Goal: Information Seeking & Learning: Check status

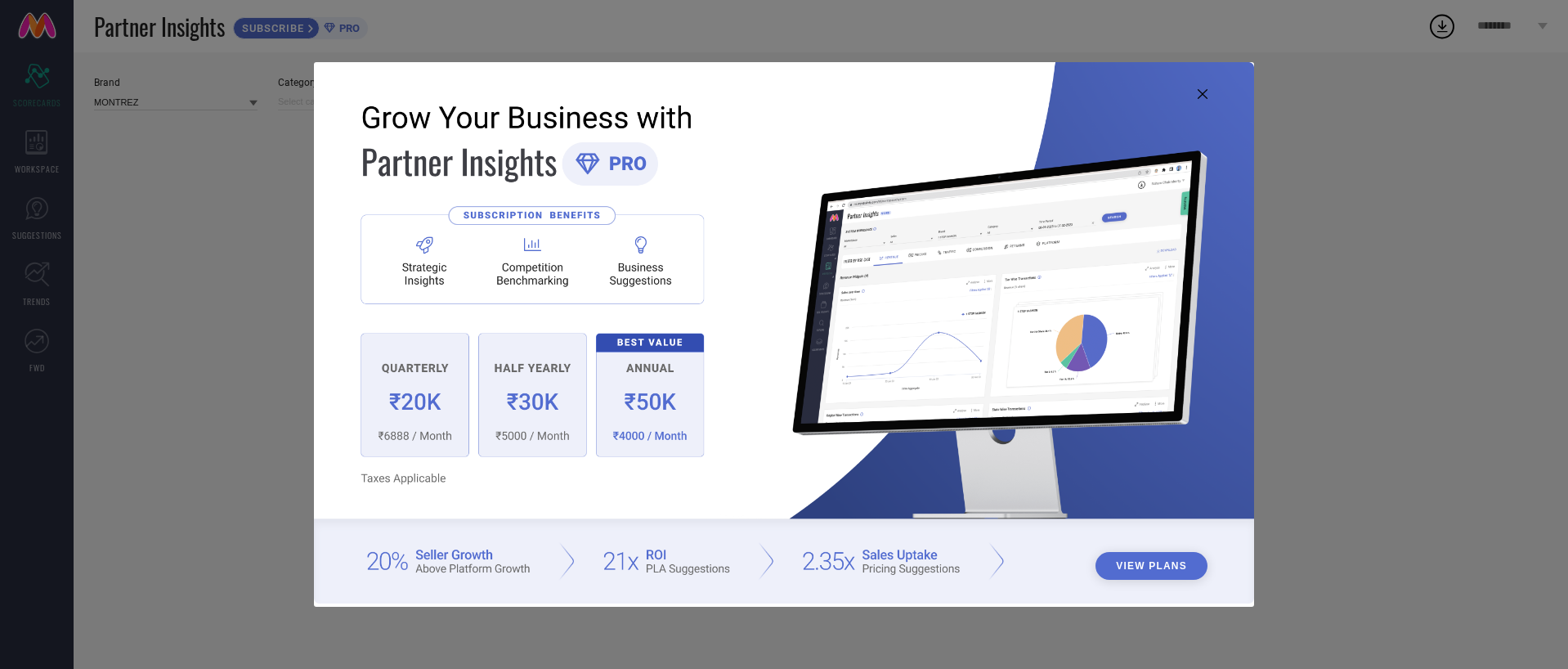
type input "All"
click at [1205, 91] on icon at bounding box center [1202, 94] width 10 height 10
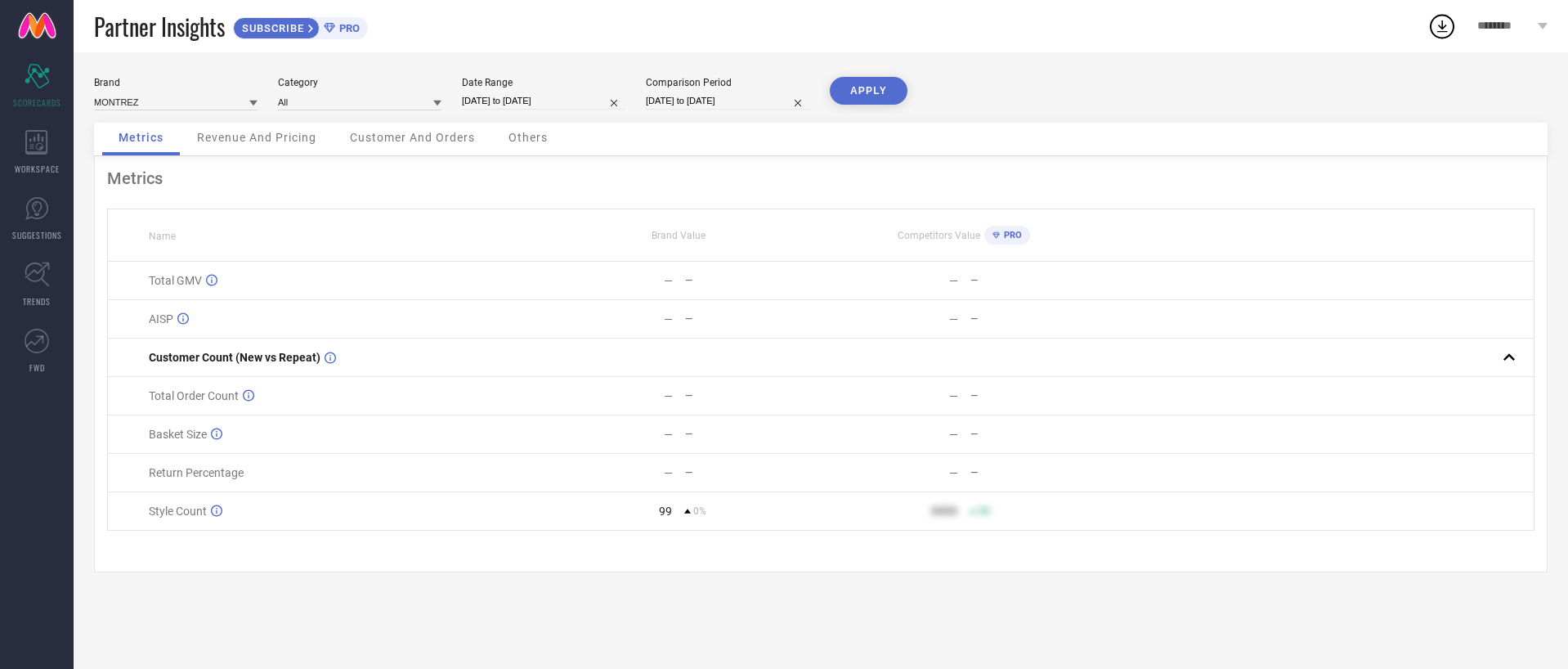
click at [493, 82] on div "Date Range" at bounding box center [543, 82] width 164 height 12
click at [498, 94] on input "[DATE] to [DATE]" at bounding box center [543, 101] width 164 height 18
select select "6"
select select "2025"
select select "7"
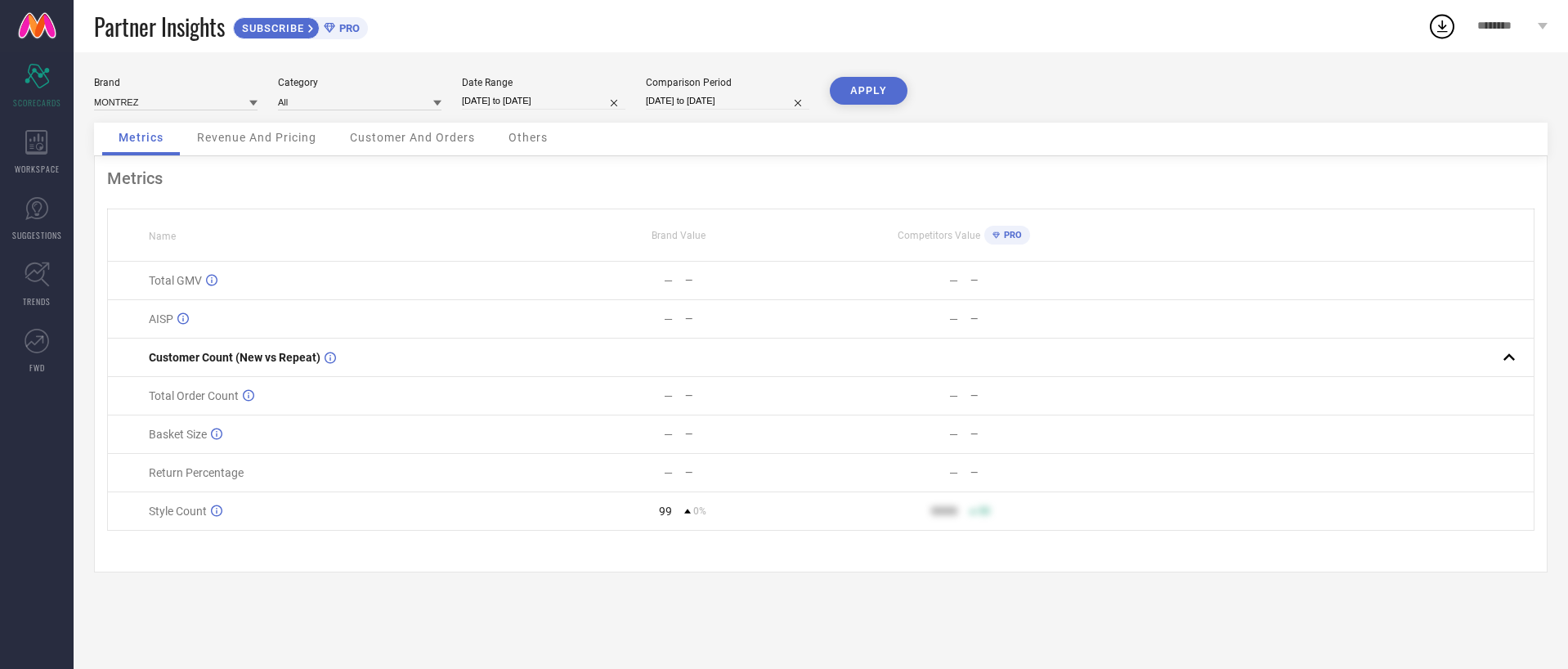
select select "2025"
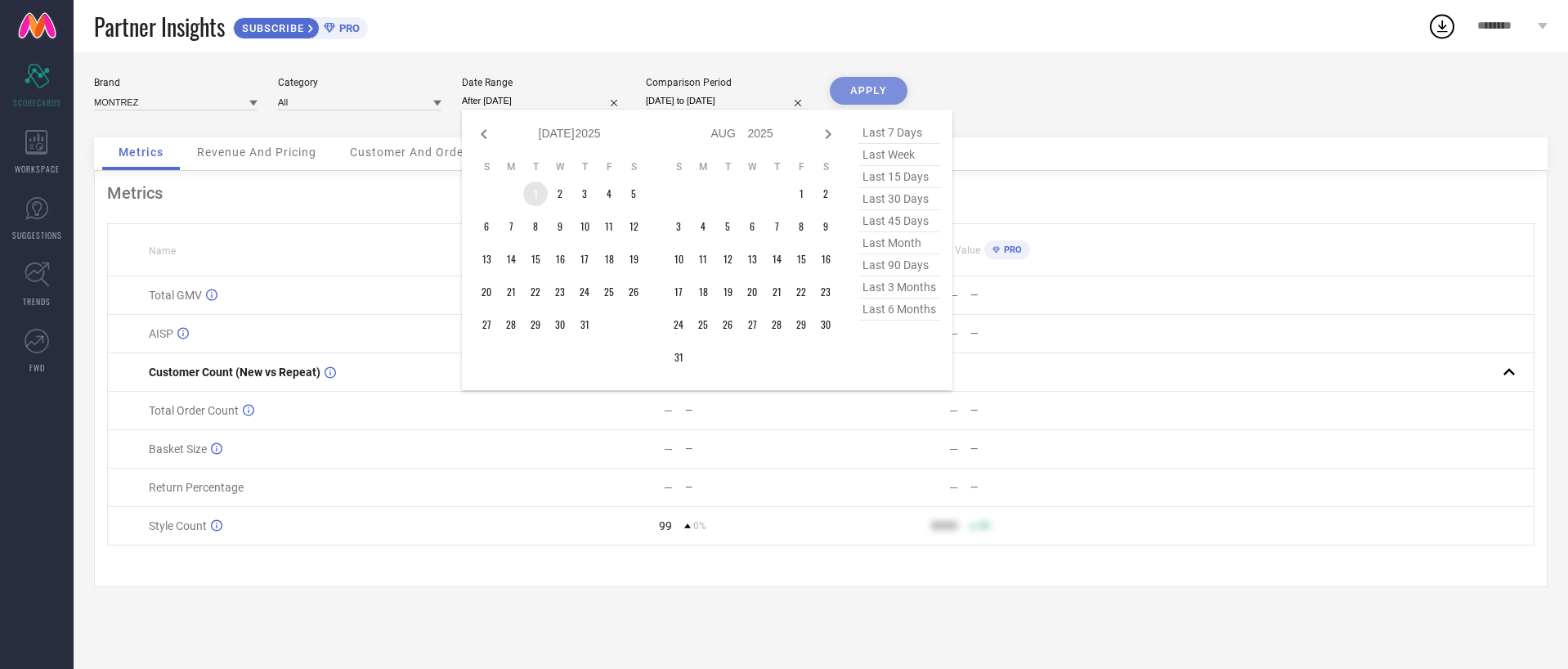
click at [532, 193] on td "1" at bounding box center [534, 193] width 25 height 25
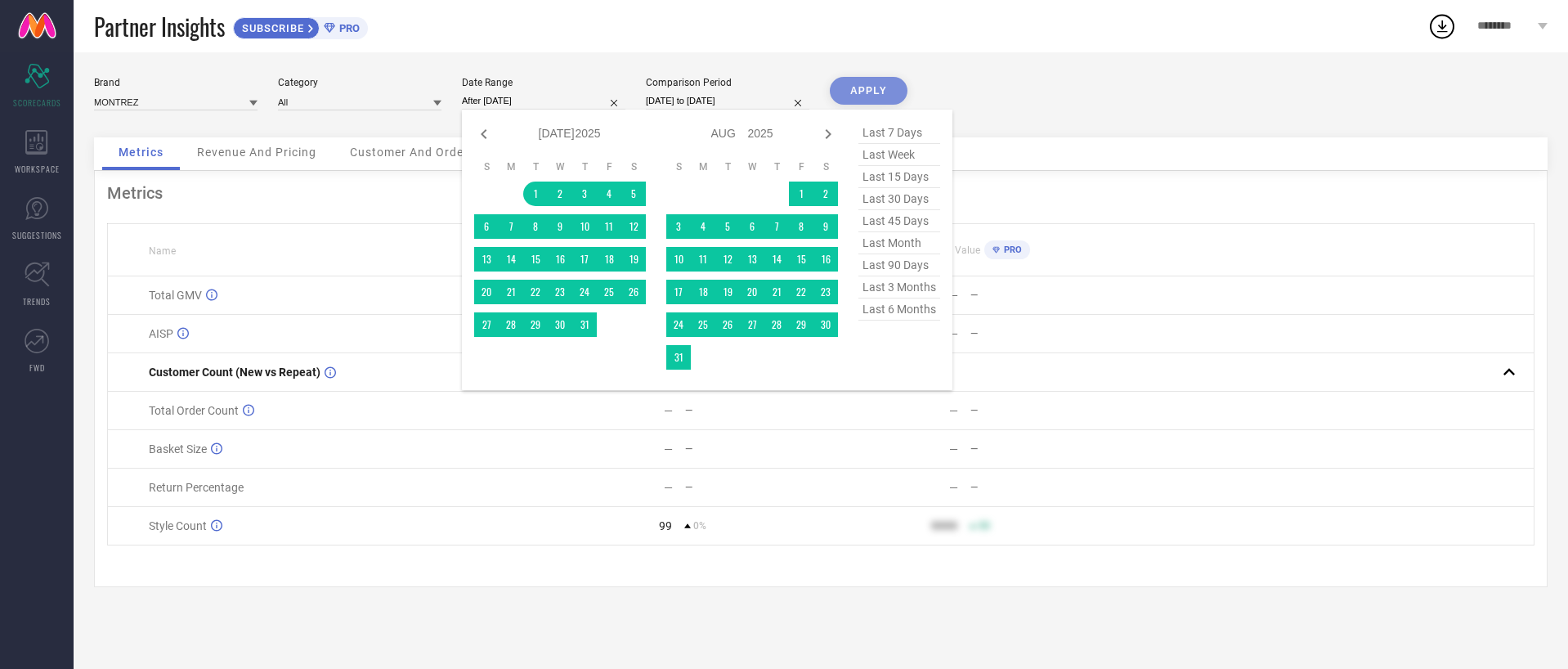
type input "[DATE] to [DATE]"
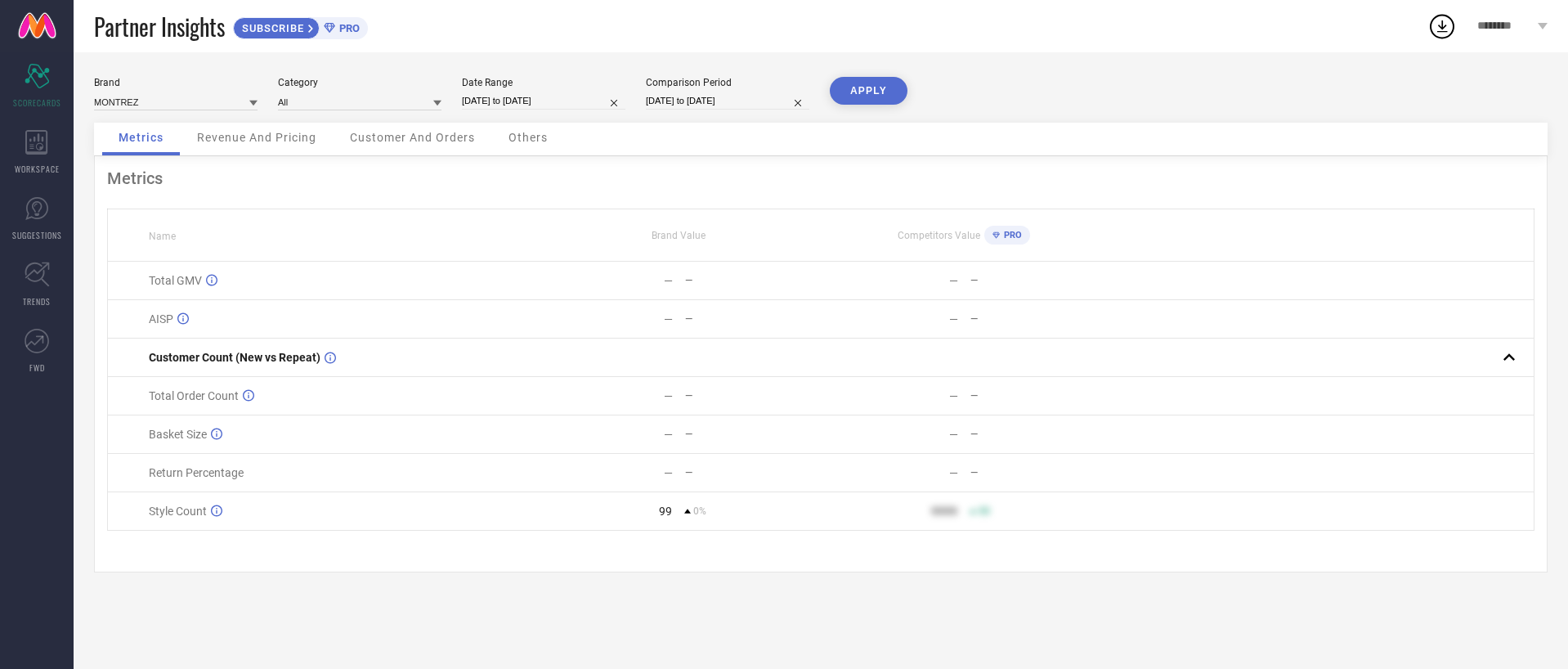
click at [862, 96] on button "APPLY" at bounding box center [868, 90] width 77 height 27
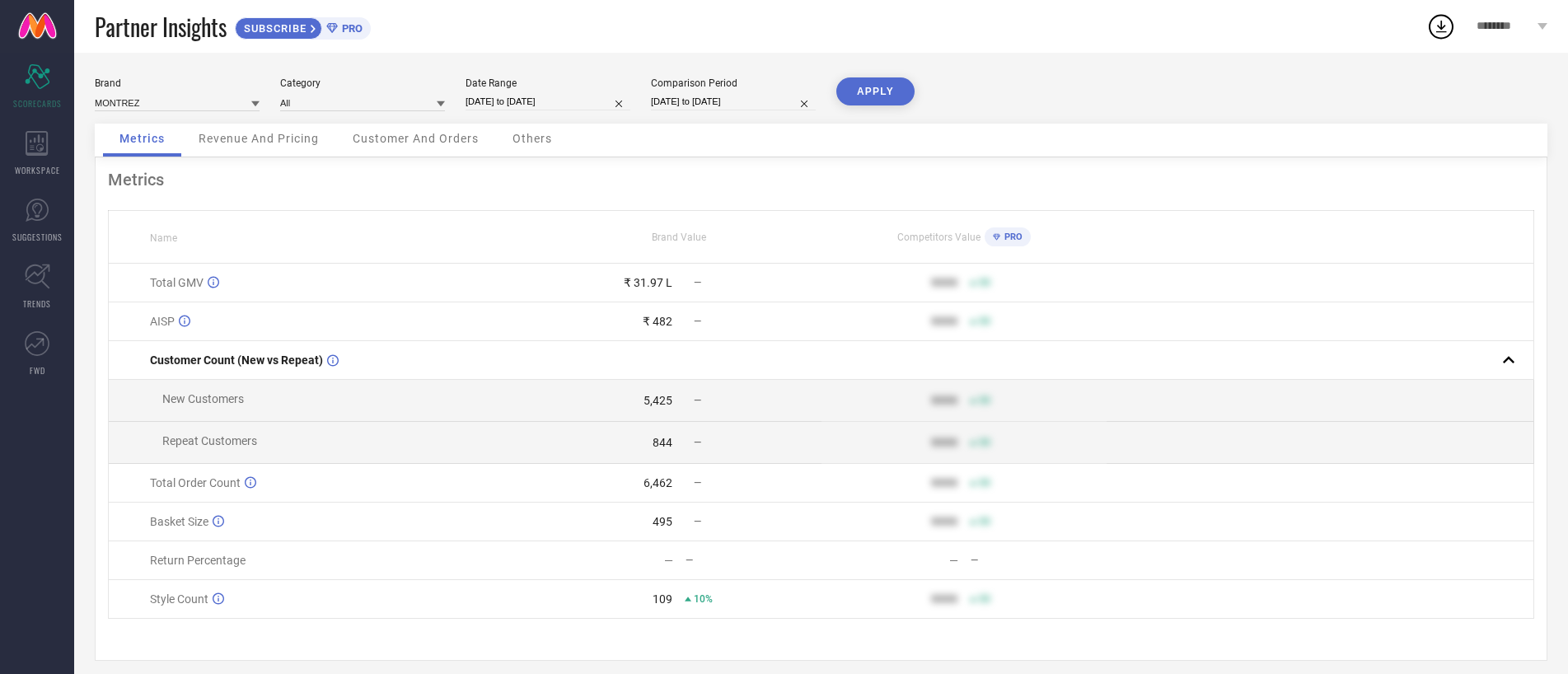
click at [301, 161] on div "Metrics Name Brand Value Competitors Value PRO Total GMV ₹ 31.97 L — 9999 50 AI…" at bounding box center [821, 408] width 1452 height 503
click at [301, 151] on div "Revenue And Pricing" at bounding box center [258, 139] width 153 height 33
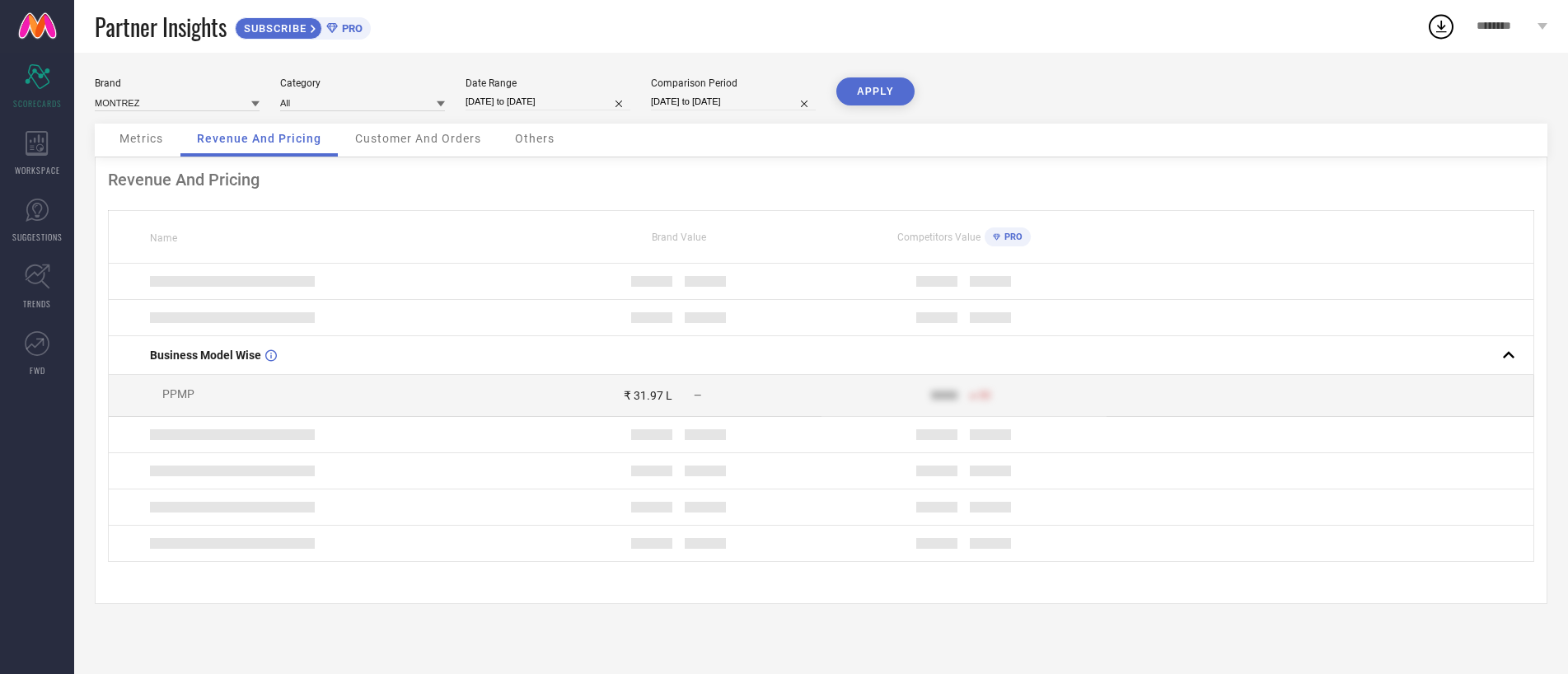
click at [379, 141] on span "Customer And Orders" at bounding box center [418, 137] width 127 height 13
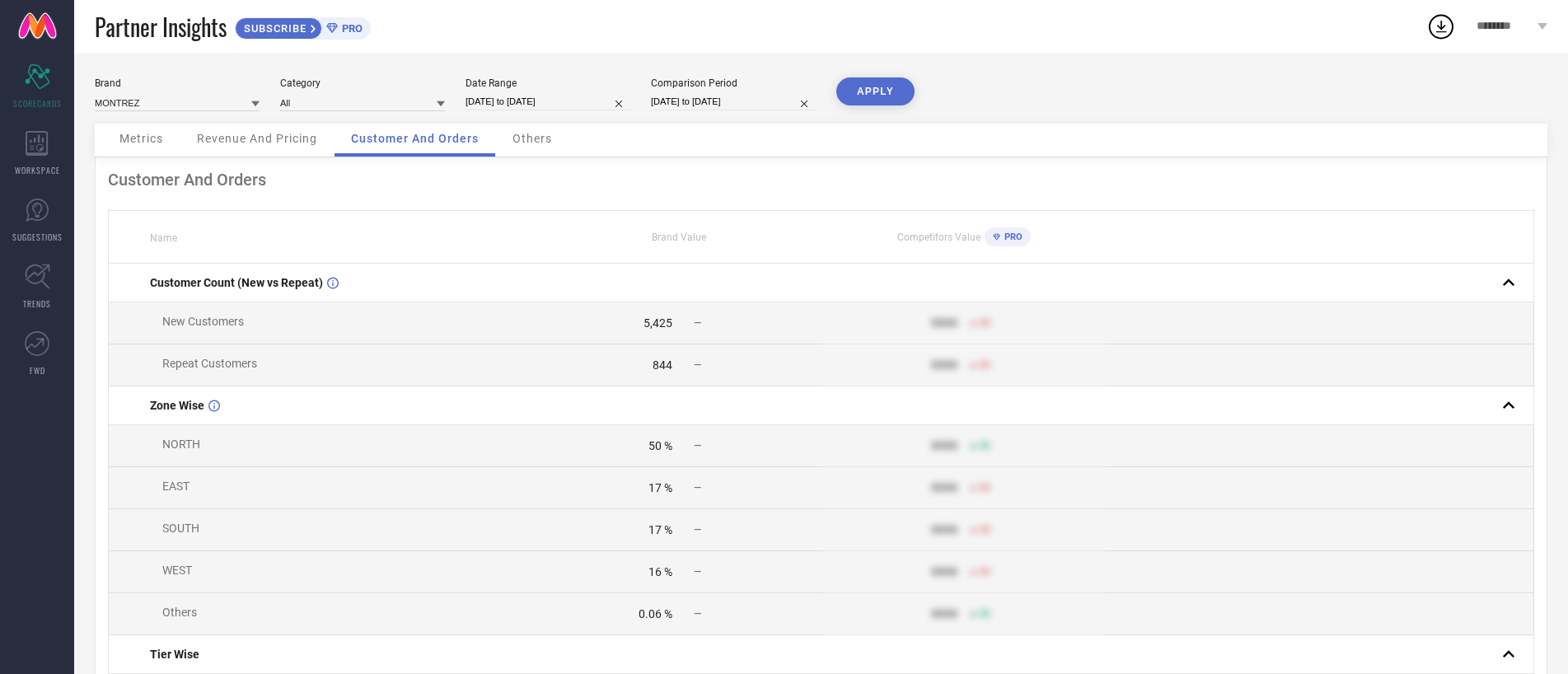
click at [194, 148] on div "Revenue And Pricing" at bounding box center [257, 139] width 153 height 33
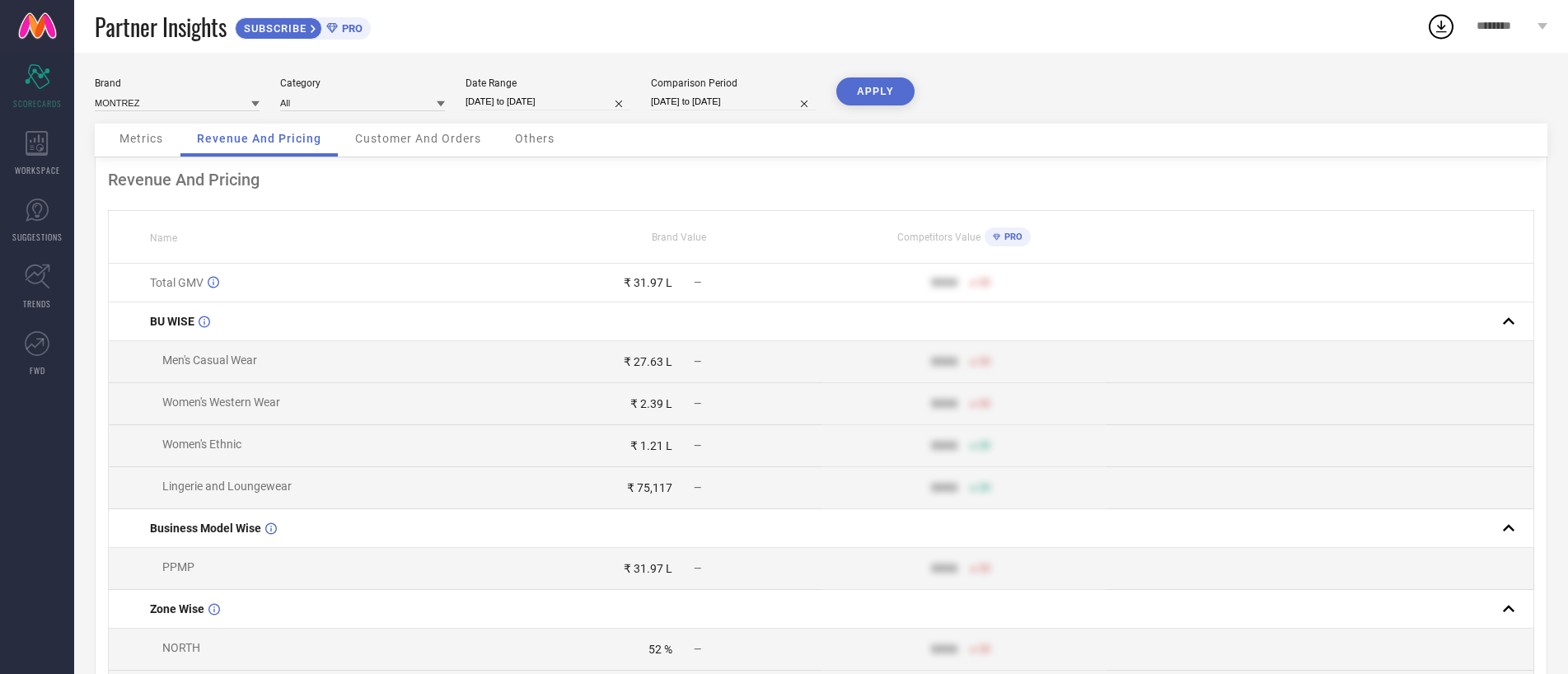
click at [162, 150] on div "Metrics" at bounding box center [141, 139] width 77 height 33
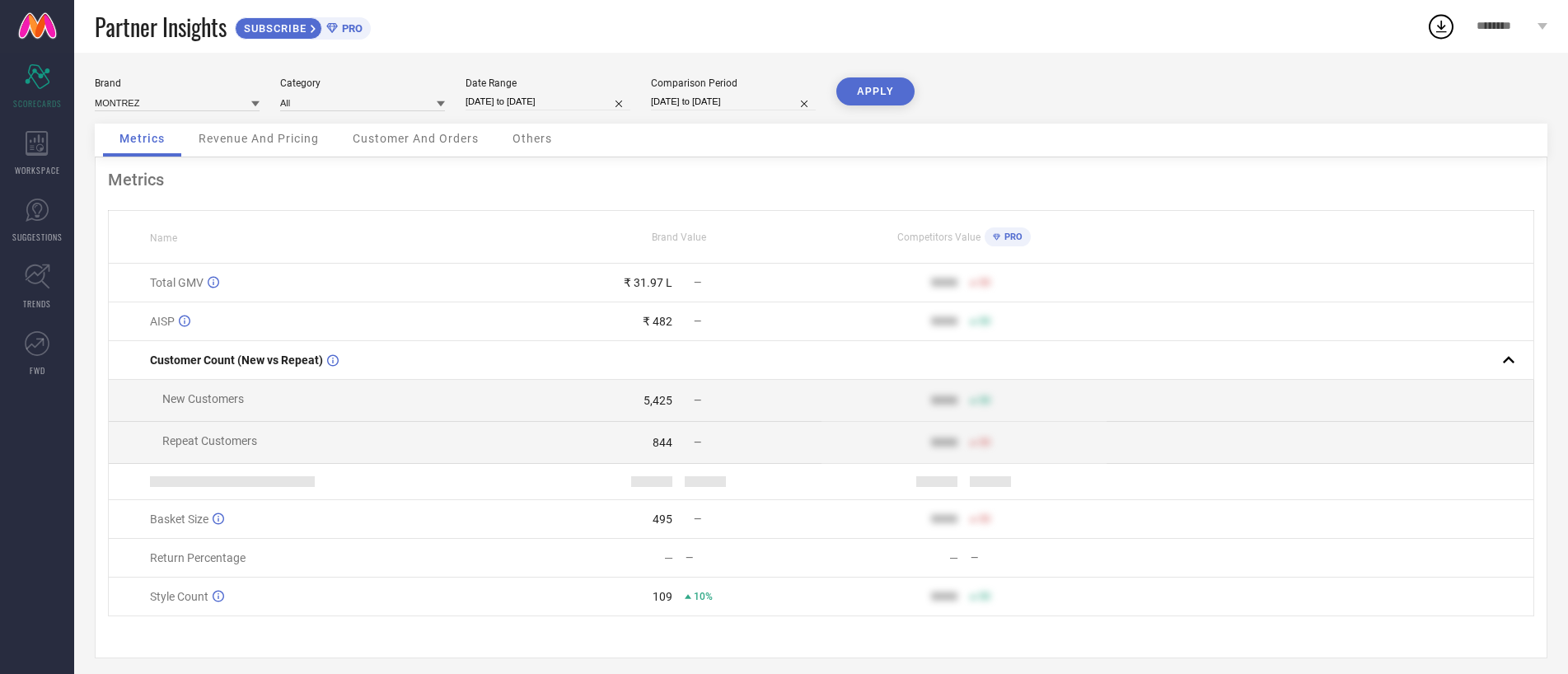
click at [253, 141] on span "Revenue And Pricing" at bounding box center [259, 137] width 121 height 13
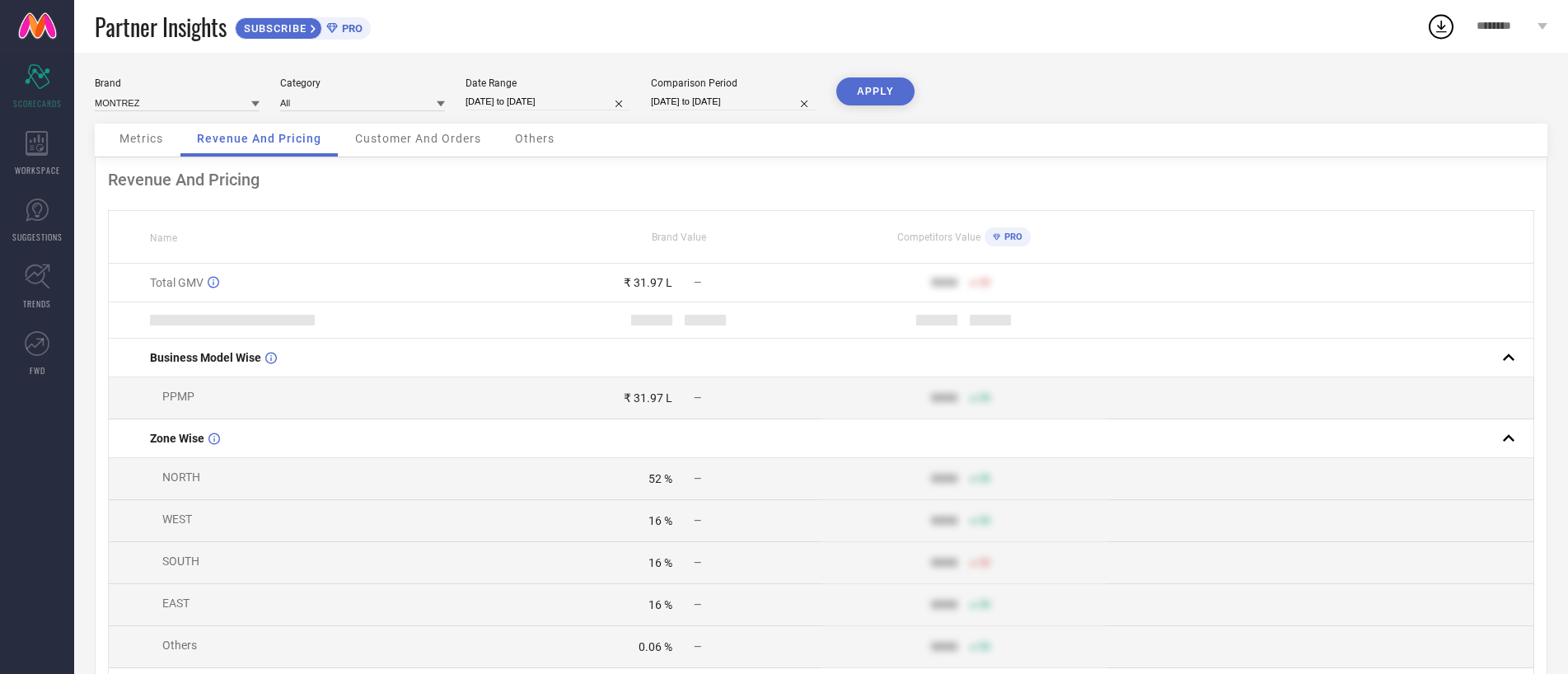
click at [400, 138] on span "Customer And Orders" at bounding box center [418, 137] width 127 height 13
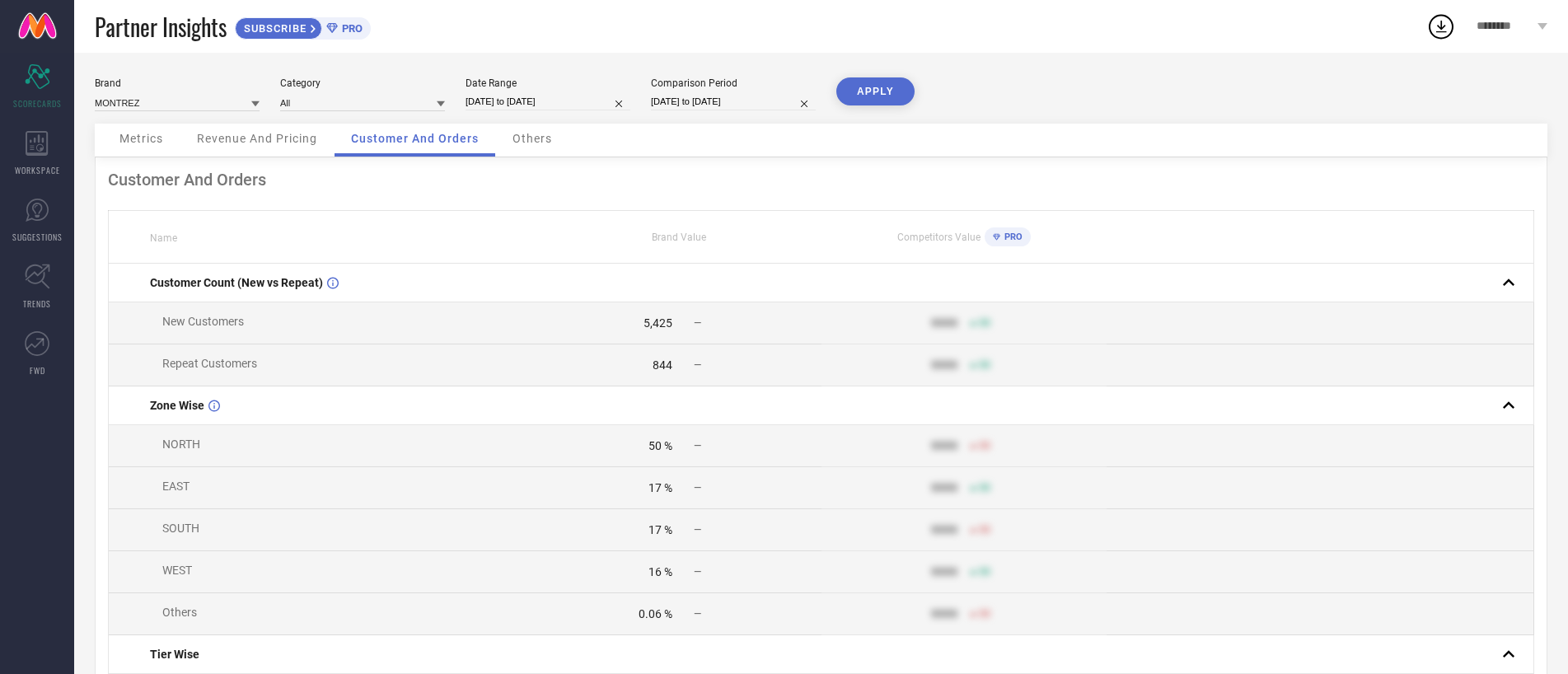
click at [508, 136] on div "Others" at bounding box center [532, 139] width 72 height 33
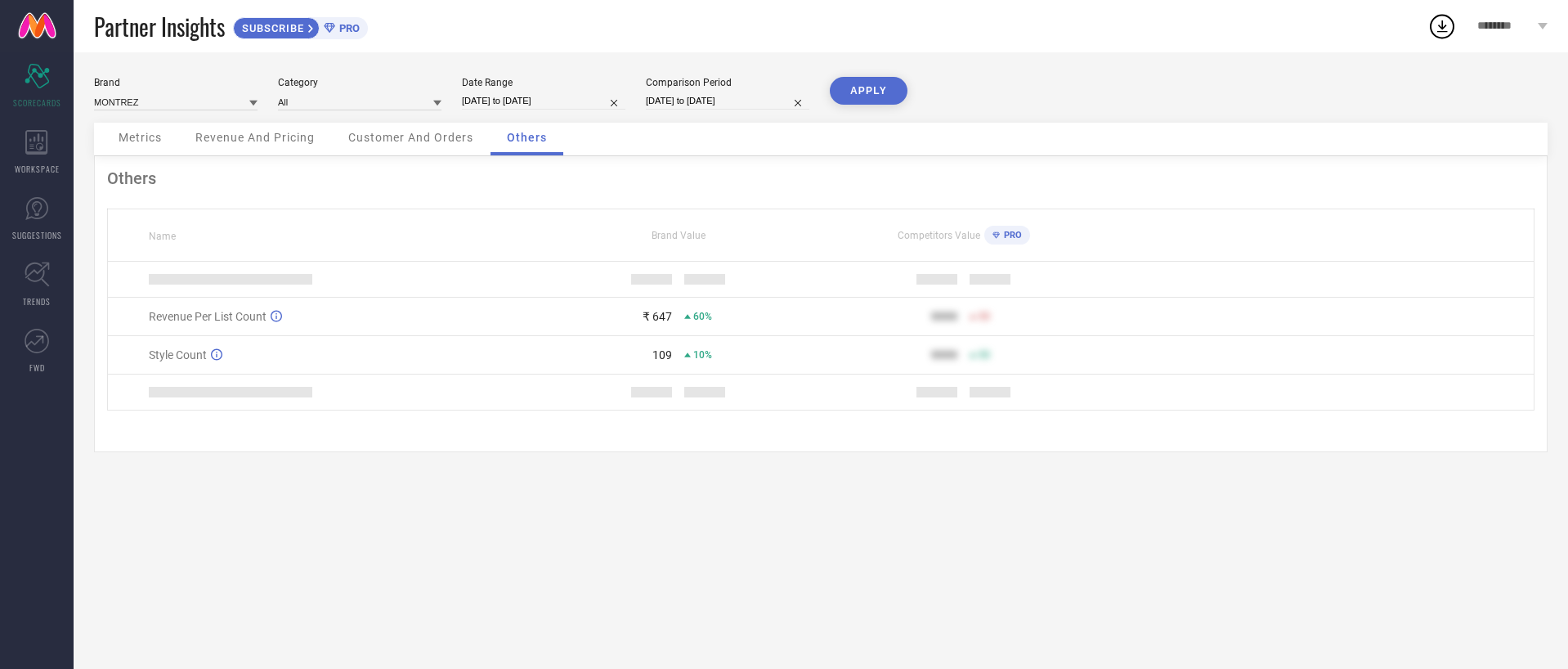
click at [460, 143] on span "Customer And Orders" at bounding box center [411, 136] width 126 height 13
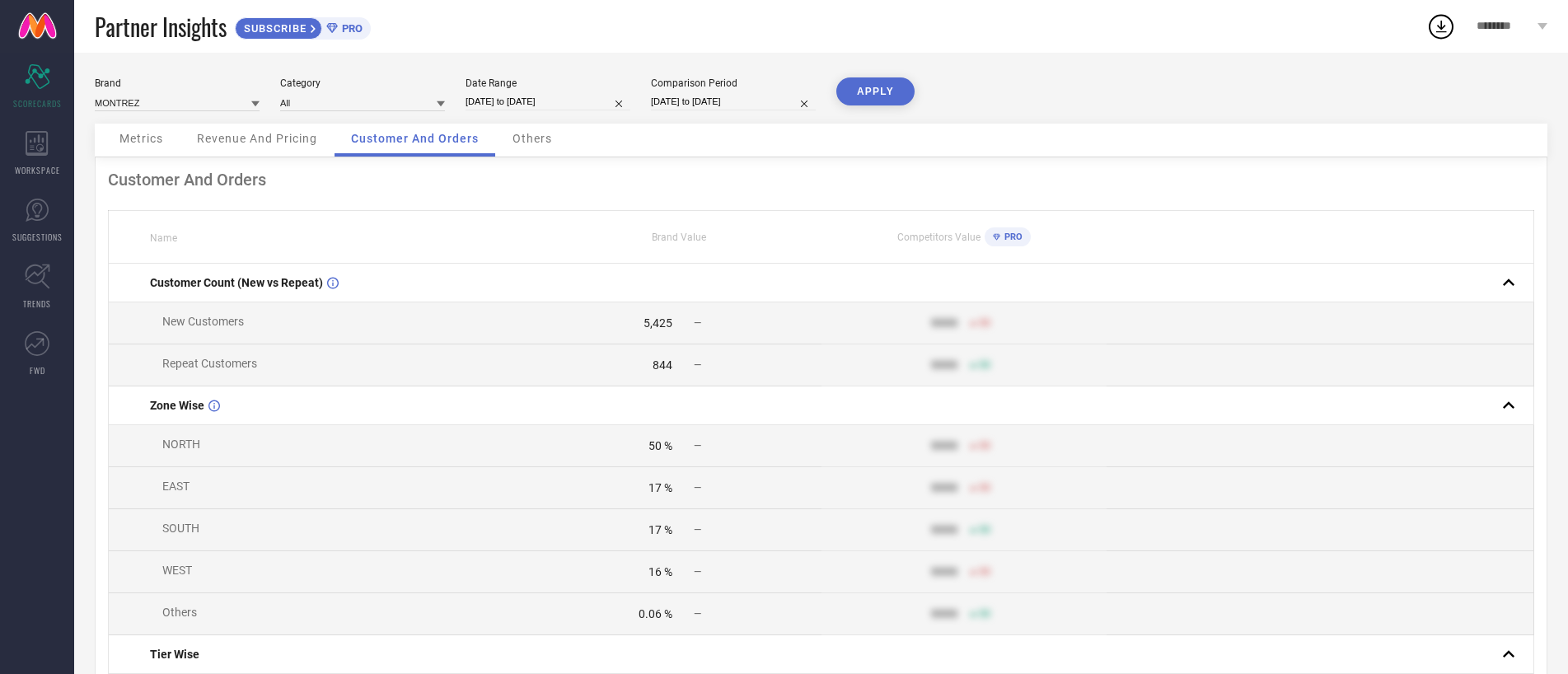
click at [286, 140] on span "Revenue And Pricing" at bounding box center [257, 137] width 121 height 13
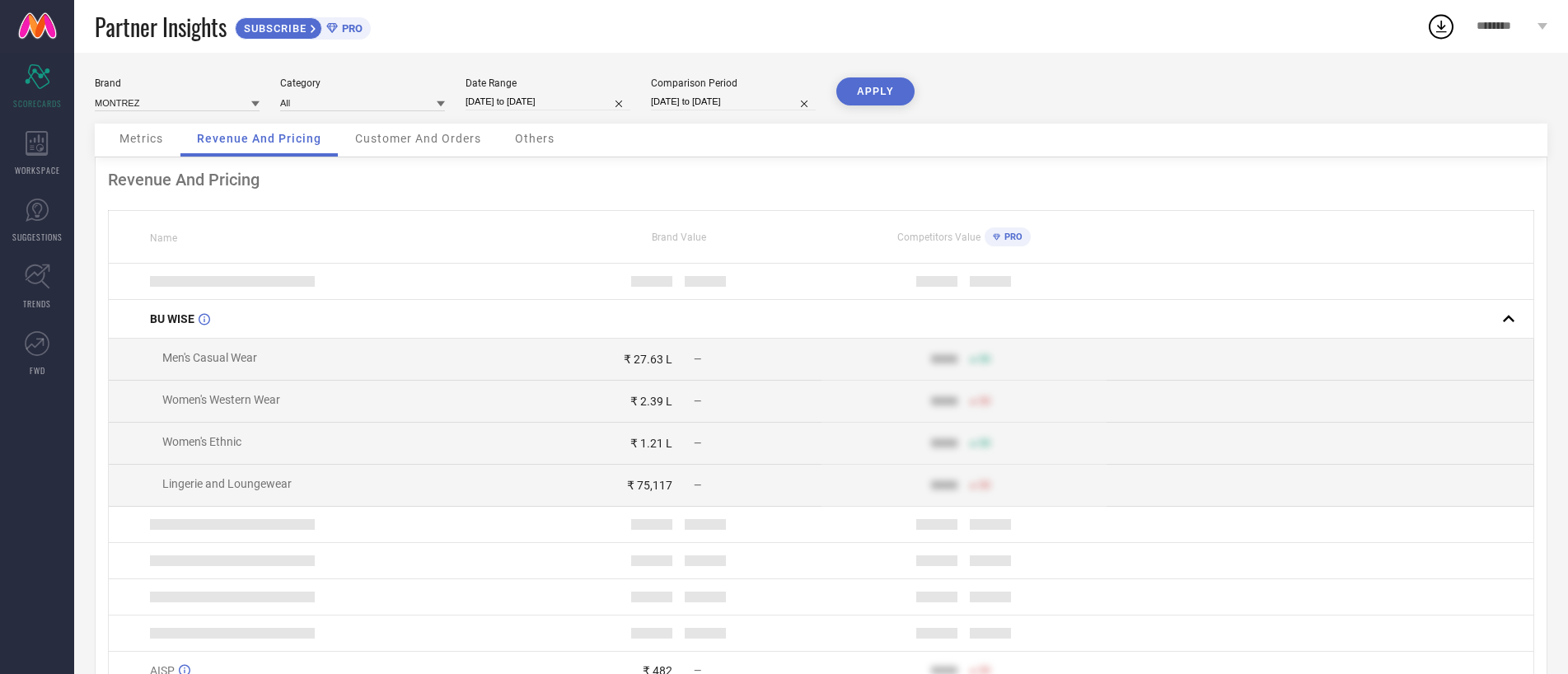
click at [160, 138] on span "Metrics" at bounding box center [141, 137] width 44 height 13
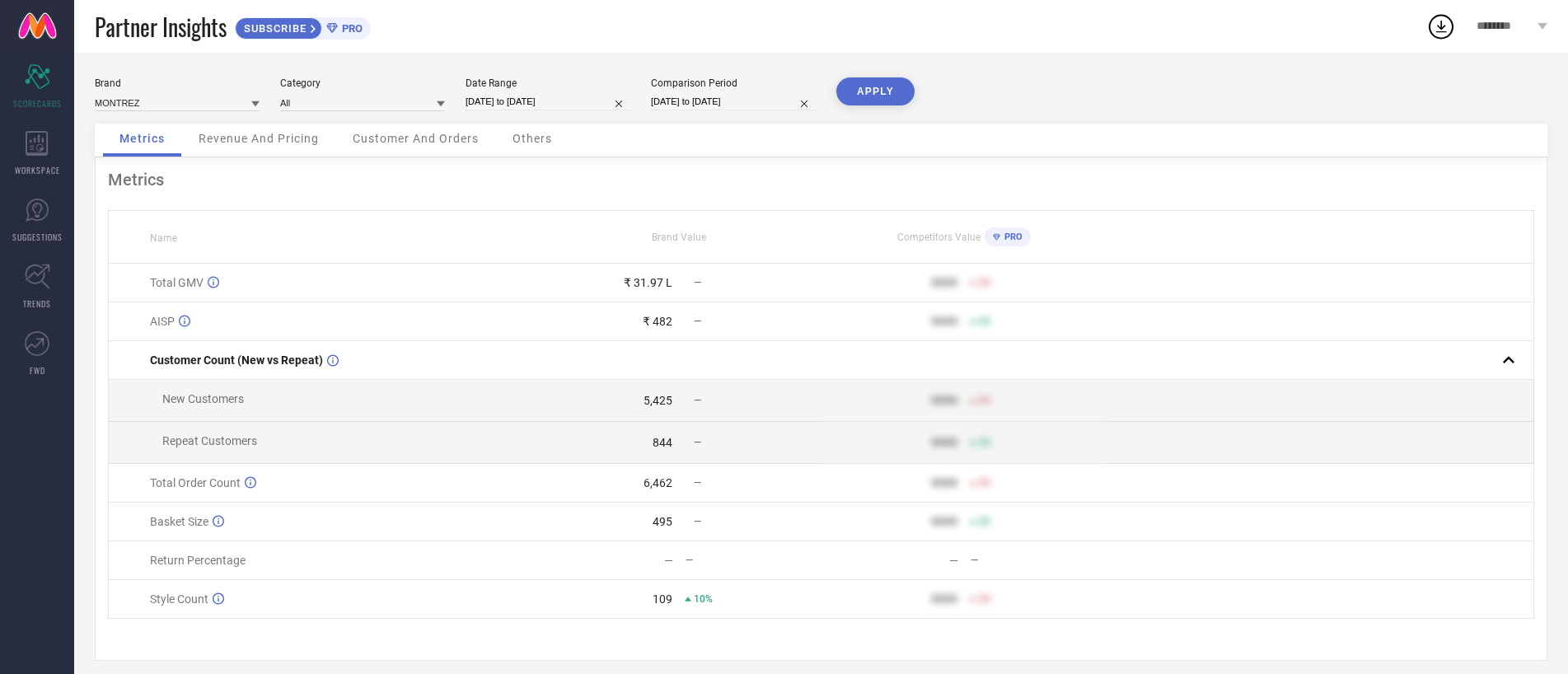
click at [280, 146] on div "Revenue And Pricing" at bounding box center [258, 139] width 153 height 33
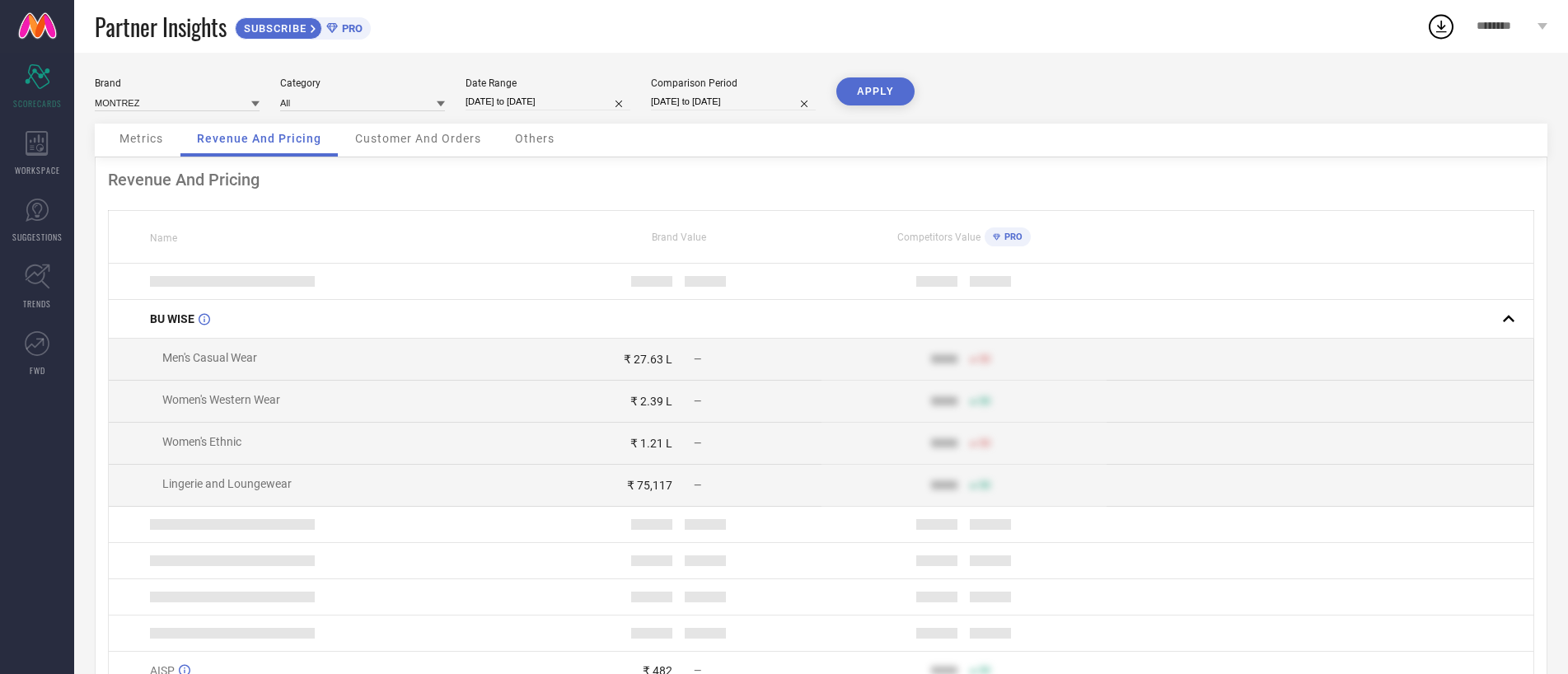
click at [403, 137] on span "Customer And Orders" at bounding box center [418, 137] width 127 height 13
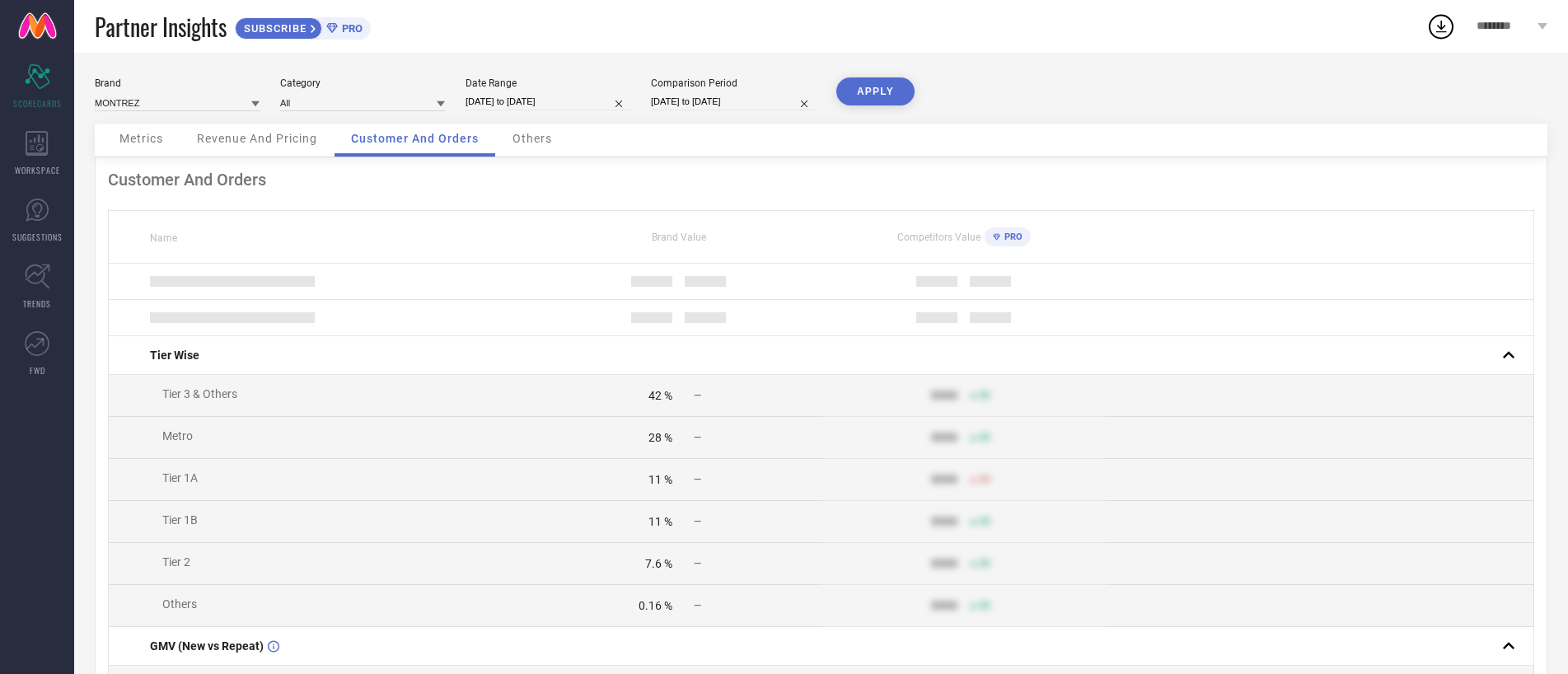
click at [526, 131] on span "Others" at bounding box center [532, 137] width 40 height 13
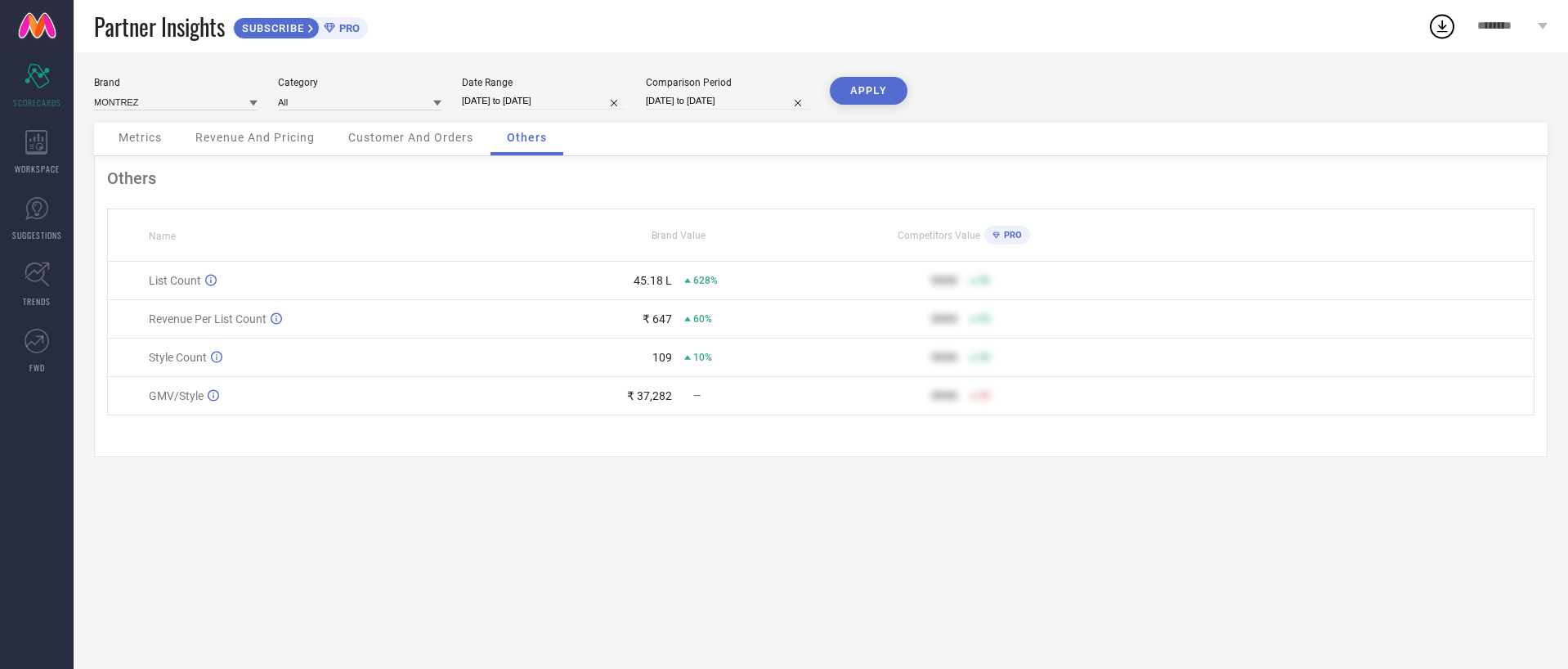
click at [103, 130] on div "Metrics" at bounding box center [140, 138] width 76 height 32
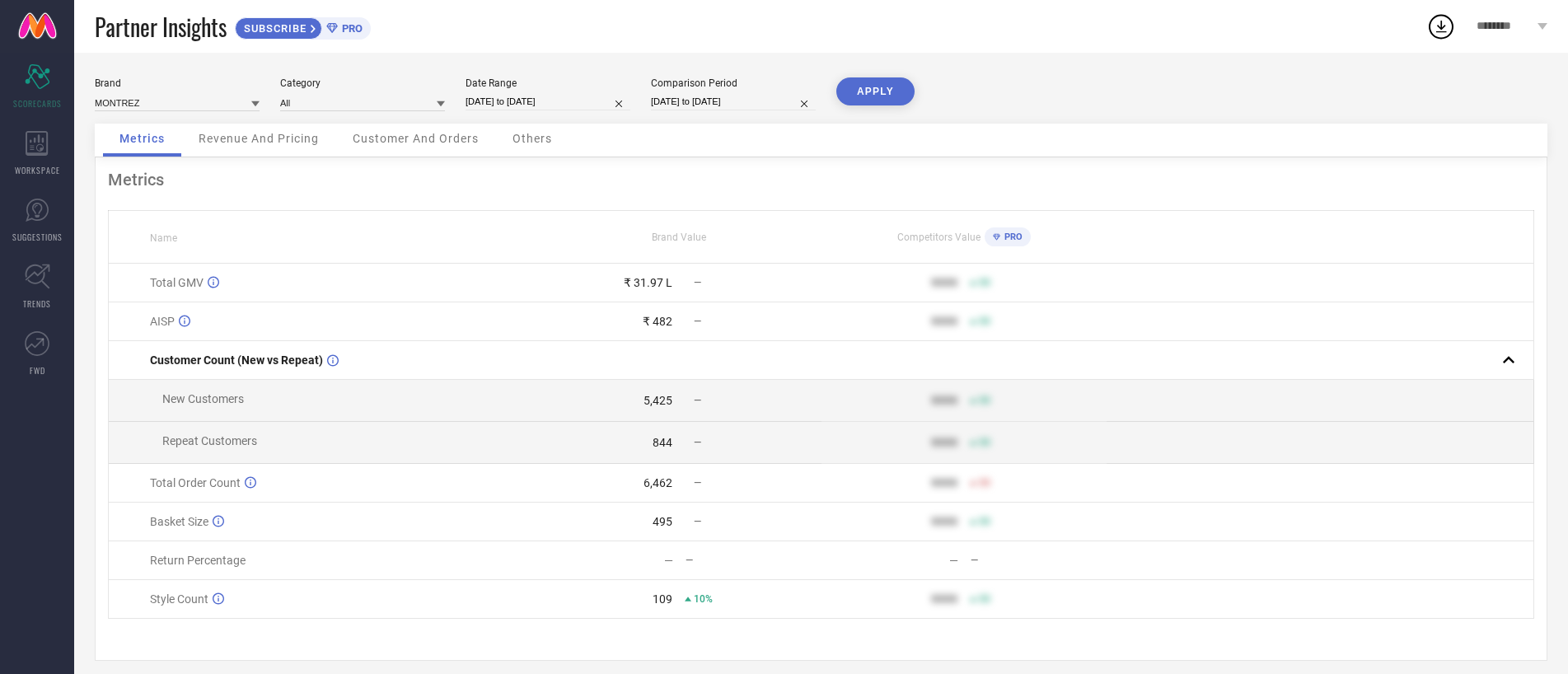
click at [268, 134] on span "Revenue And Pricing" at bounding box center [259, 137] width 121 height 13
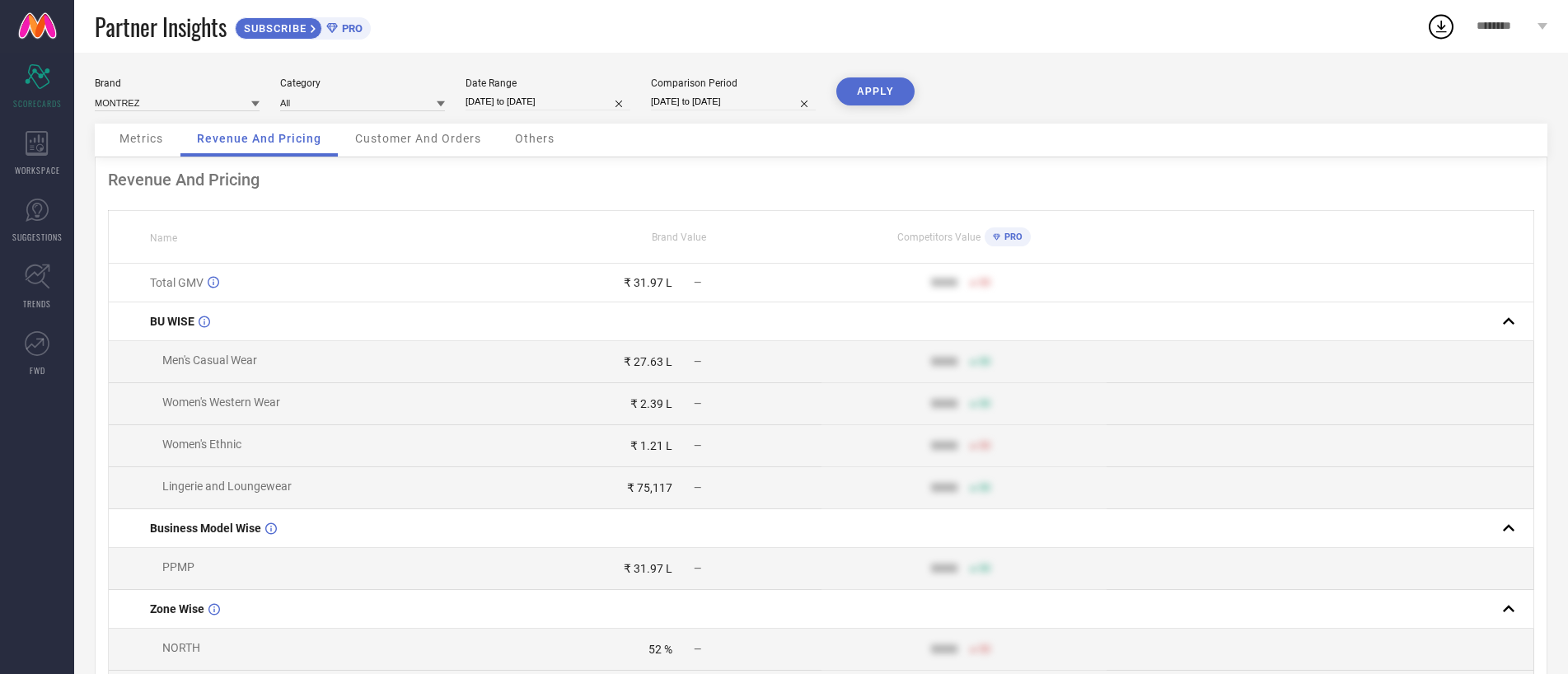
click at [370, 126] on div "Customer And Orders" at bounding box center [418, 139] width 159 height 33
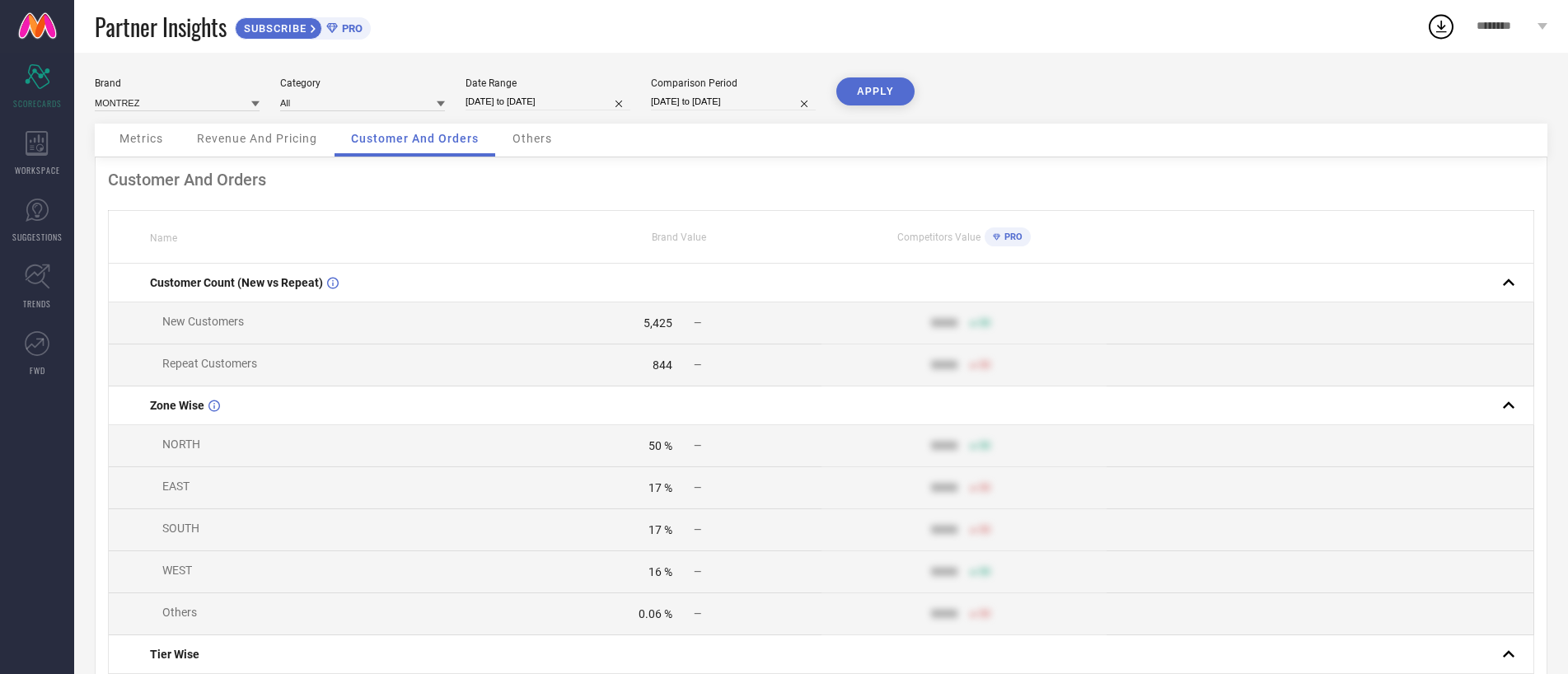
click at [541, 133] on span "Others" at bounding box center [532, 137] width 40 height 13
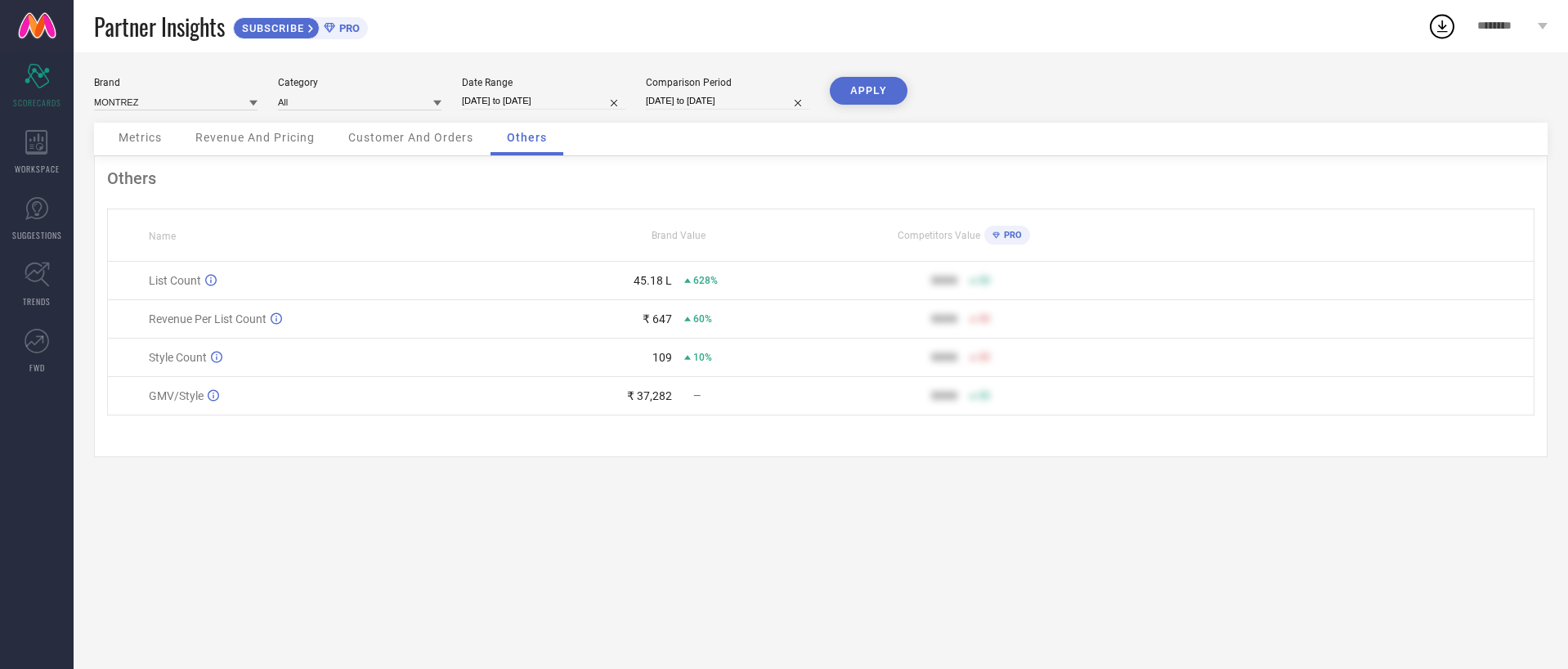
click at [131, 140] on span "Metrics" at bounding box center [140, 136] width 43 height 13
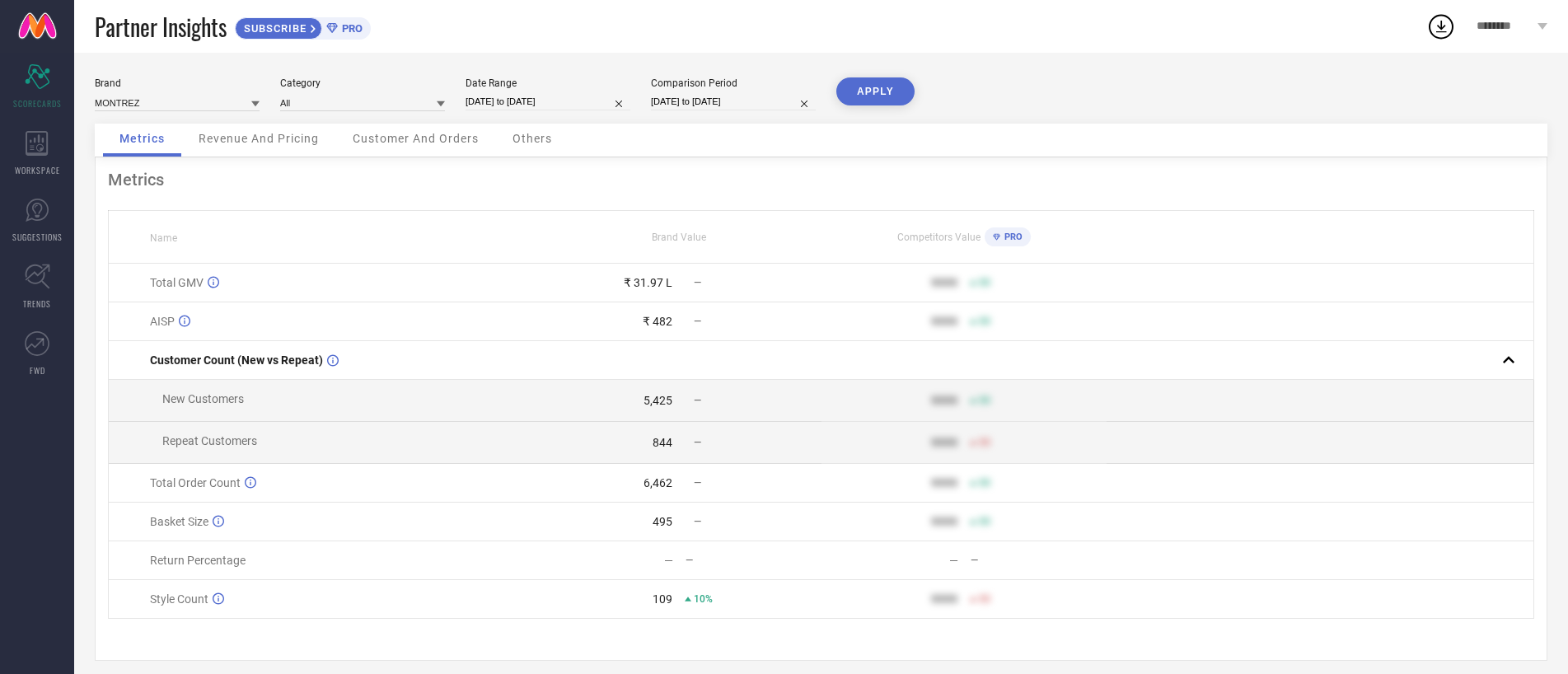
click at [905, 91] on button "APPLY" at bounding box center [875, 91] width 78 height 28
click at [220, 127] on div "Revenue And Pricing" at bounding box center [258, 139] width 153 height 33
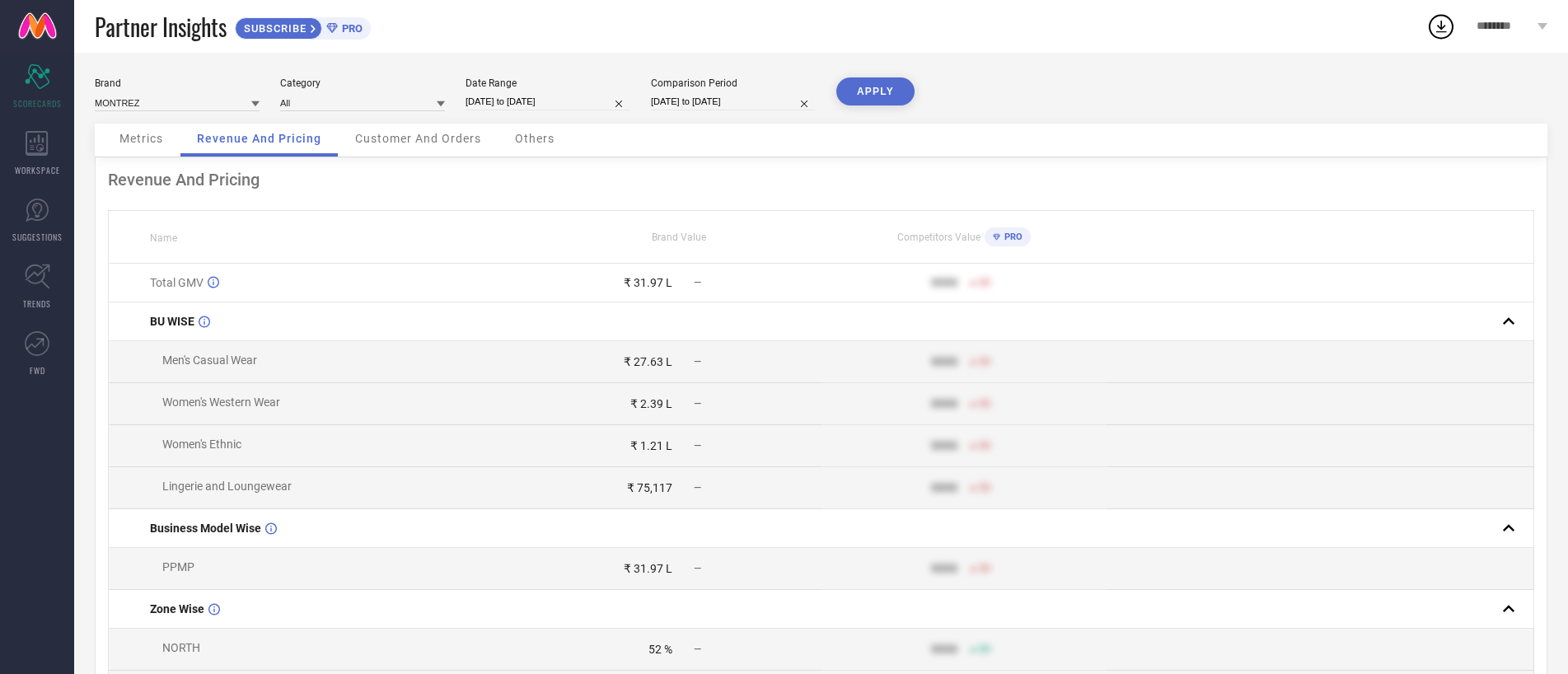
click at [419, 135] on span "Customer And Orders" at bounding box center [418, 137] width 127 height 13
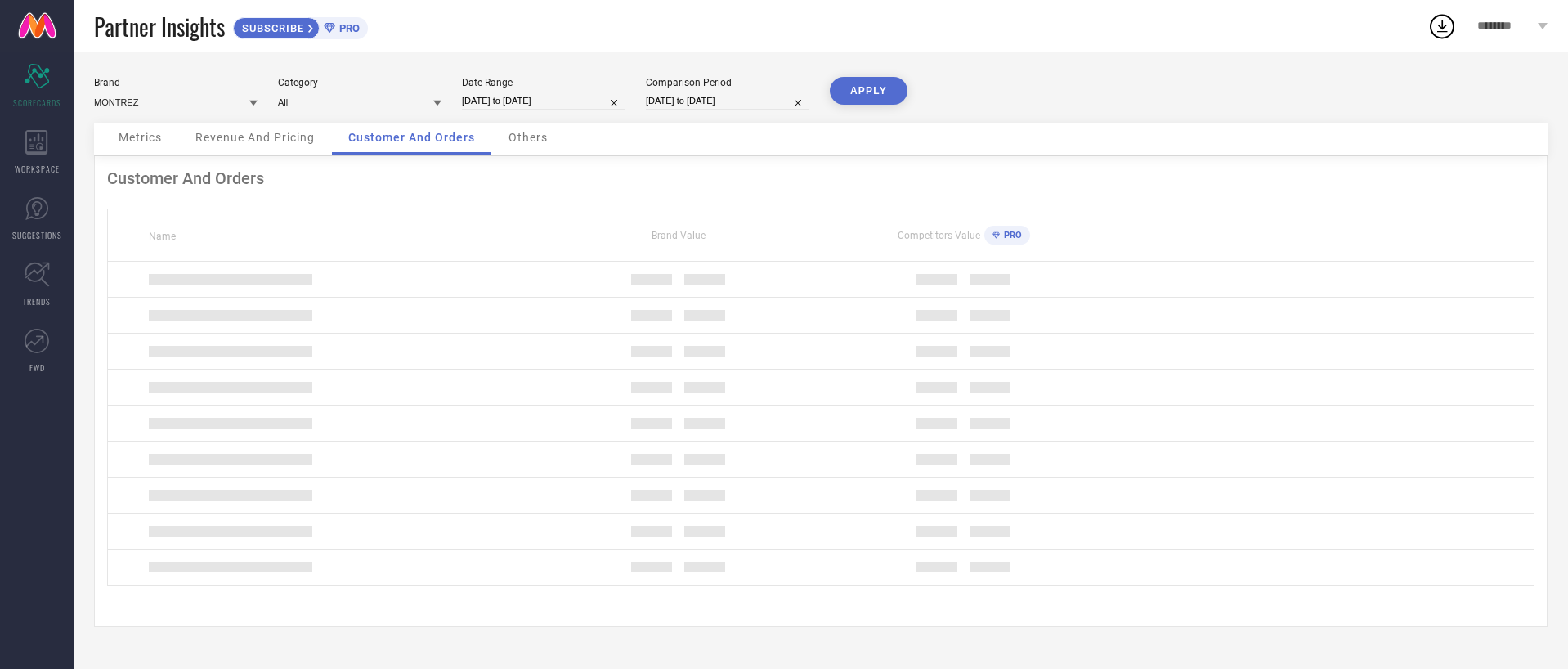
click at [528, 132] on span "Others" at bounding box center [528, 136] width 39 height 13
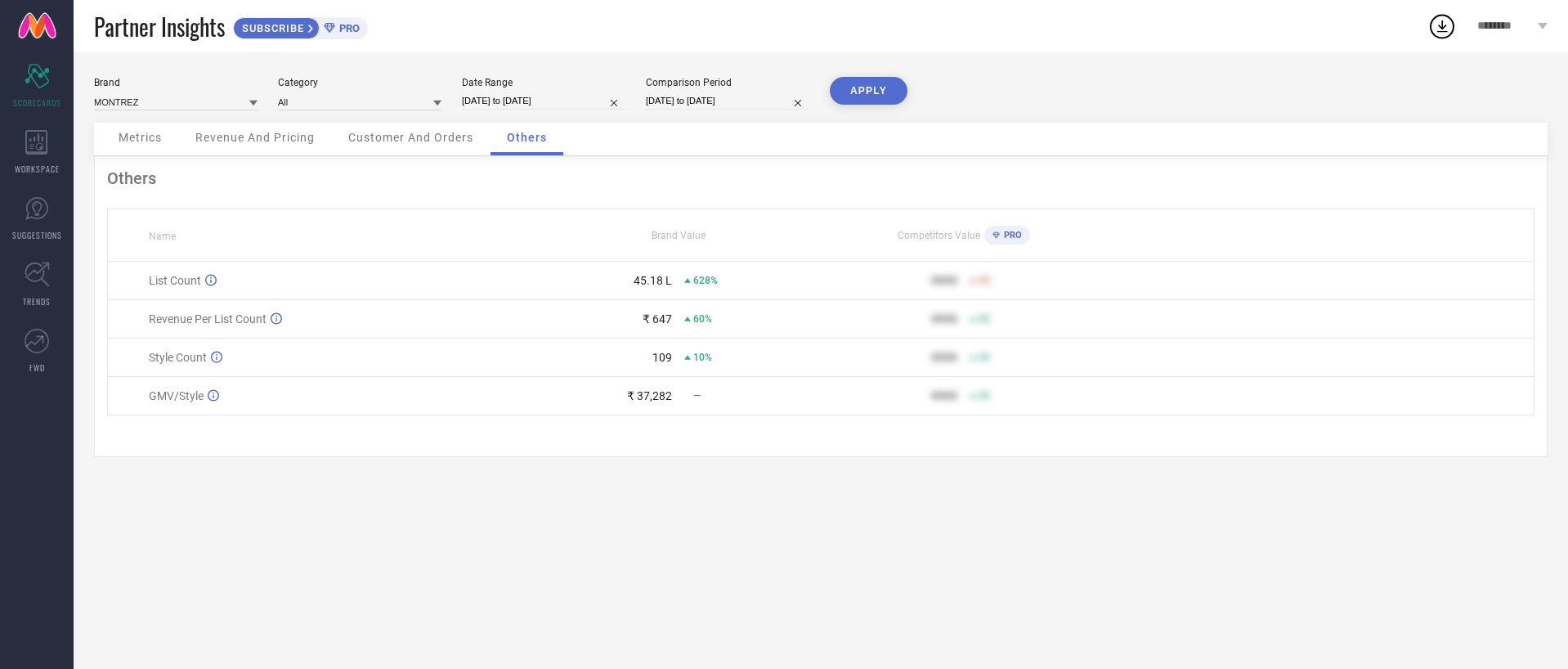
click at [168, 141] on div "Metrics" at bounding box center [140, 138] width 76 height 32
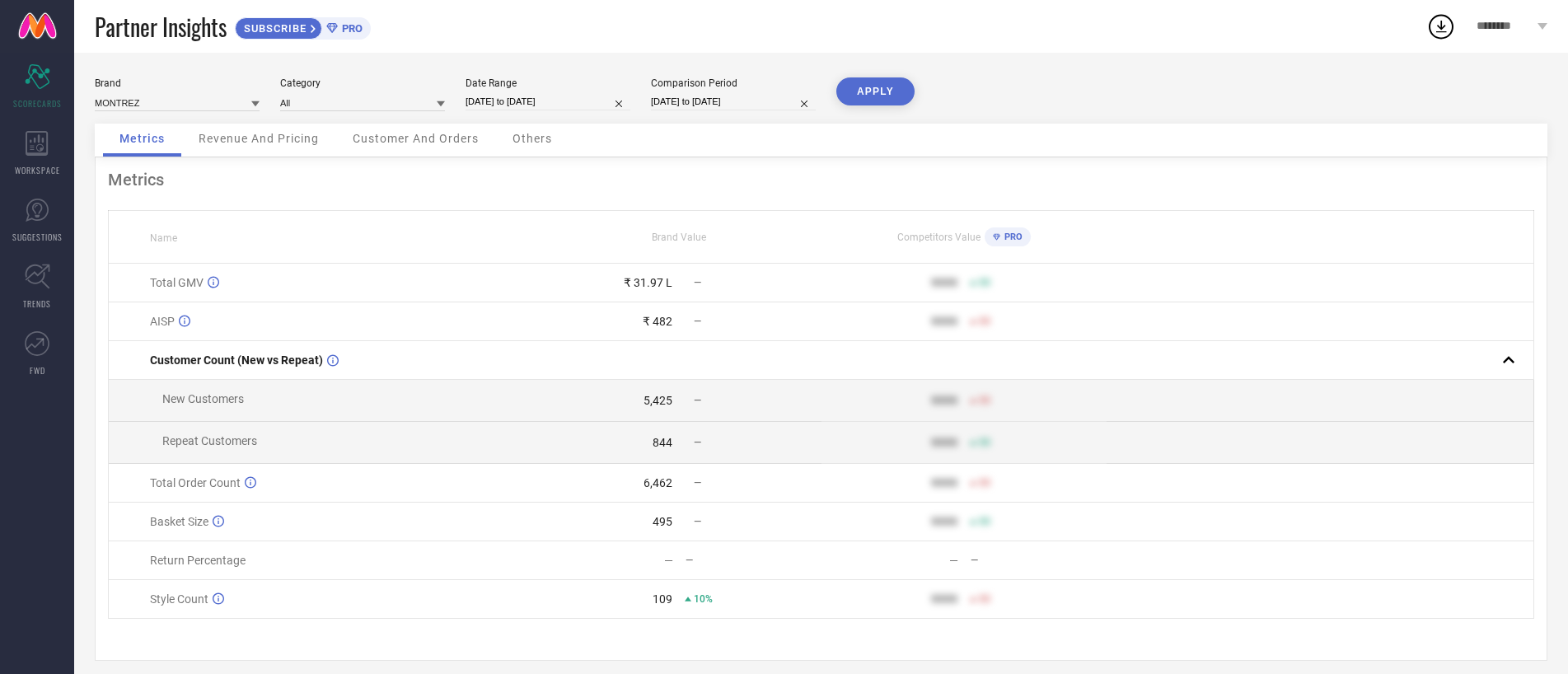
click at [239, 139] on span "Revenue And Pricing" at bounding box center [259, 137] width 121 height 13
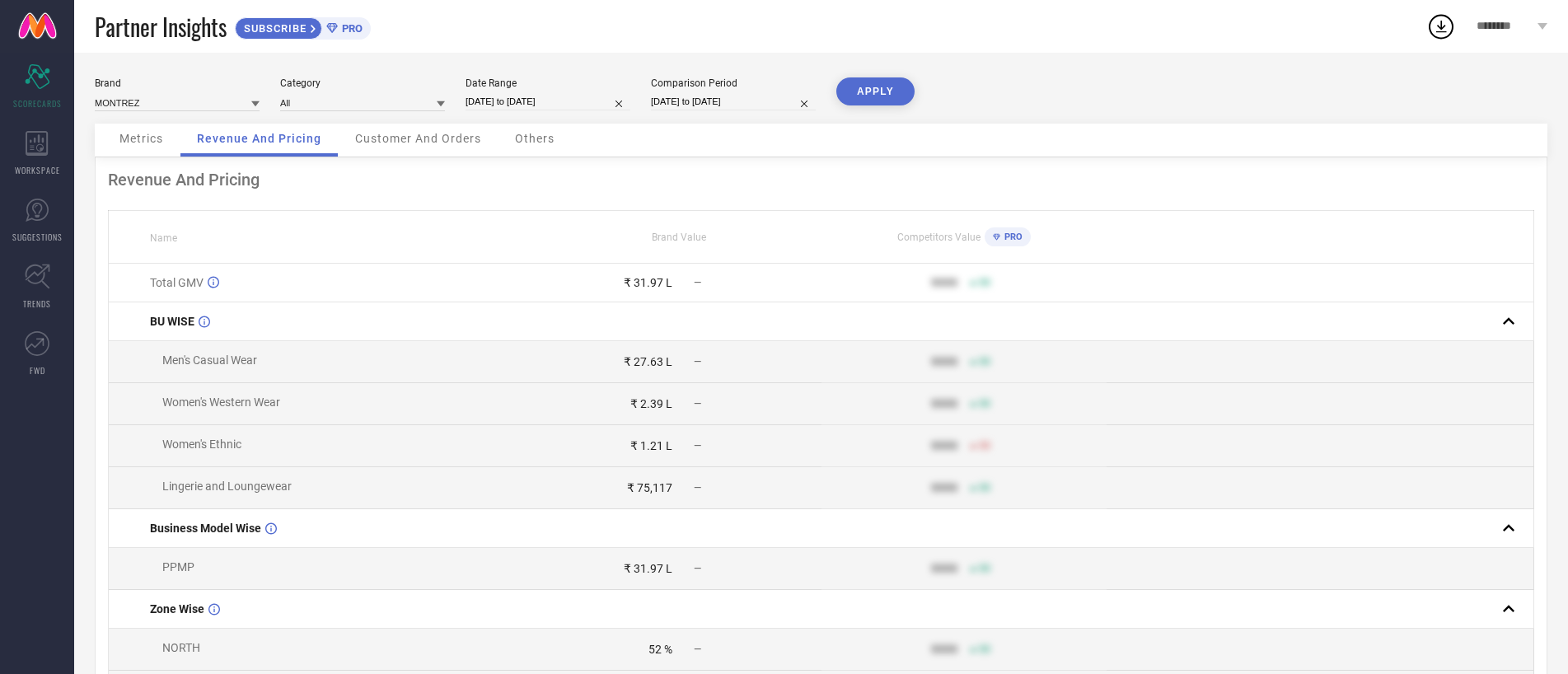
click at [388, 140] on span "Customer And Orders" at bounding box center [418, 137] width 127 height 13
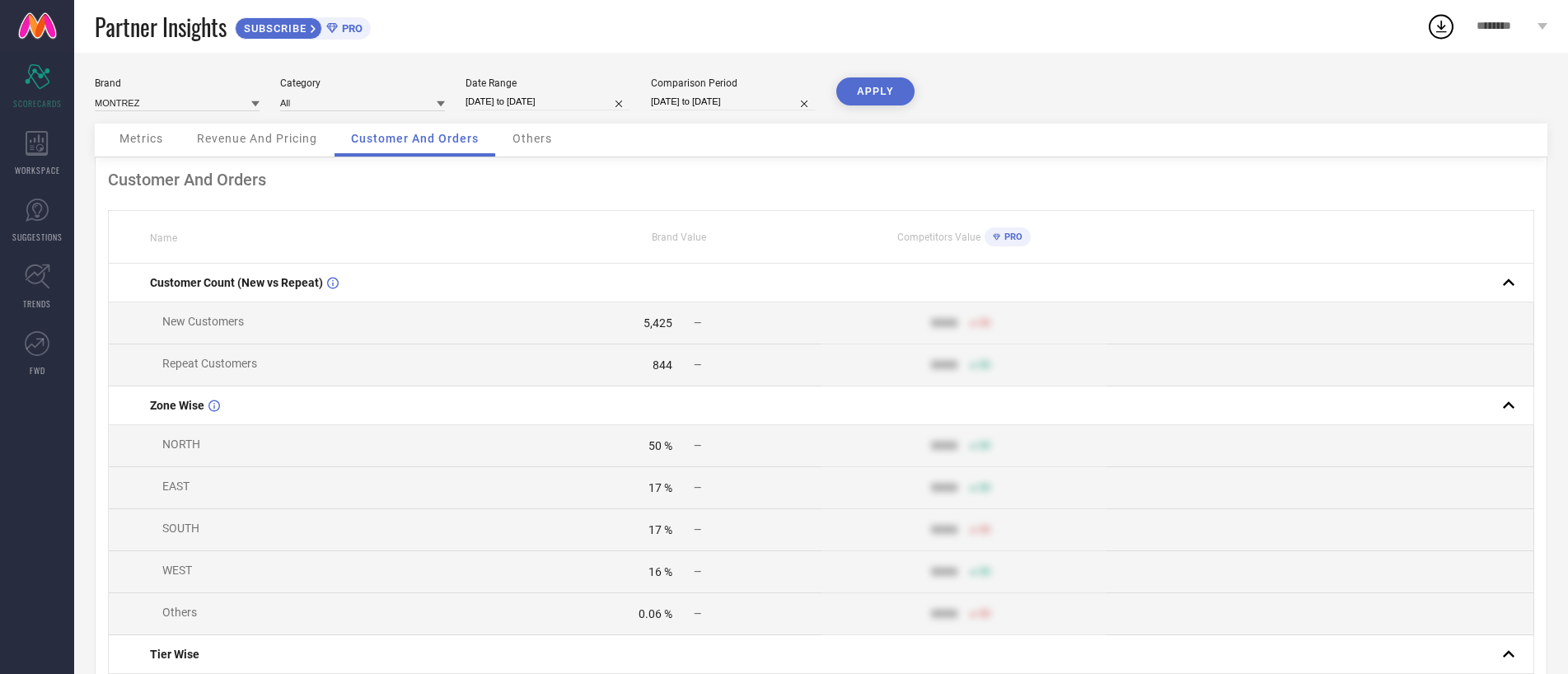
click at [557, 145] on div "Others" at bounding box center [532, 139] width 72 height 33
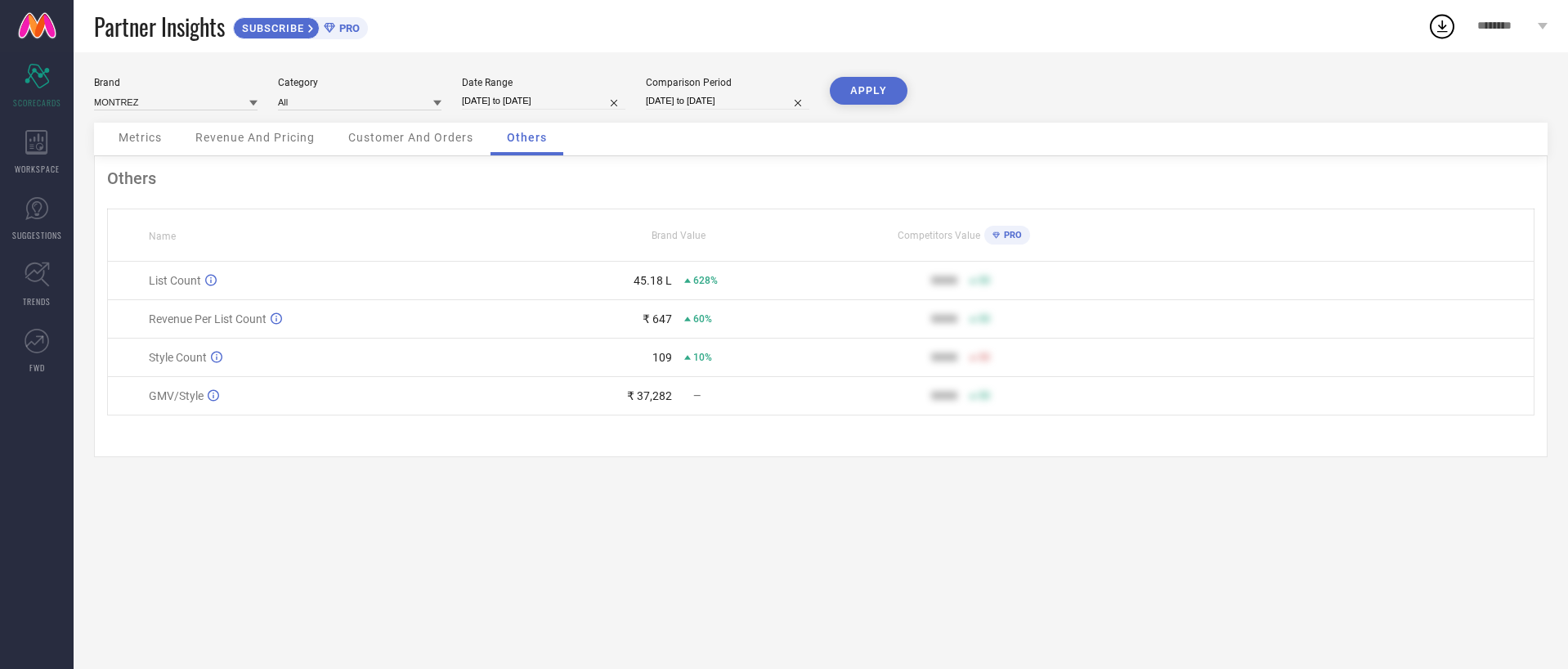
click at [135, 142] on span "Metrics" at bounding box center [140, 136] width 43 height 13
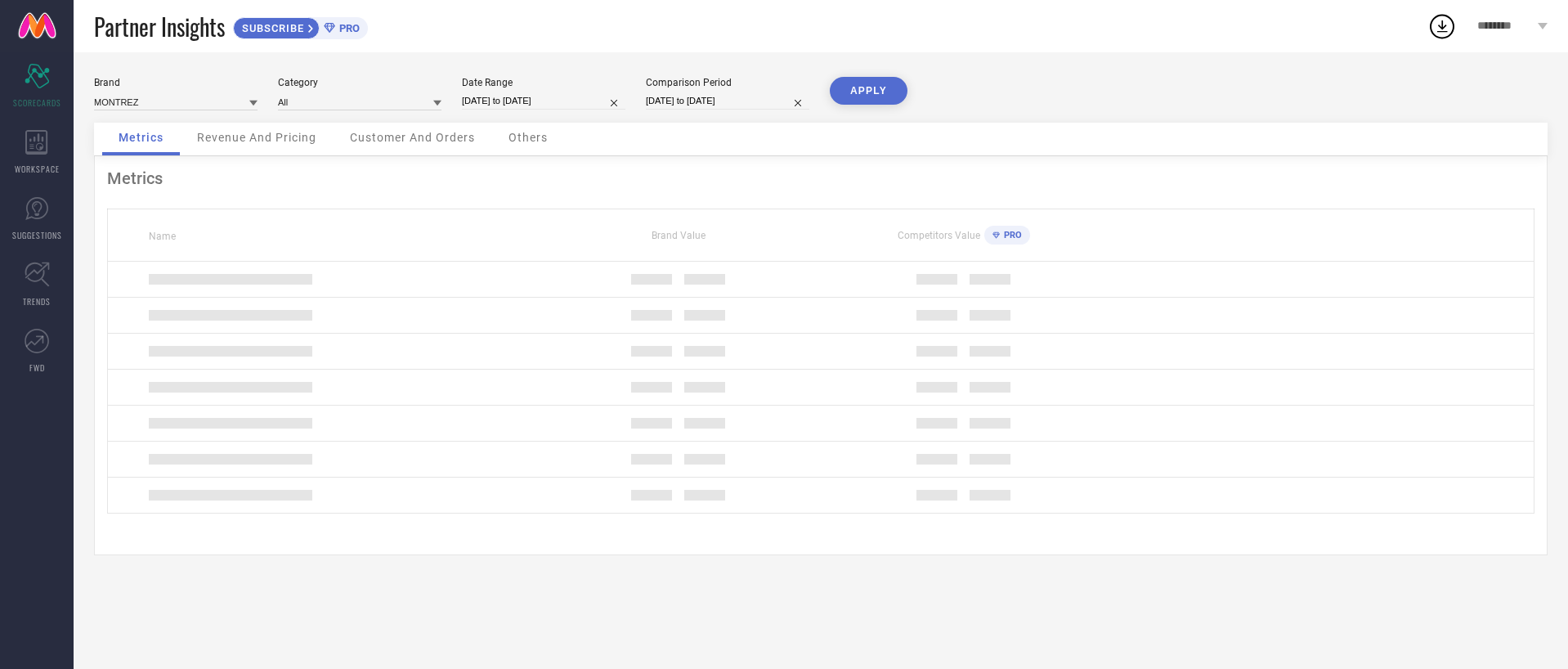
click at [233, 147] on div "Revenue And Pricing" at bounding box center [256, 138] width 152 height 32
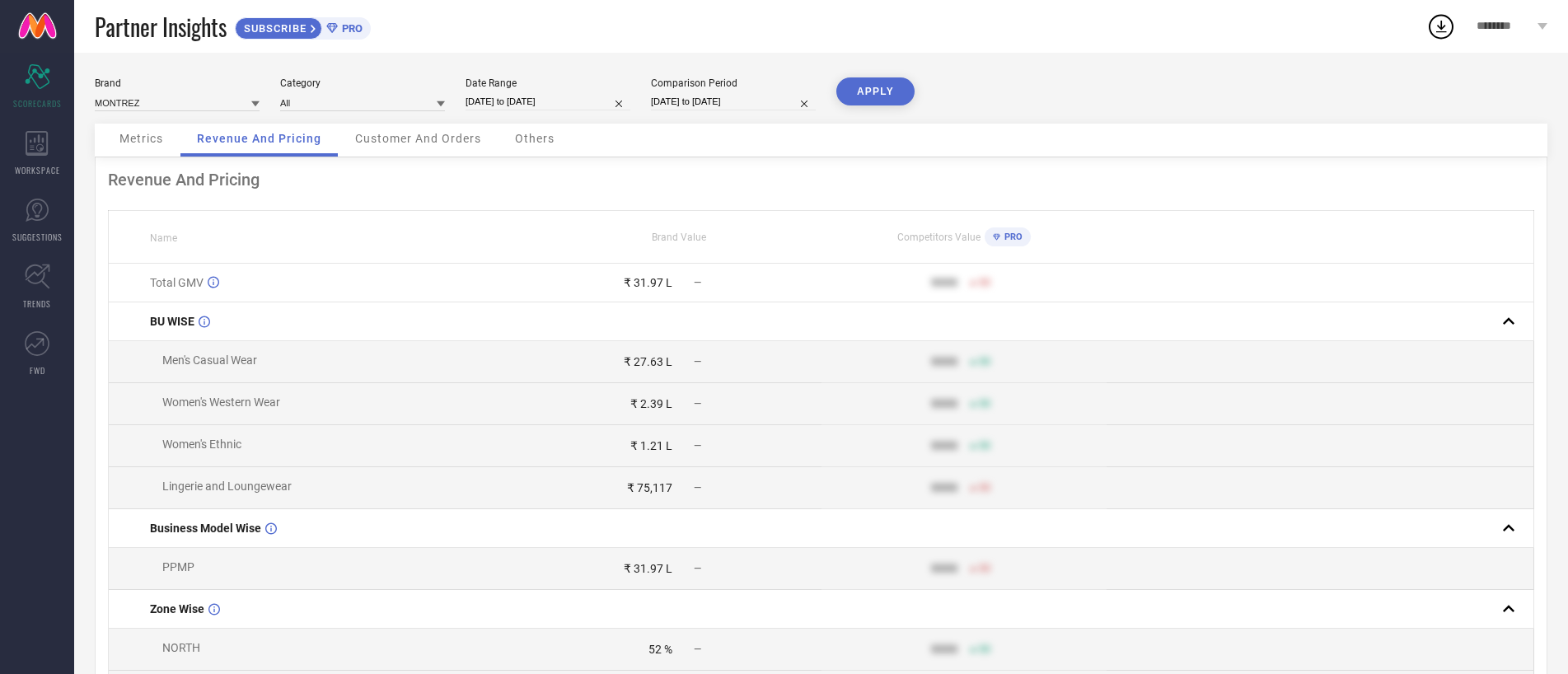
click at [364, 145] on div "Customer And Orders" at bounding box center [418, 139] width 159 height 33
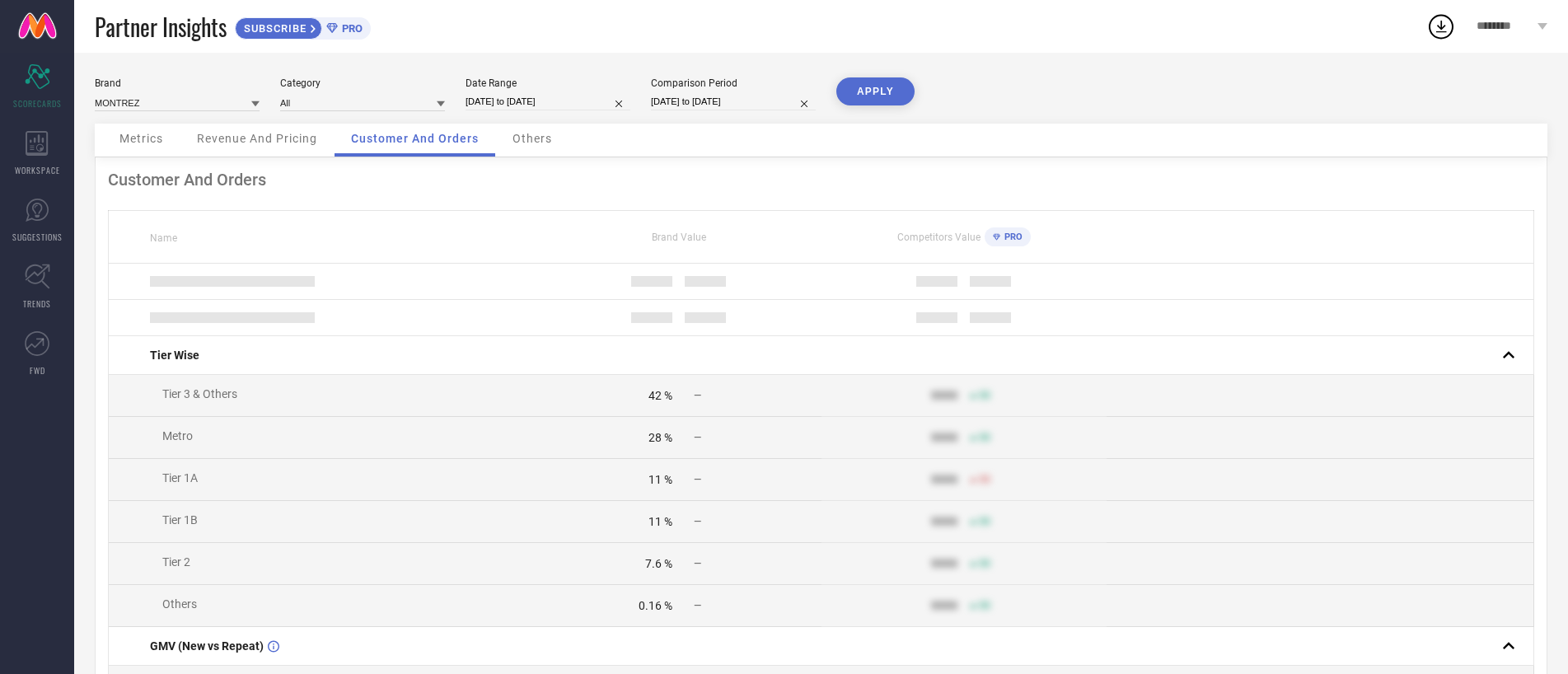
click at [409, 143] on span "Customer And Orders" at bounding box center [414, 137] width 128 height 13
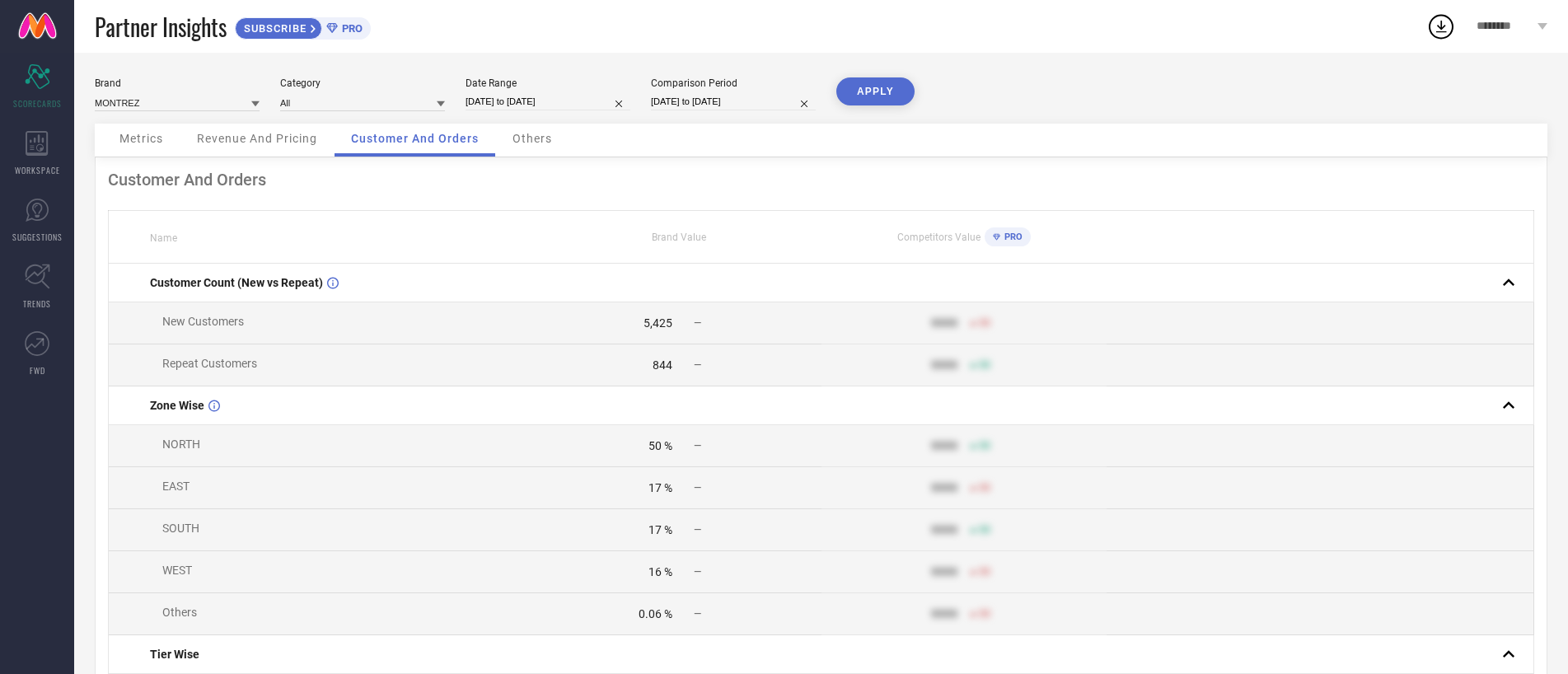
click at [494, 145] on div "Customer And Orders" at bounding box center [414, 139] width 161 height 33
click at [512, 141] on div "Others" at bounding box center [532, 139] width 72 height 33
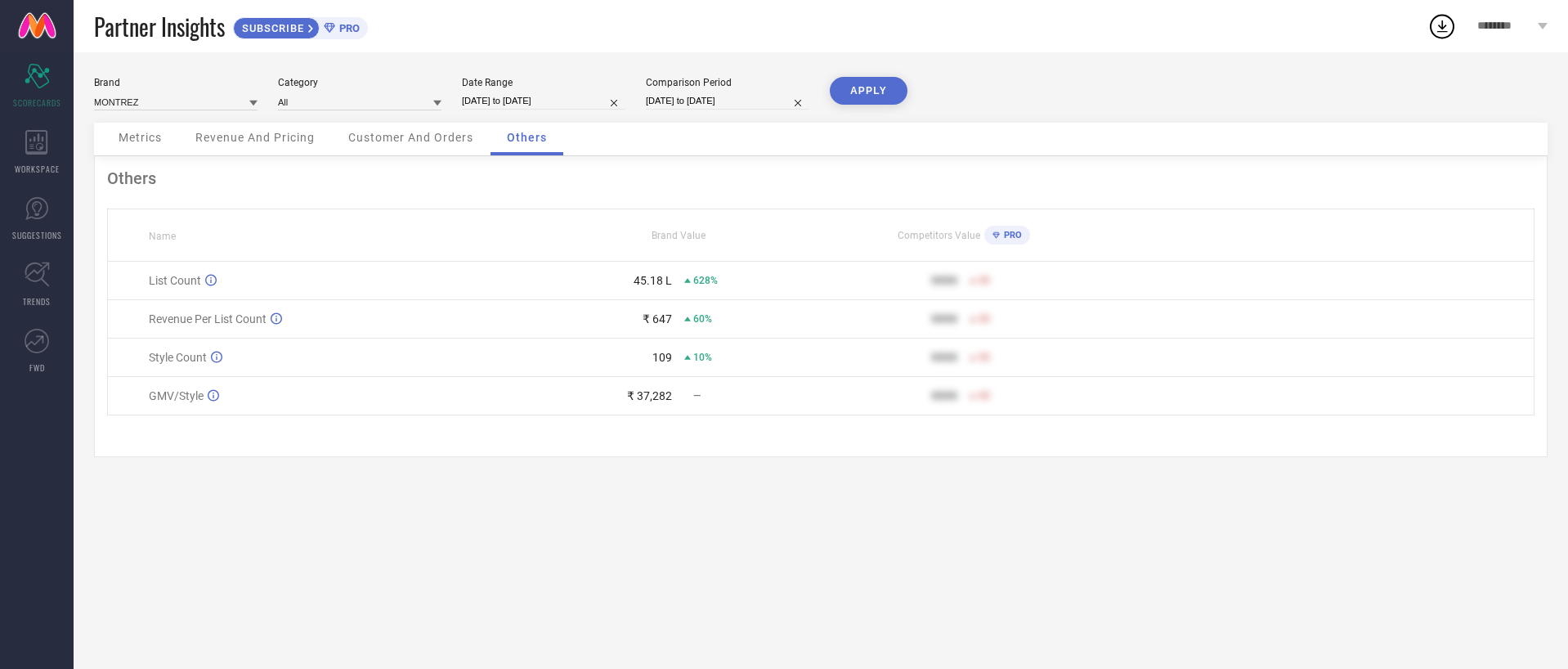
click at [122, 145] on div "Metrics" at bounding box center [140, 138] width 76 height 32
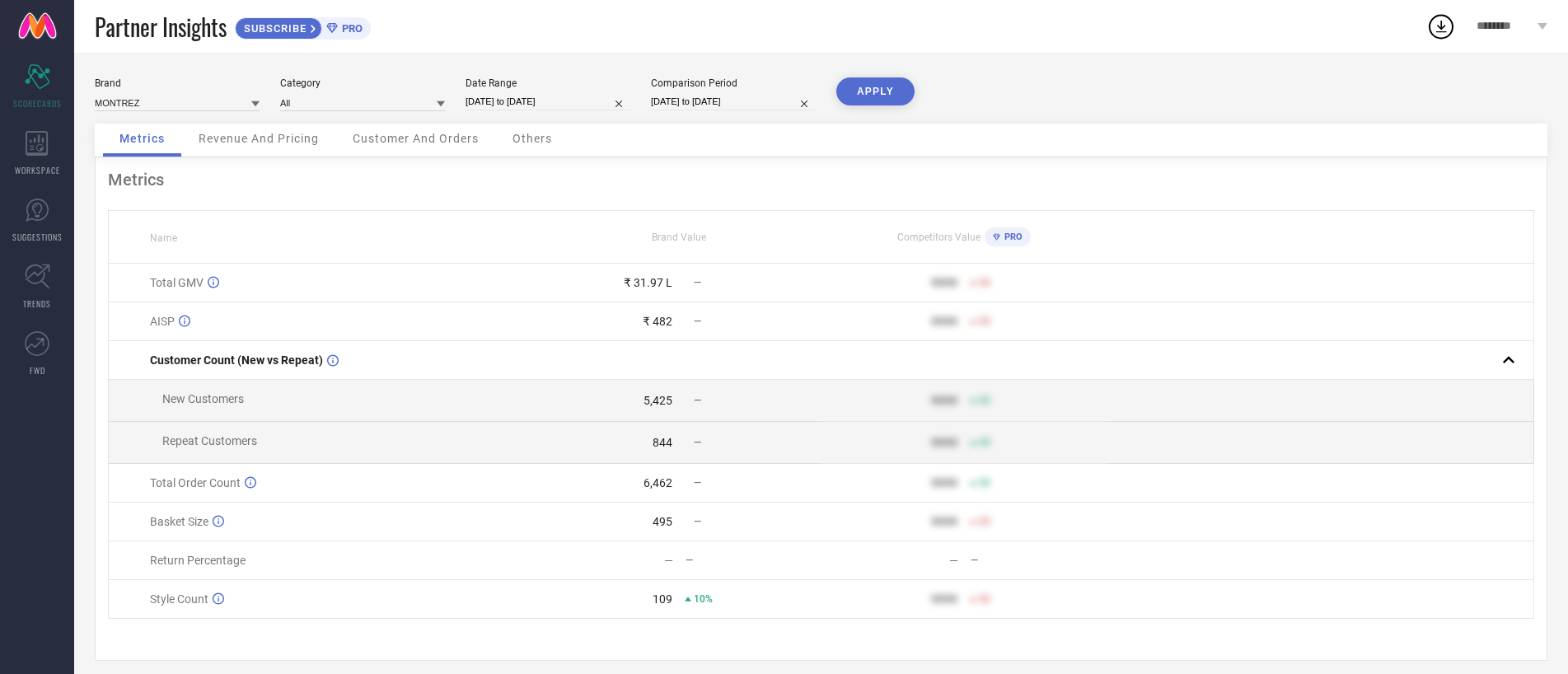
click at [280, 139] on span "Revenue And Pricing" at bounding box center [259, 137] width 121 height 13
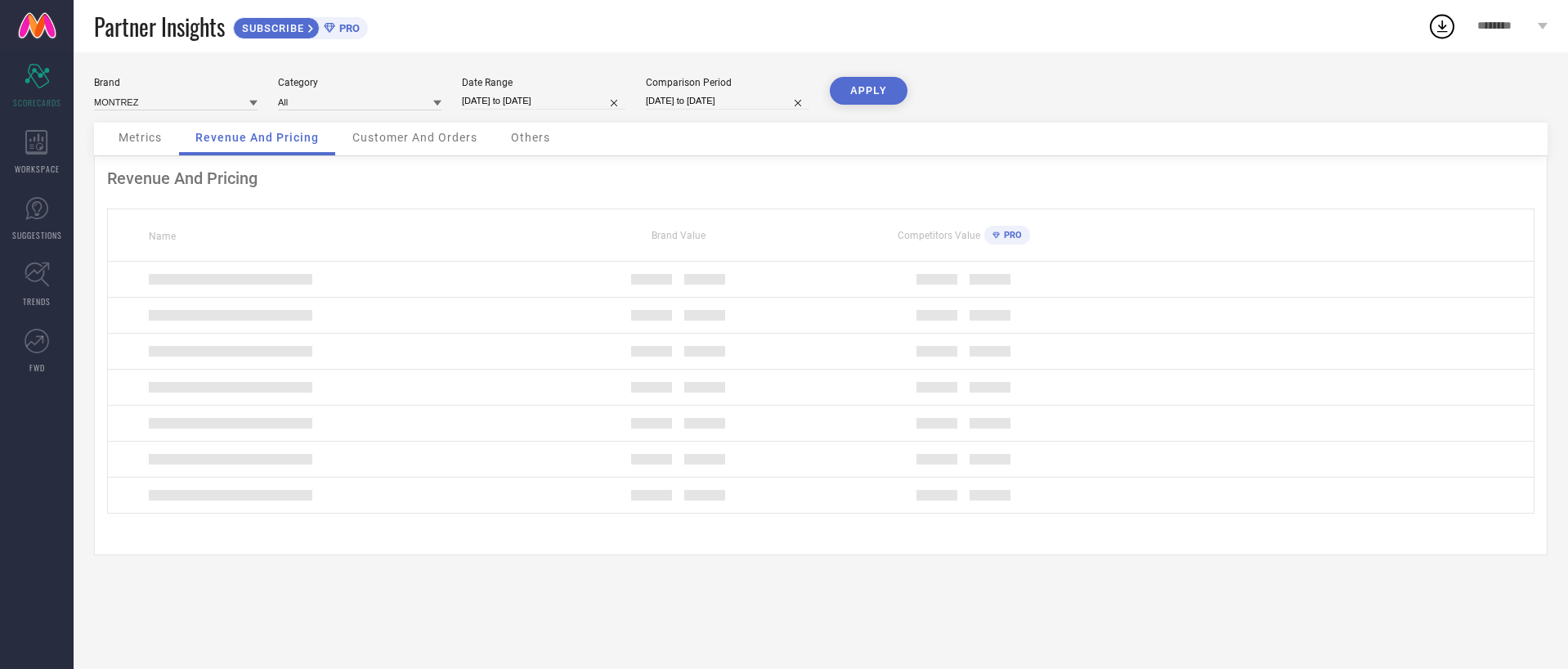
click at [423, 130] on span "Customer And Orders" at bounding box center [415, 136] width 126 height 13
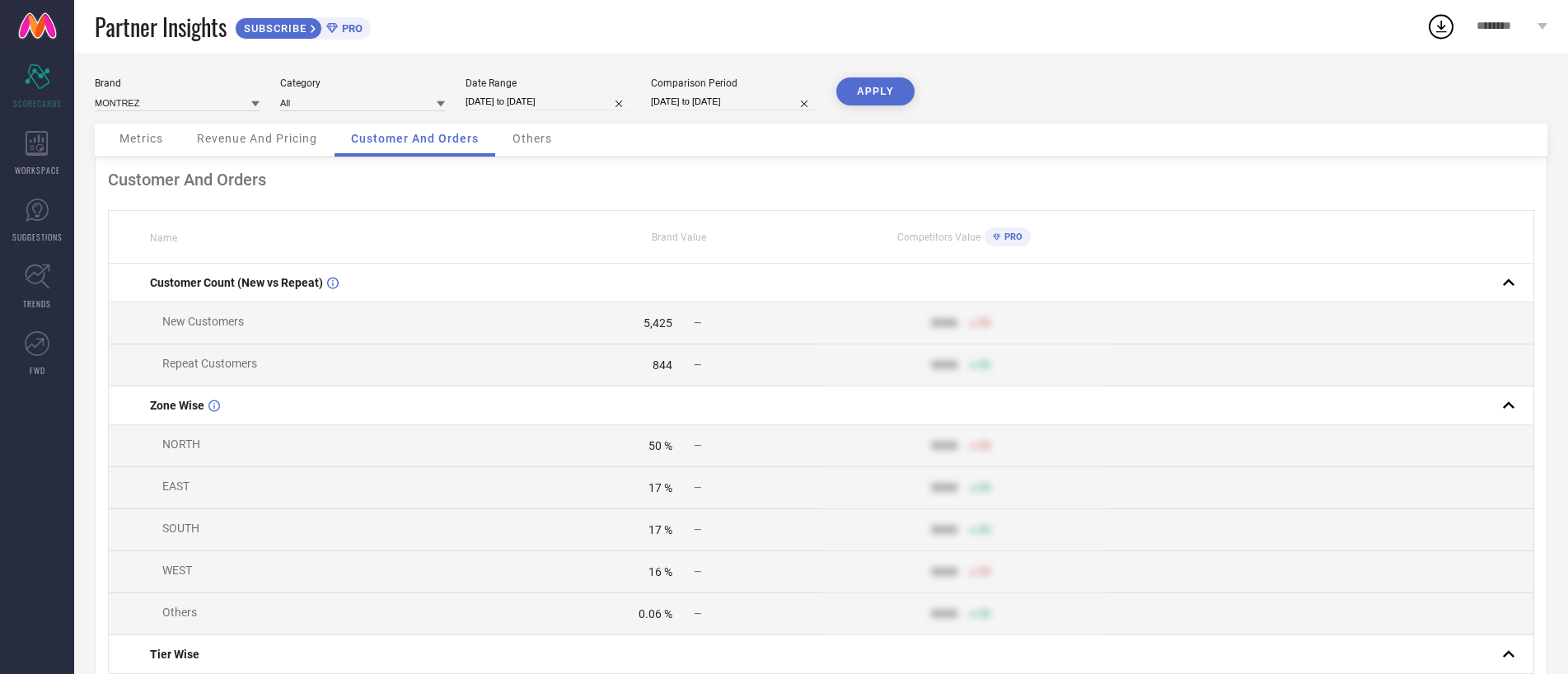
click at [284, 137] on span "Revenue And Pricing" at bounding box center [257, 137] width 121 height 13
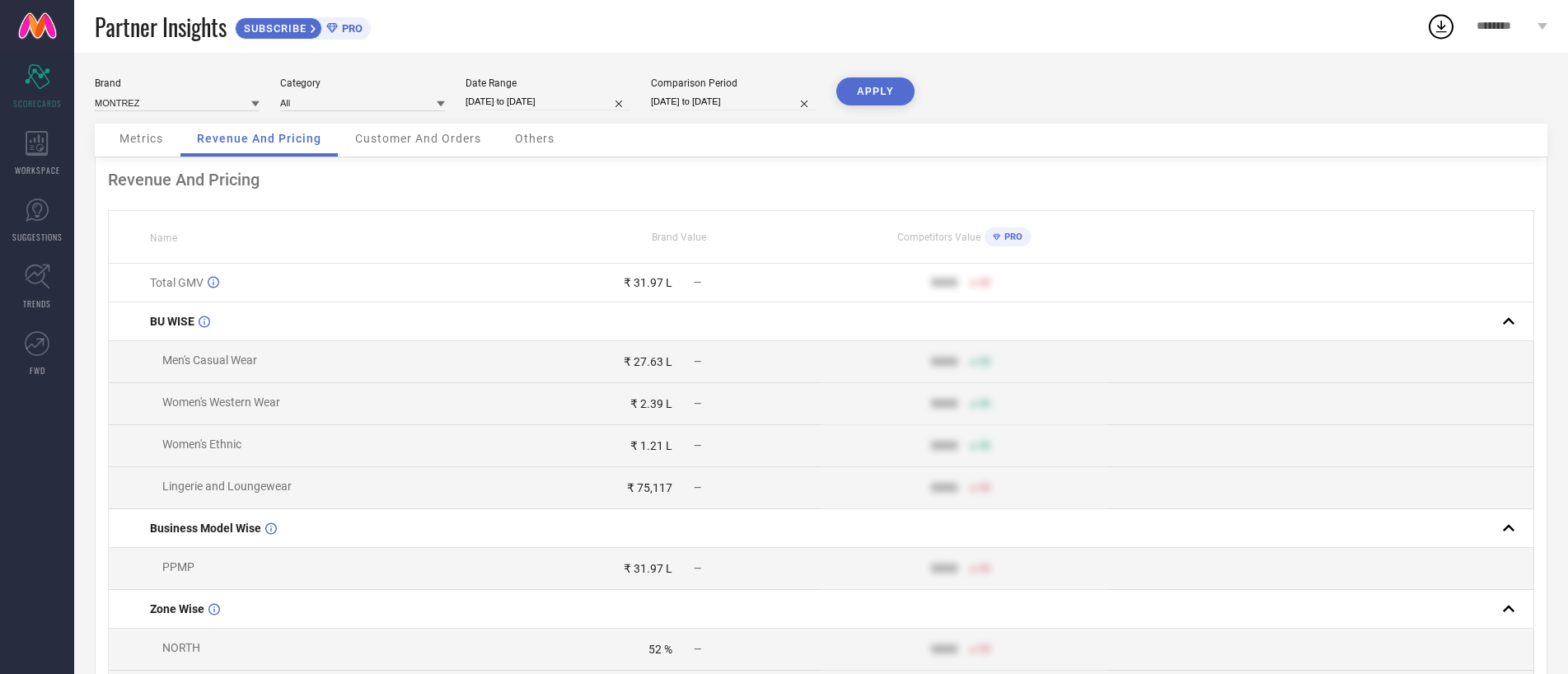
click at [542, 136] on span "Others" at bounding box center [535, 137] width 40 height 13
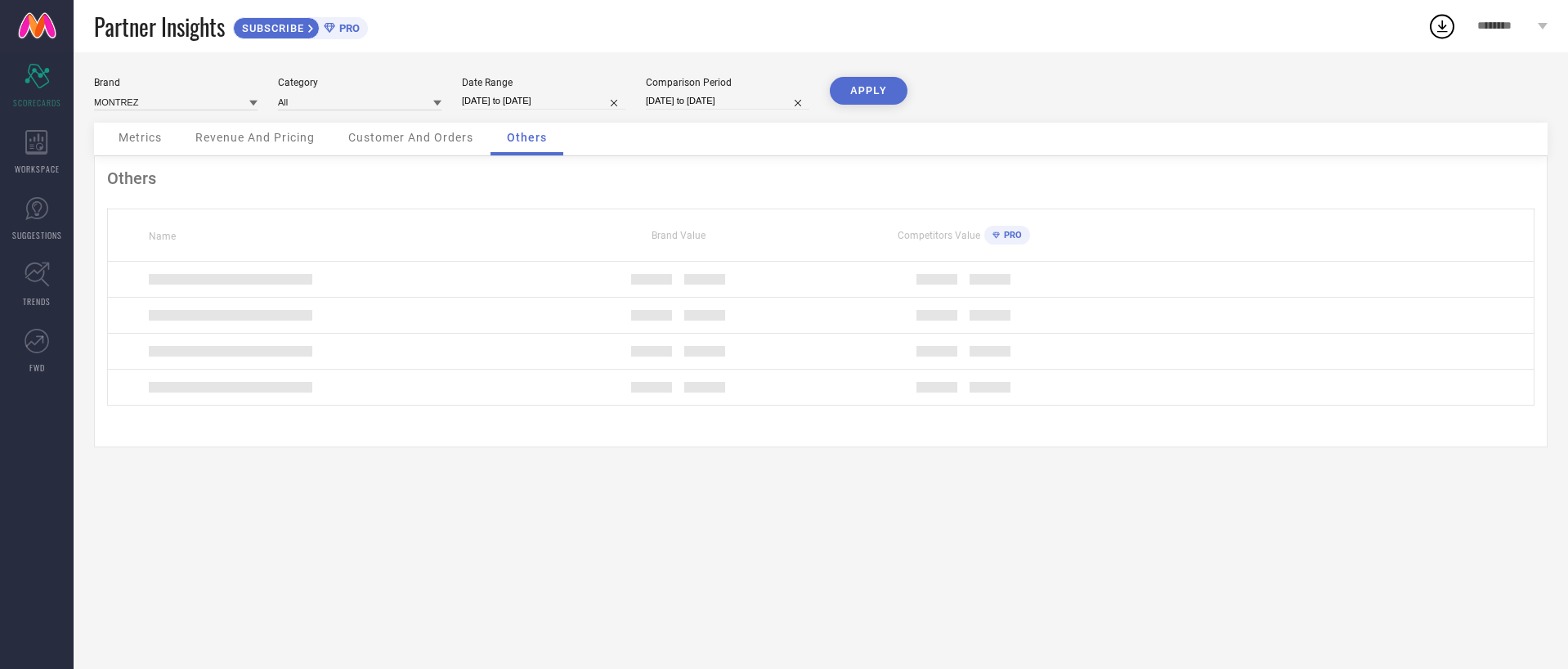
click at [427, 132] on span "Customer And Orders" at bounding box center [411, 136] width 126 height 13
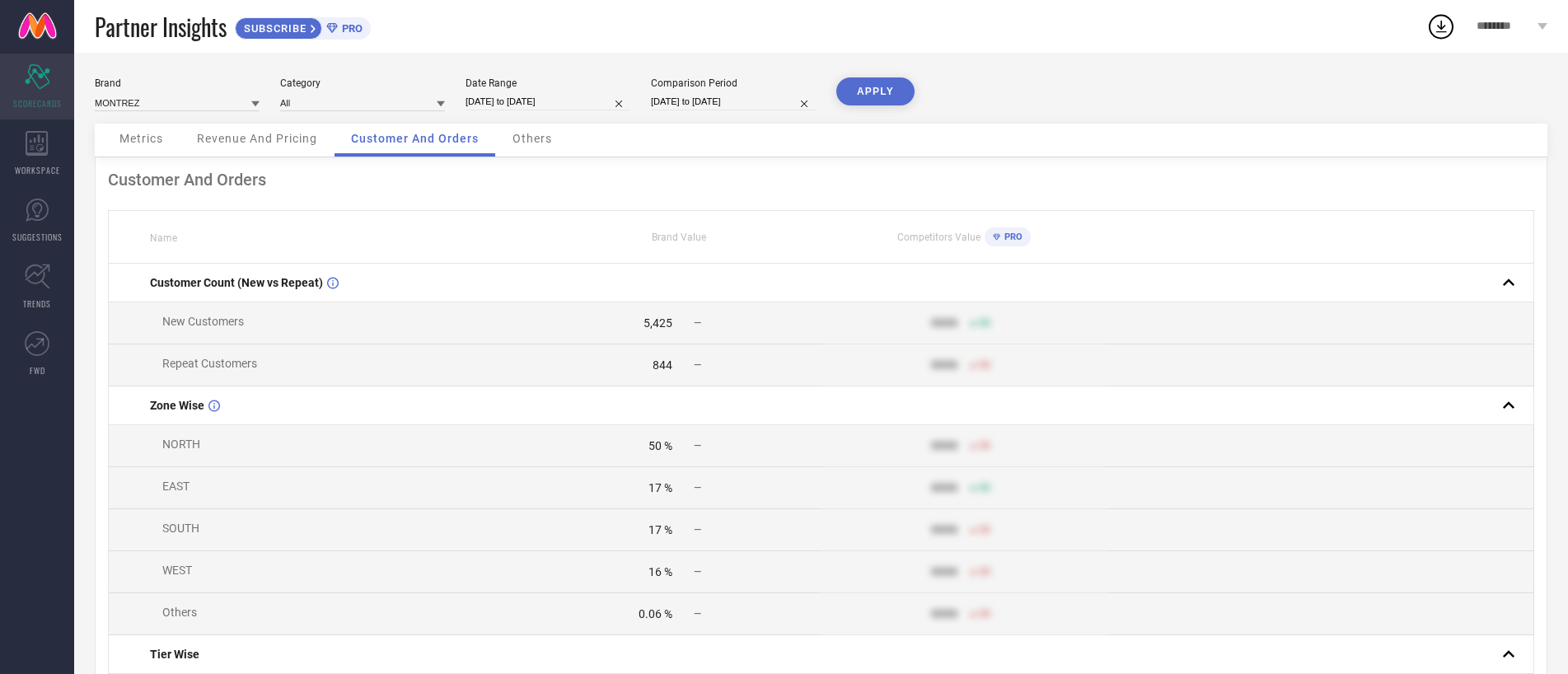
click at [33, 82] on icon "Scorecard" at bounding box center [38, 76] width 26 height 25
select select "6"
select select "2025"
select select "7"
select select "2025"
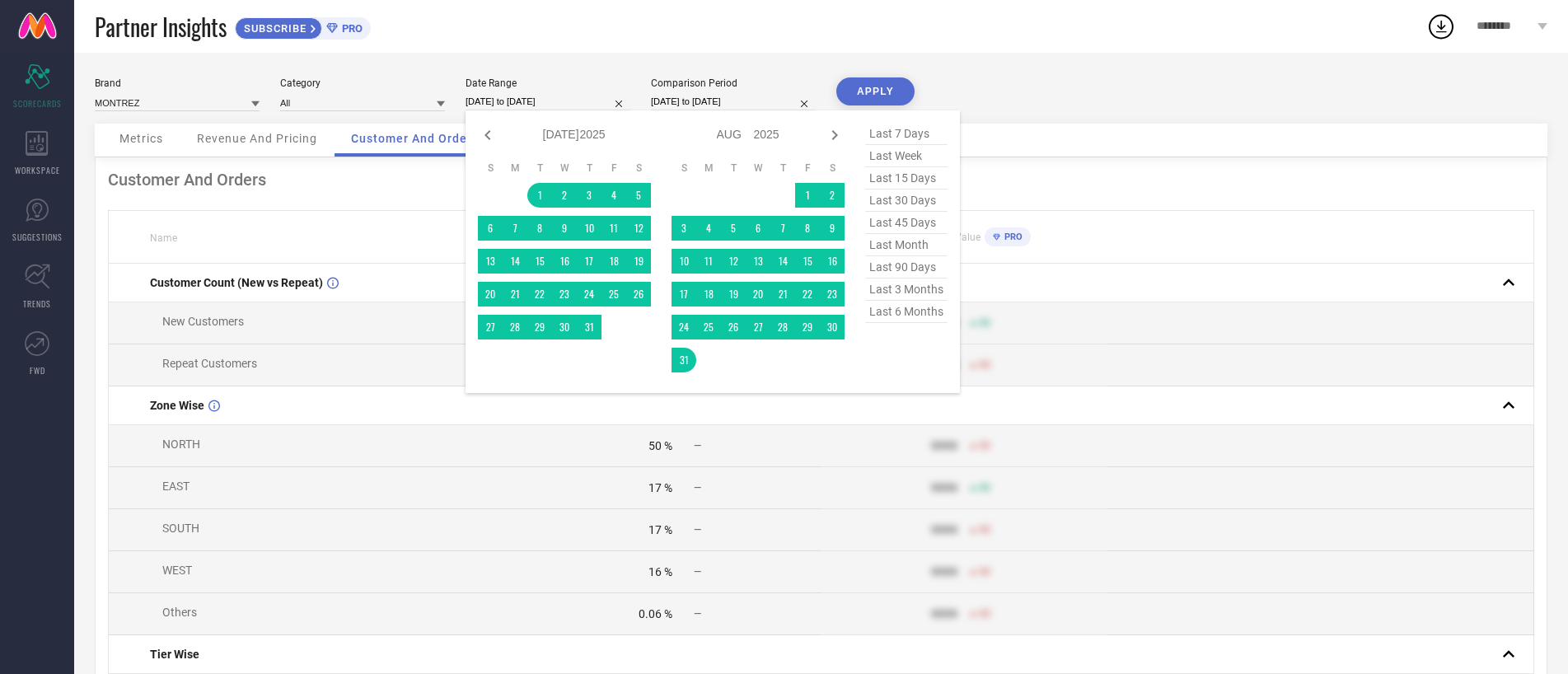
click at [527, 102] on input "[DATE] to [DATE]" at bounding box center [548, 102] width 165 height 18
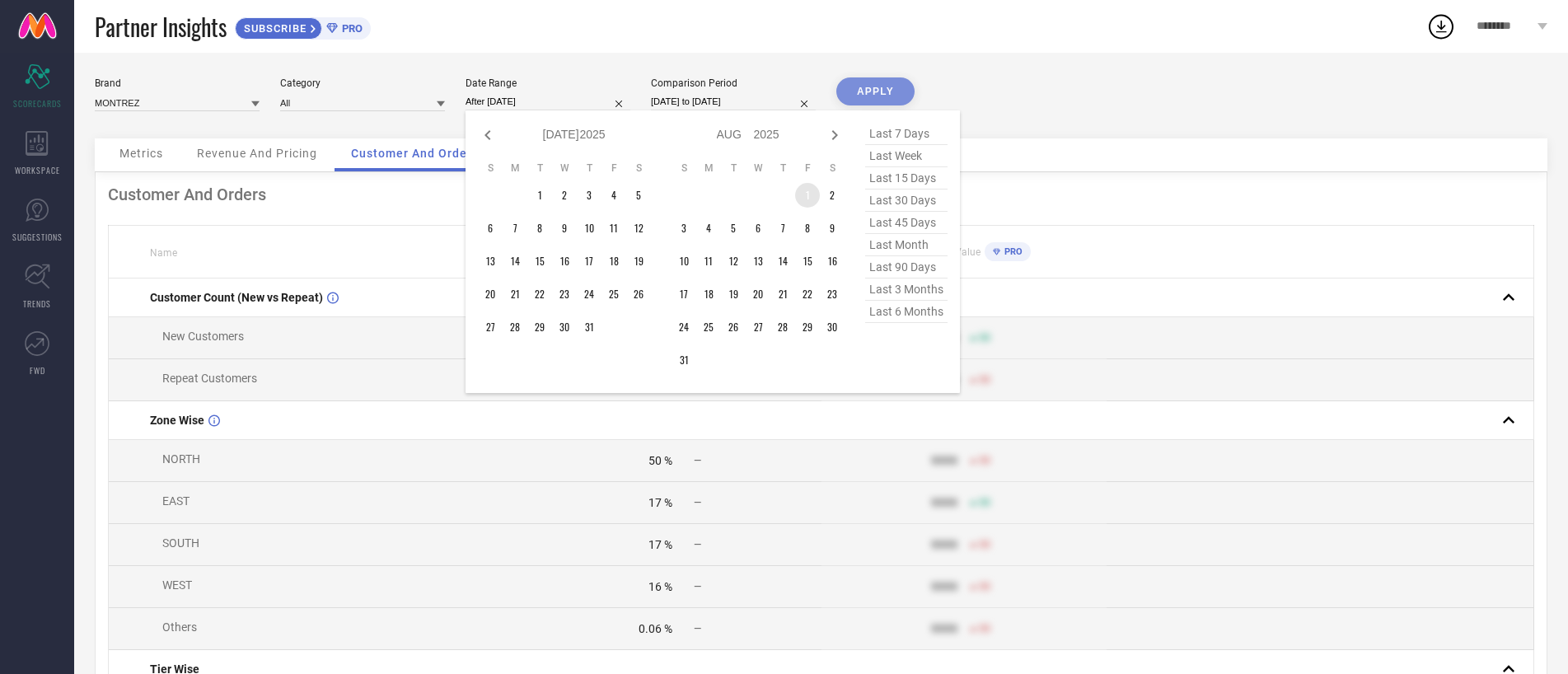
click at [809, 199] on td "1" at bounding box center [807, 195] width 25 height 25
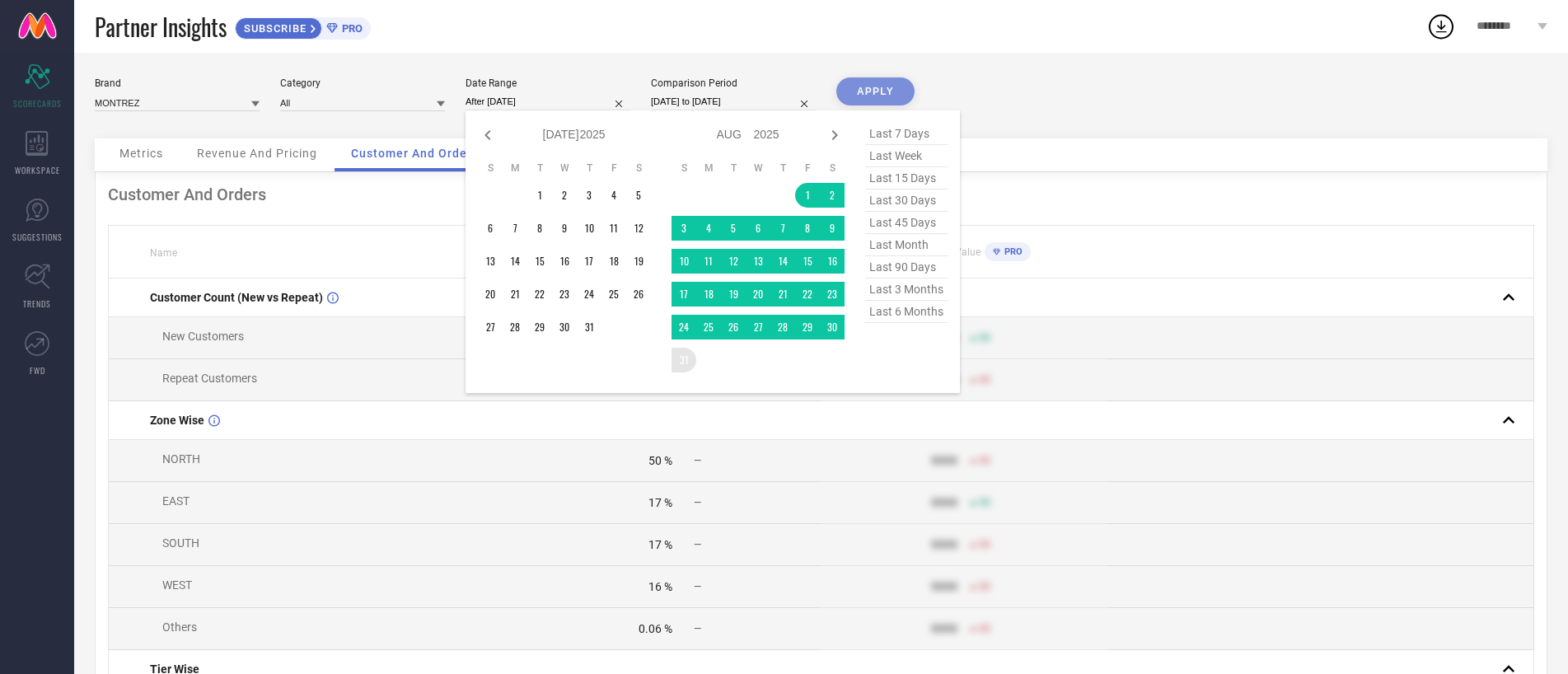
type input "[DATE] to [DATE]"
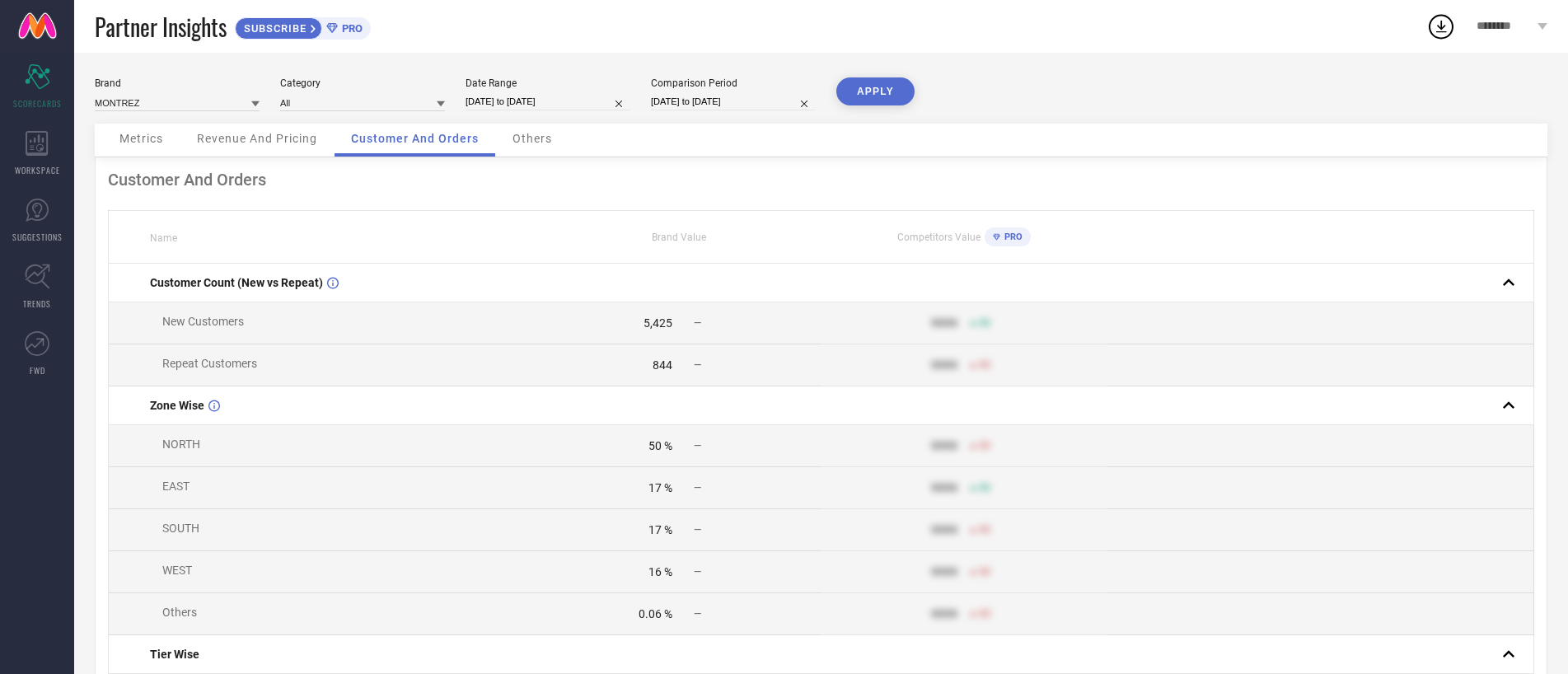
select select "6"
select select "2025"
select select "7"
select select "2025"
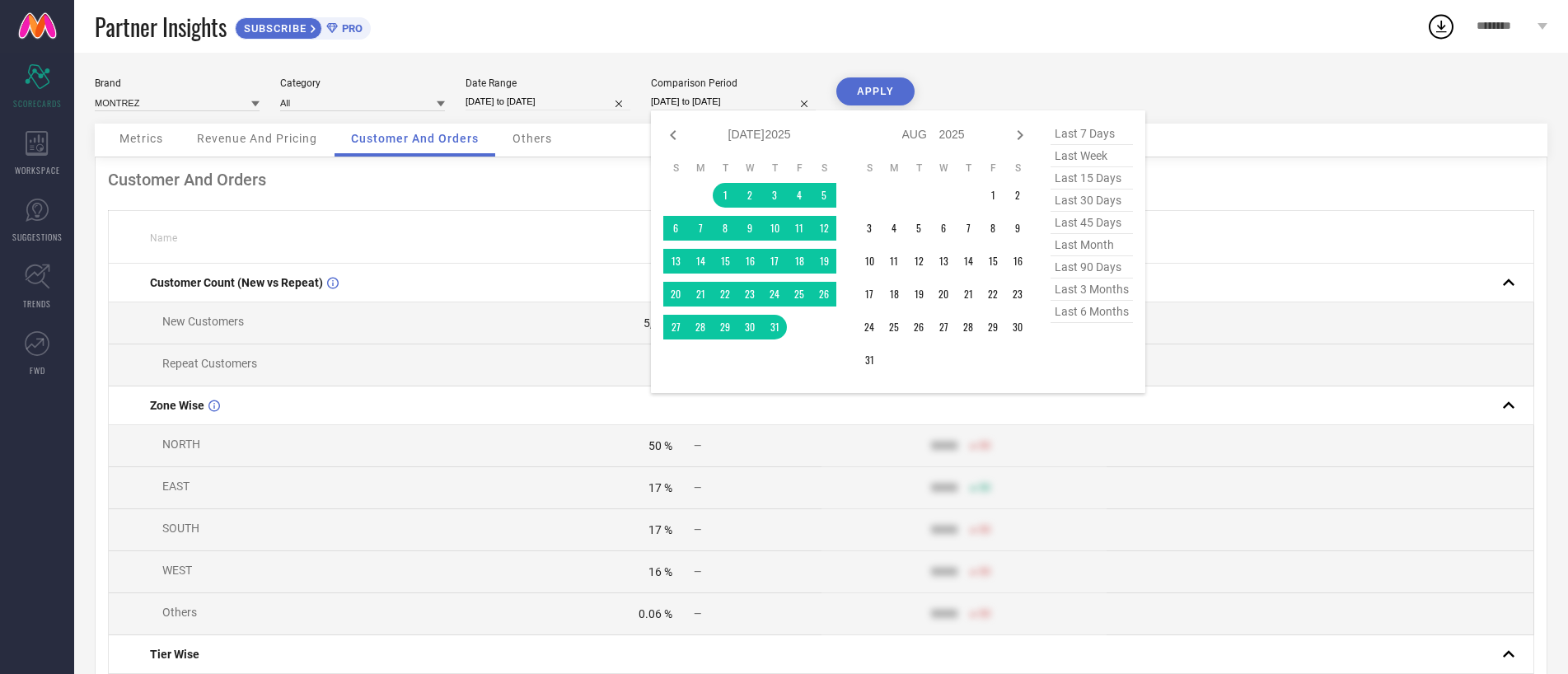
click at [718, 103] on input "[DATE] to [DATE]" at bounding box center [733, 102] width 165 height 18
select select "7"
select select "2025"
select select "8"
select select "2025"
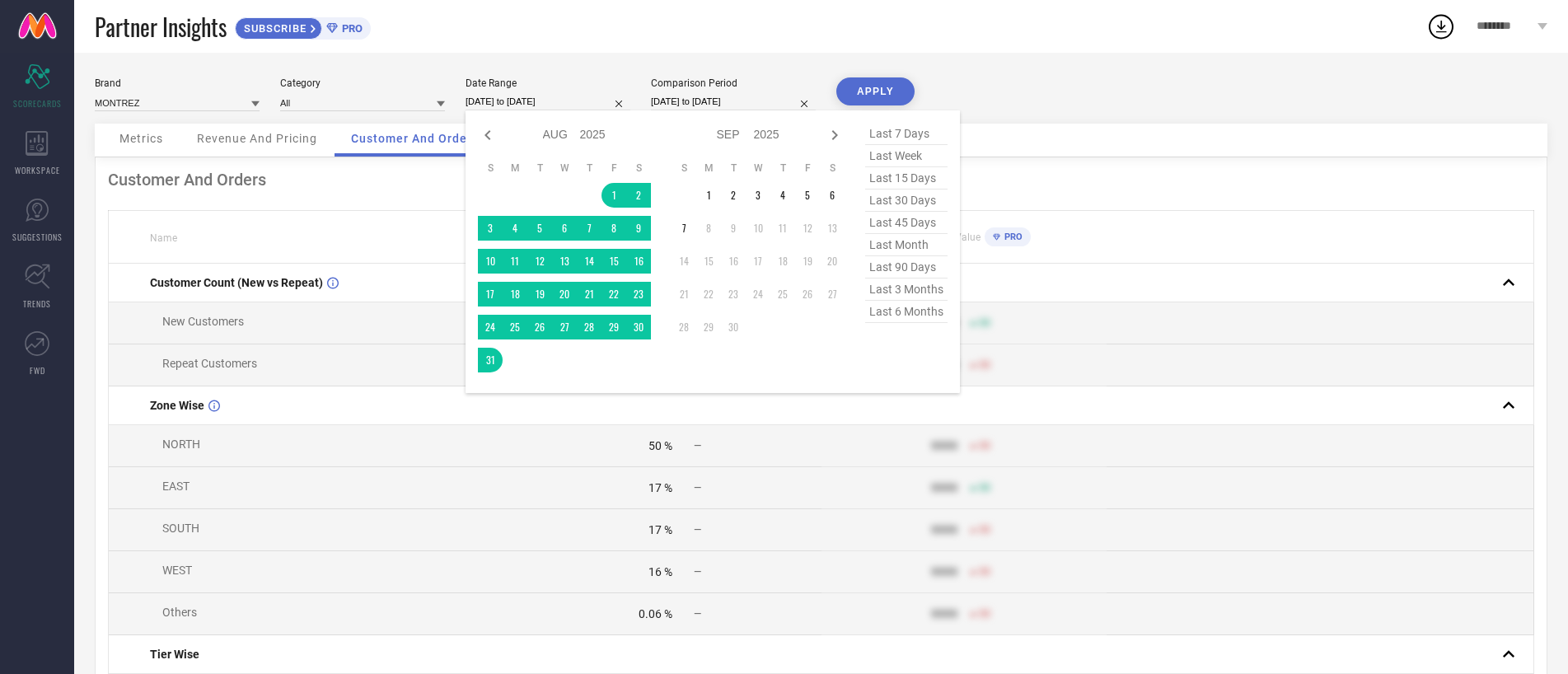
click at [532, 98] on input "[DATE] to [DATE]" at bounding box center [548, 102] width 165 height 18
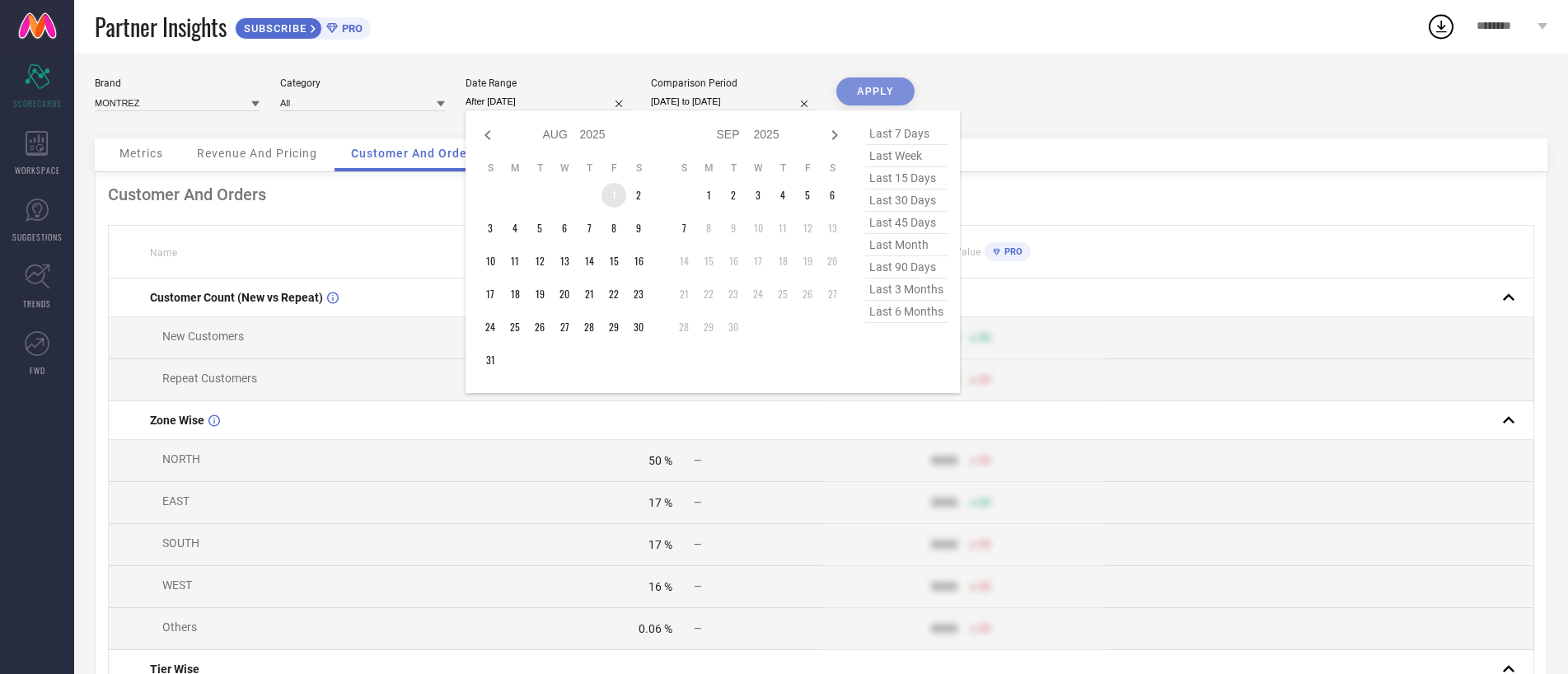
click at [608, 191] on td "1" at bounding box center [613, 195] width 25 height 25
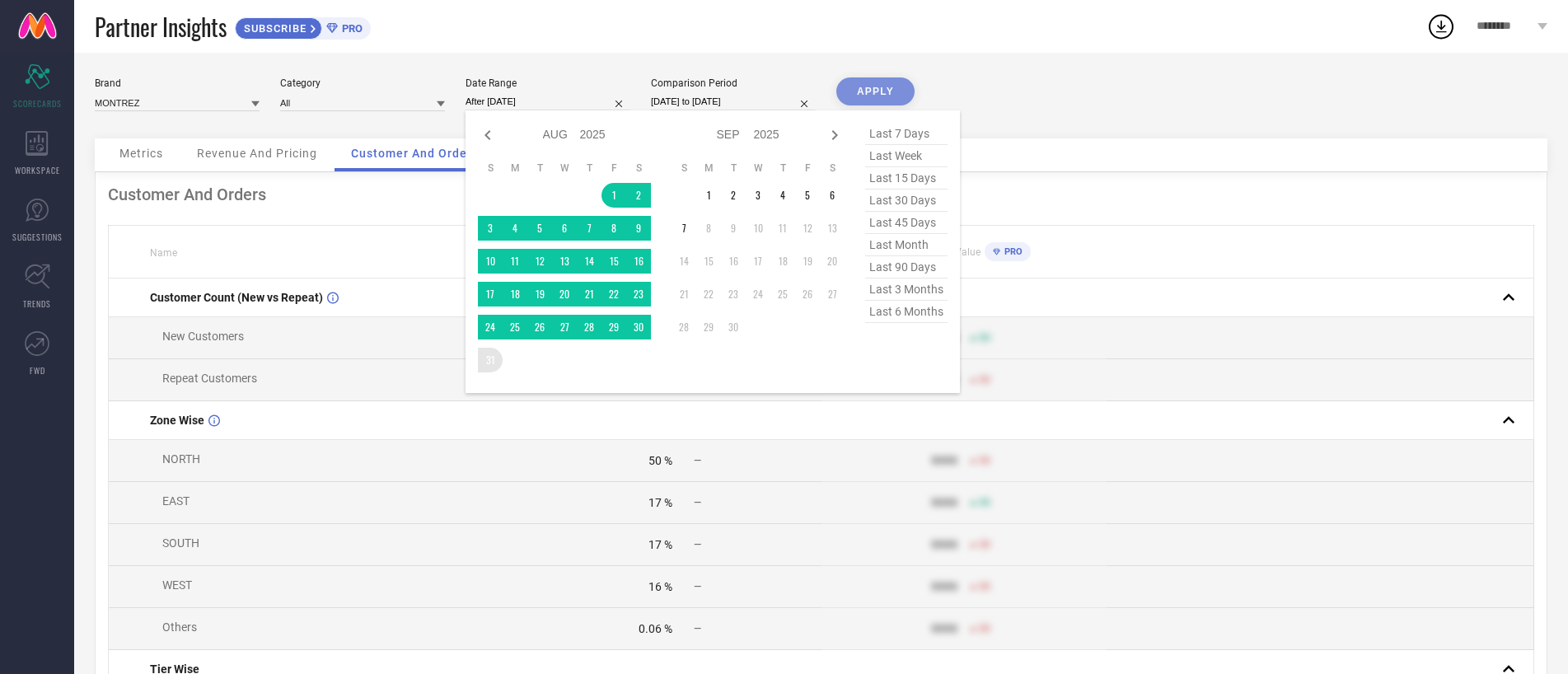
type input "[DATE] to [DATE]"
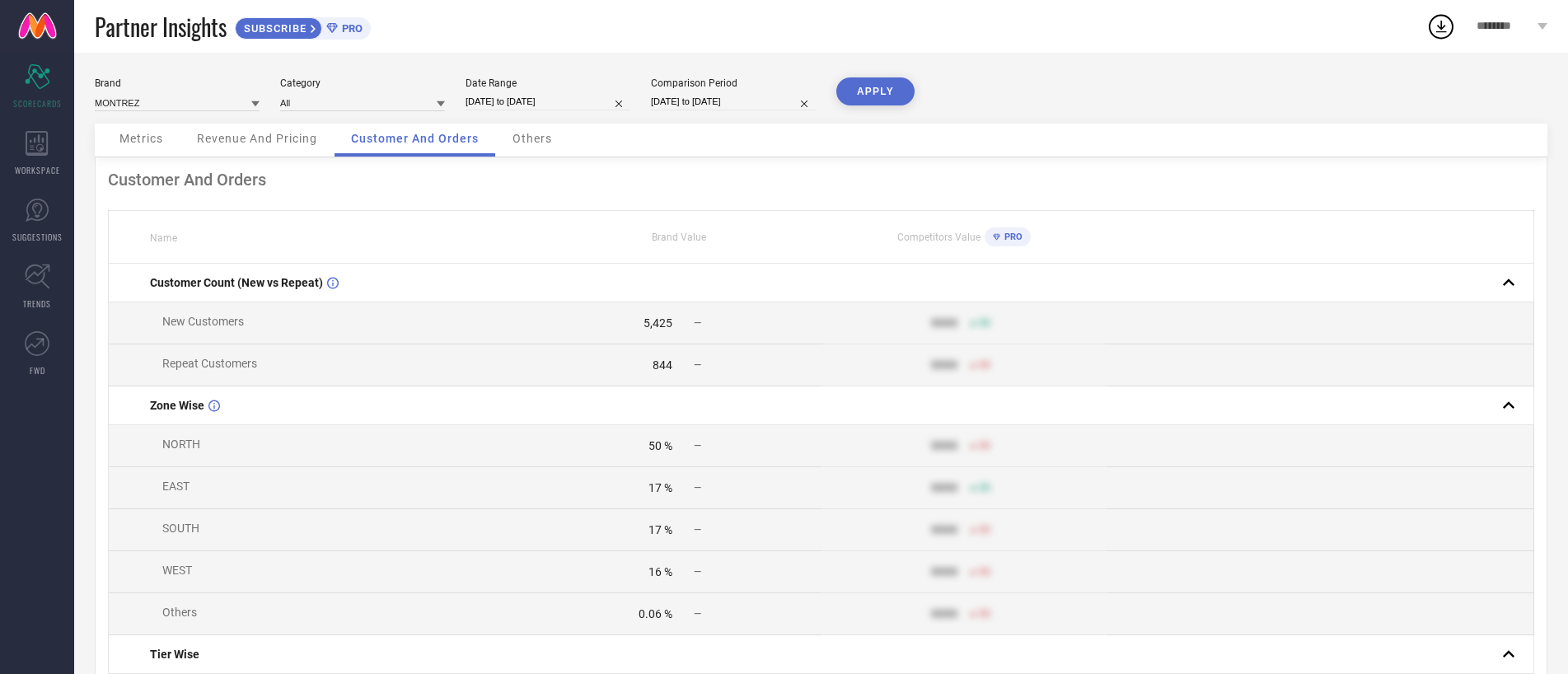
click at [670, 106] on input "[DATE] to [DATE]" at bounding box center [733, 102] width 165 height 18
select select "6"
select select "2025"
select select "7"
select select "2025"
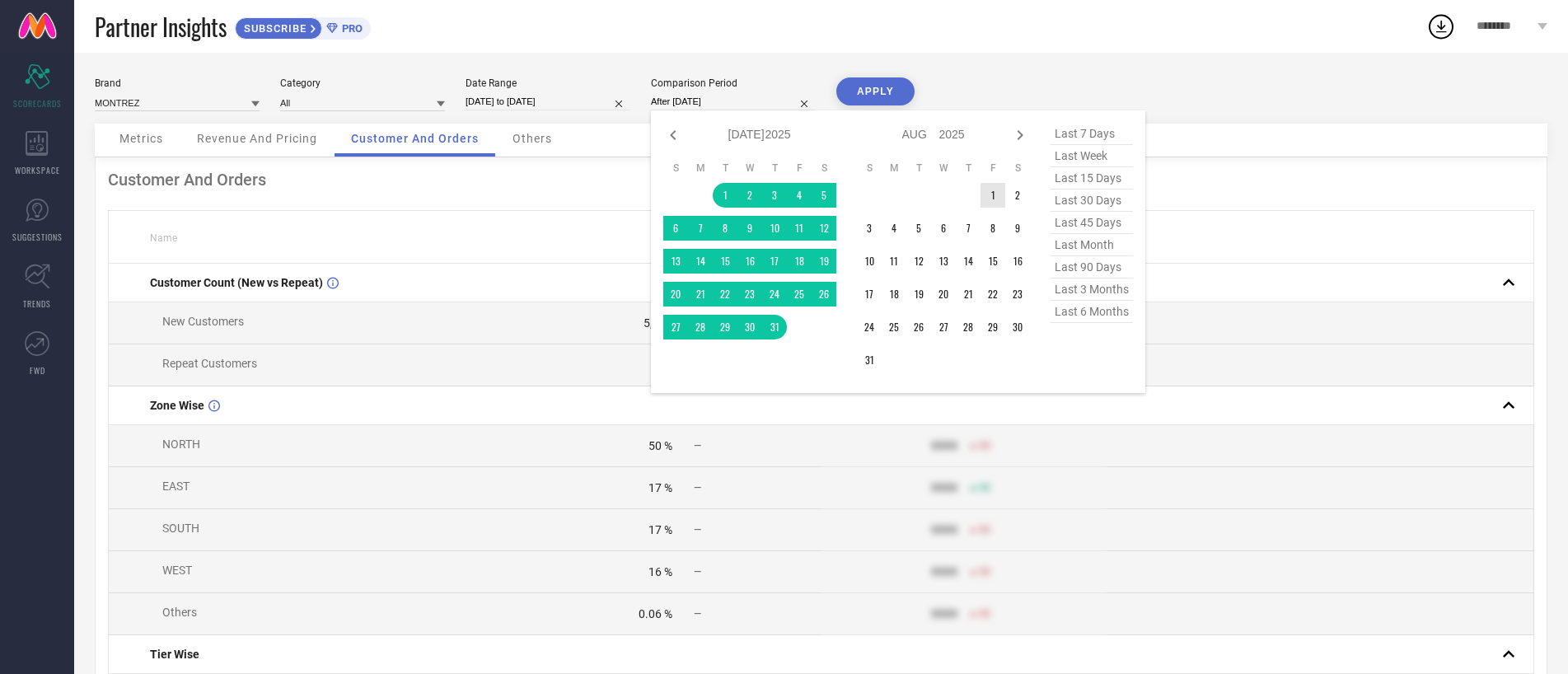
click at [984, 191] on td "1" at bounding box center [993, 195] width 25 height 25
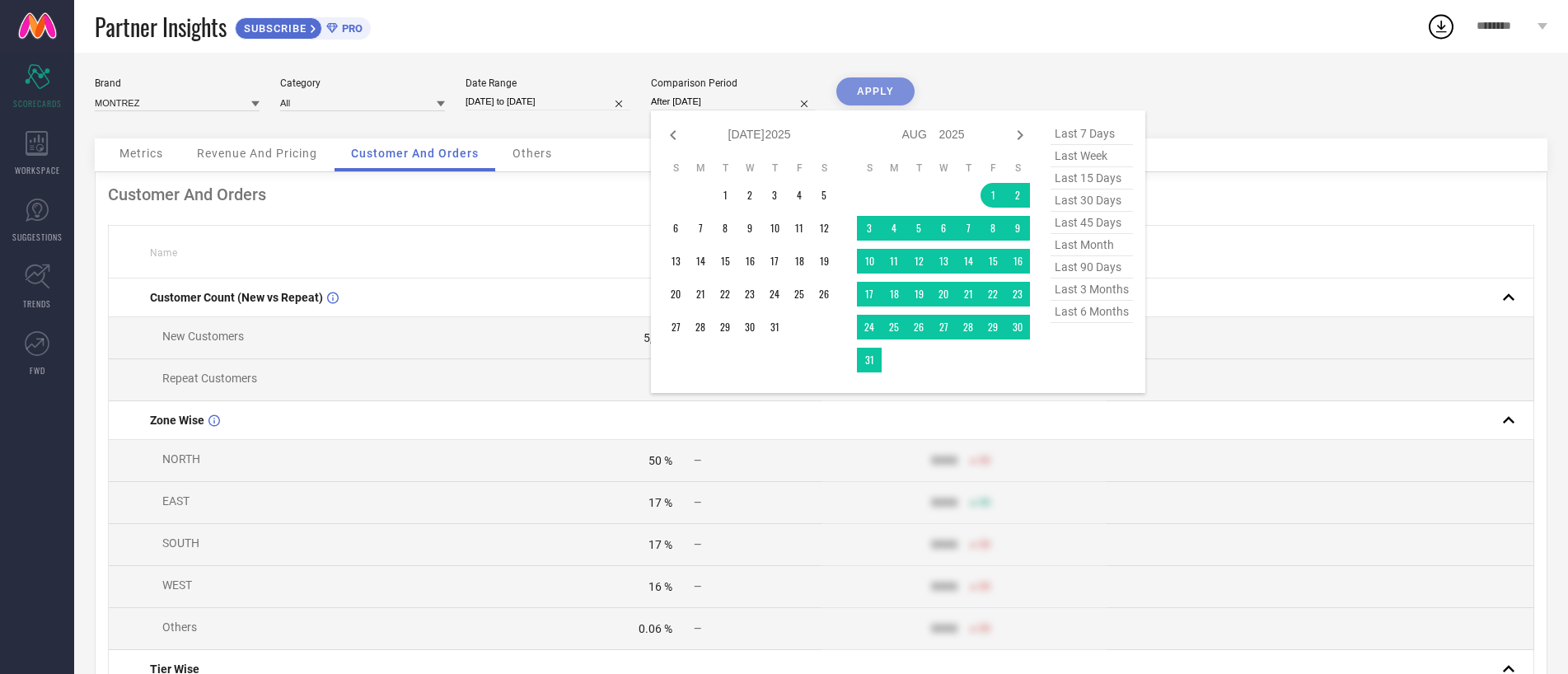
type input "[DATE] to [DATE]"
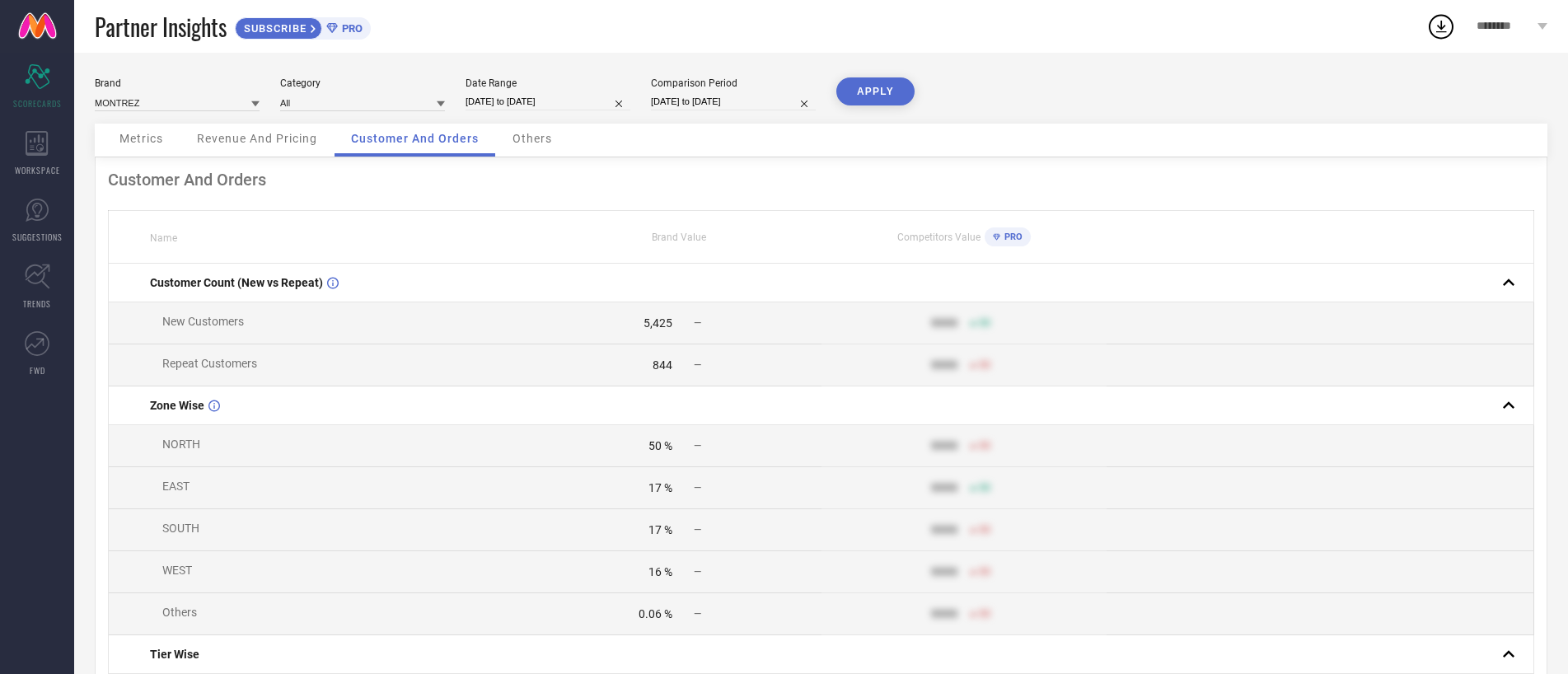
click at [889, 93] on button "APPLY" at bounding box center [875, 91] width 78 height 28
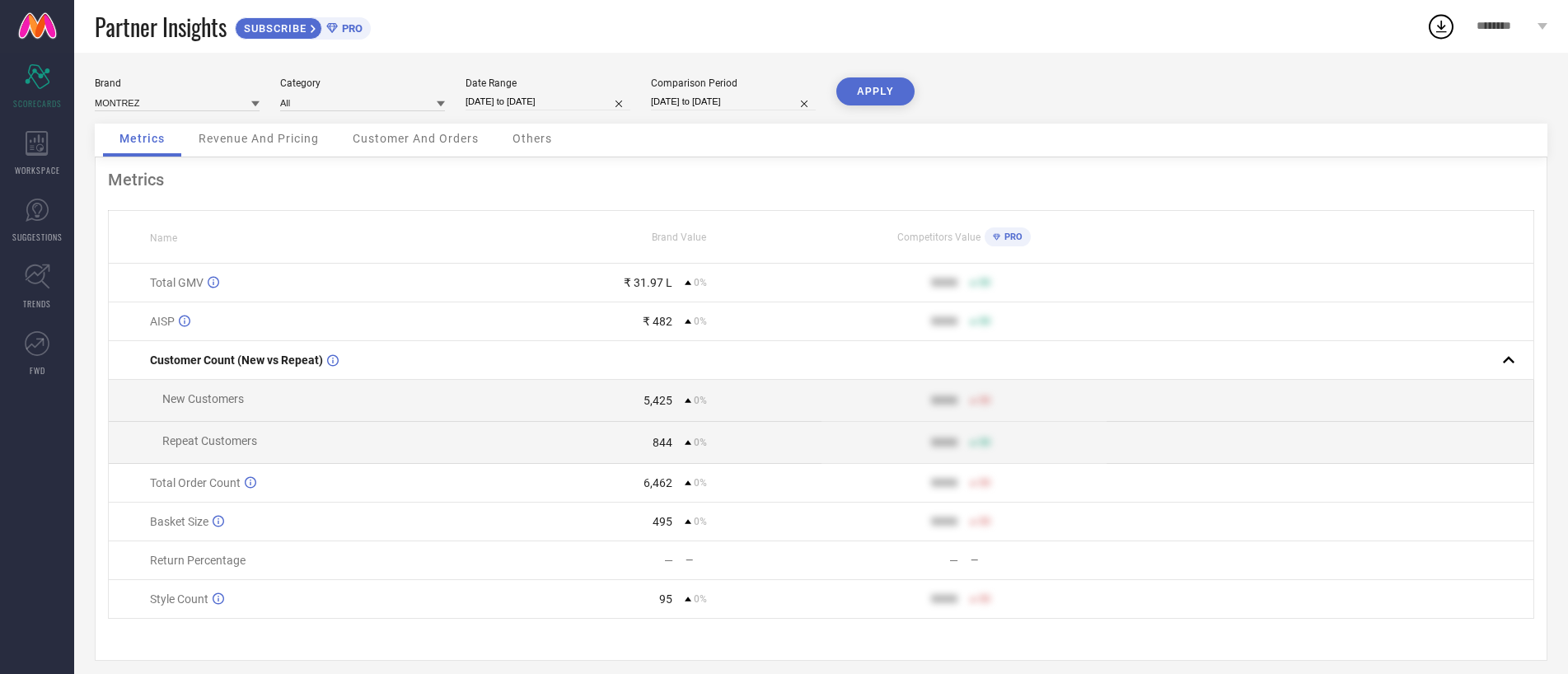
click at [282, 133] on span "Revenue And Pricing" at bounding box center [259, 137] width 121 height 13
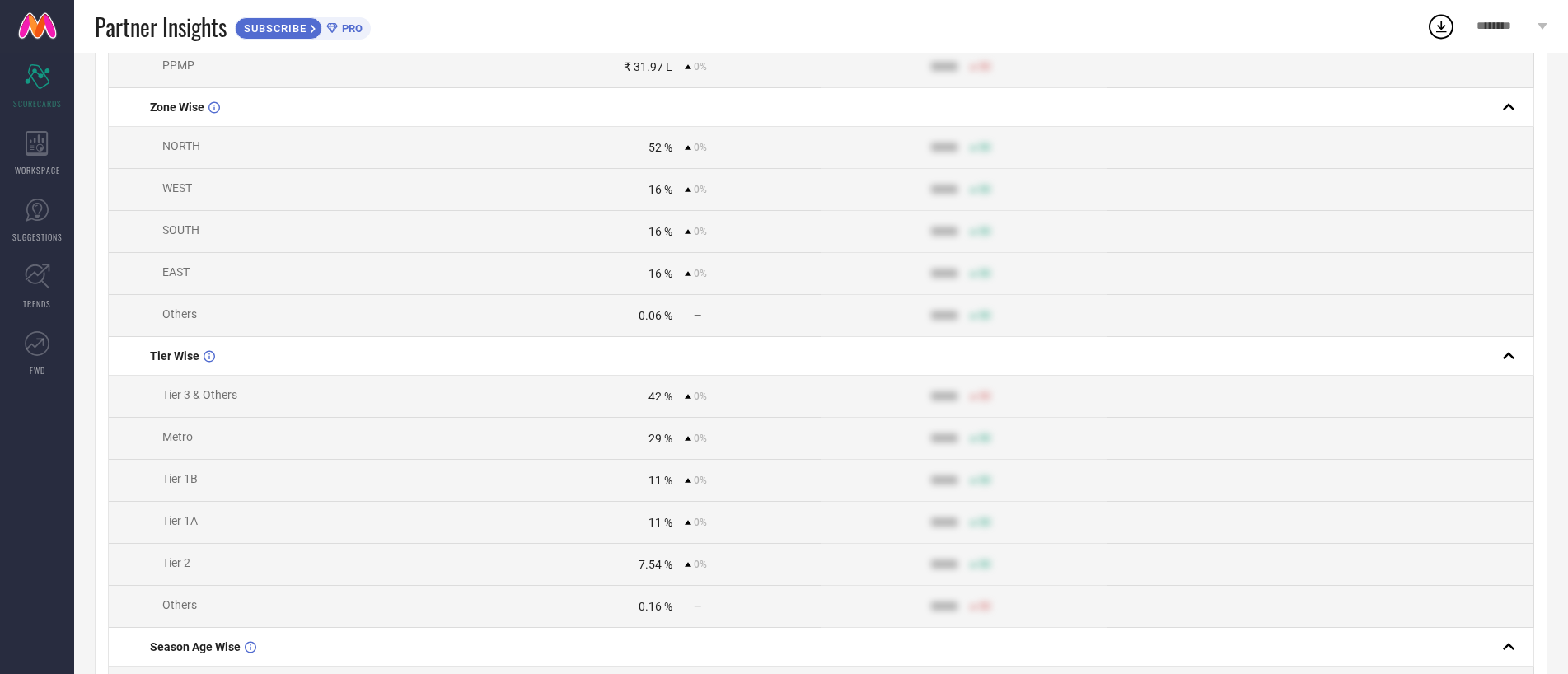
scroll to position [725, 0]
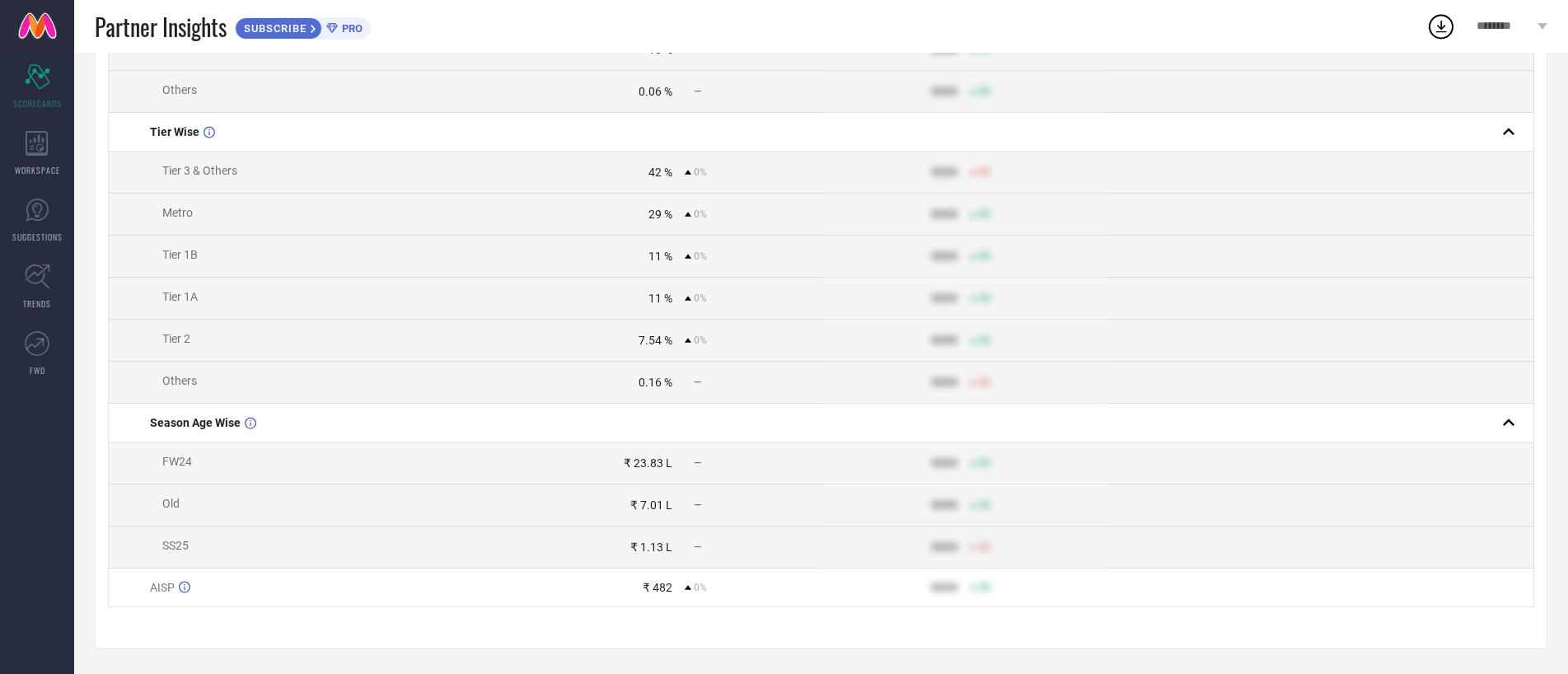
click at [663, 591] on div "₹ 482" at bounding box center [657, 587] width 30 height 13
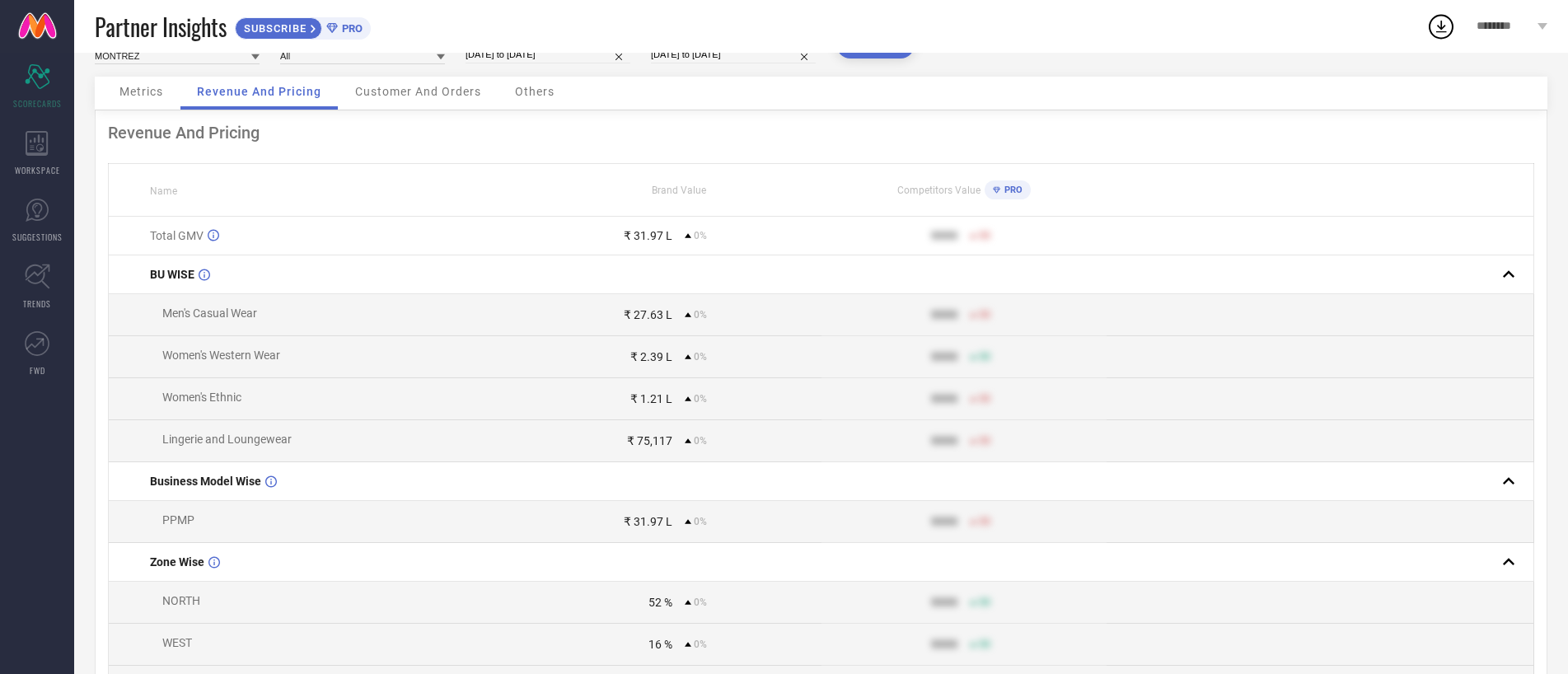
scroll to position [0, 0]
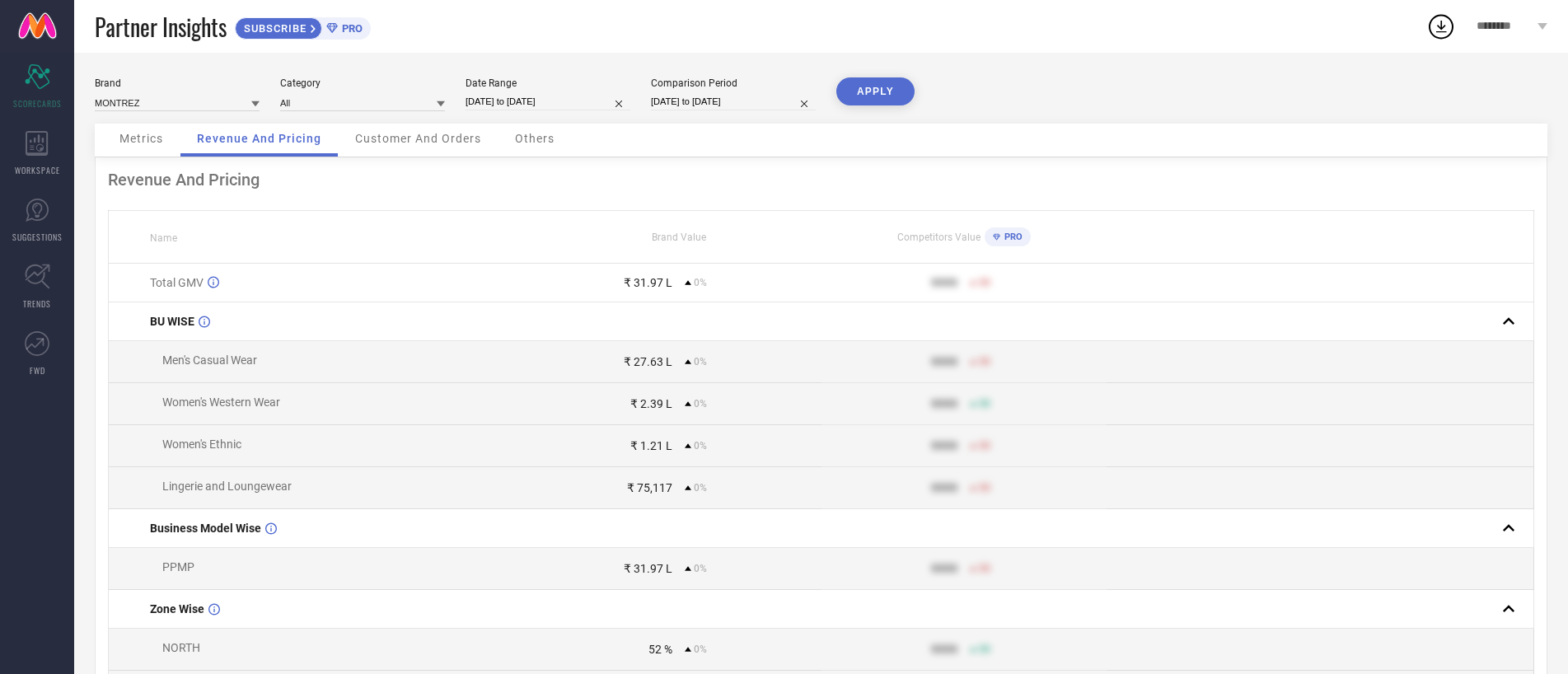
click at [388, 136] on span "Customer And Orders" at bounding box center [418, 137] width 127 height 13
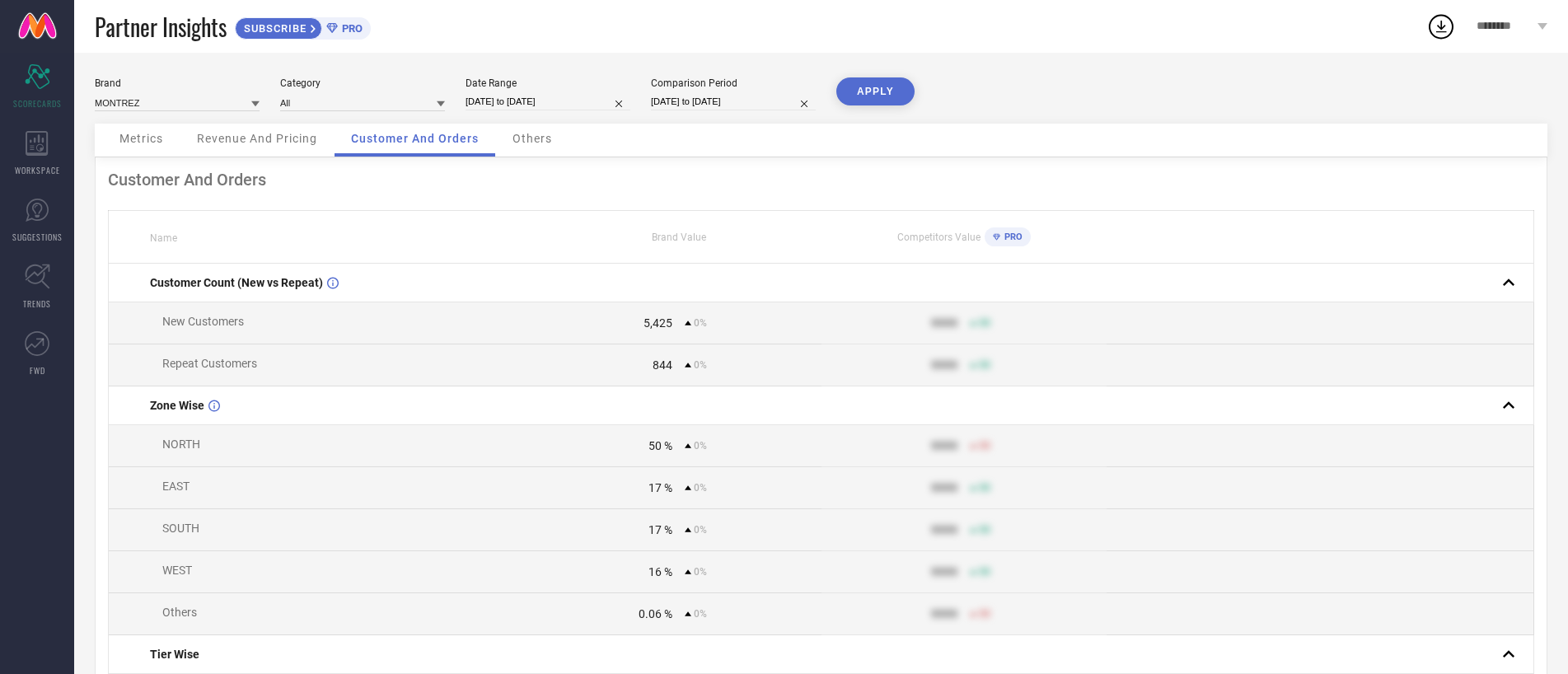
click at [518, 146] on div "Others" at bounding box center [532, 139] width 72 height 33
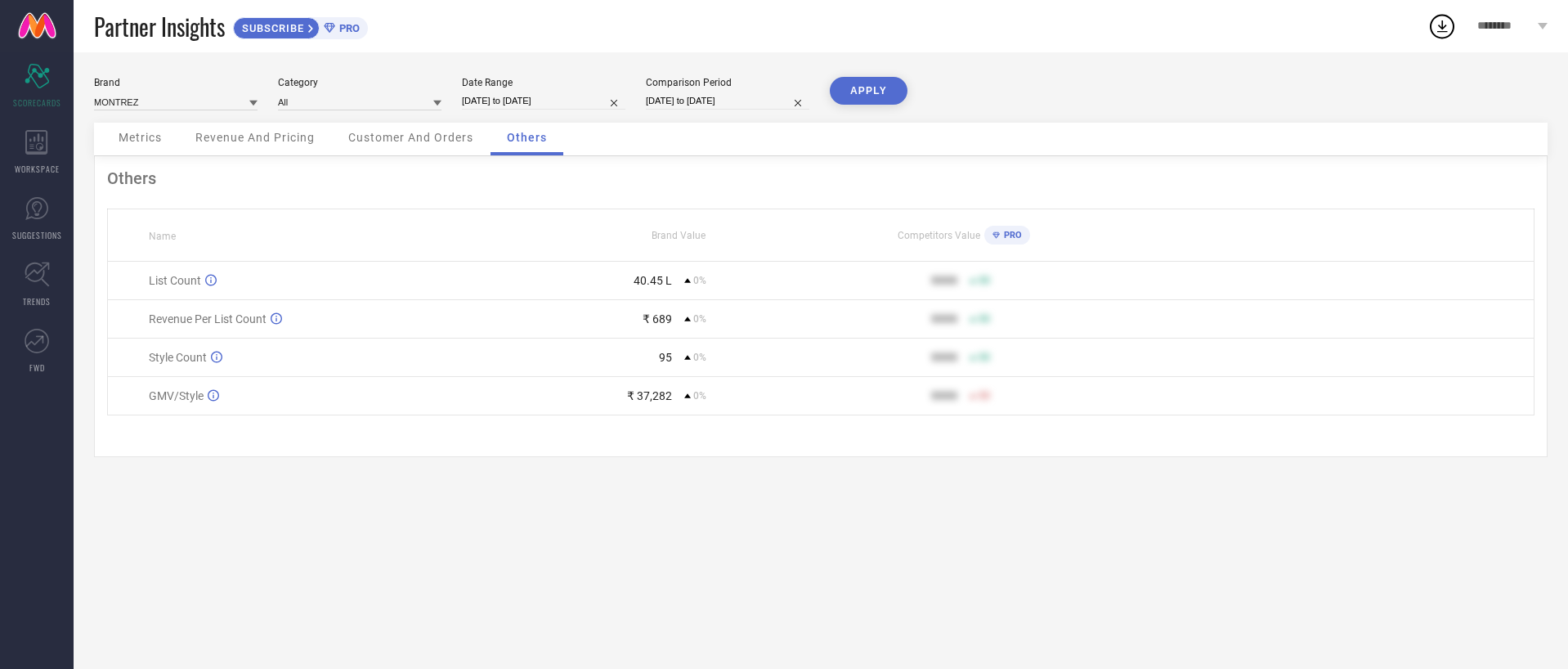
click at [675, 349] on td "95 0%" at bounding box center [678, 357] width 285 height 38
click at [658, 389] on div "₹ 37,282" at bounding box center [649, 395] width 45 height 13
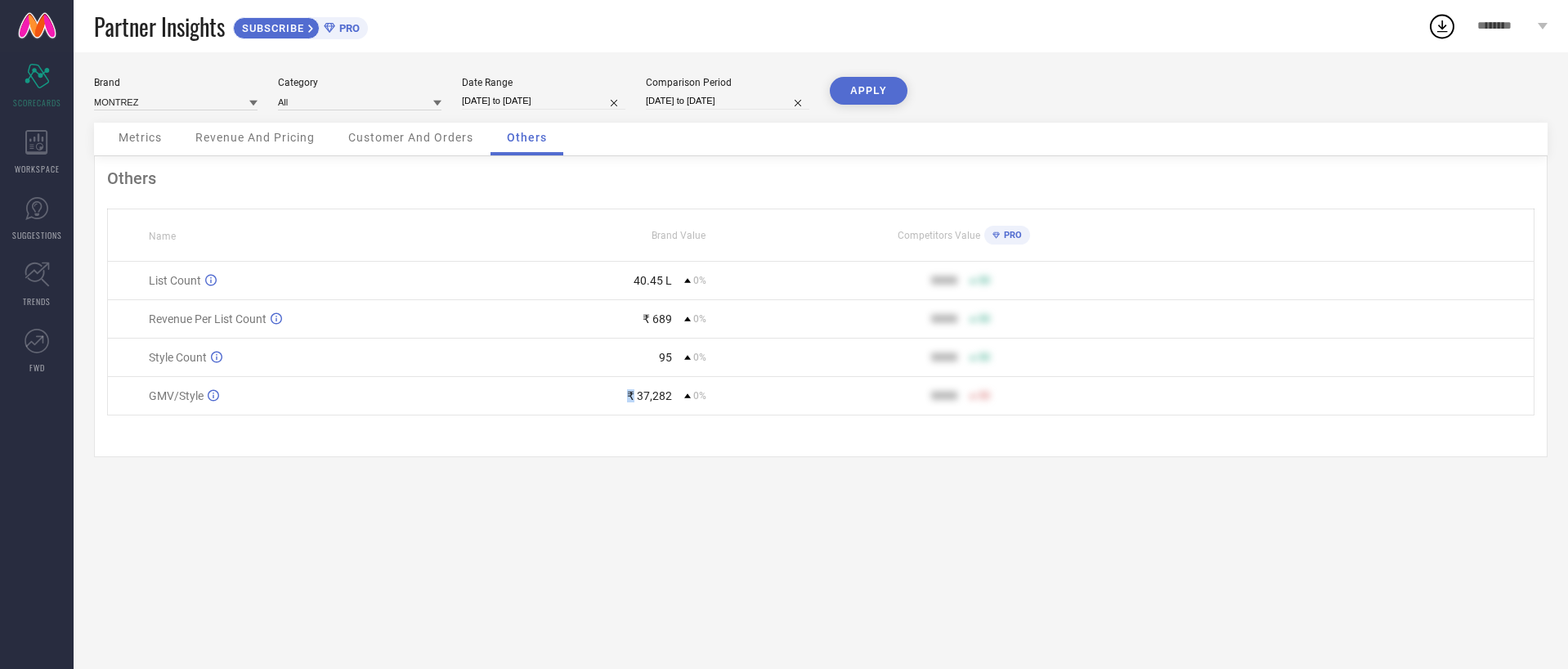
click at [658, 389] on div "₹ 37,282" at bounding box center [649, 395] width 45 height 13
click at [648, 407] on td "₹ 37,282 0%" at bounding box center [678, 395] width 285 height 38
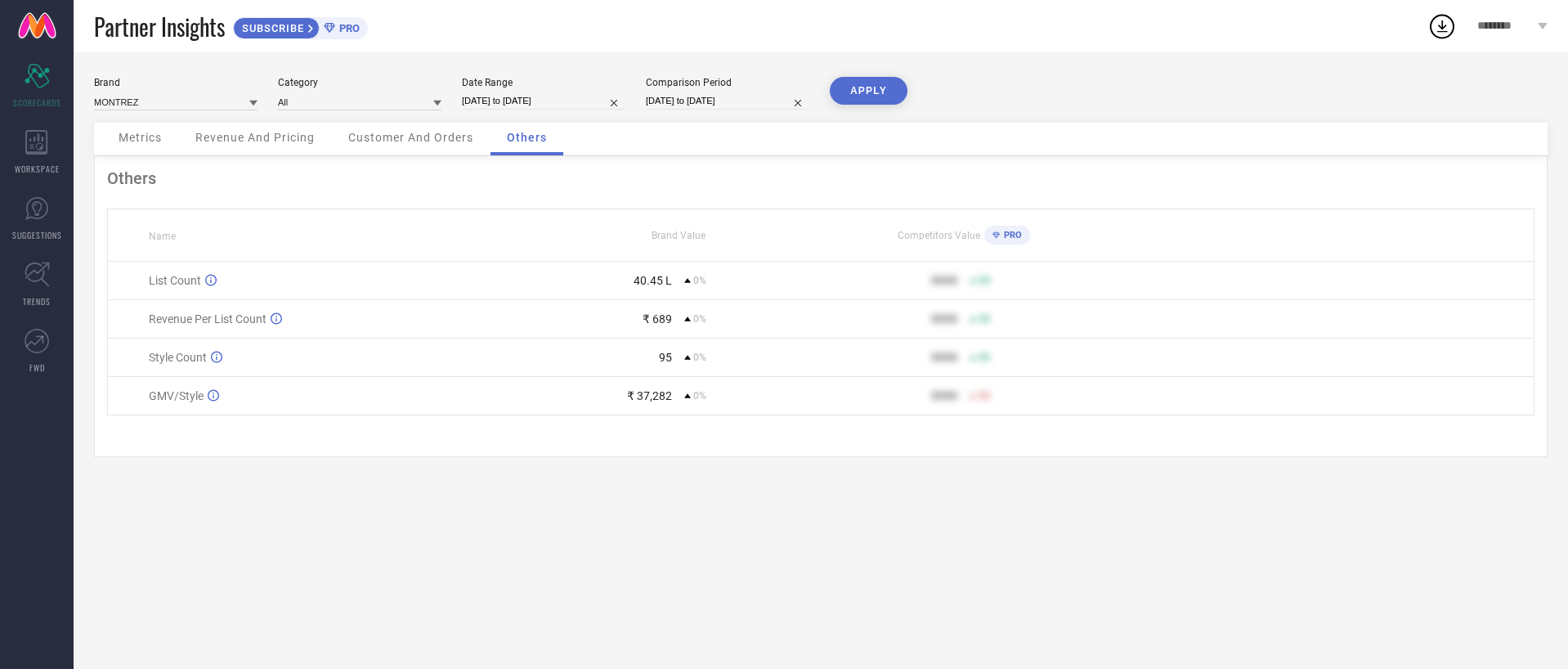
click at [645, 283] on div "40.45 L" at bounding box center [652, 280] width 38 height 13
click at [155, 133] on span "Metrics" at bounding box center [140, 136] width 43 height 13
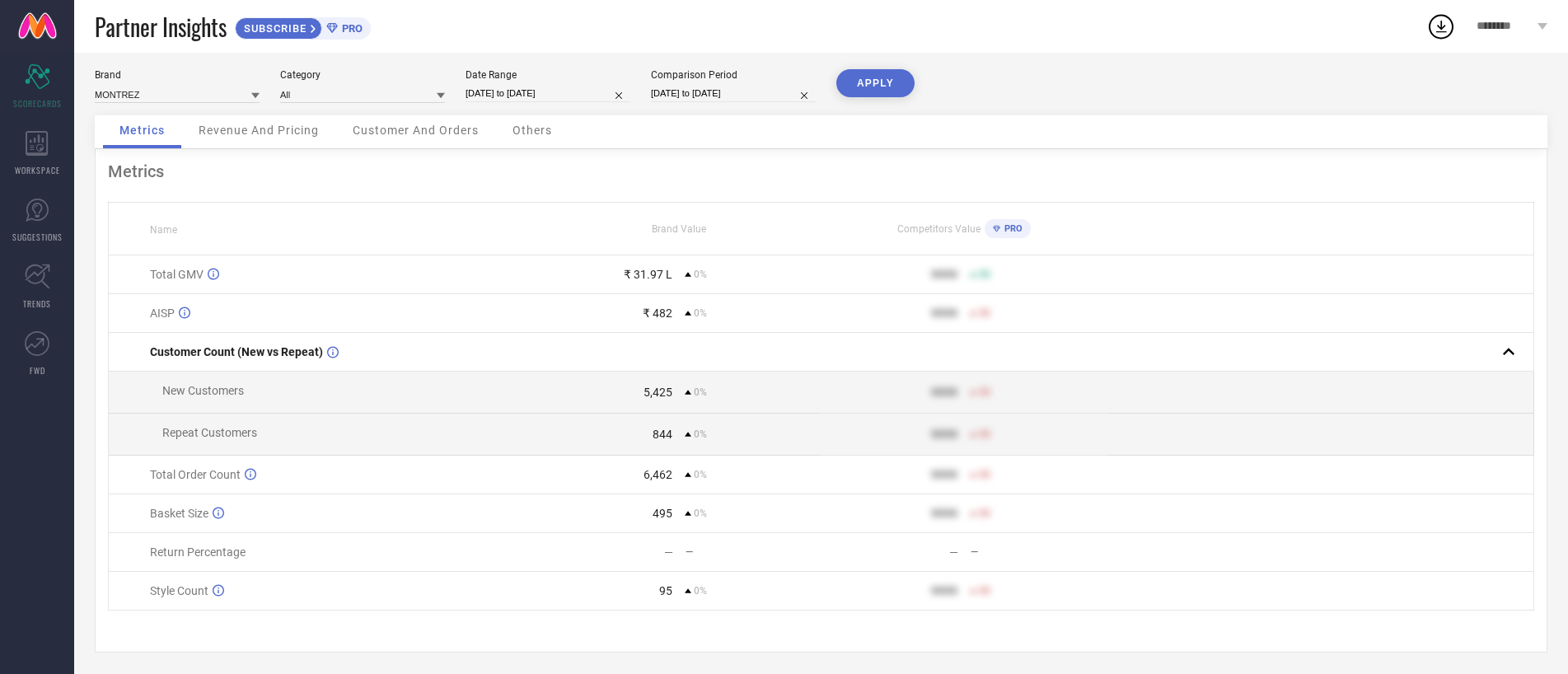
scroll to position [12, 0]
click at [668, 542] on div "—" at bounding box center [668, 548] width 9 height 13
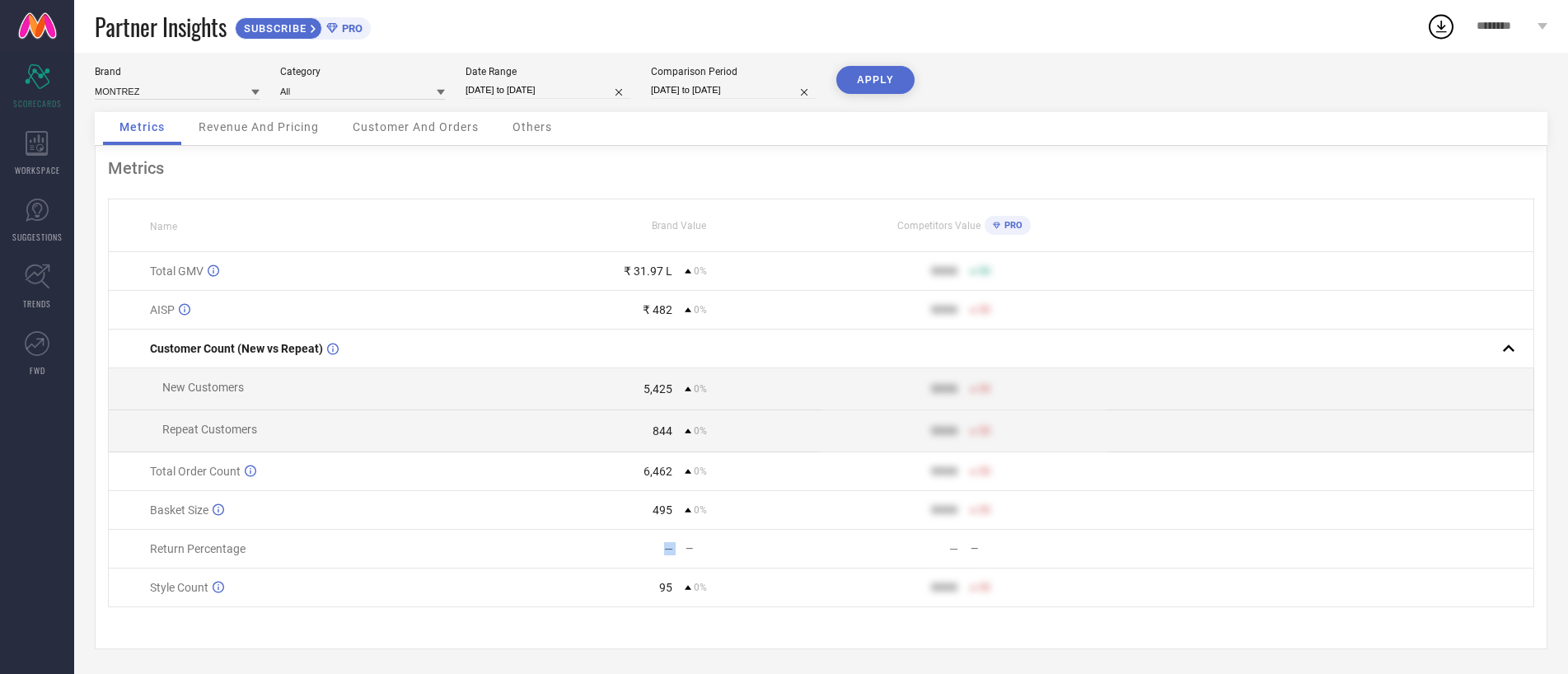
click at [683, 547] on div "— —" at bounding box center [678, 548] width 284 height 13
click at [680, 551] on div "— —" at bounding box center [678, 548] width 284 height 13
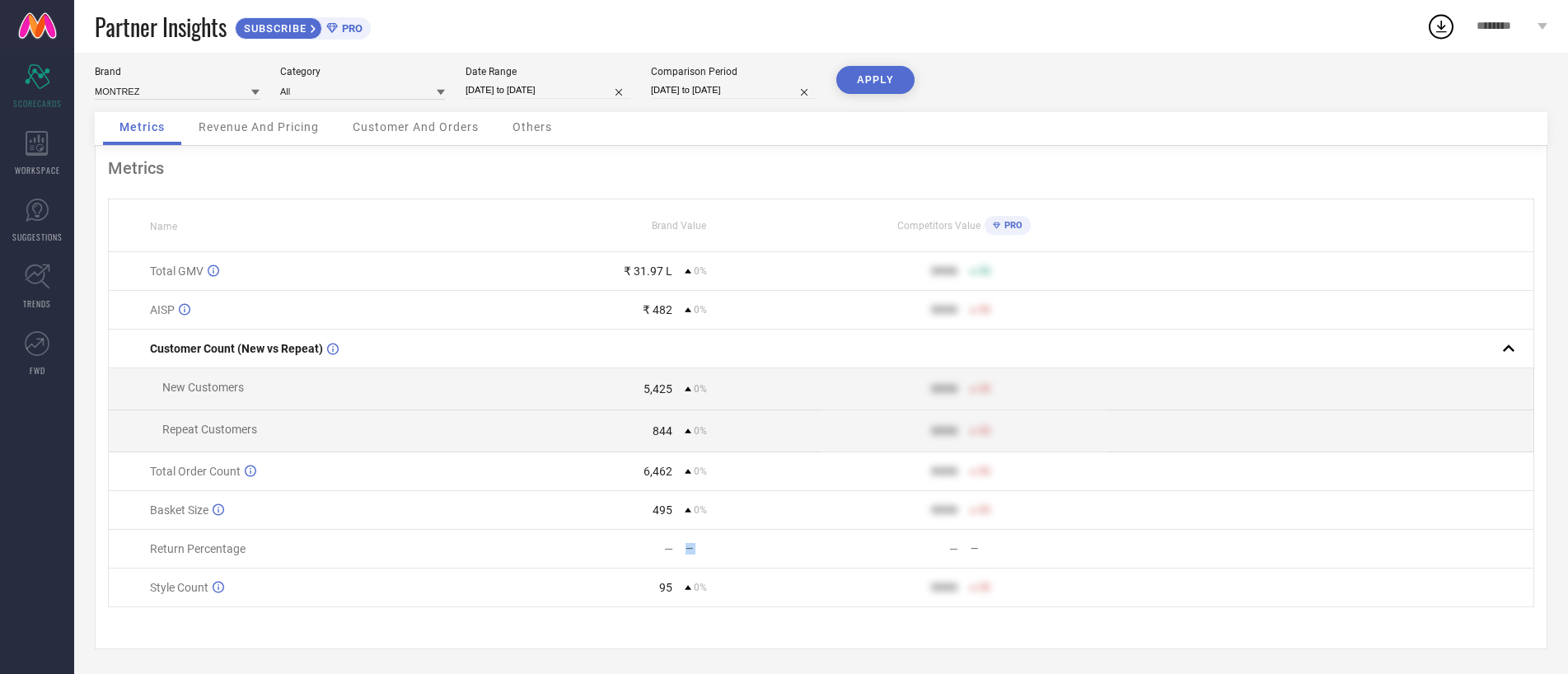
click at [680, 551] on div "— —" at bounding box center [678, 548] width 284 height 13
click at [572, 93] on input "[DATE] to [DATE]" at bounding box center [548, 91] width 165 height 18
select select "7"
select select "2025"
select select "8"
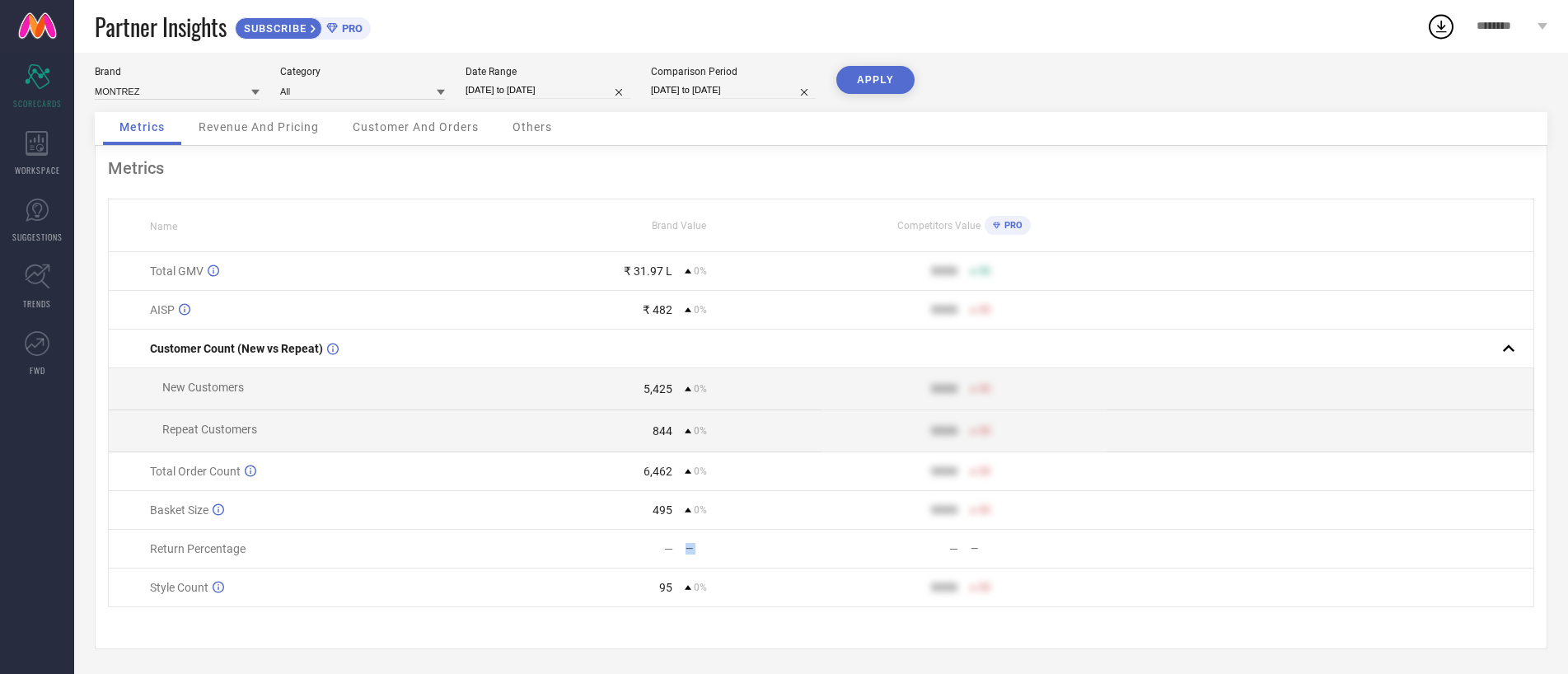
select select "2025"
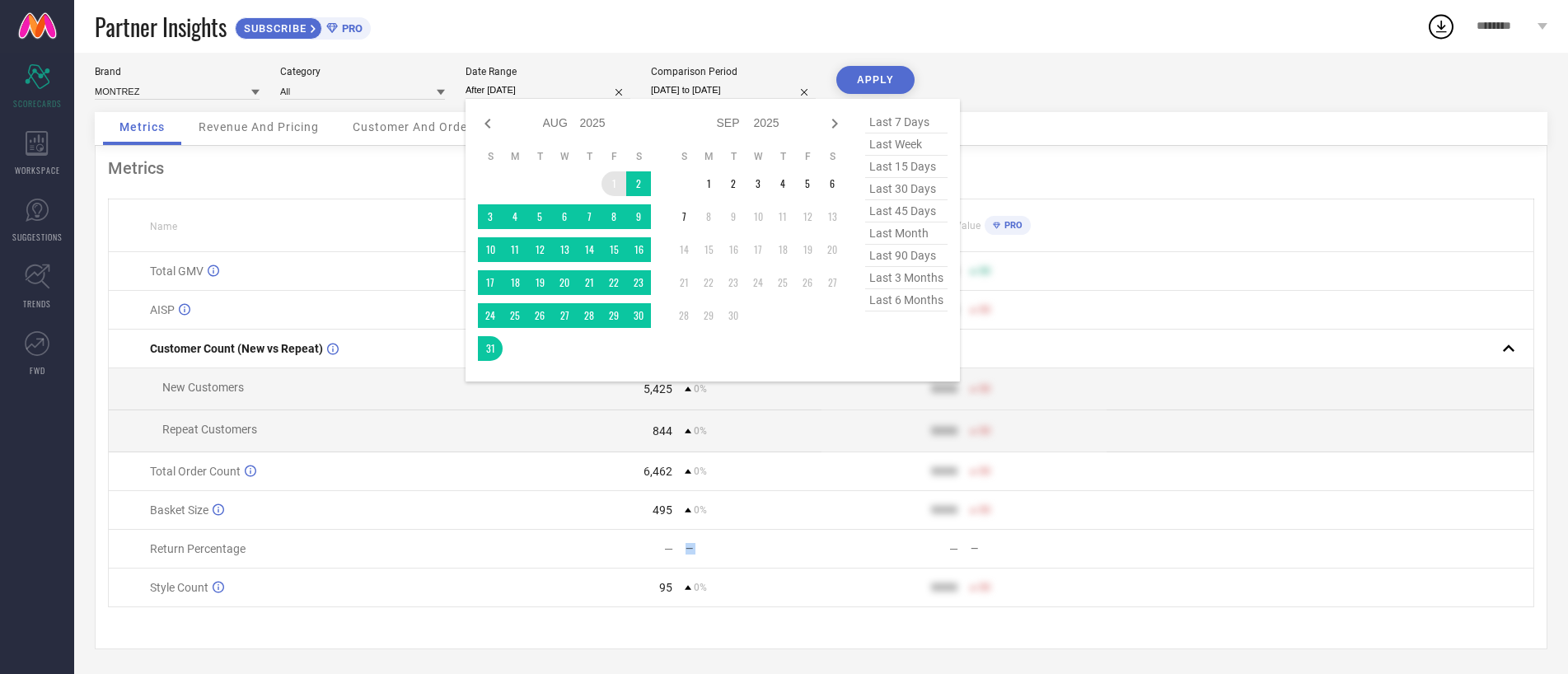
click at [616, 188] on td "1" at bounding box center [613, 183] width 25 height 25
type input "[DATE] to [DATE]"
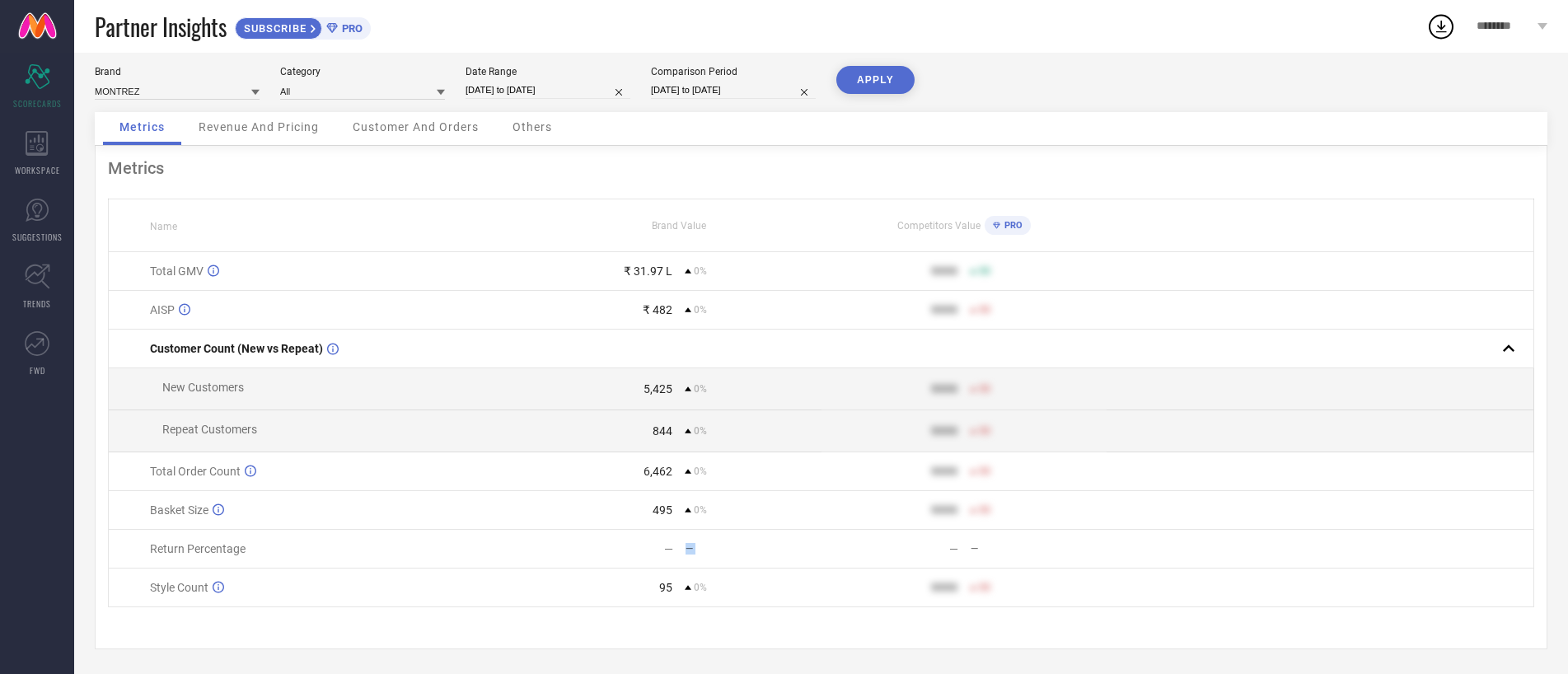
click at [558, 90] on input "[DATE] to [DATE]" at bounding box center [548, 91] width 165 height 18
select select "7"
select select "2025"
select select "8"
select select "2025"
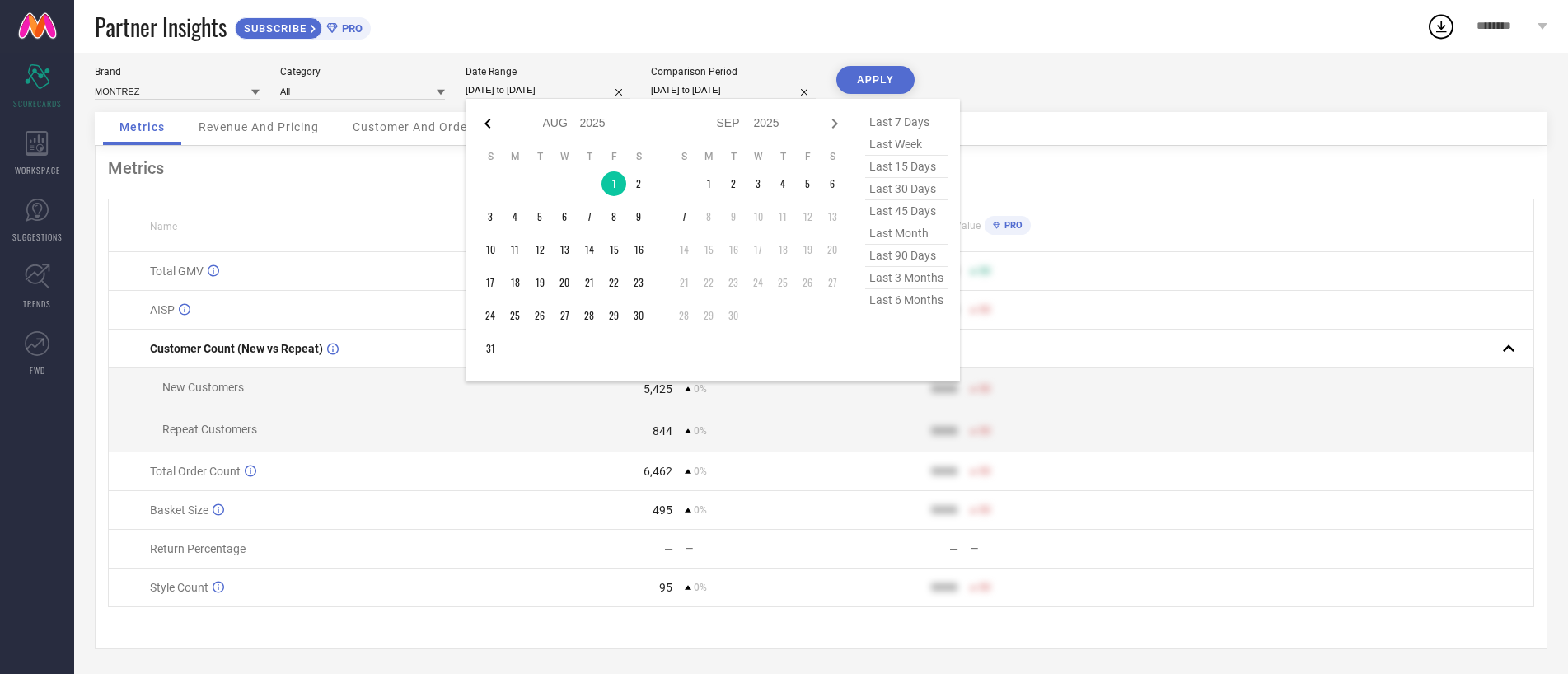
click at [492, 125] on icon at bounding box center [487, 124] width 20 height 20
select select "6"
select select "2025"
select select "7"
select select "2025"
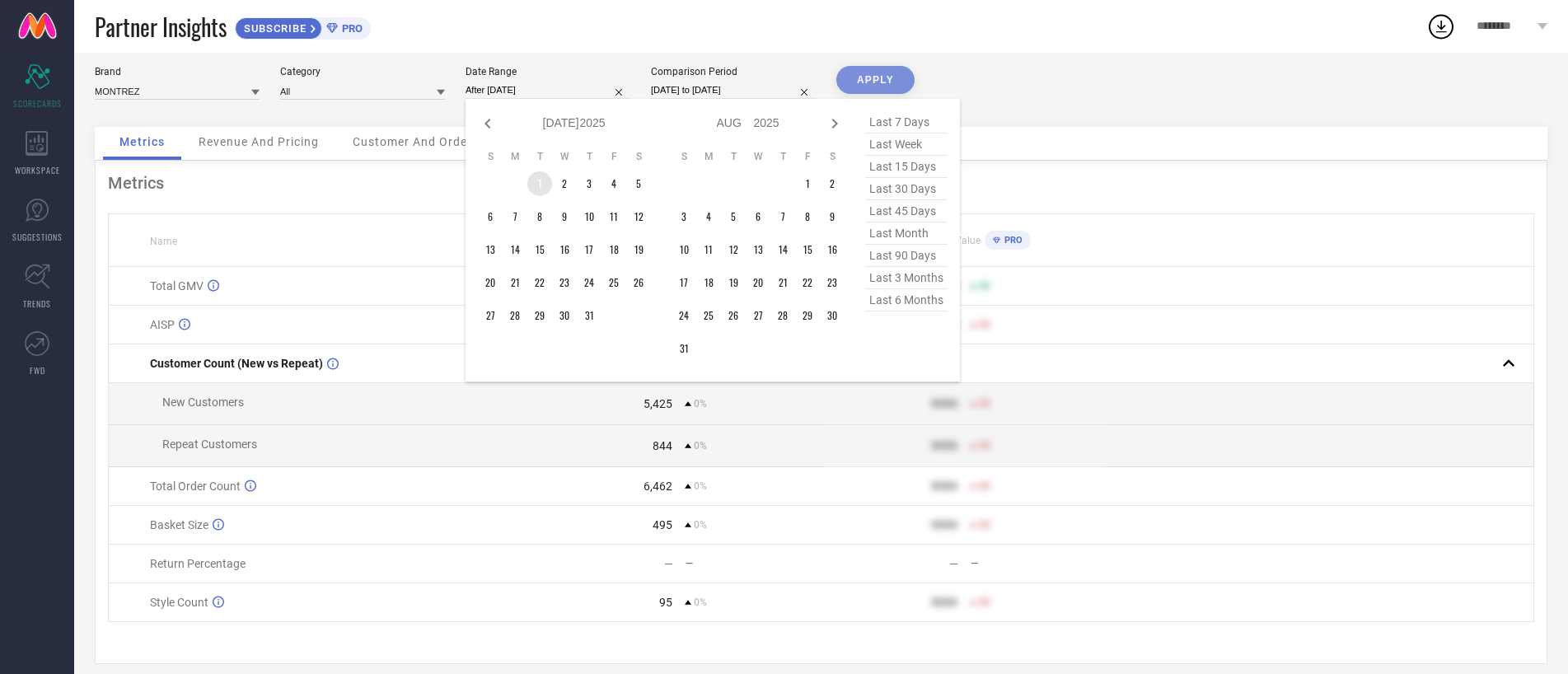
click at [537, 186] on td "1" at bounding box center [539, 183] width 25 height 25
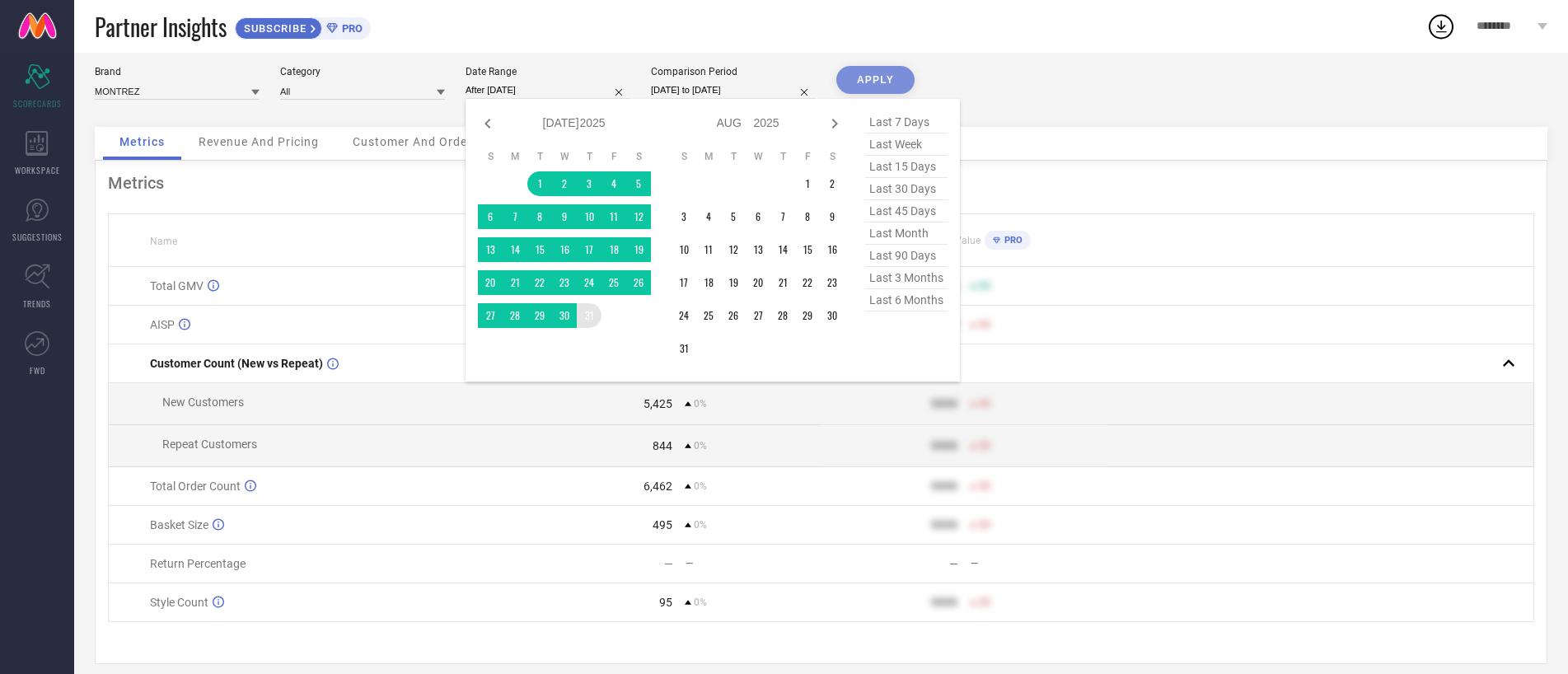
type input "[DATE] to [DATE]"
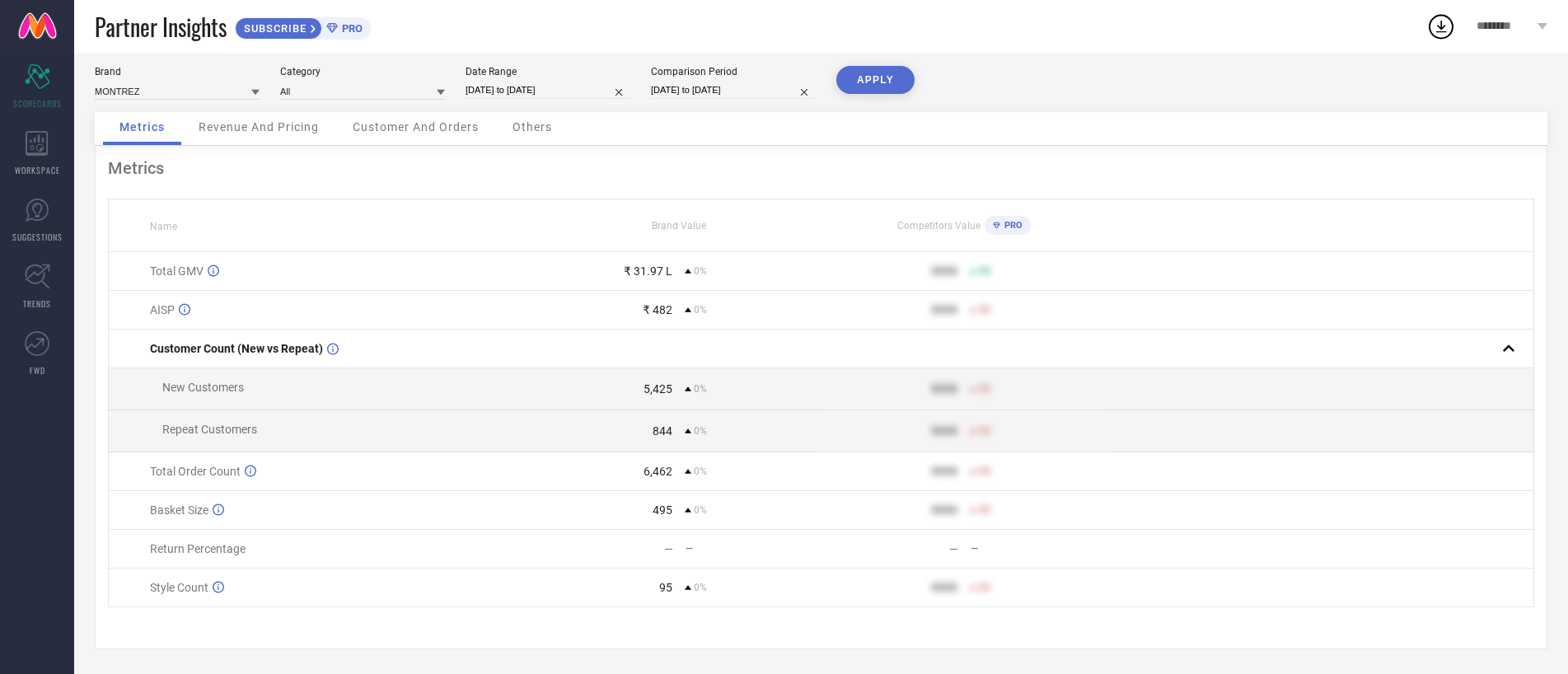
click at [587, 317] on td "₹ 482 0%" at bounding box center [679, 309] width 285 height 39
select select "7"
select select "2025"
select select "8"
select select "2025"
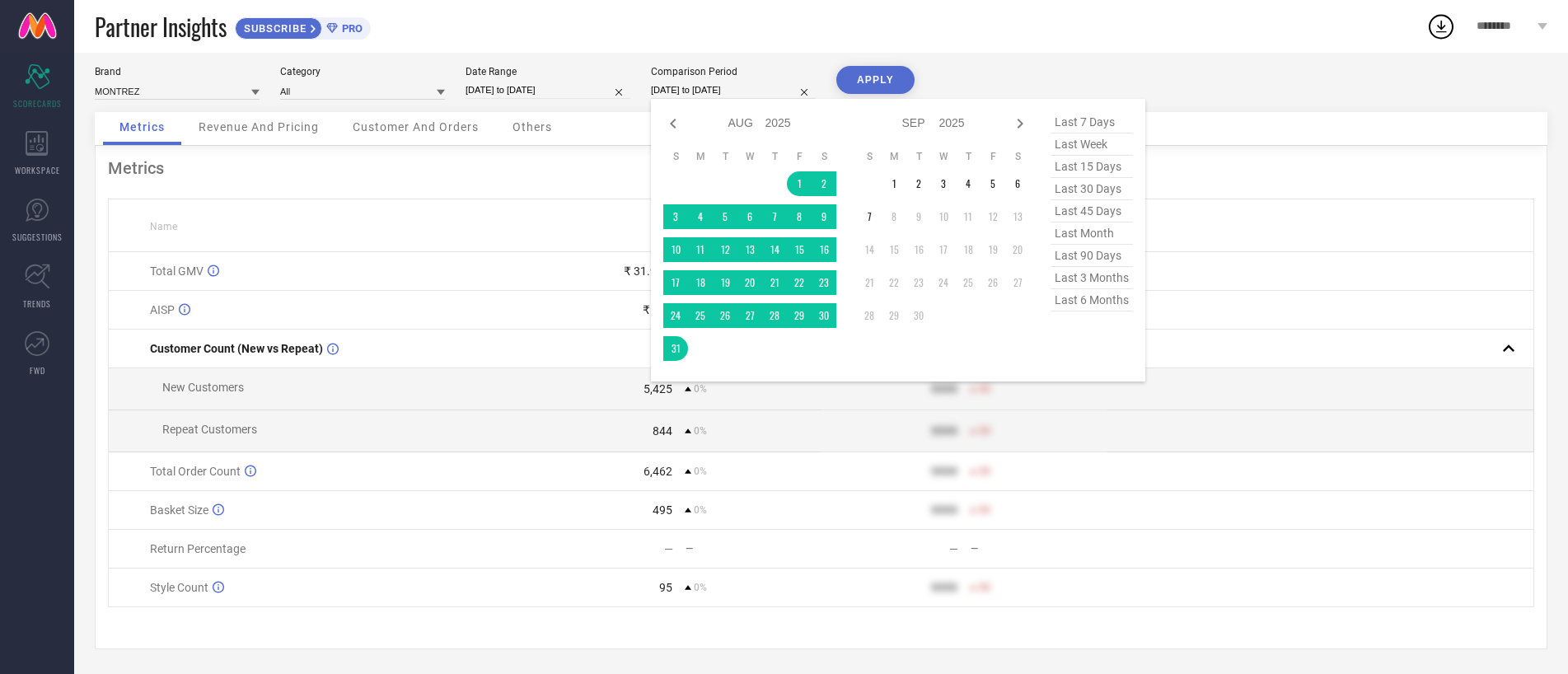
click at [720, 82] on input "[DATE] to [DATE]" at bounding box center [733, 91] width 165 height 18
click at [677, 118] on icon at bounding box center [673, 124] width 20 height 20
select select "6"
select select "2025"
select select "7"
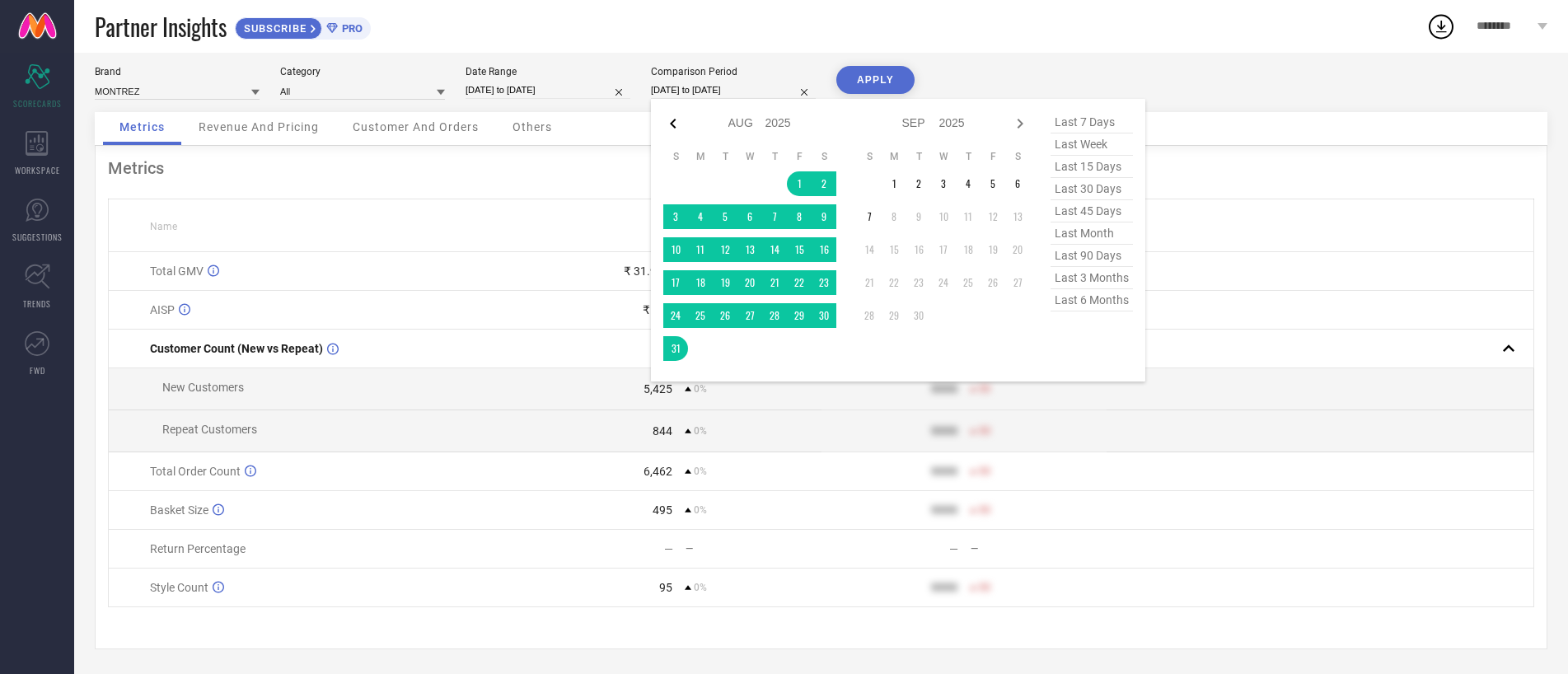
select select "2025"
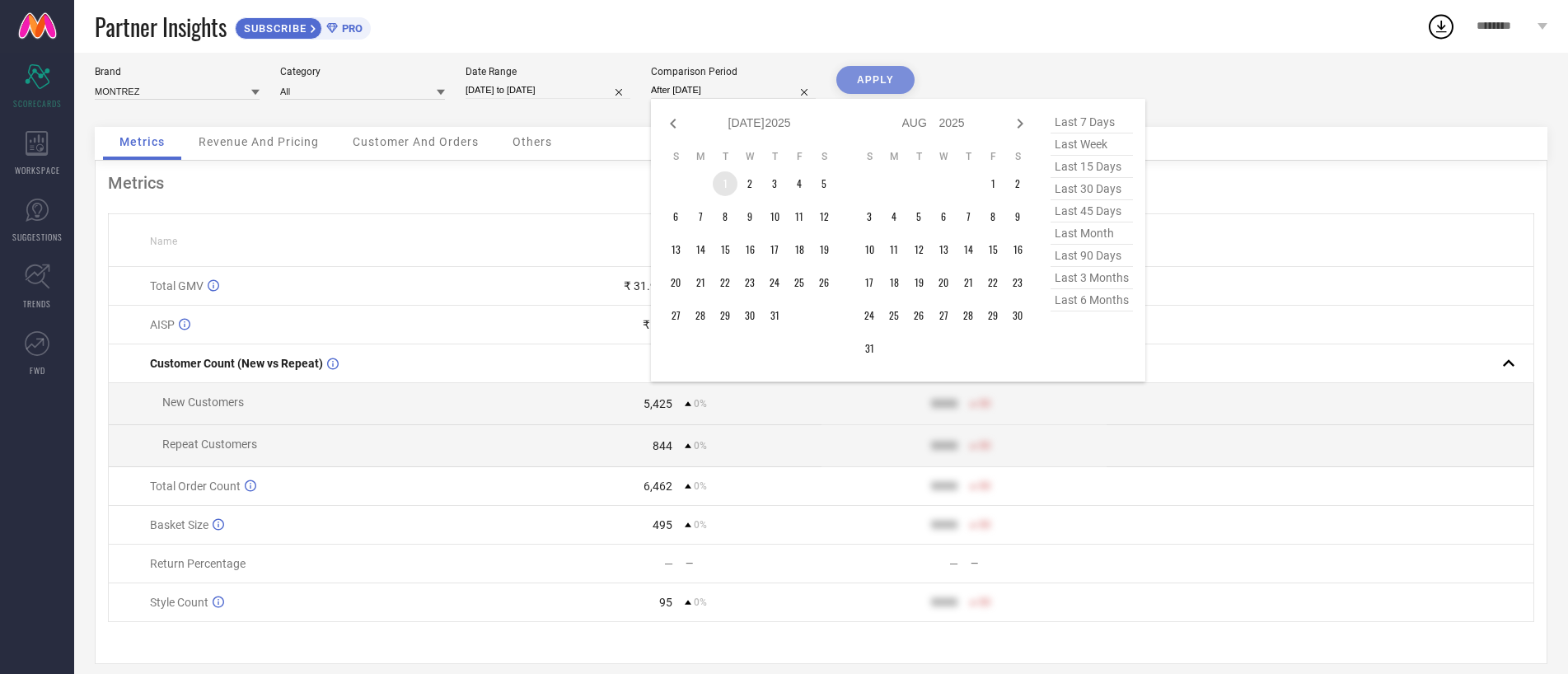
click at [726, 179] on td "1" at bounding box center [725, 183] width 25 height 25
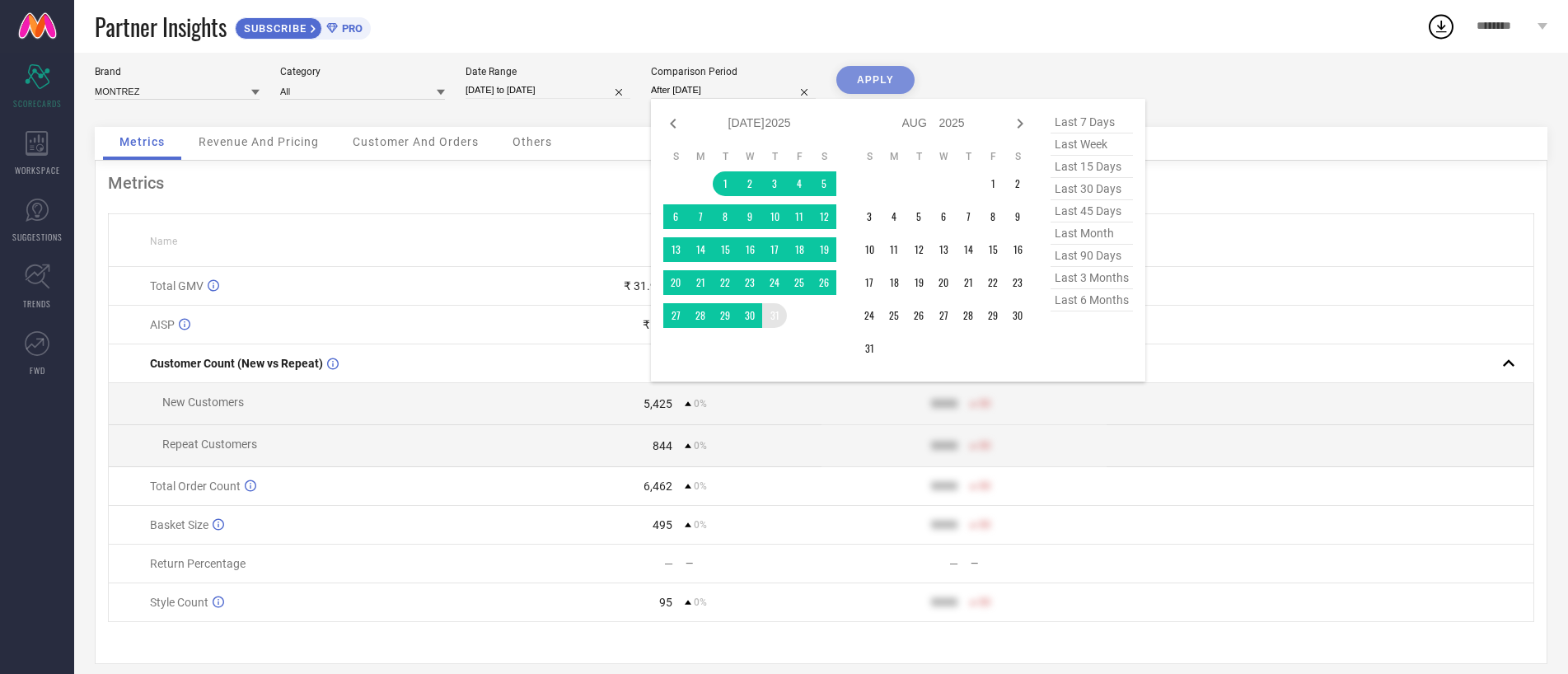
type input "[DATE] to [DATE]"
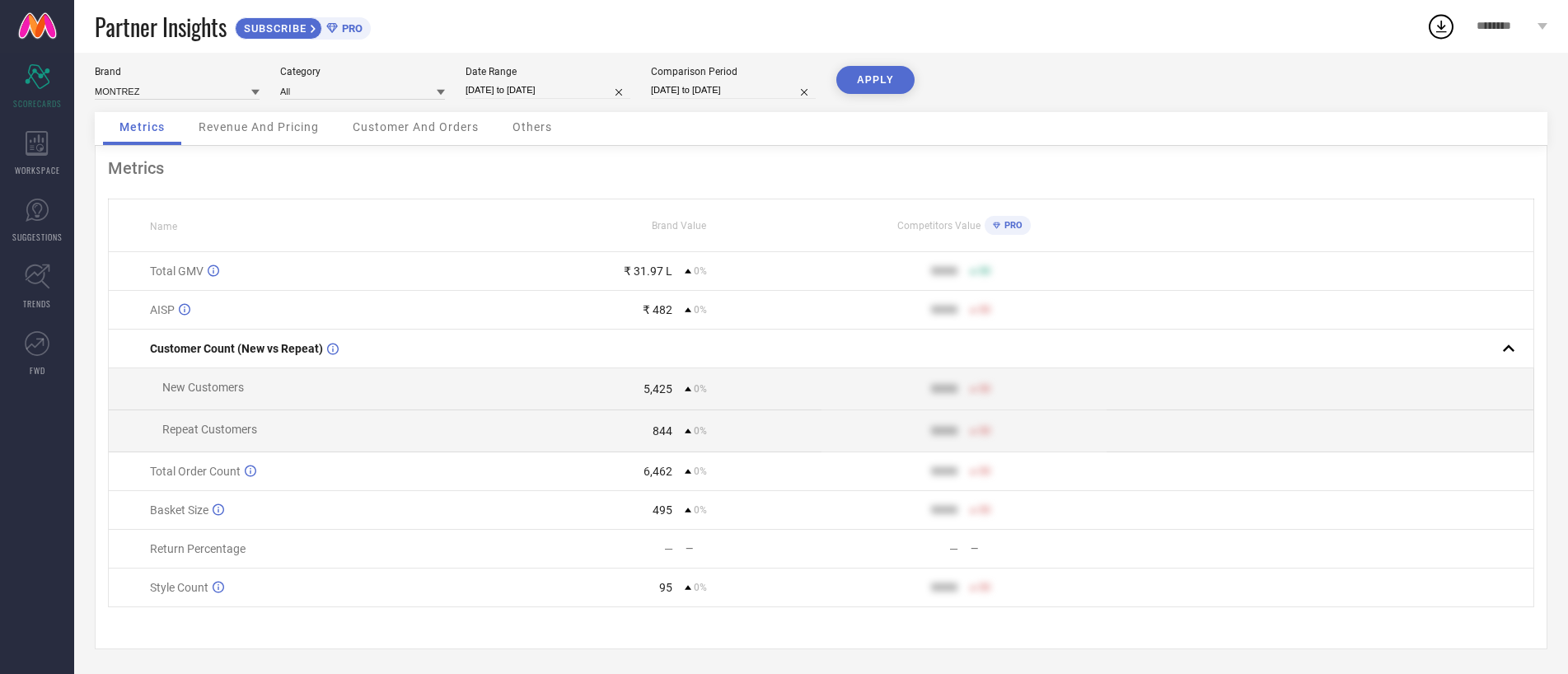
click at [875, 84] on button "APPLY" at bounding box center [875, 80] width 78 height 28
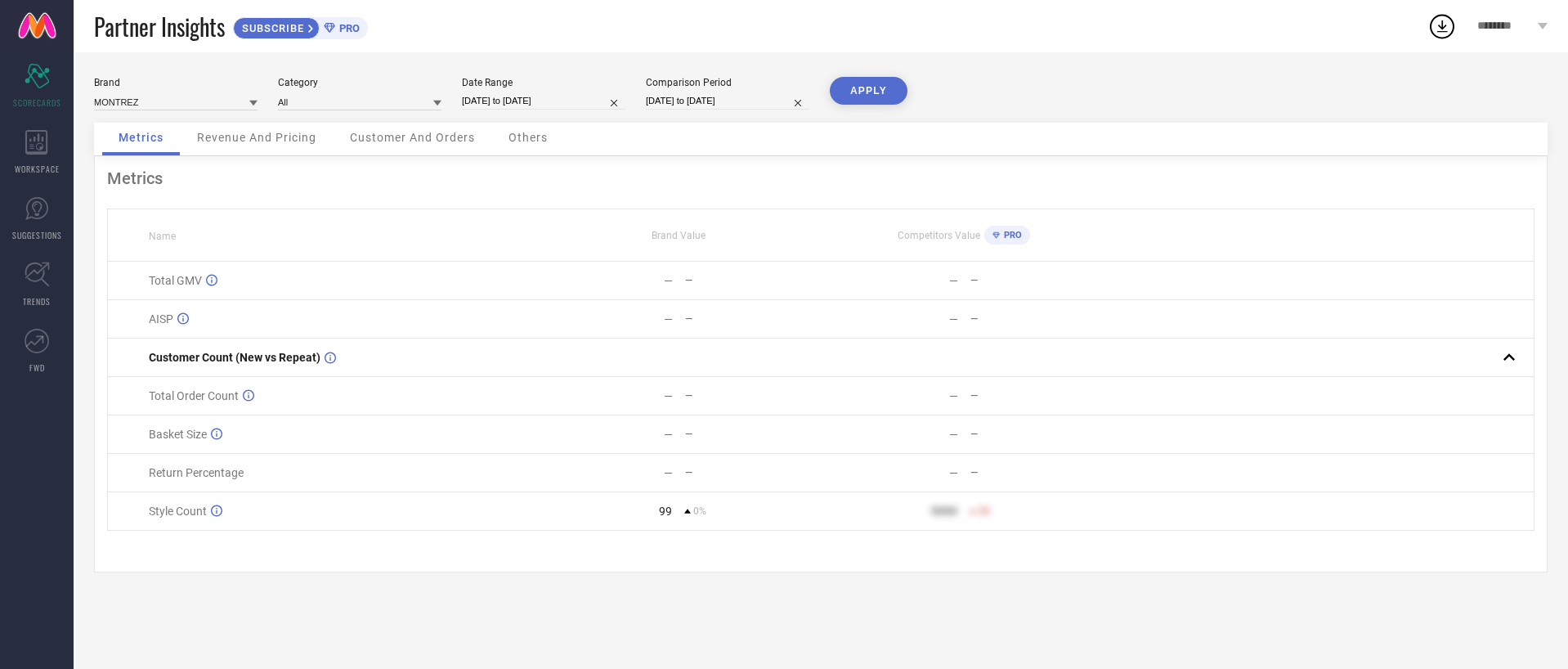
click at [666, 481] on td "— —" at bounding box center [678, 473] width 285 height 38
click at [676, 477] on div "— —" at bounding box center [678, 472] width 283 height 13
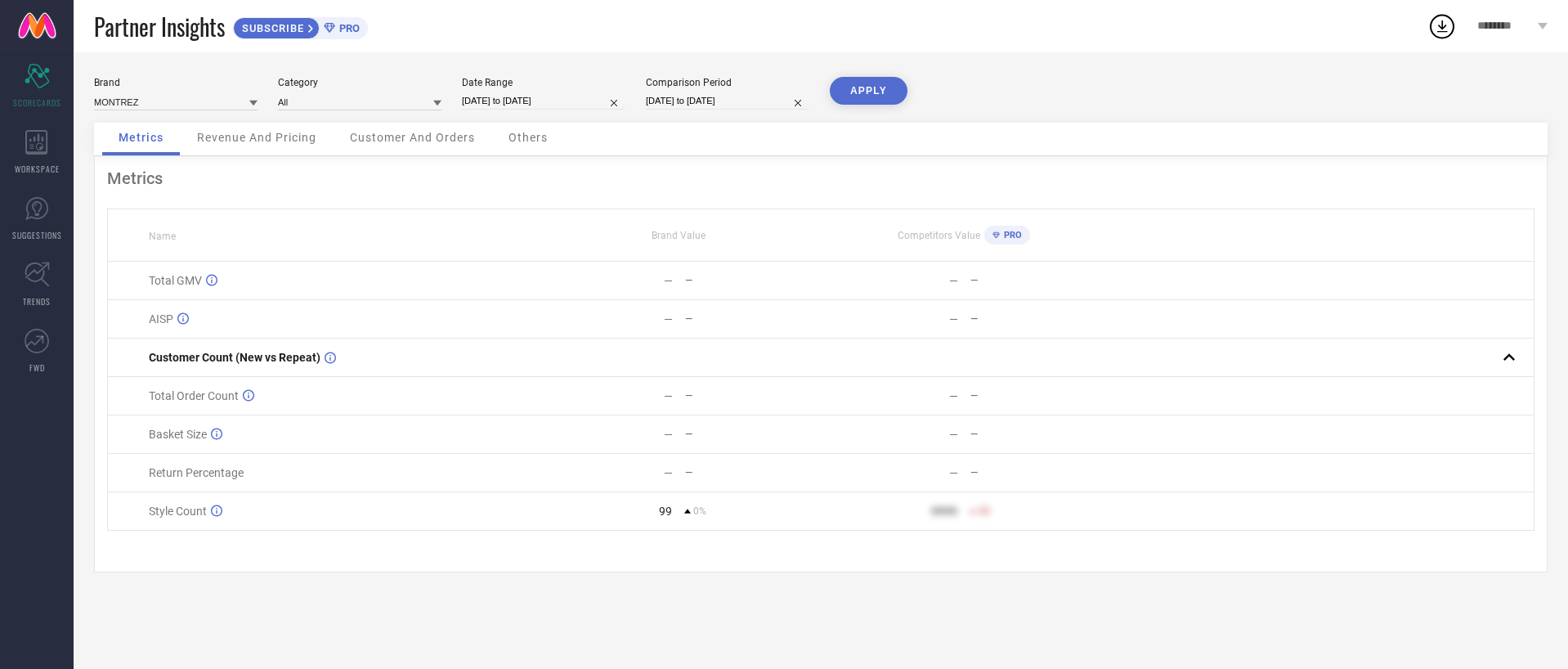
click at [870, 90] on button "APPLY" at bounding box center [868, 90] width 77 height 27
select select "6"
select select "2025"
select select "7"
select select "2025"
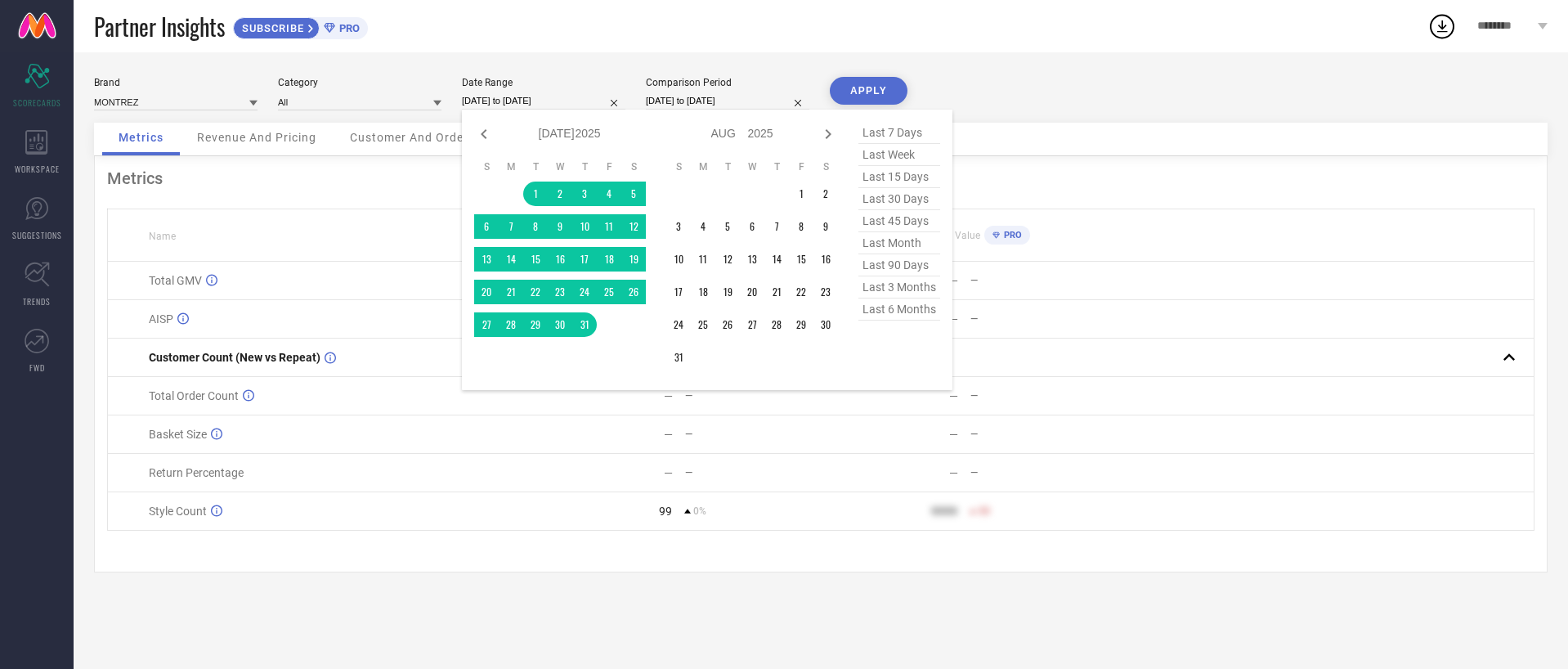
click at [500, 106] on input "[DATE] to [DATE]" at bounding box center [543, 101] width 164 height 18
click at [797, 189] on td "1" at bounding box center [800, 193] width 25 height 25
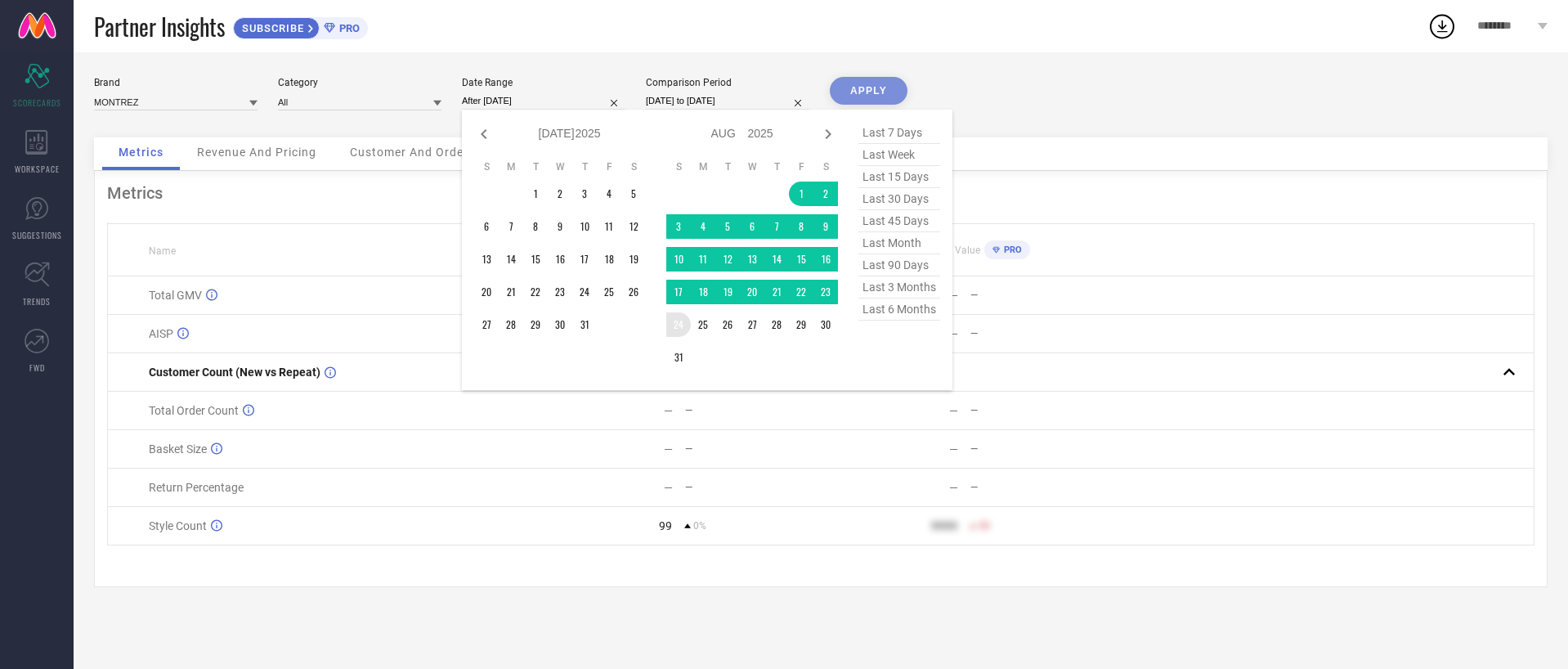
type input "[DATE] to [DATE]"
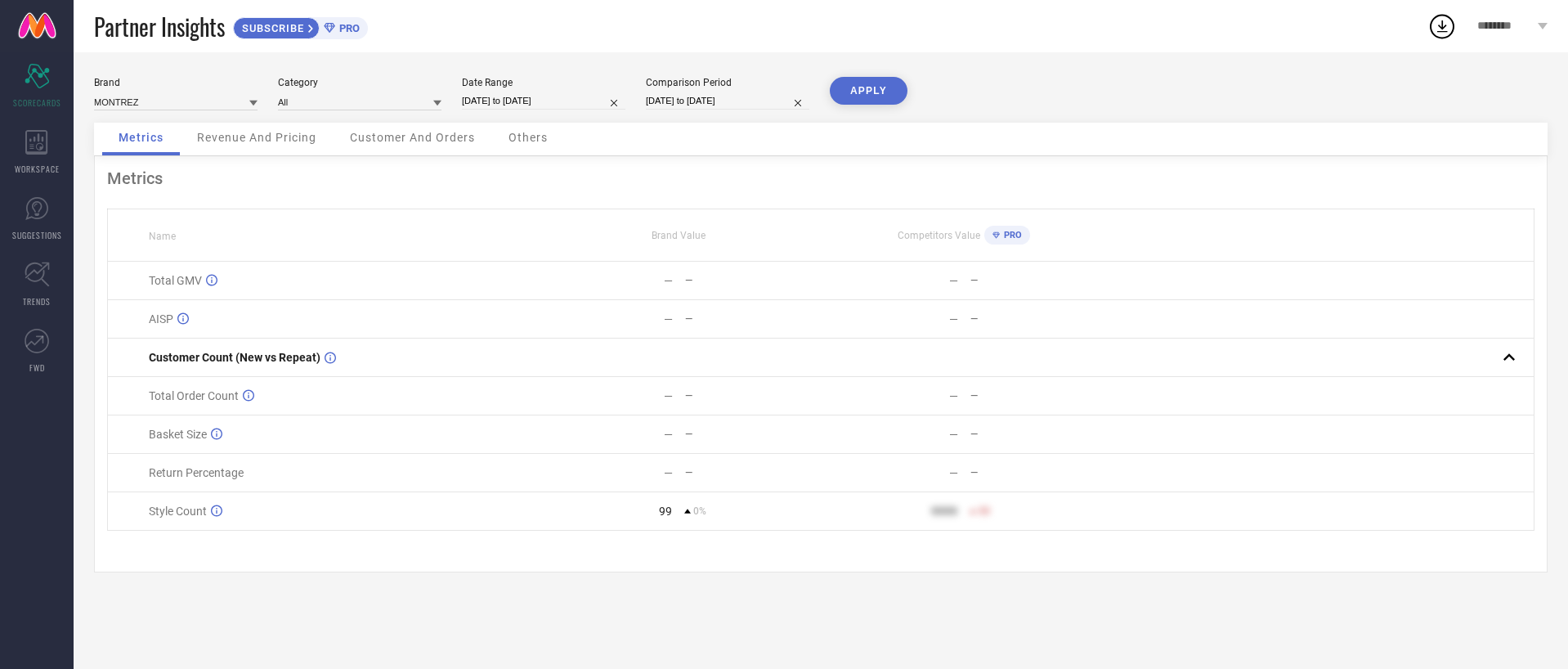
click at [727, 82] on div "Comparison Period" at bounding box center [727, 82] width 164 height 12
select select "6"
select select "2025"
select select "7"
select select "2025"
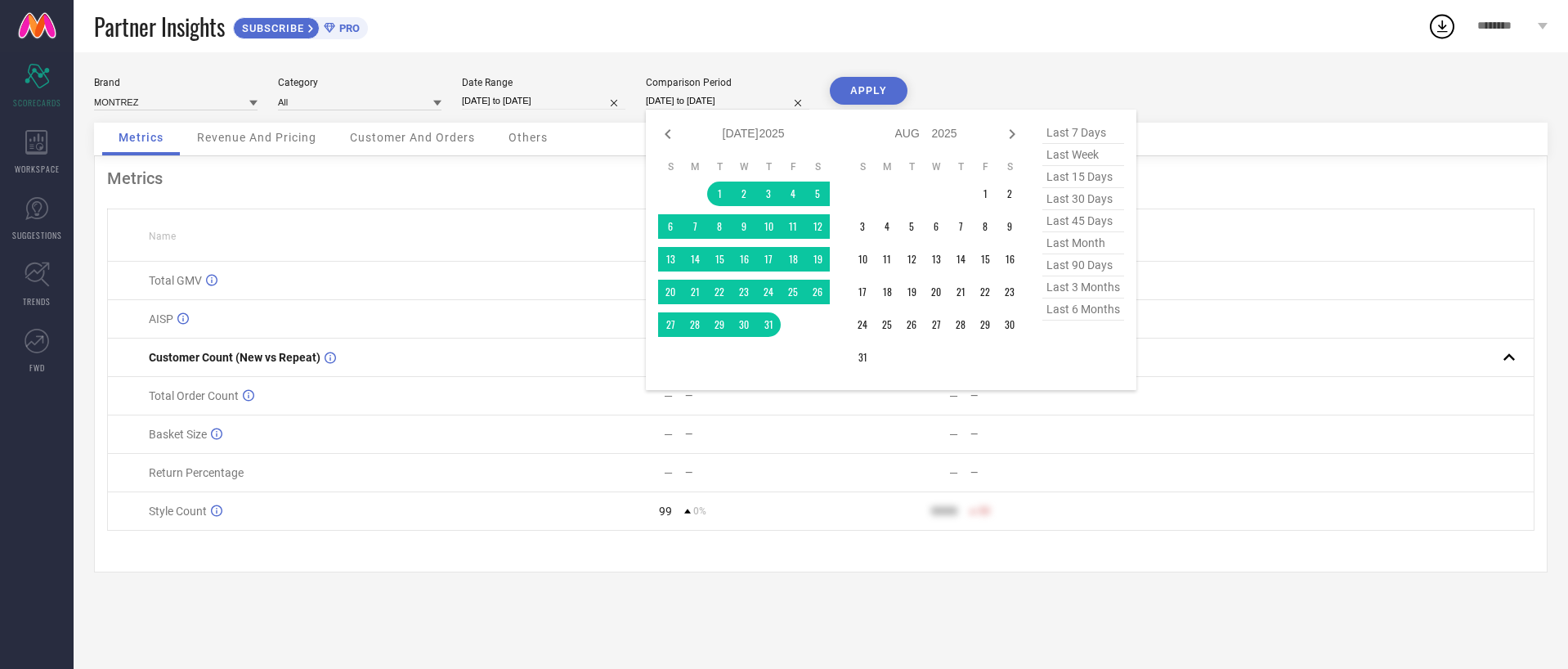
click at [729, 92] on input "[DATE] to [DATE]" at bounding box center [727, 101] width 164 height 18
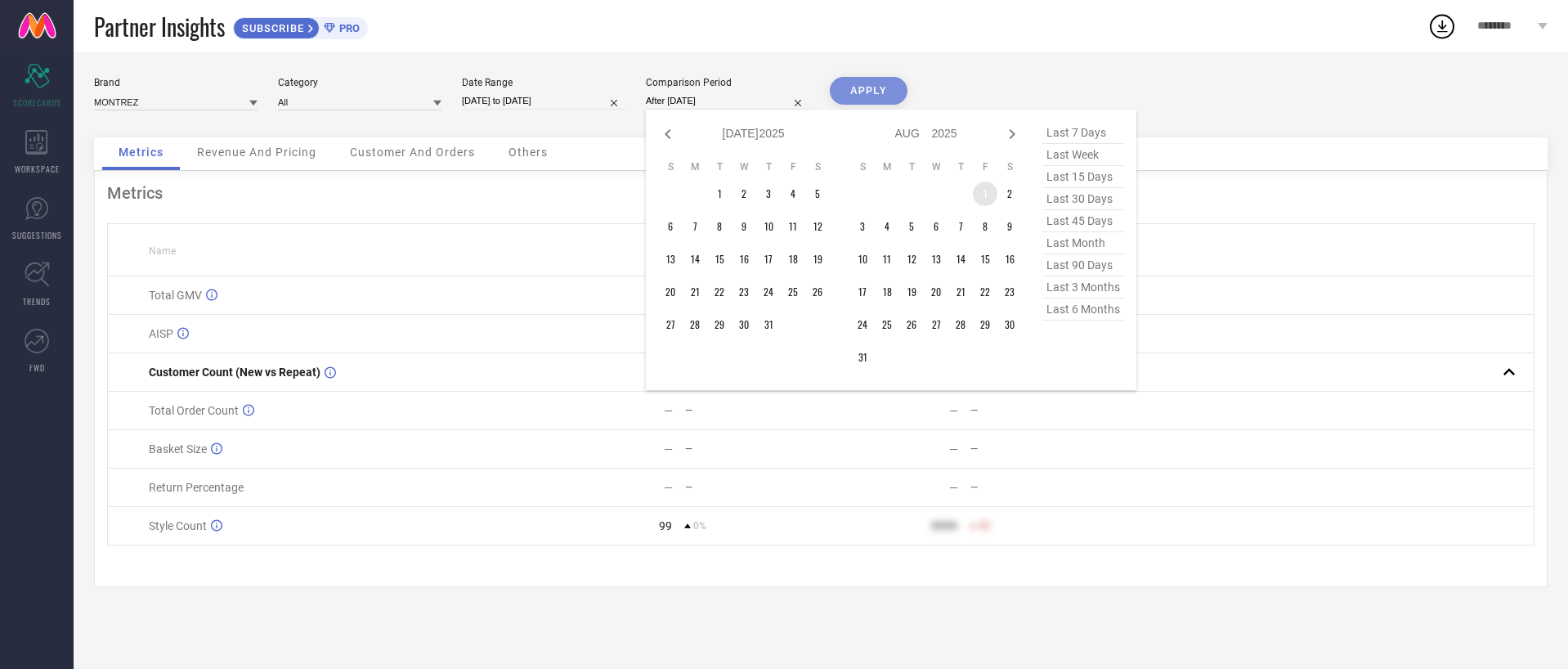
click at [985, 189] on td "1" at bounding box center [985, 193] width 25 height 25
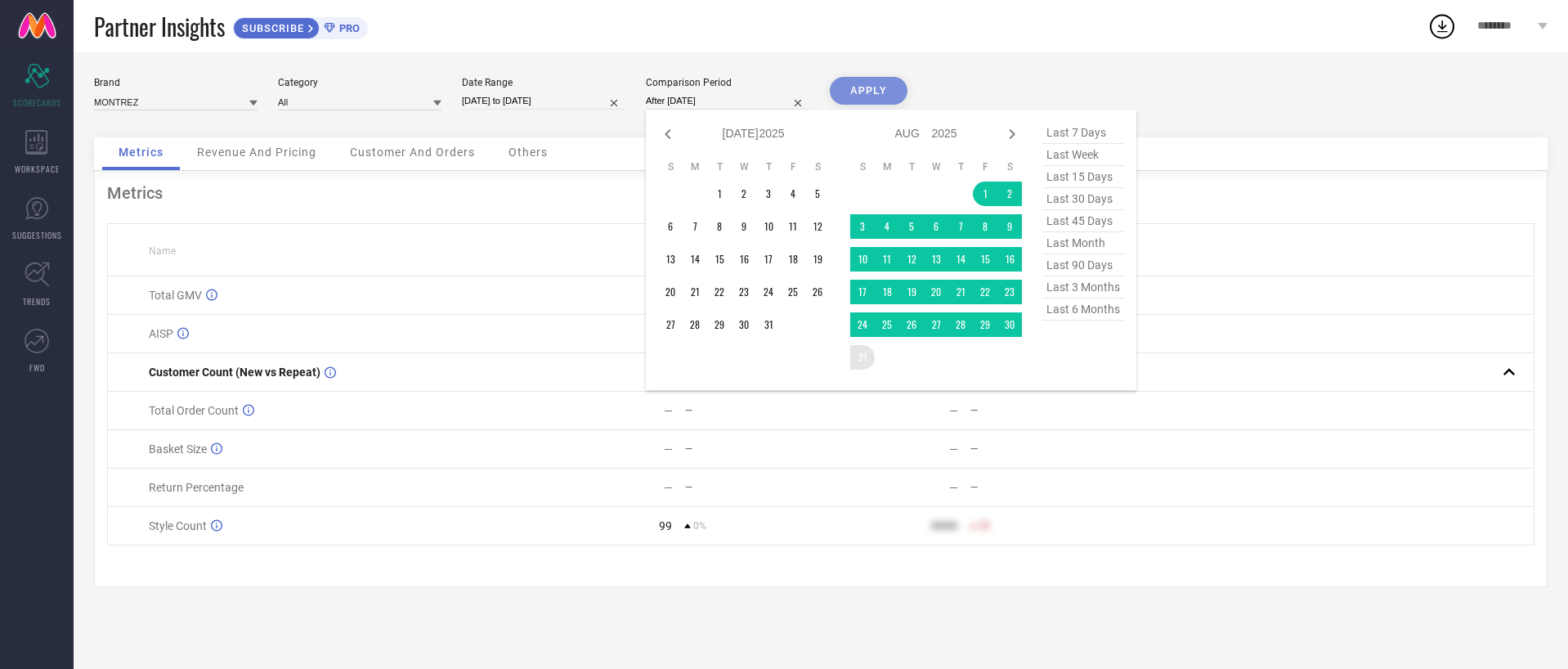
type input "[DATE] to [DATE]"
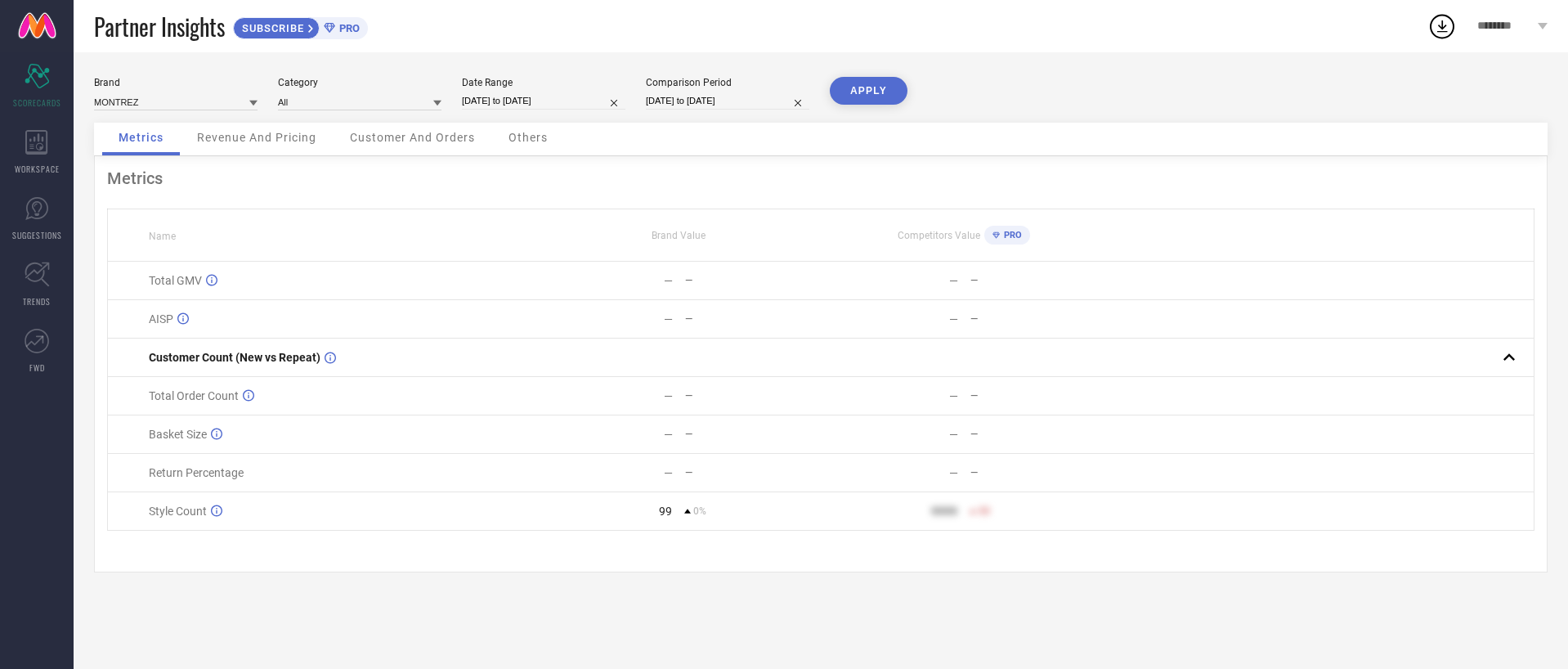
click at [865, 94] on button "APPLY" at bounding box center [868, 90] width 77 height 27
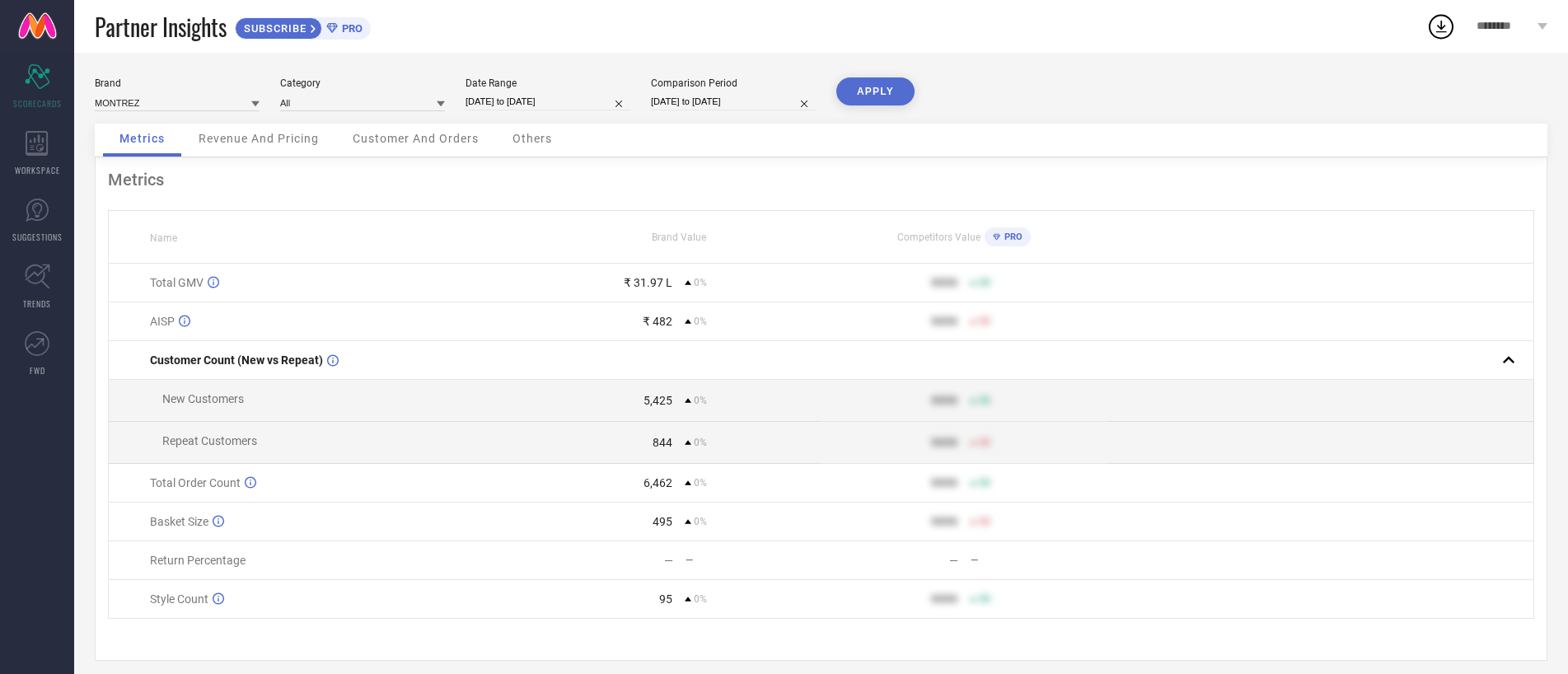
click at [666, 570] on td "— —" at bounding box center [679, 560] width 285 height 39
click at [667, 567] on td "— —" at bounding box center [679, 560] width 285 height 39
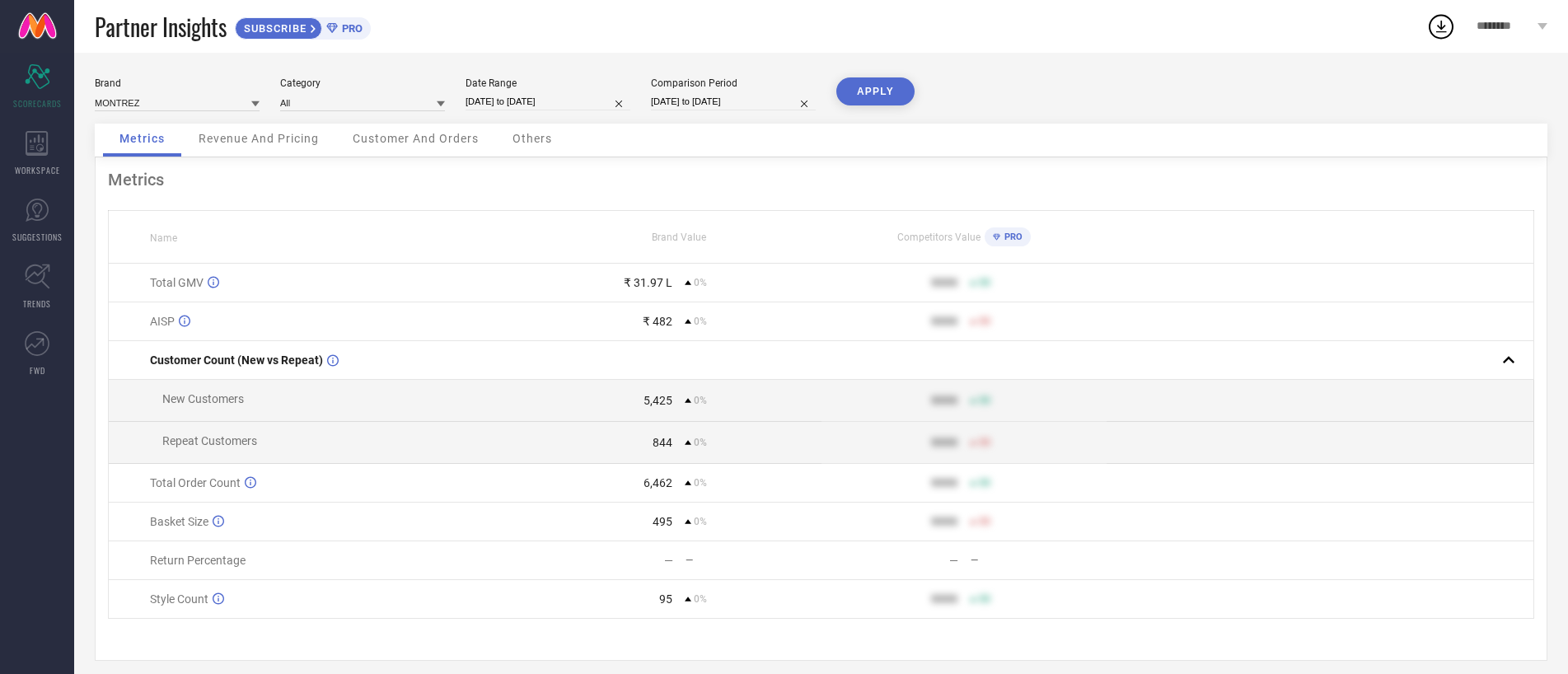
click at [670, 564] on div "—" at bounding box center [668, 559] width 9 height 13
click at [280, 140] on span "Revenue And Pricing" at bounding box center [259, 137] width 121 height 13
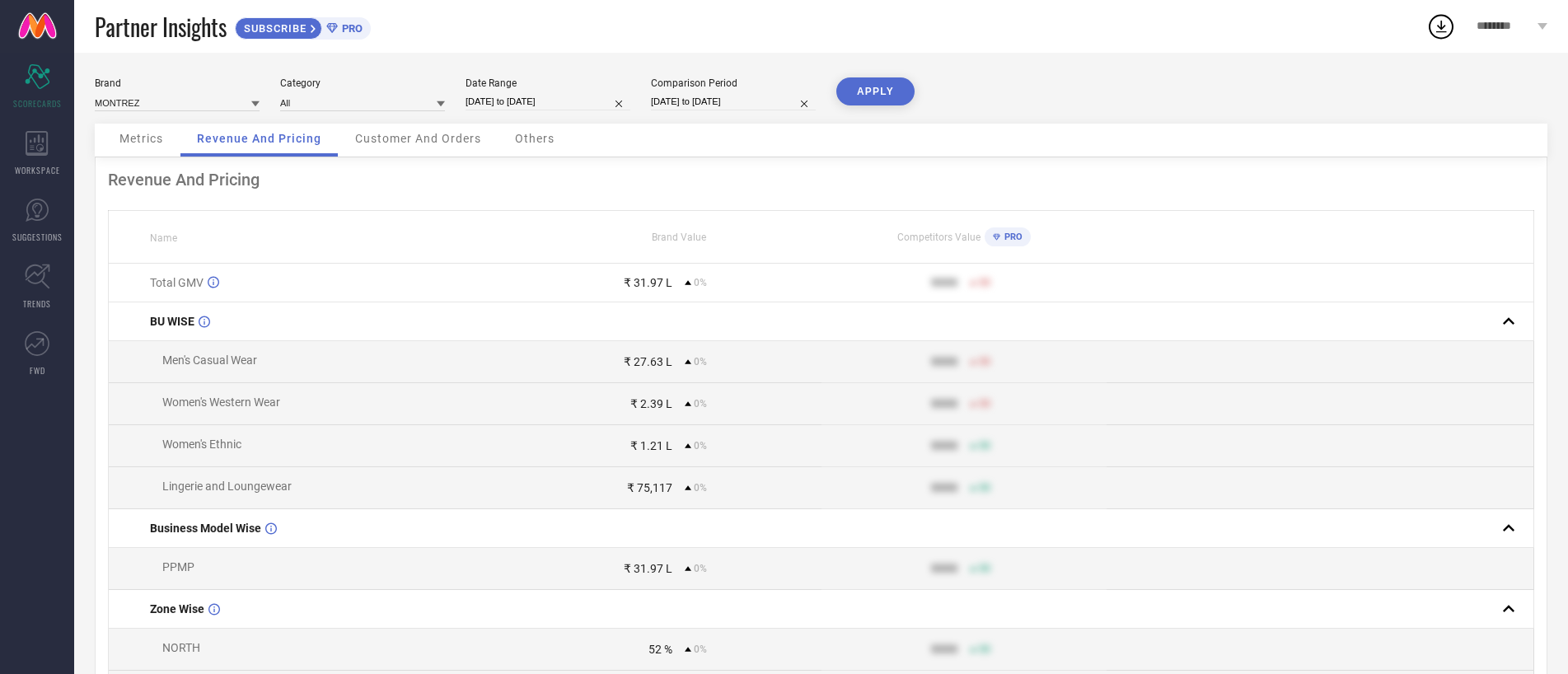
click at [392, 141] on span "Customer And Orders" at bounding box center [418, 137] width 127 height 13
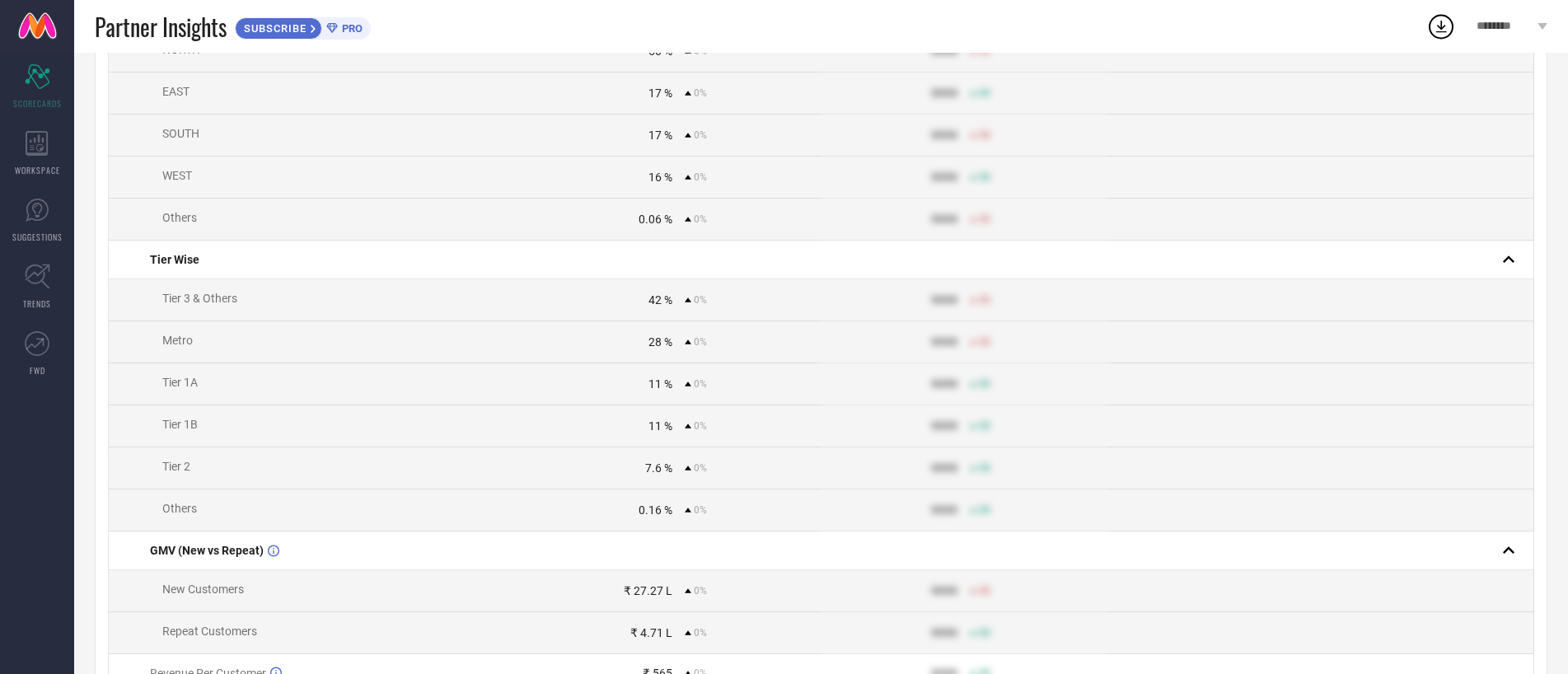
scroll to position [635, 0]
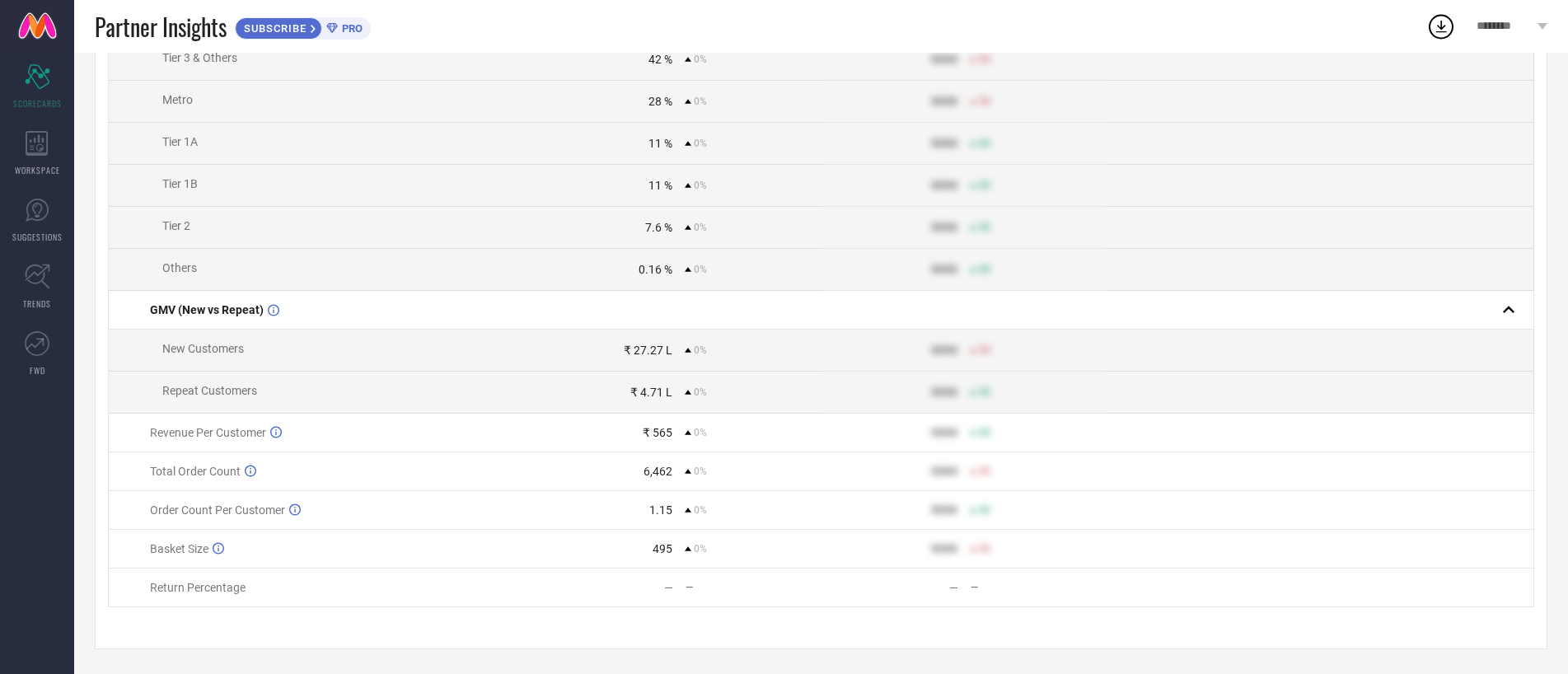
click at [682, 595] on td "— —" at bounding box center [679, 587] width 285 height 39
click at [689, 592] on td "— —" at bounding box center [679, 587] width 285 height 39
click at [657, 593] on div "— —" at bounding box center [678, 587] width 284 height 13
click at [657, 593] on div "—" at bounding box center [605, 587] width 136 height 13
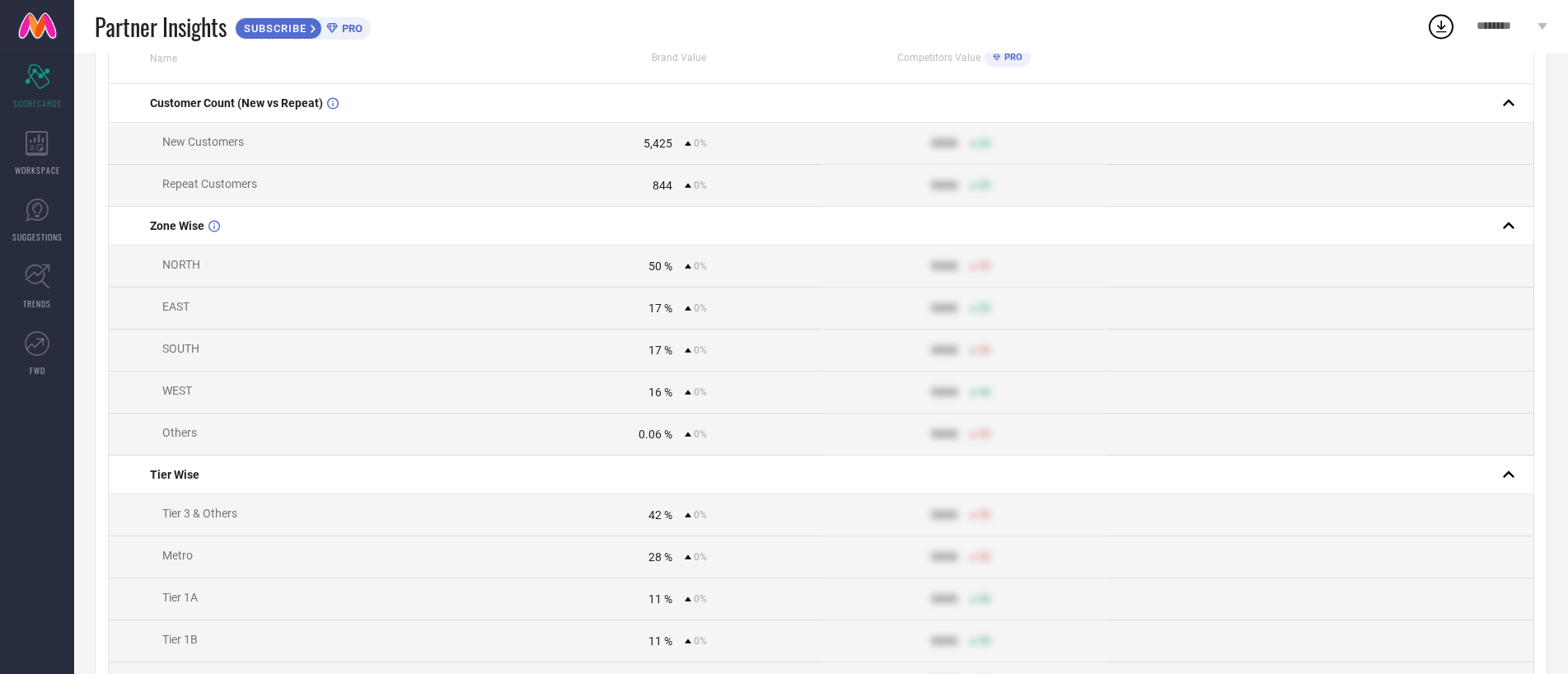
scroll to position [0, 0]
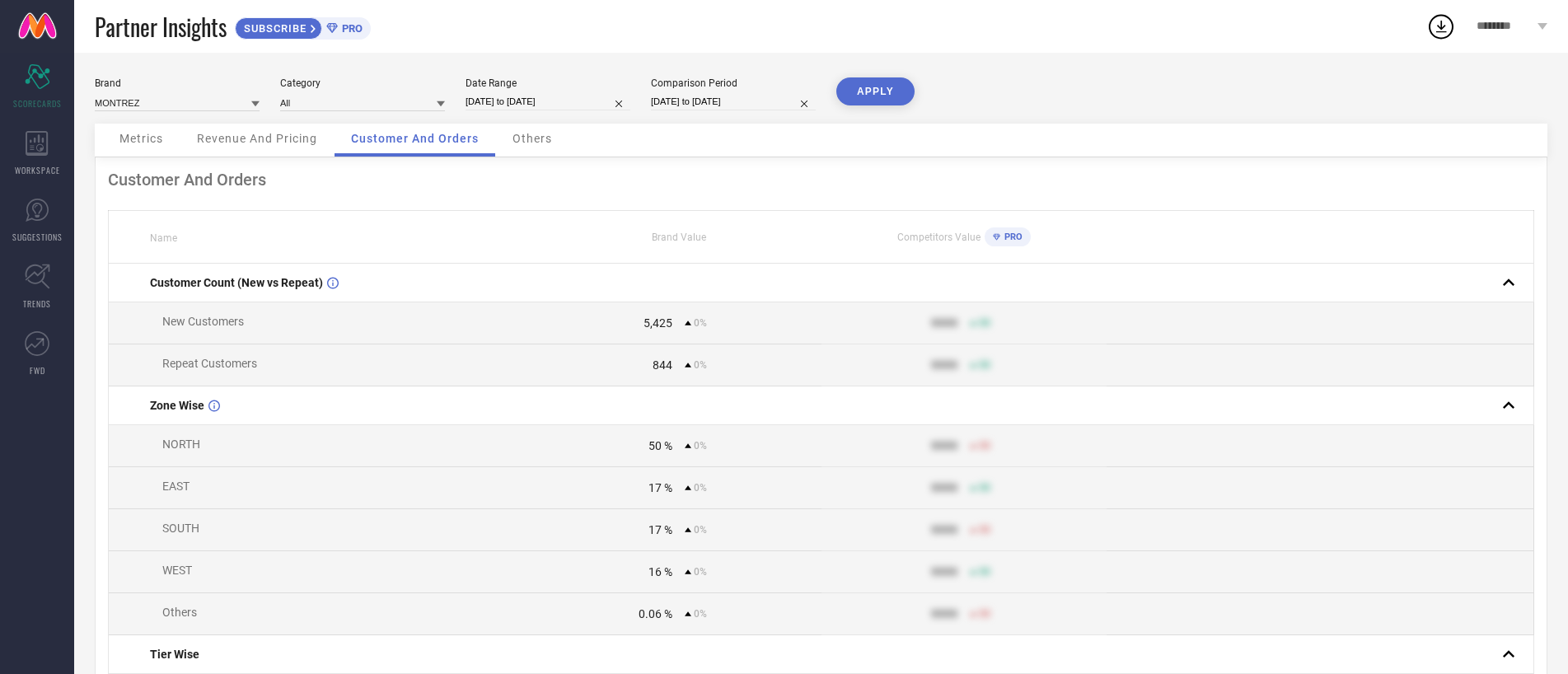
click at [510, 145] on div "Others" at bounding box center [532, 139] width 72 height 33
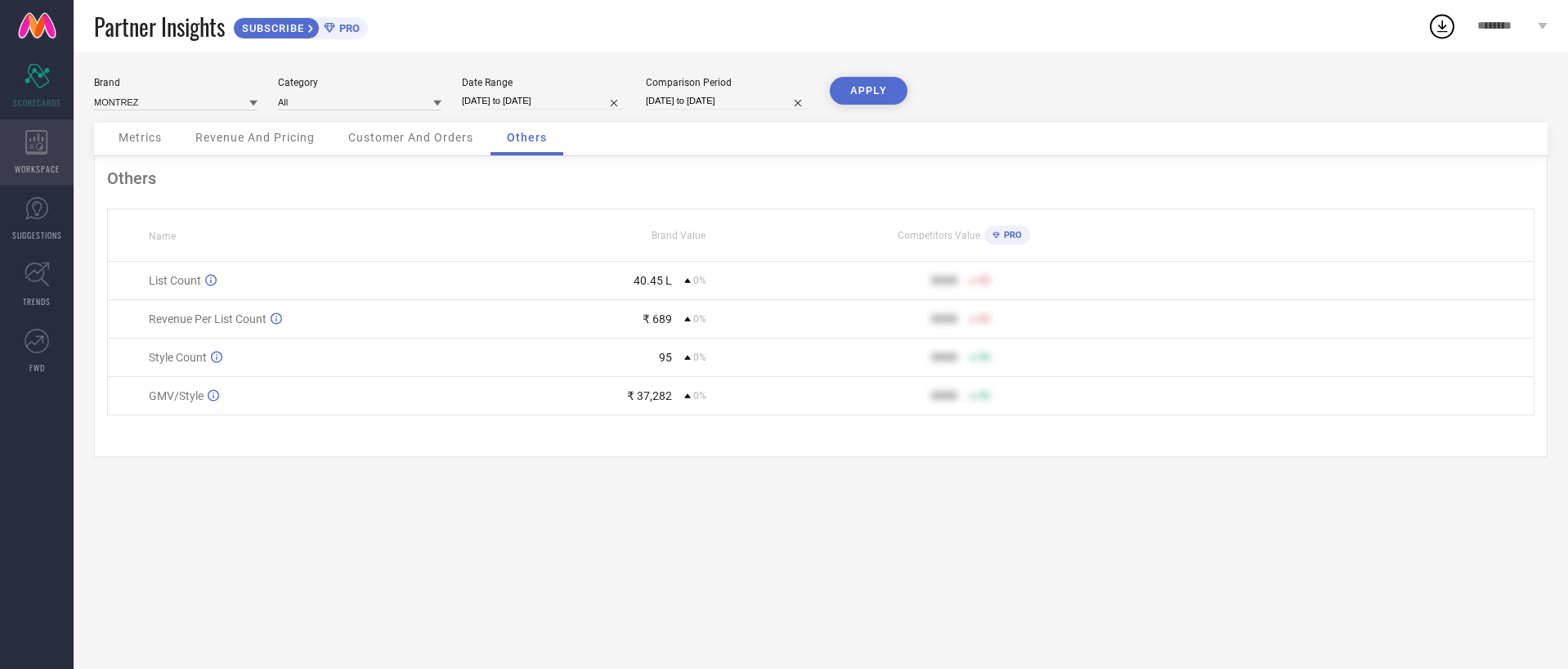
click at [43, 126] on div "WORKSPACE" at bounding box center [36, 152] width 74 height 66
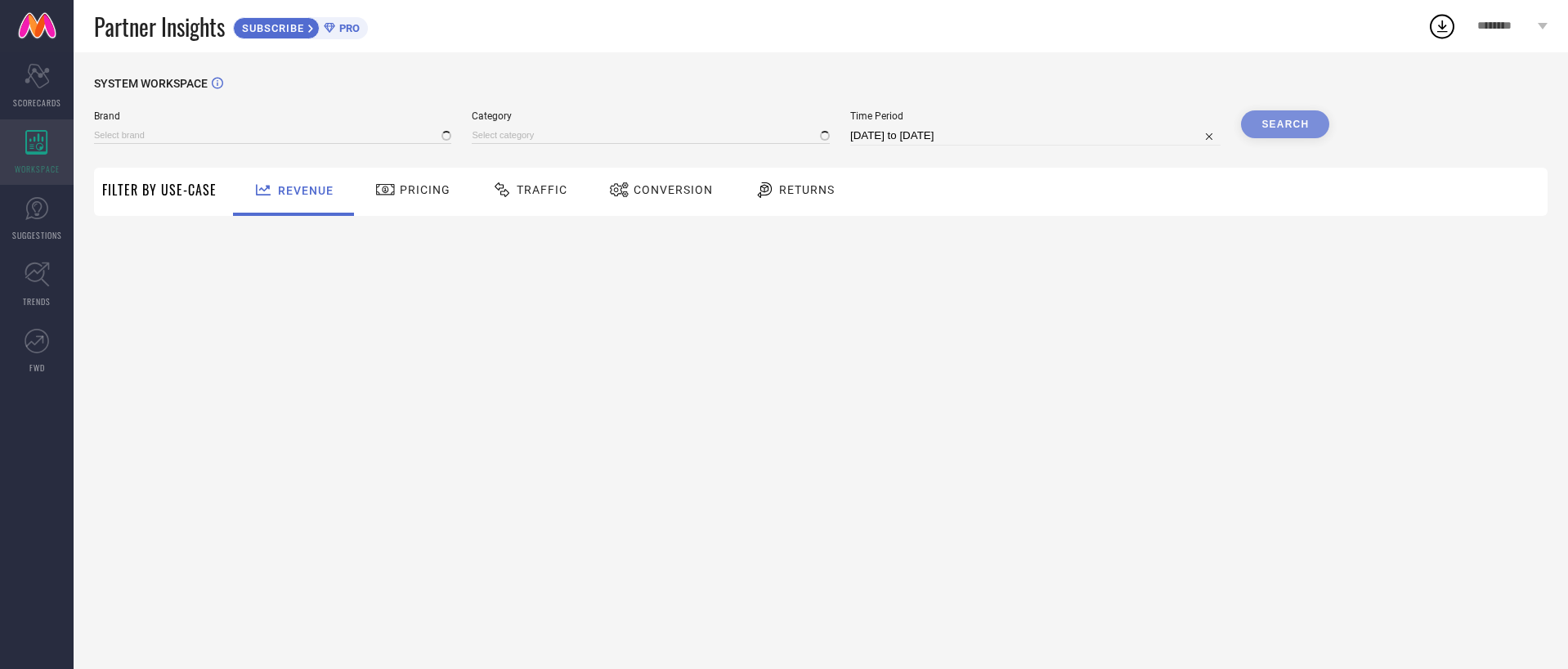
type input "MONTREZ"
type input "All"
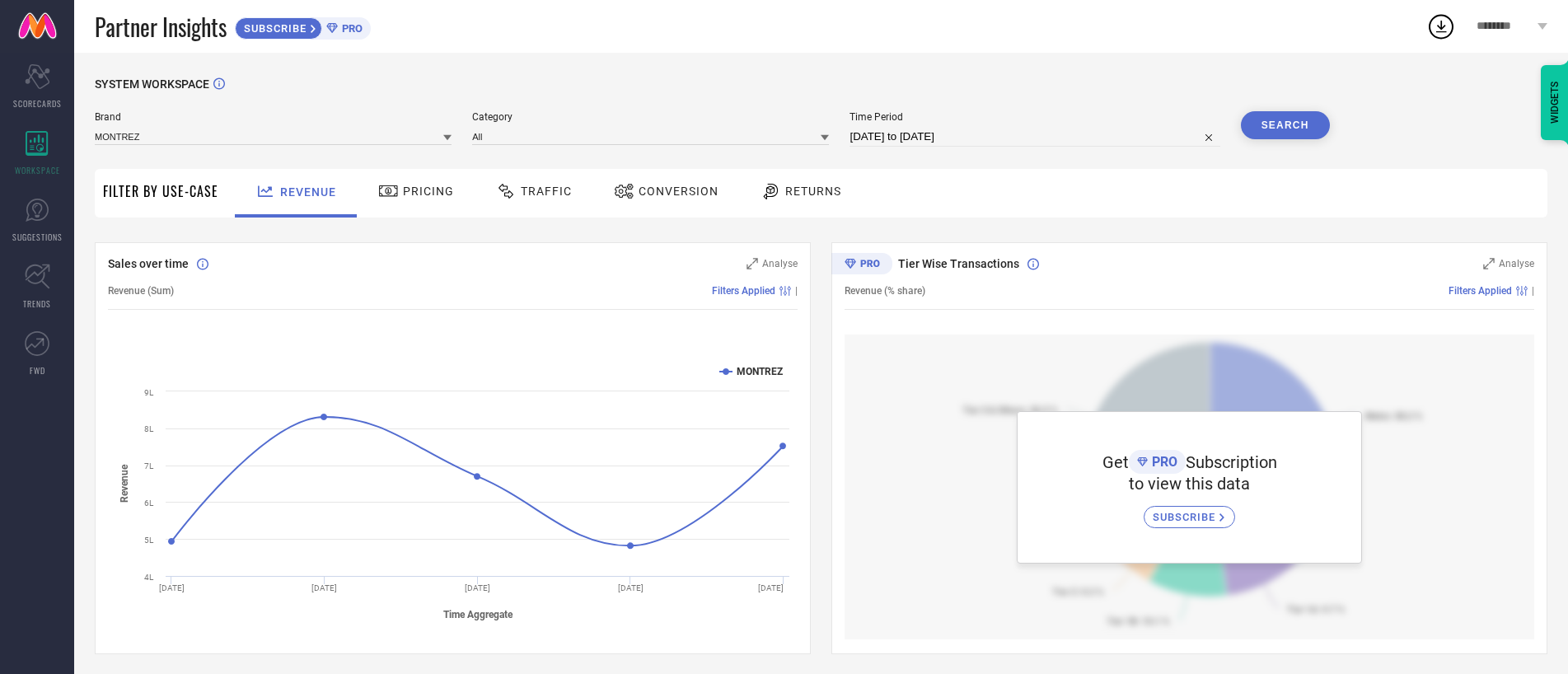
click at [428, 189] on span "Pricing" at bounding box center [429, 191] width 51 height 13
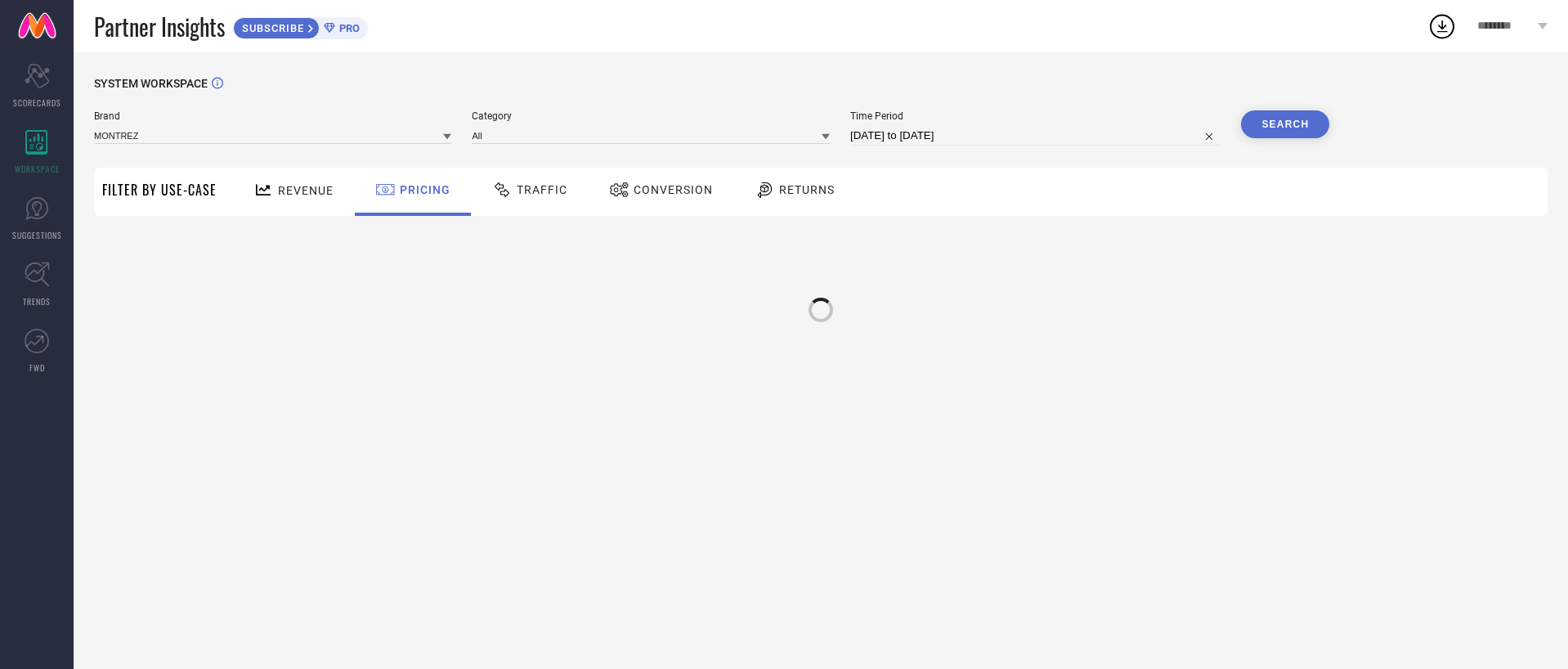
click at [561, 189] on span "Traffic" at bounding box center [542, 189] width 51 height 13
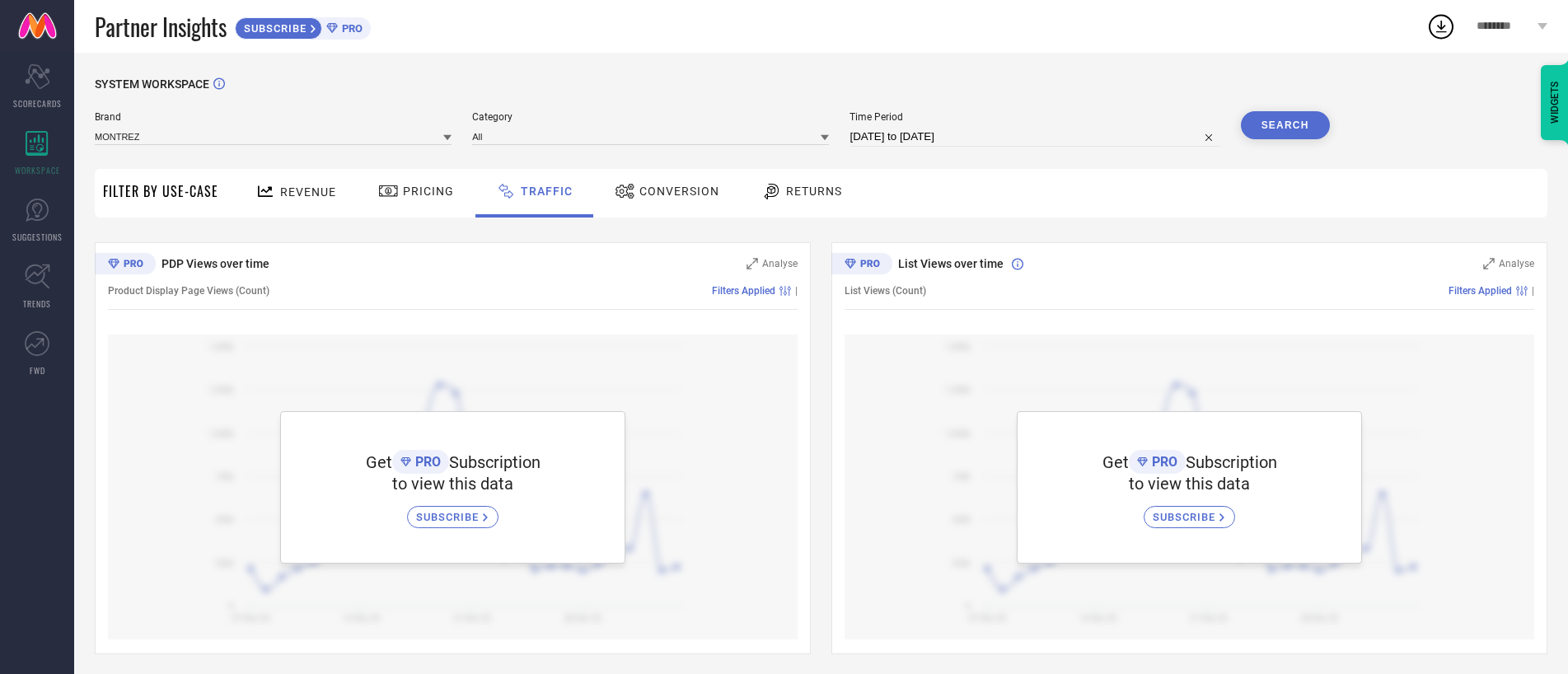
click at [740, 183] on div "Returns" at bounding box center [801, 193] width 122 height 48
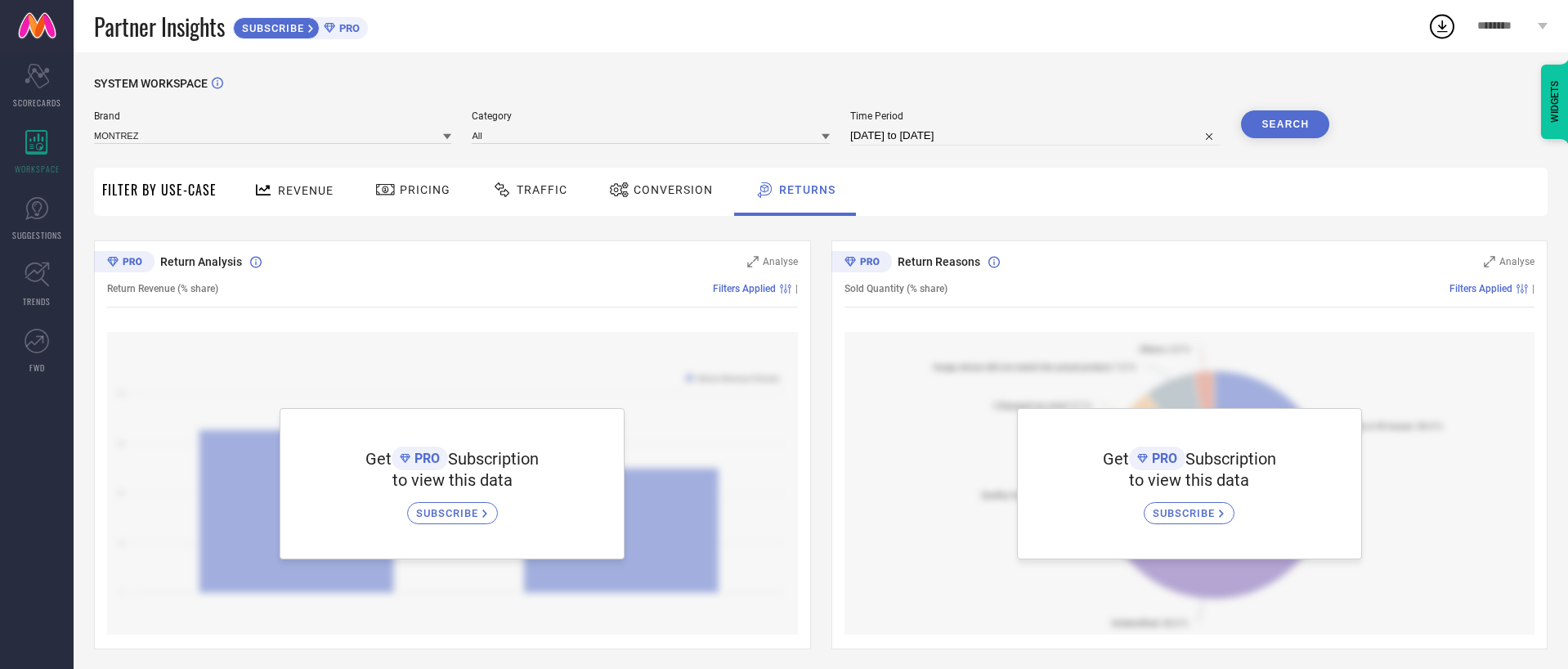
click at [844, 194] on div "Returns" at bounding box center [794, 191] width 122 height 48
click at [269, 26] on span "SUBSCRIBE" at bounding box center [271, 28] width 75 height 13
click at [282, 187] on span "Revenue" at bounding box center [305, 190] width 56 height 13
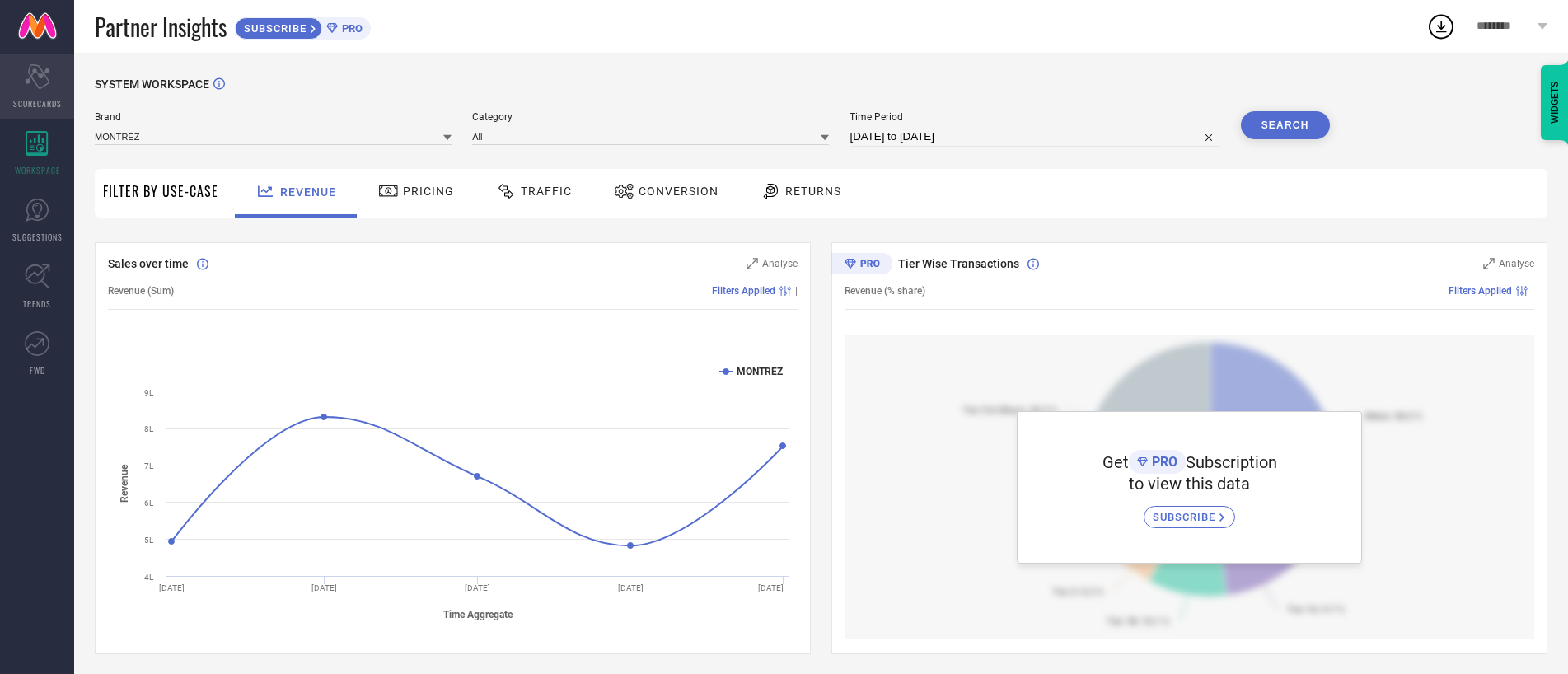
click at [48, 88] on icon "Scorecard" at bounding box center [38, 76] width 26 height 25
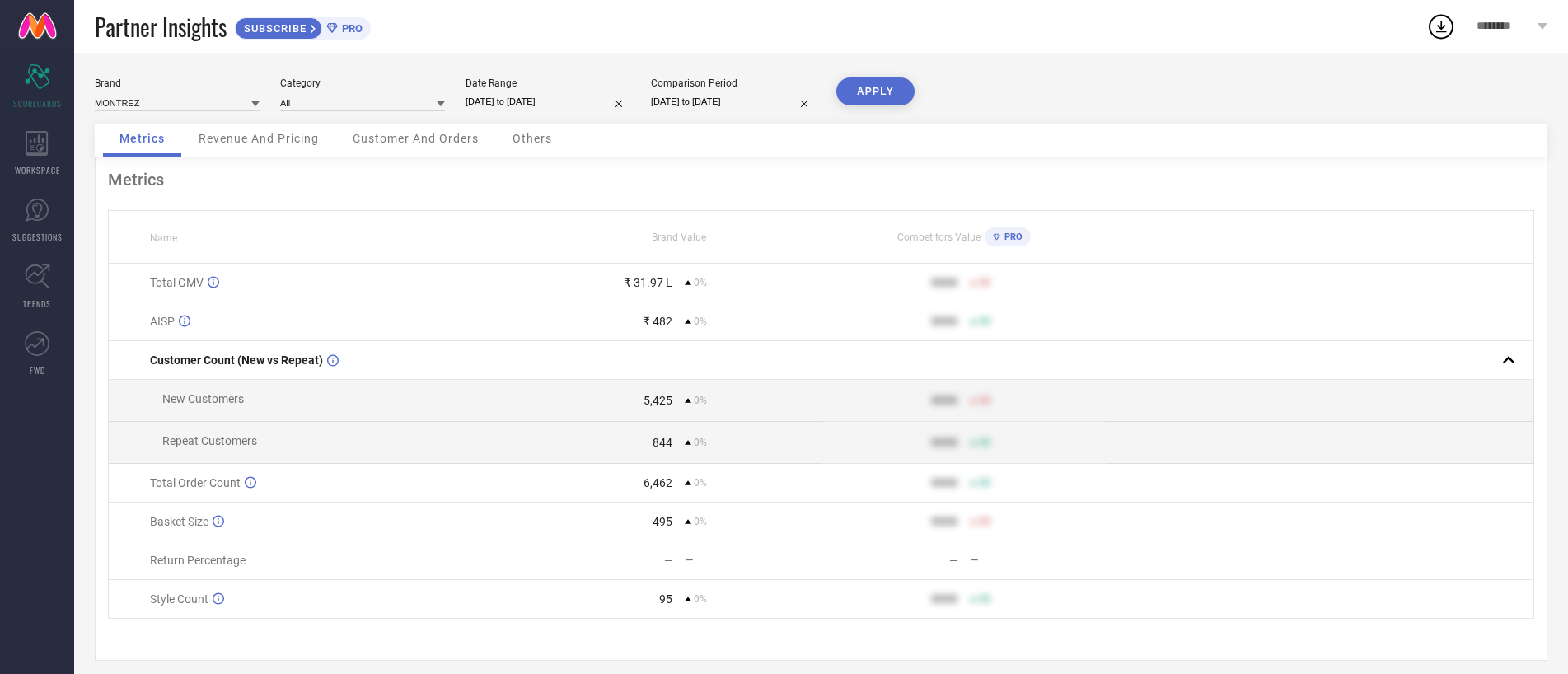
click at [500, 102] on input "[DATE] to [DATE]" at bounding box center [548, 102] width 165 height 18
select select "7"
select select "2025"
select select "8"
select select "2025"
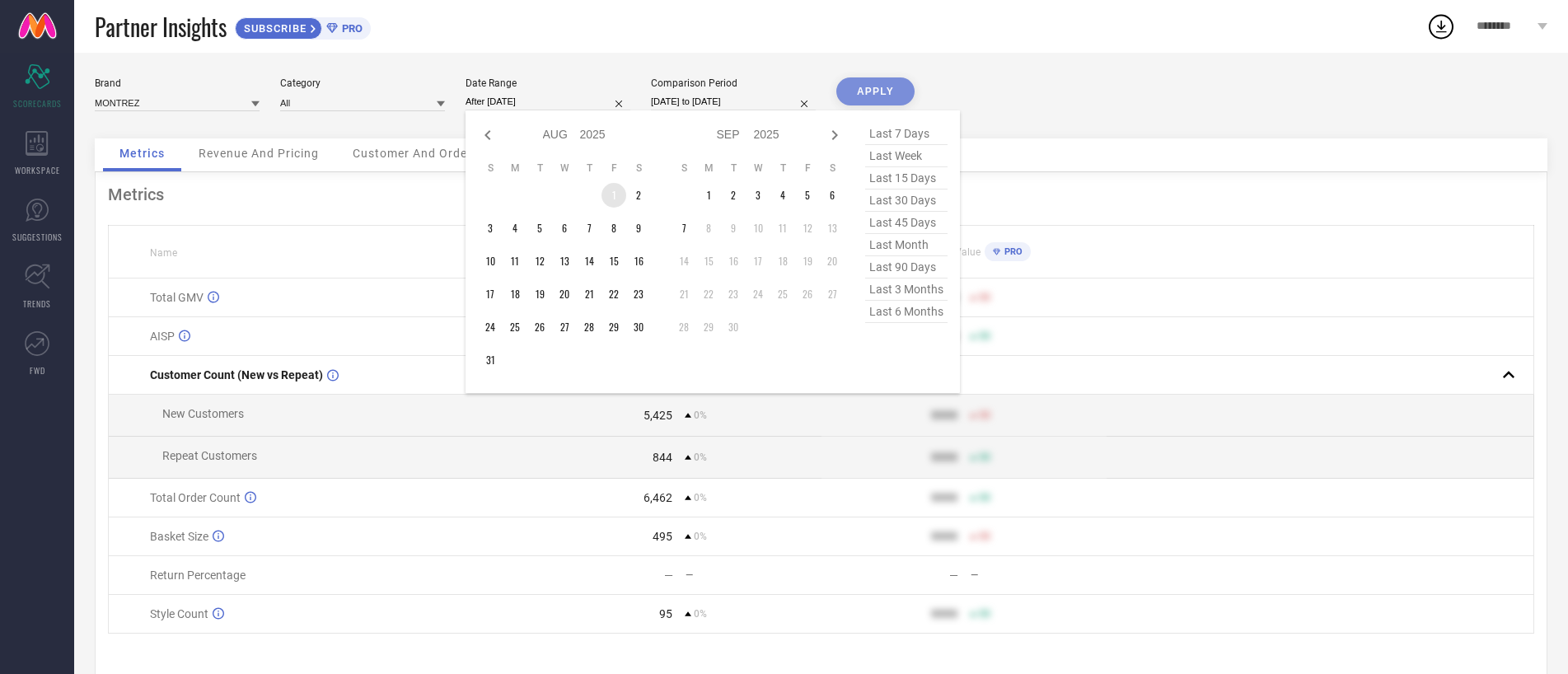
click at [617, 201] on td "1" at bounding box center [613, 195] width 25 height 25
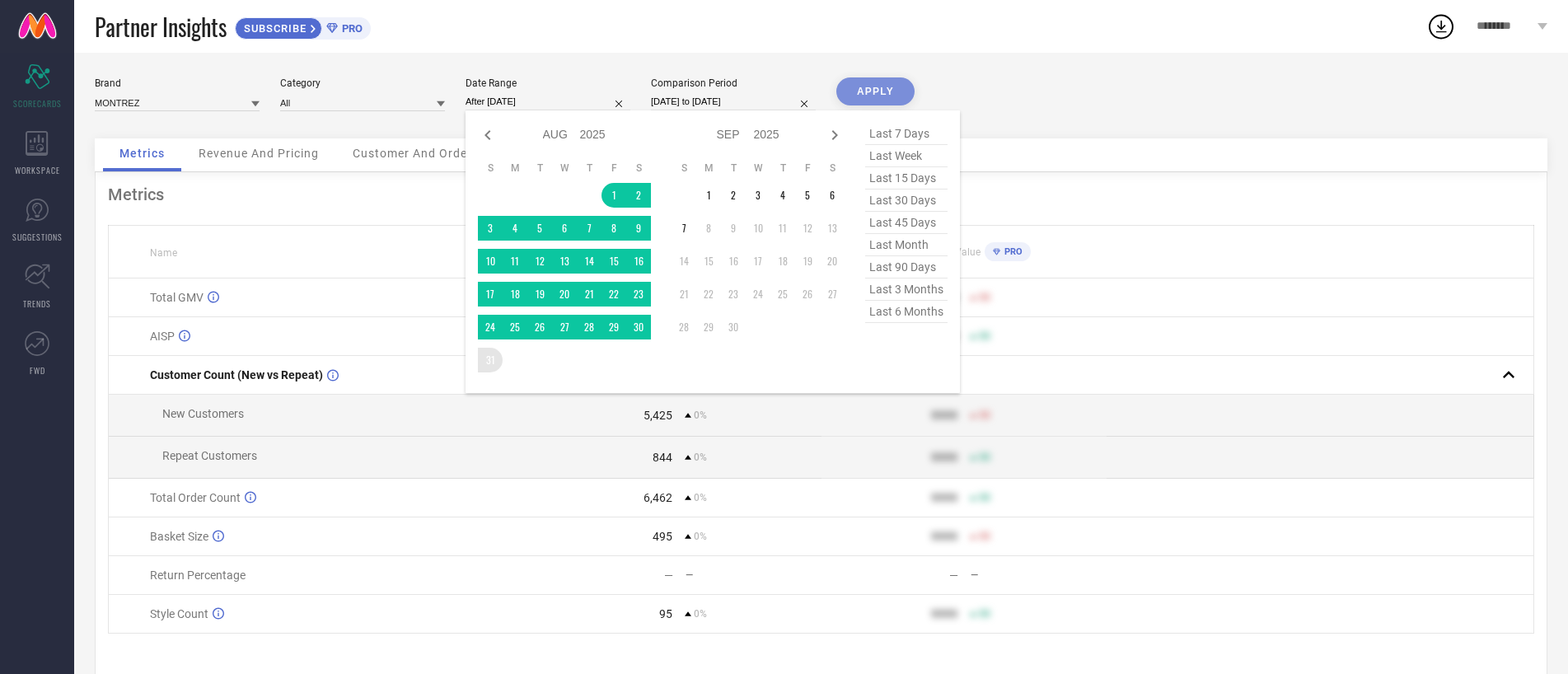
type input "[DATE] to [DATE]"
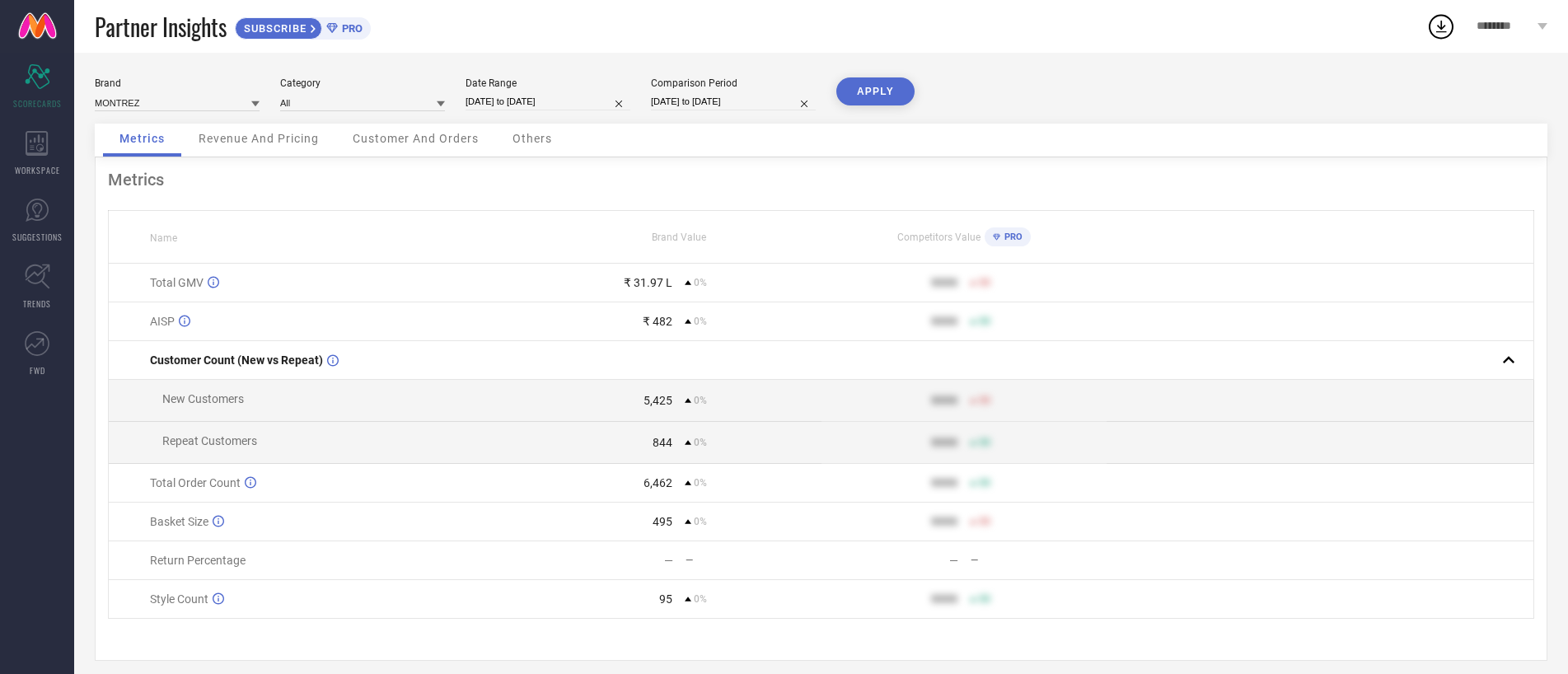
click at [769, 107] on input "[DATE] to [DATE]" at bounding box center [733, 102] width 165 height 18
select select "7"
select select "2025"
select select "8"
select select "2025"
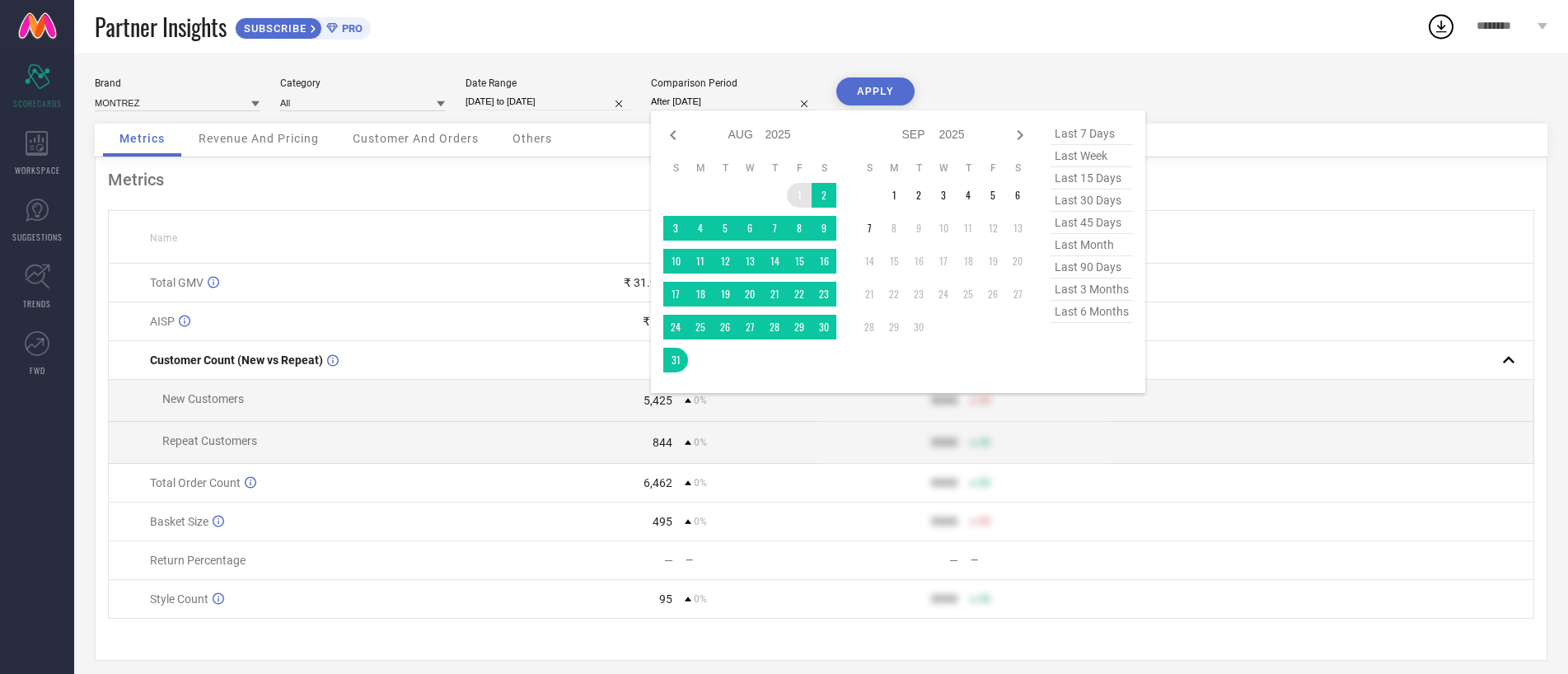
click at [804, 194] on td "1" at bounding box center [799, 195] width 25 height 25
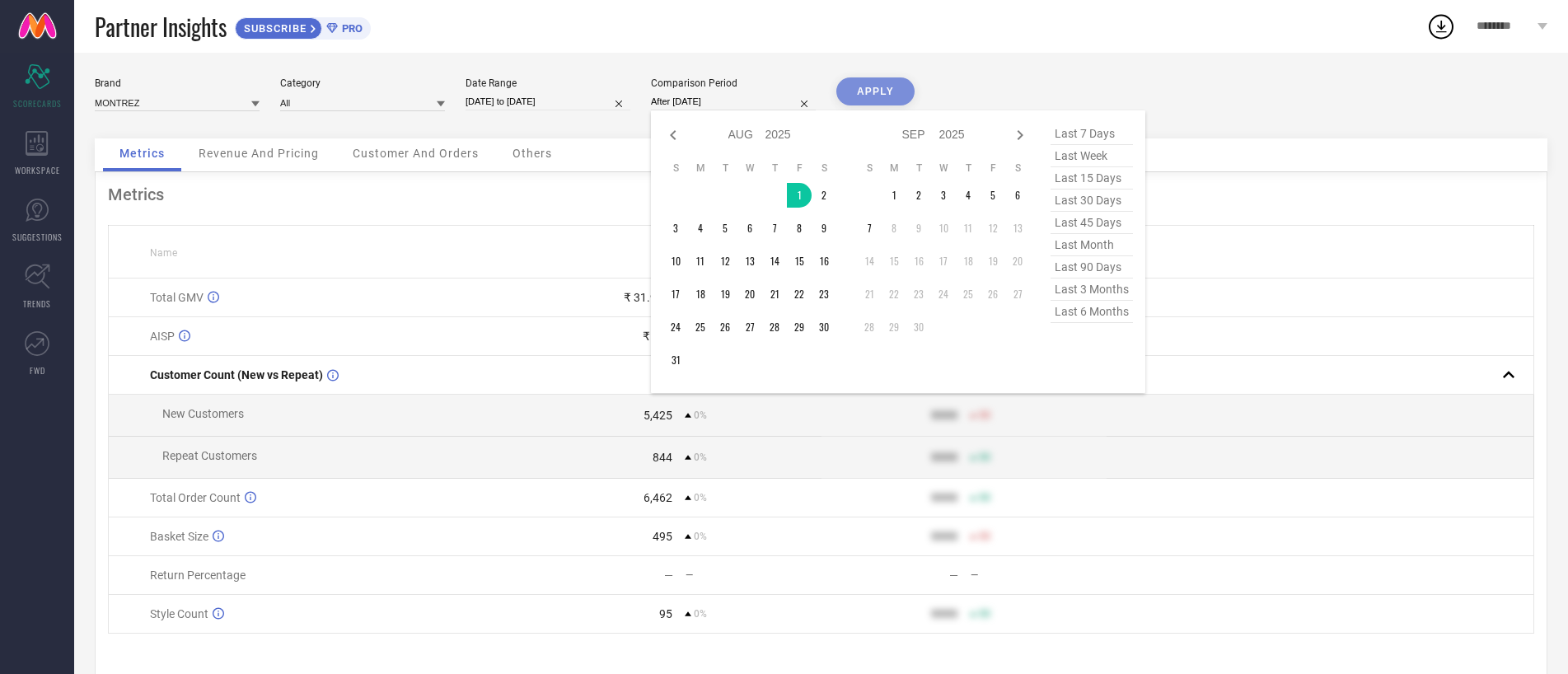
type input "[DATE] to [DATE]"
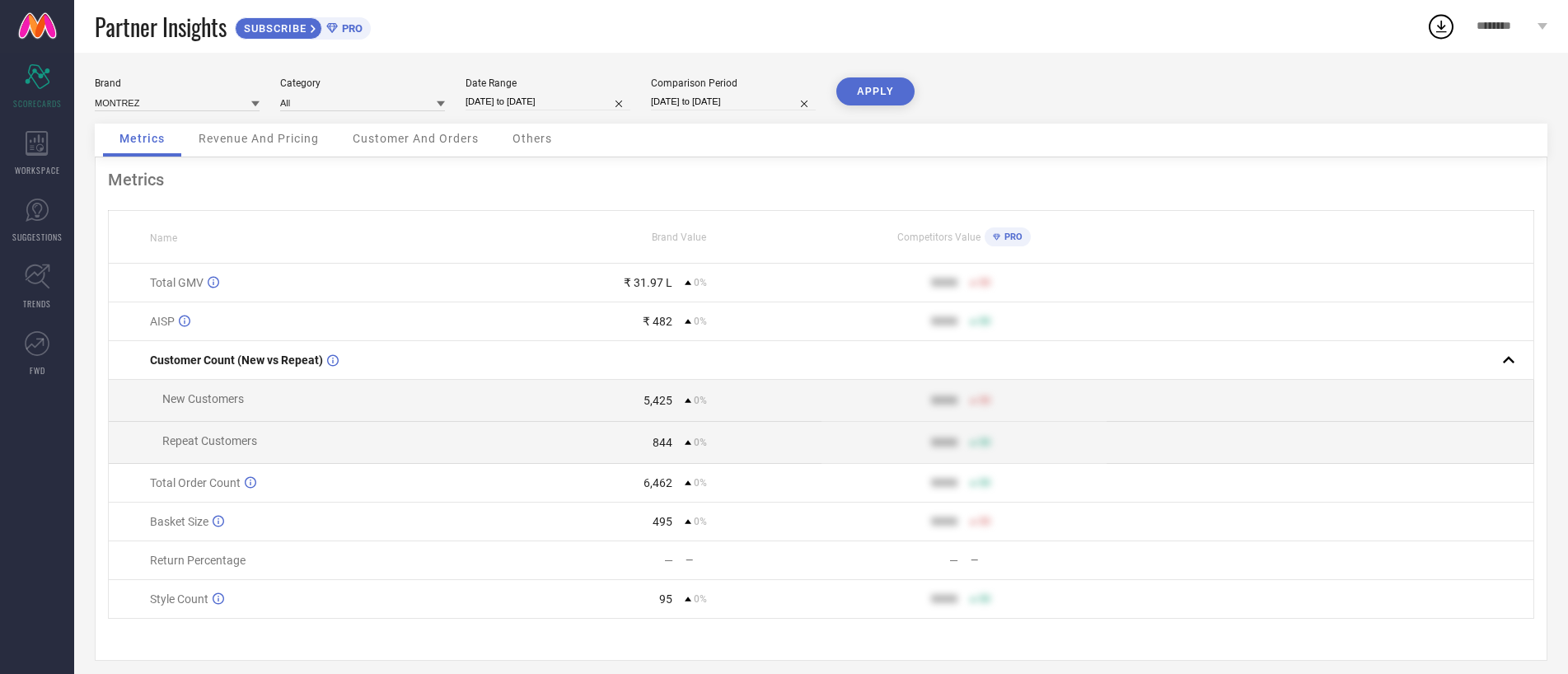
click at [899, 100] on button "APPLY" at bounding box center [875, 91] width 78 height 28
click at [483, 99] on input "[DATE] to [DATE]" at bounding box center [548, 102] width 165 height 18
select select "7"
select select "2025"
select select "8"
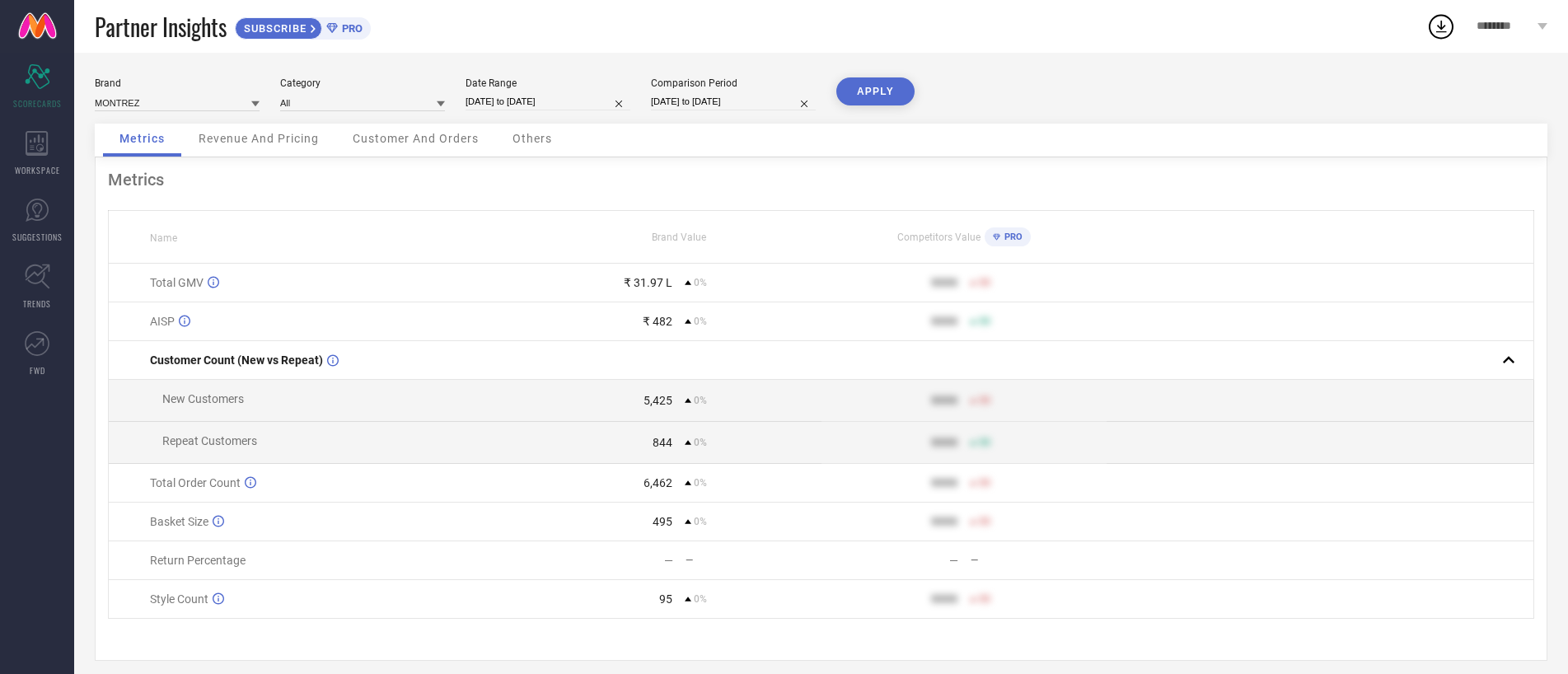
select select "2025"
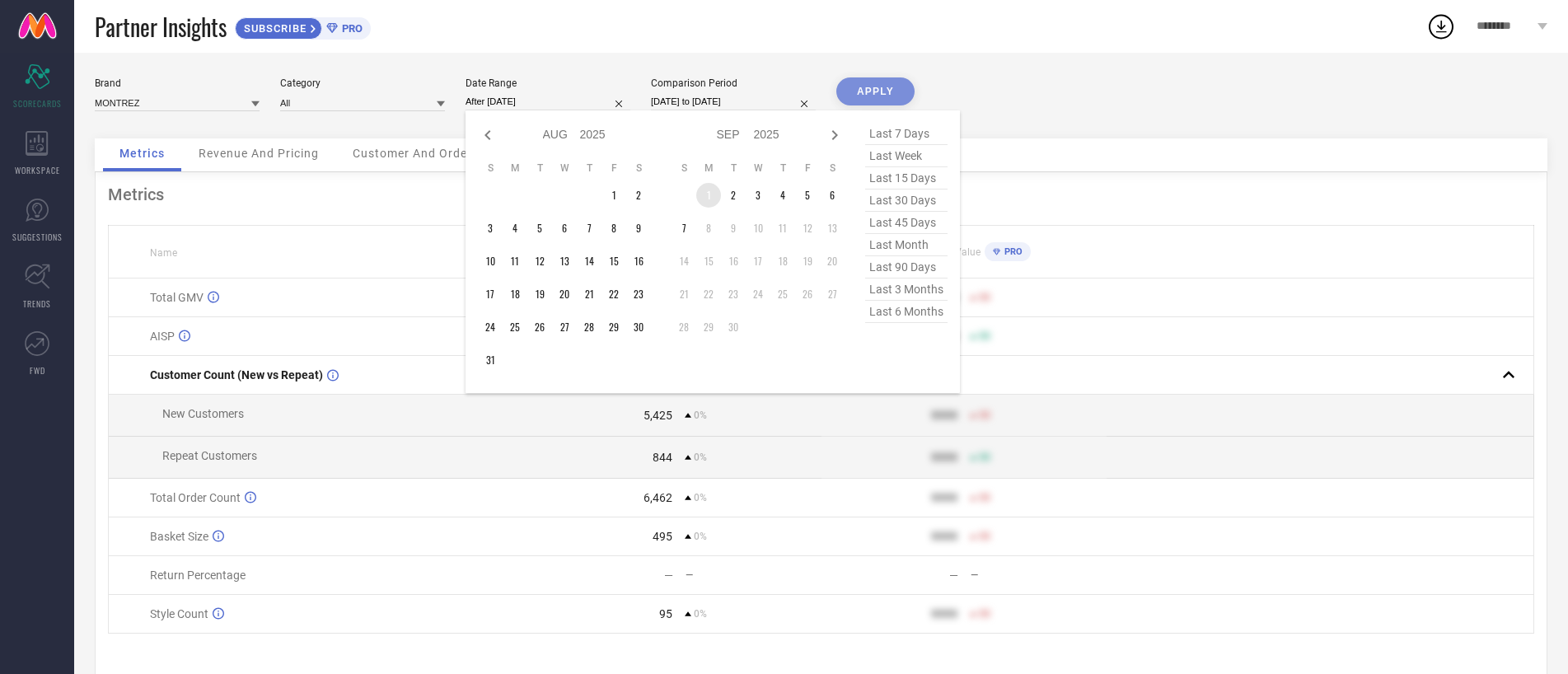
click at [700, 192] on td "1" at bounding box center [708, 195] width 25 height 25
type input "[DATE] to [DATE]"
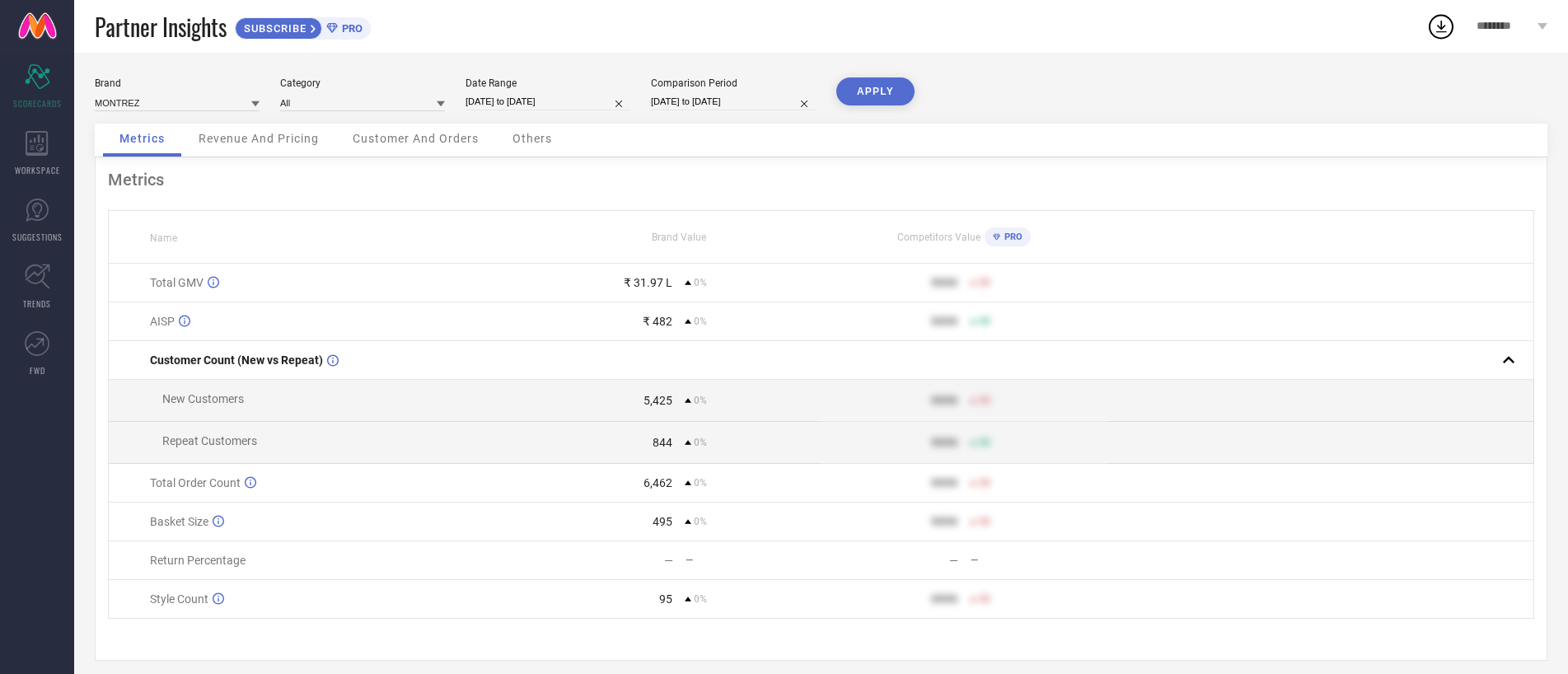
click at [687, 116] on div "Brand MONTREZ Category All Date Range [DATE] to [DATE] Comparison Period [DATE]…" at bounding box center [821, 100] width 1452 height 46
click at [694, 100] on input "[DATE] to [DATE]" at bounding box center [733, 102] width 165 height 18
select select "7"
select select "2025"
select select "8"
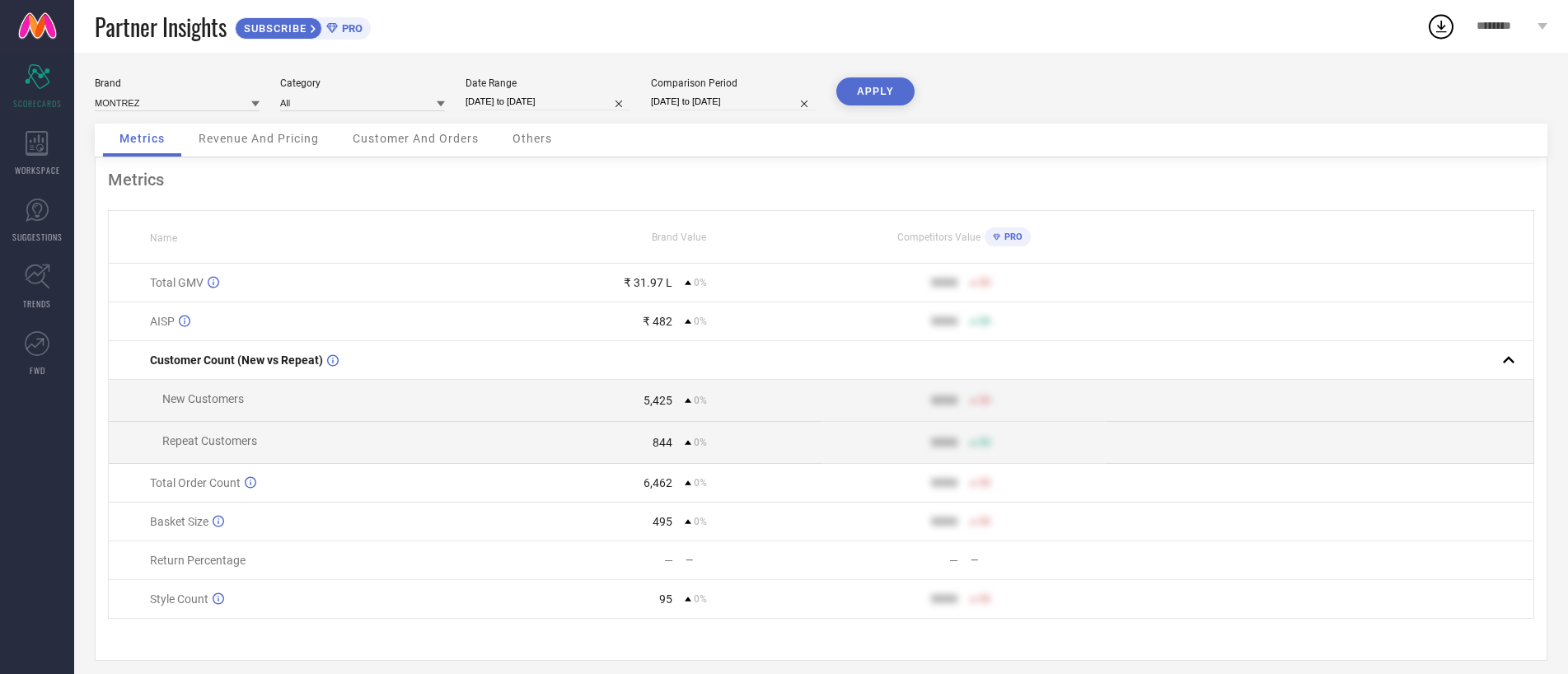
select select "2025"
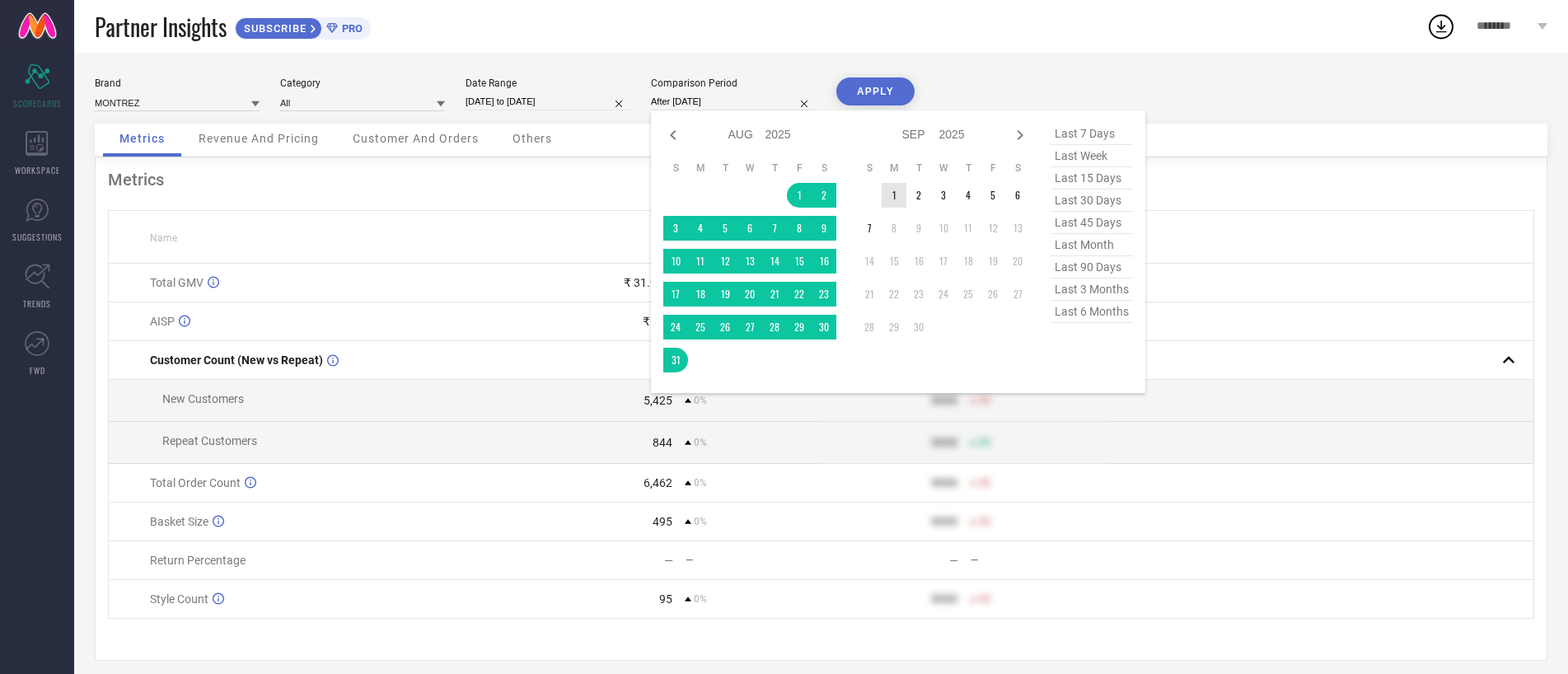
click at [893, 189] on td "1" at bounding box center [894, 195] width 25 height 25
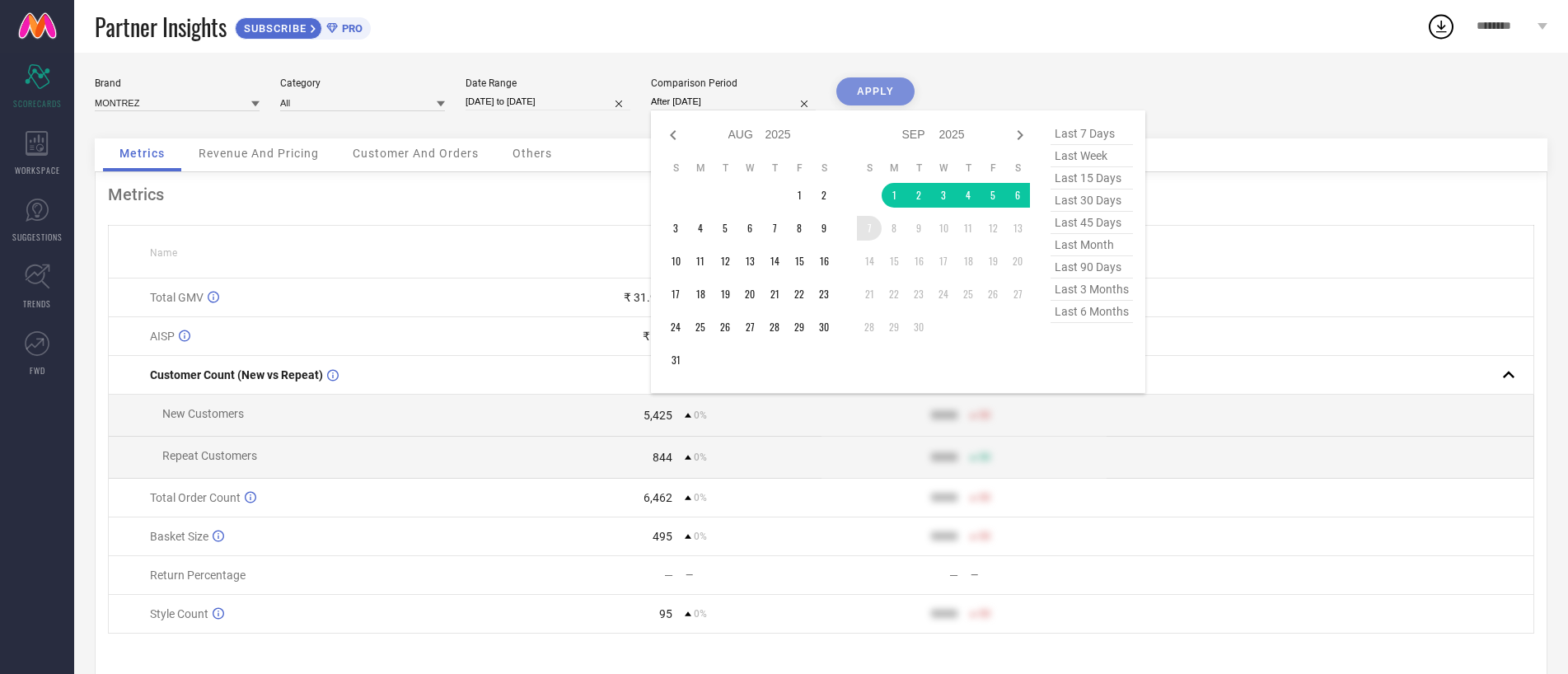
type input "[DATE] to [DATE]"
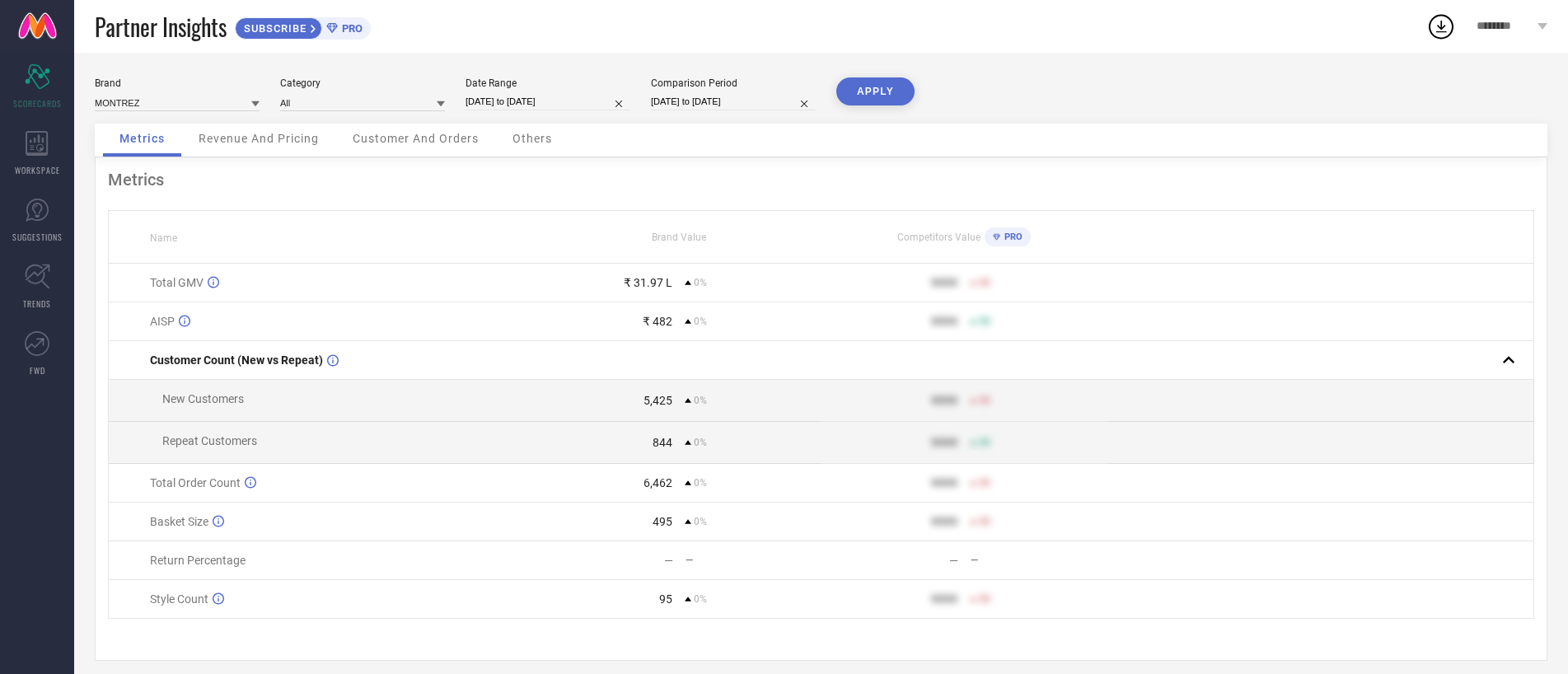
click at [875, 86] on button "APPLY" at bounding box center [875, 91] width 78 height 28
click at [660, 275] on td "₹ 7.52 L 0%" at bounding box center [679, 283] width 285 height 39
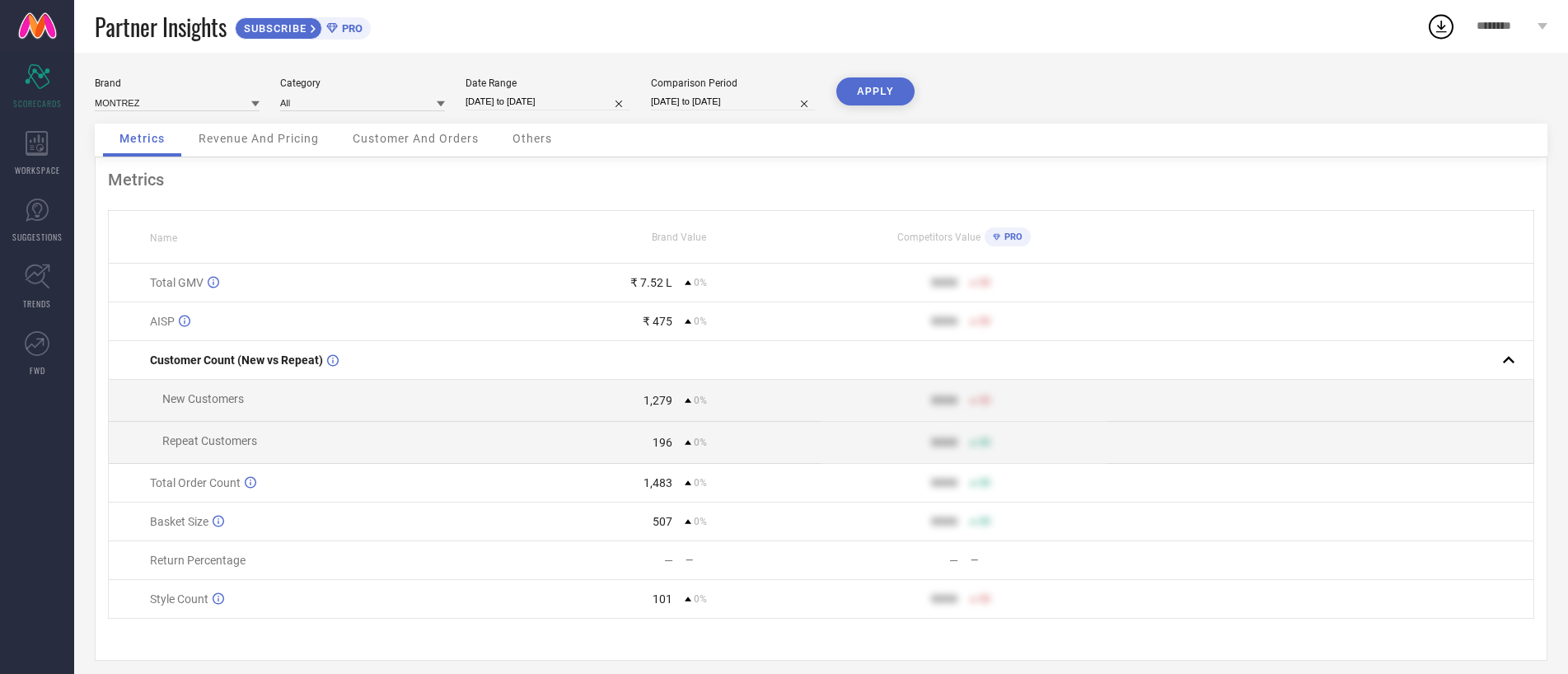
click at [653, 319] on div "₹ 475" at bounding box center [657, 320] width 30 height 13
click at [652, 282] on div "₹ 7.52 L" at bounding box center [652, 282] width 43 height 13
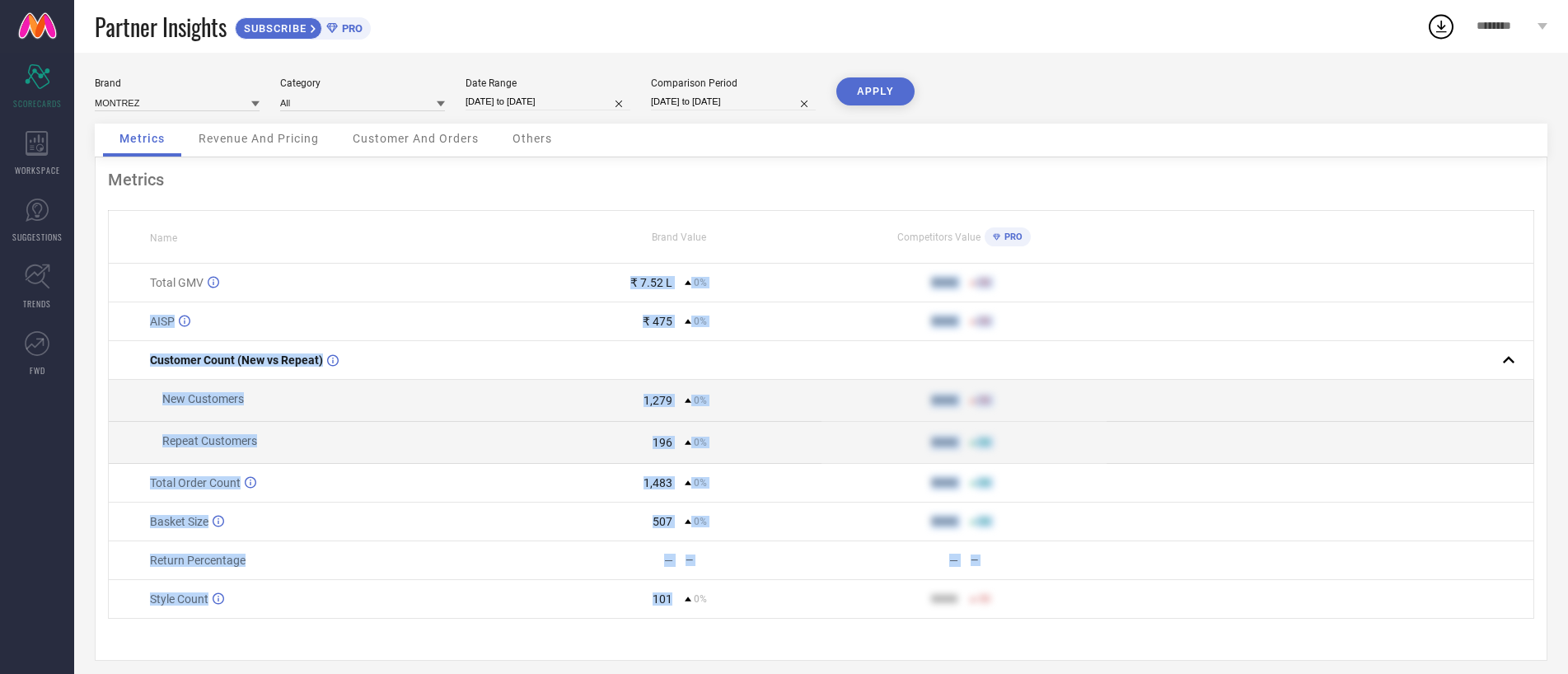
drag, startPoint x: 652, startPoint y: 282, endPoint x: 662, endPoint y: 606, distance: 324.2
click at [662, 606] on tbody "Total GMV ₹ 7.52 L 0% 9999 50 AISP ₹ 475 0% 9999 50 Customer Count (New vs Repe…" at bounding box center [822, 441] width 1426 height 355
click at [662, 606] on td "101 0%" at bounding box center [679, 599] width 285 height 39
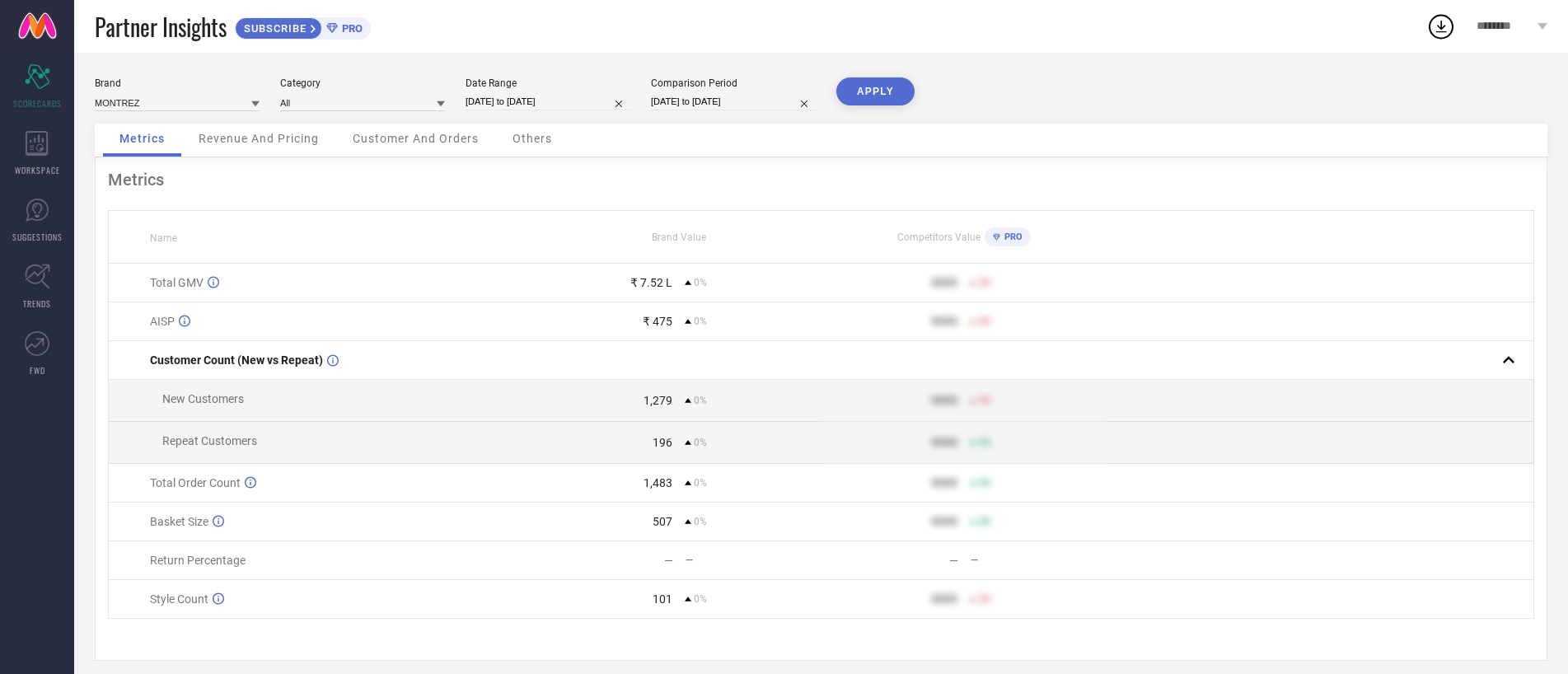
click at [278, 141] on span "Revenue And Pricing" at bounding box center [259, 137] width 121 height 13
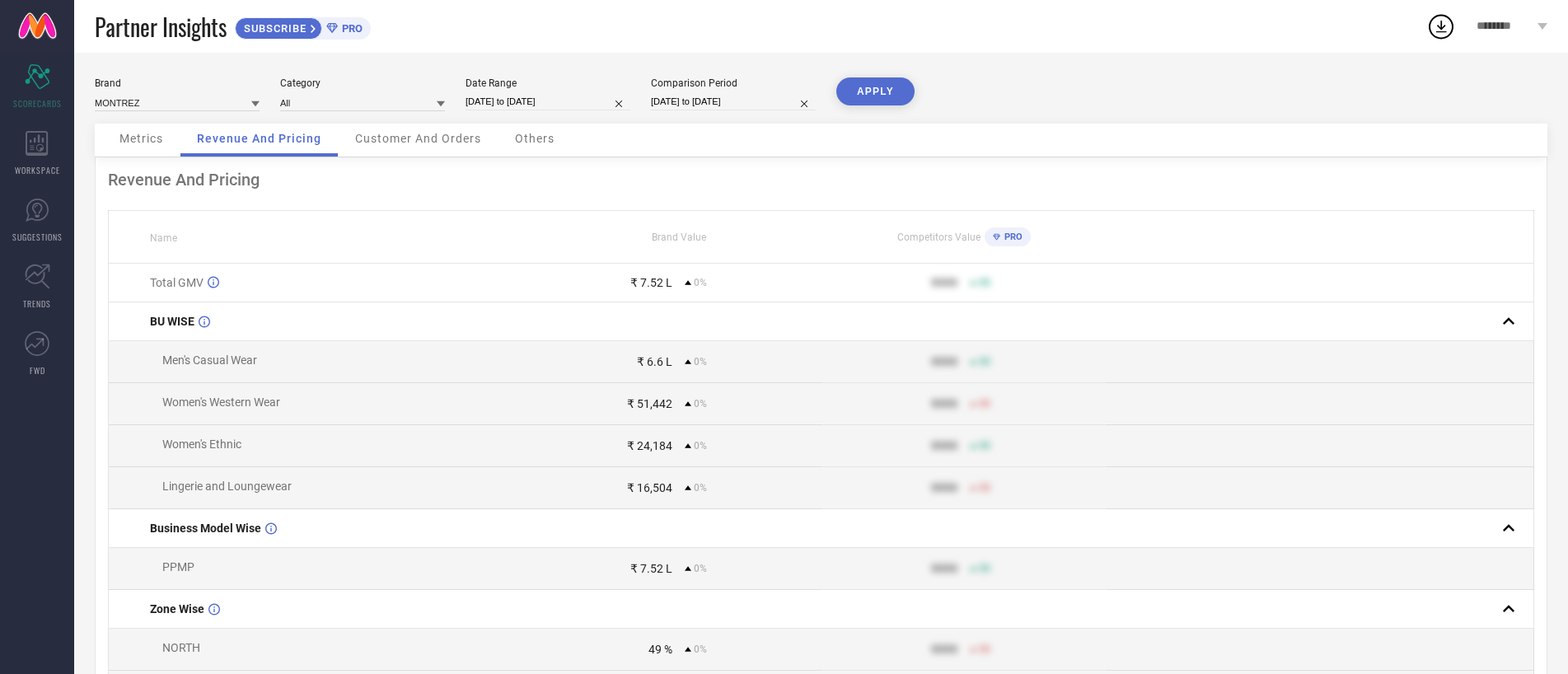
click at [399, 132] on span "Customer And Orders" at bounding box center [418, 137] width 127 height 13
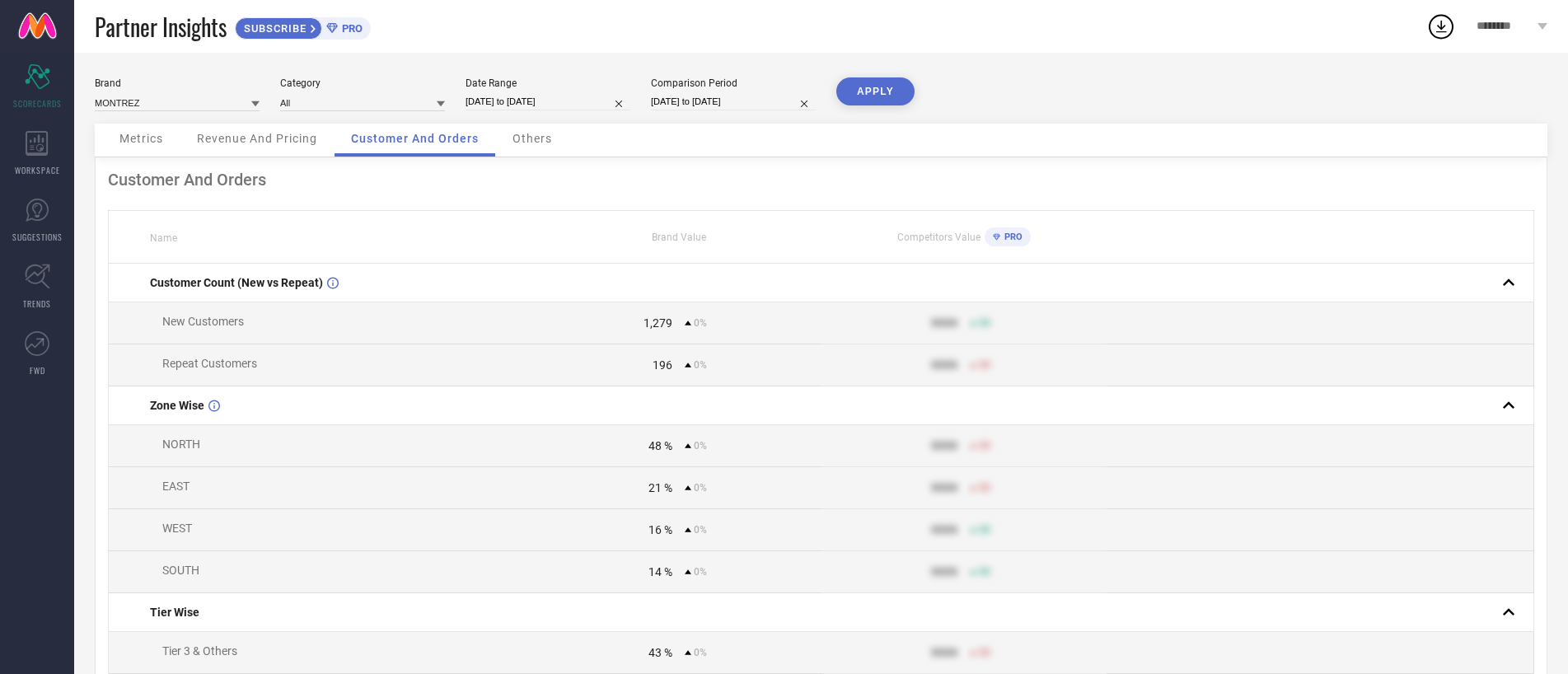
click at [517, 135] on span "Others" at bounding box center [532, 137] width 40 height 13
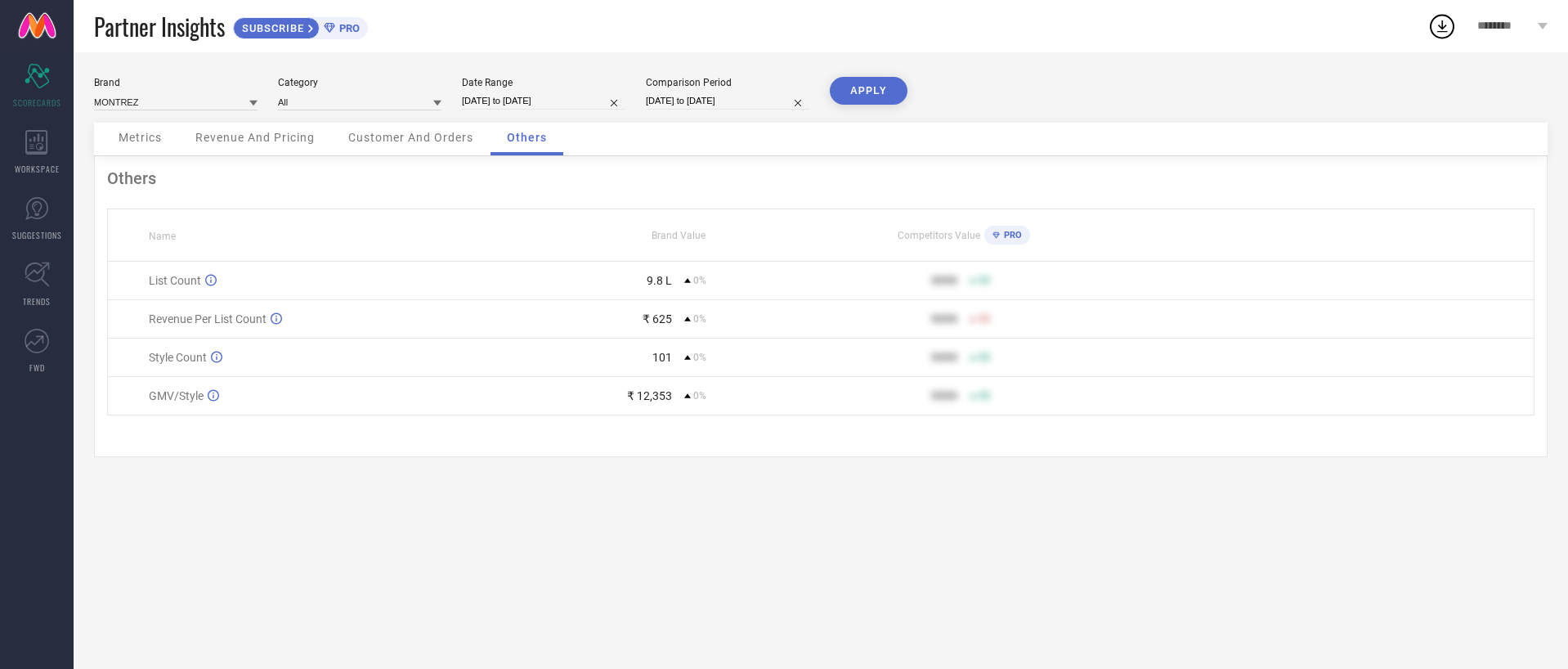
click at [159, 130] on span "Metrics" at bounding box center [140, 136] width 43 height 13
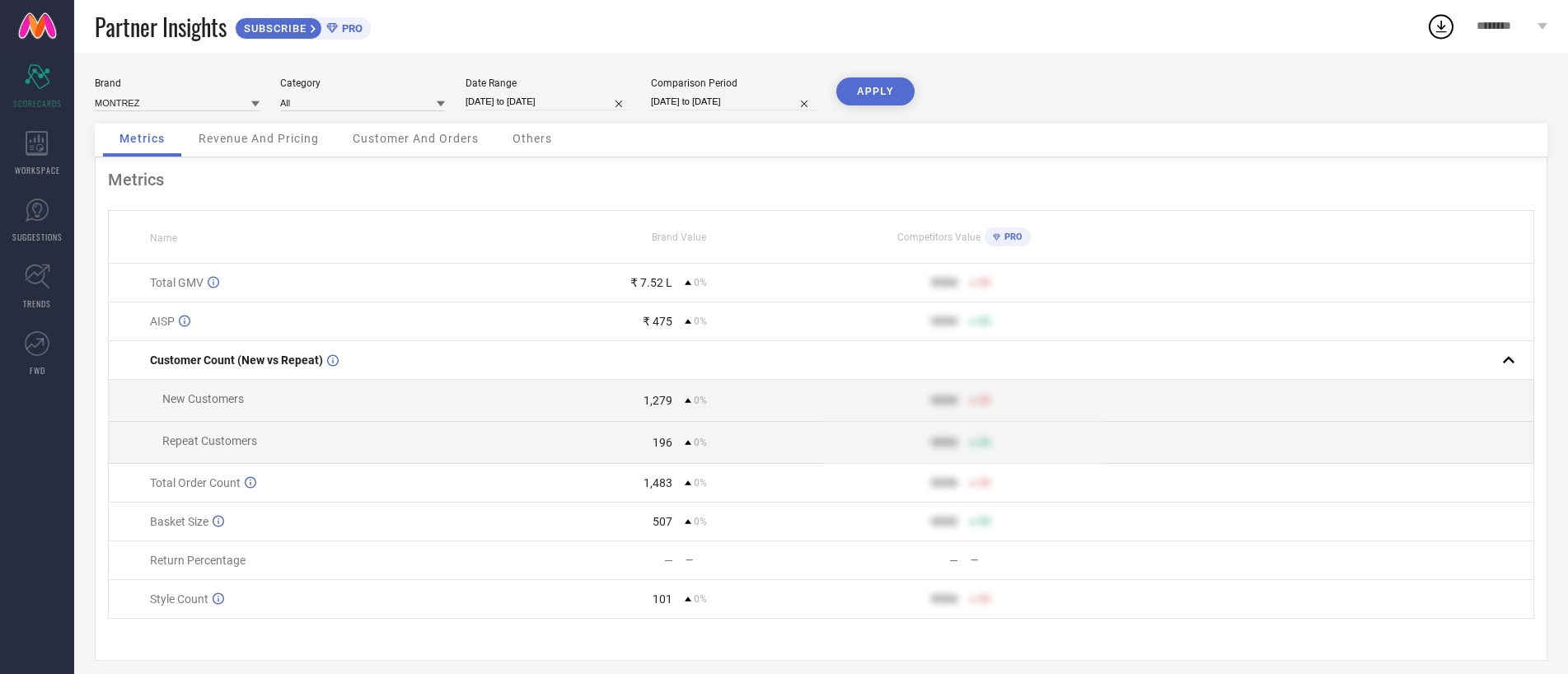
click at [257, 130] on div "Revenue And Pricing" at bounding box center [258, 139] width 153 height 33
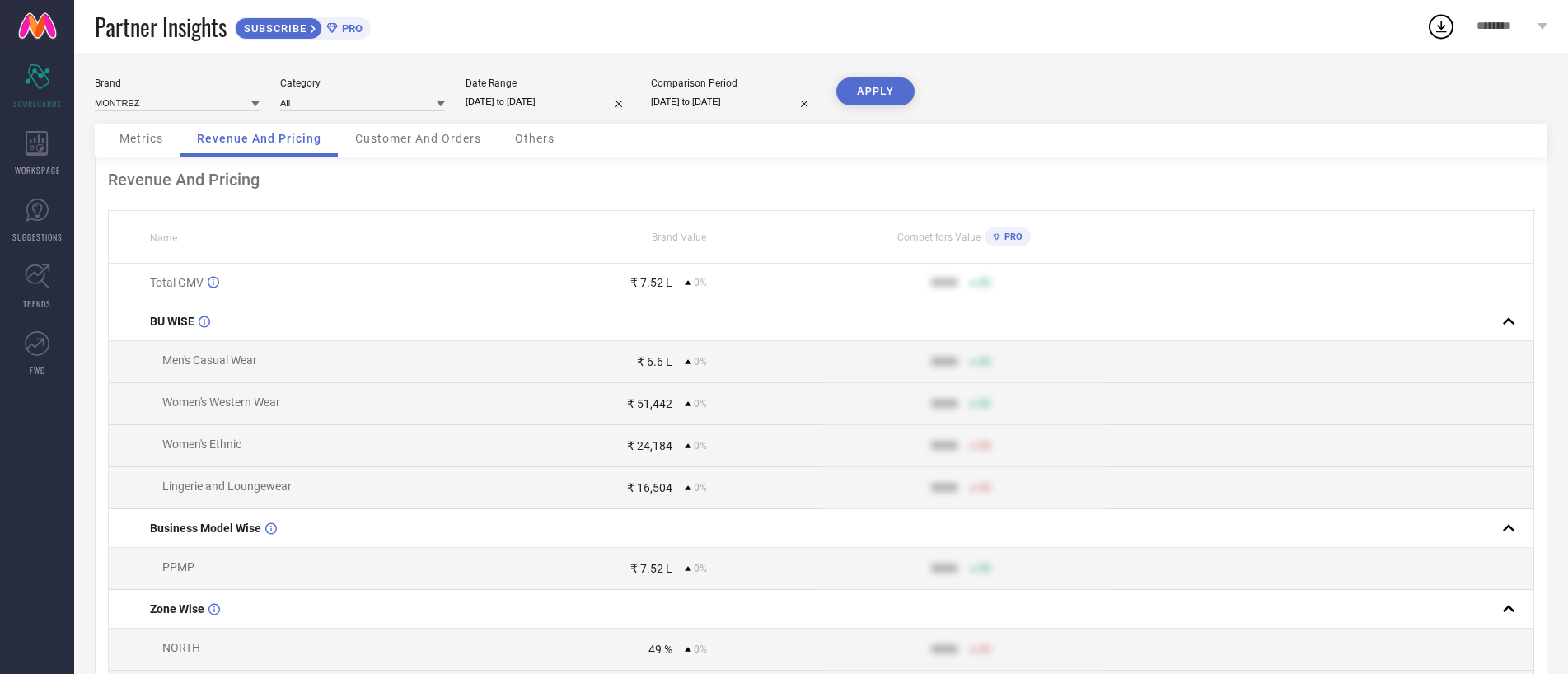
click at [413, 130] on div "Customer And Orders" at bounding box center [418, 139] width 159 height 33
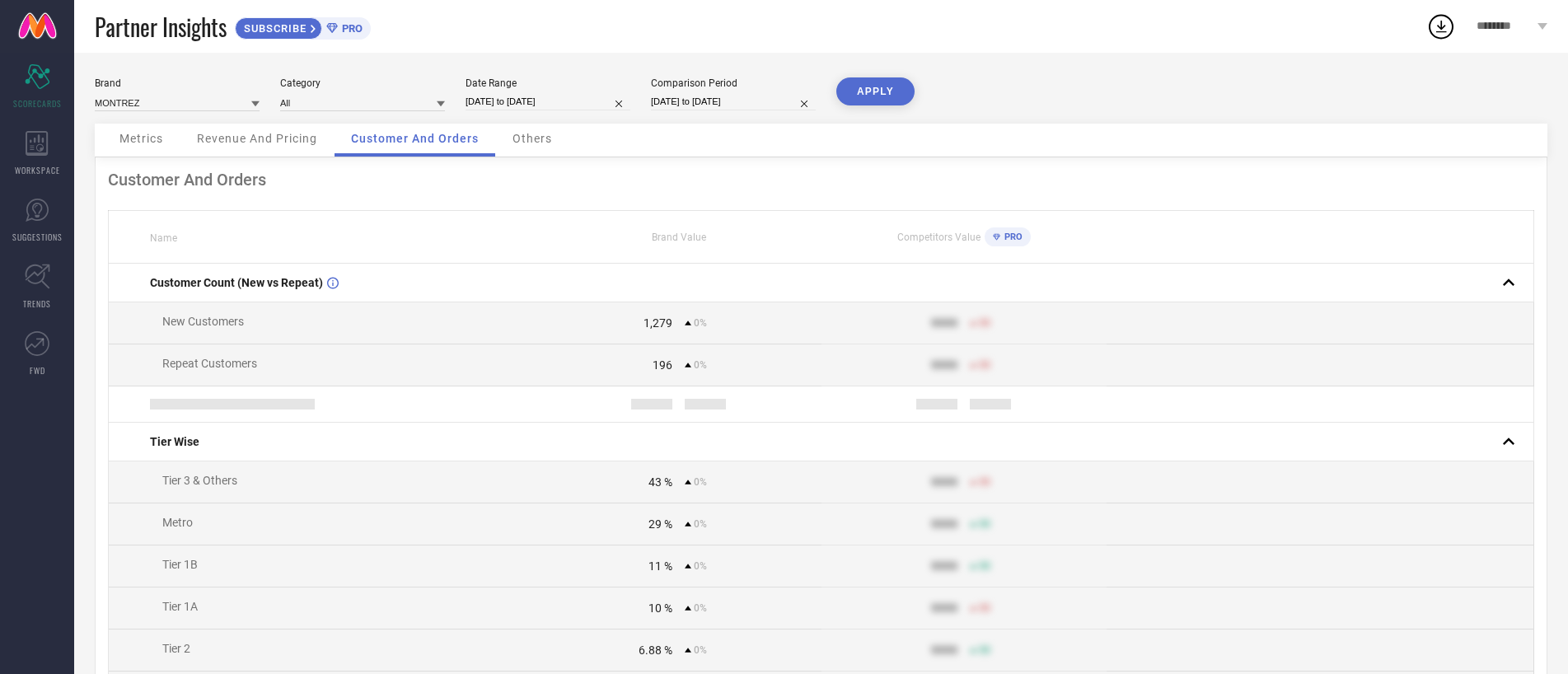
click at [572, 146] on div "Metrics Revenue And Pricing Customer And Orders Others" at bounding box center [821, 140] width 1452 height 34
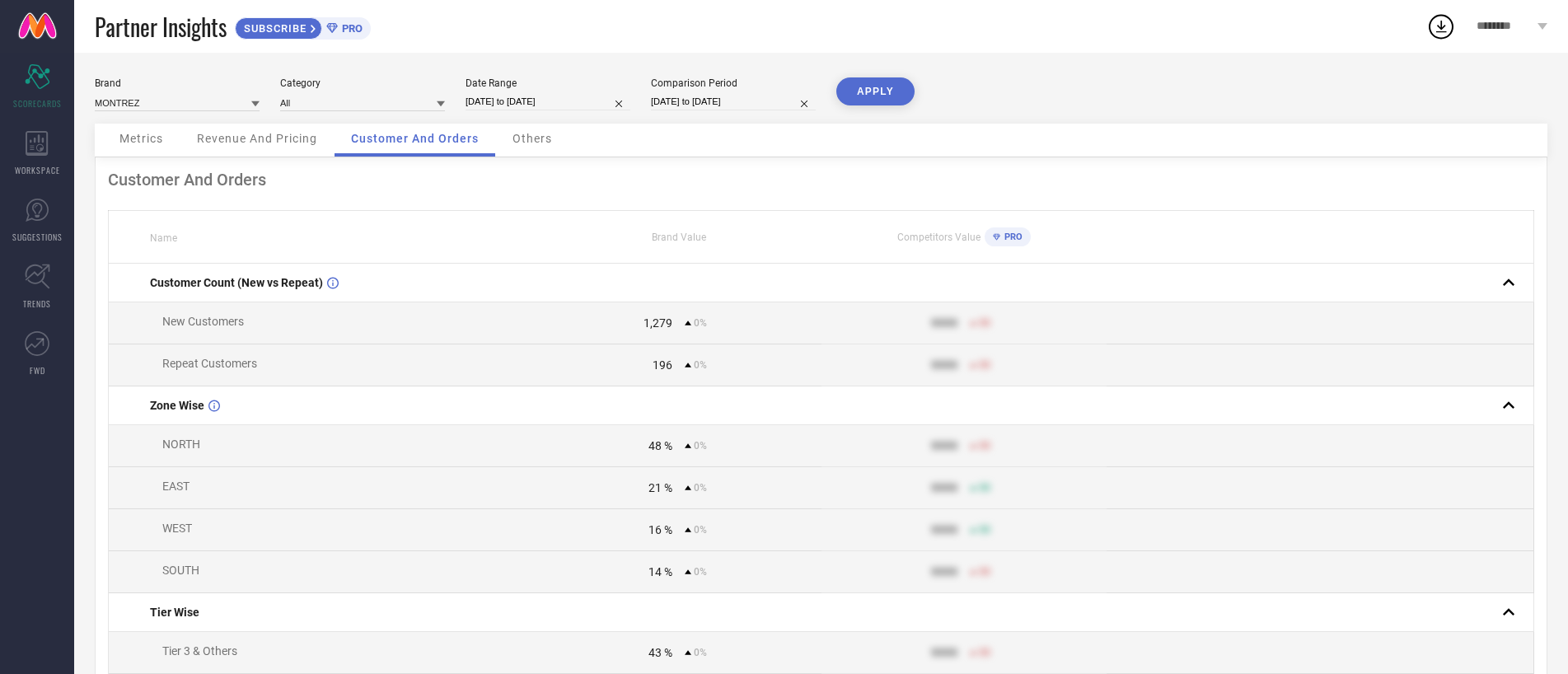
click at [549, 146] on div "Others" at bounding box center [532, 139] width 72 height 33
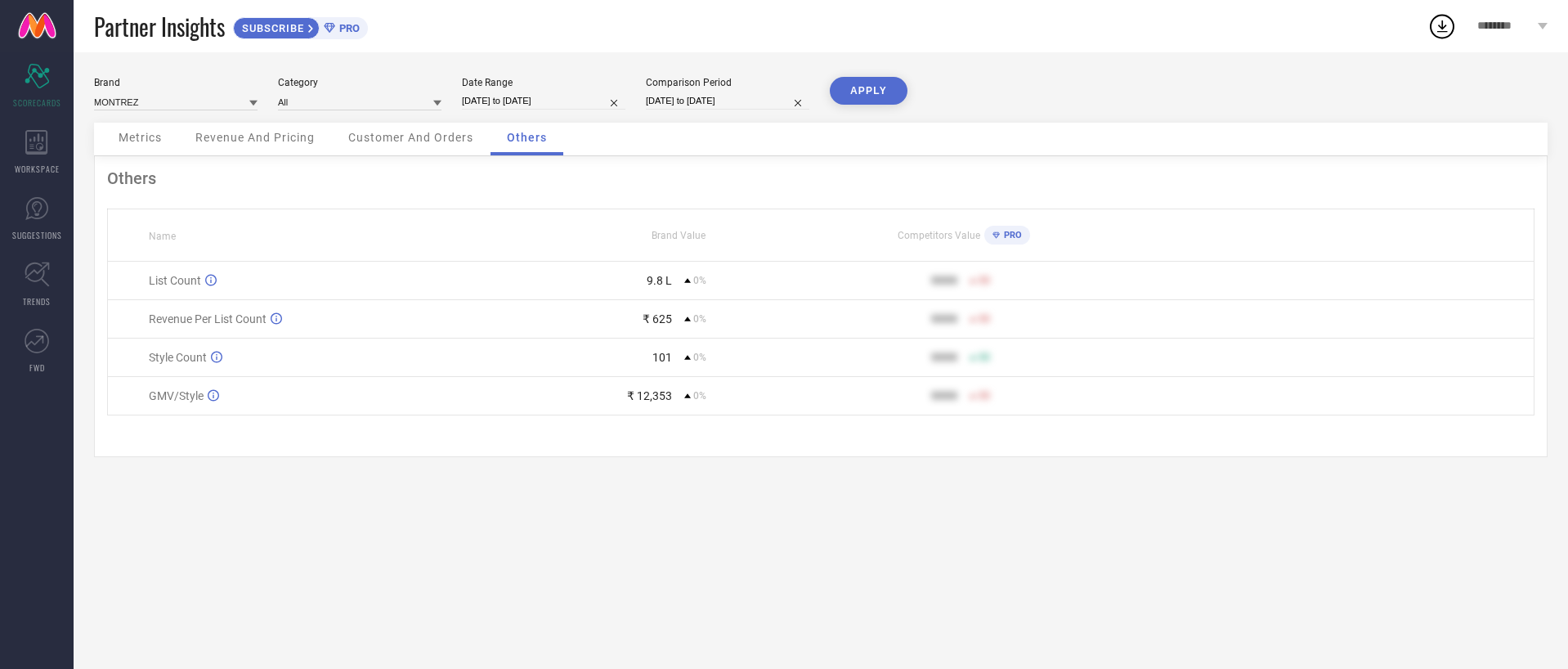
click at [200, 139] on span "Revenue And Pricing" at bounding box center [255, 136] width 120 height 13
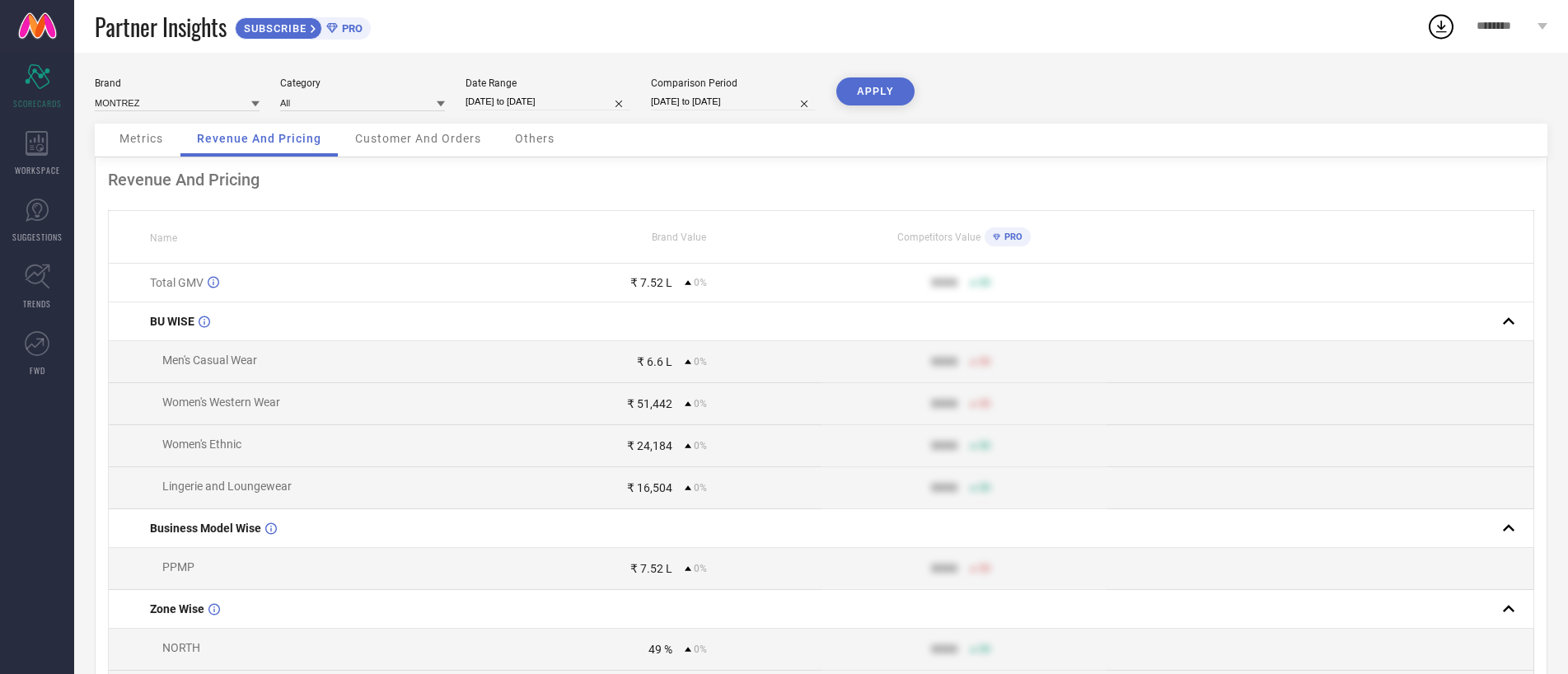
click at [148, 141] on span "Metrics" at bounding box center [141, 137] width 44 height 13
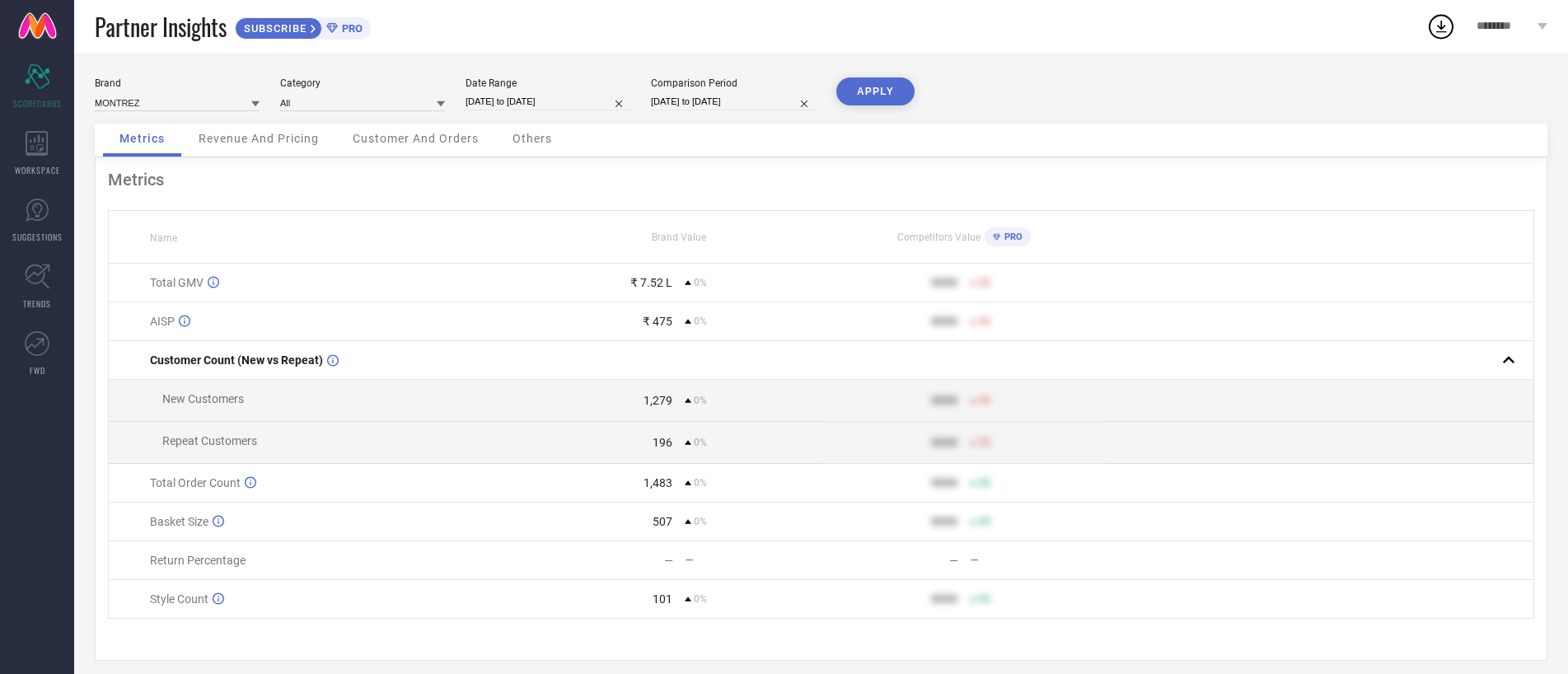
click at [600, 105] on input "[DATE] to [DATE]" at bounding box center [548, 102] width 165 height 18
select select "8"
select select "2025"
select select "9"
select select "2025"
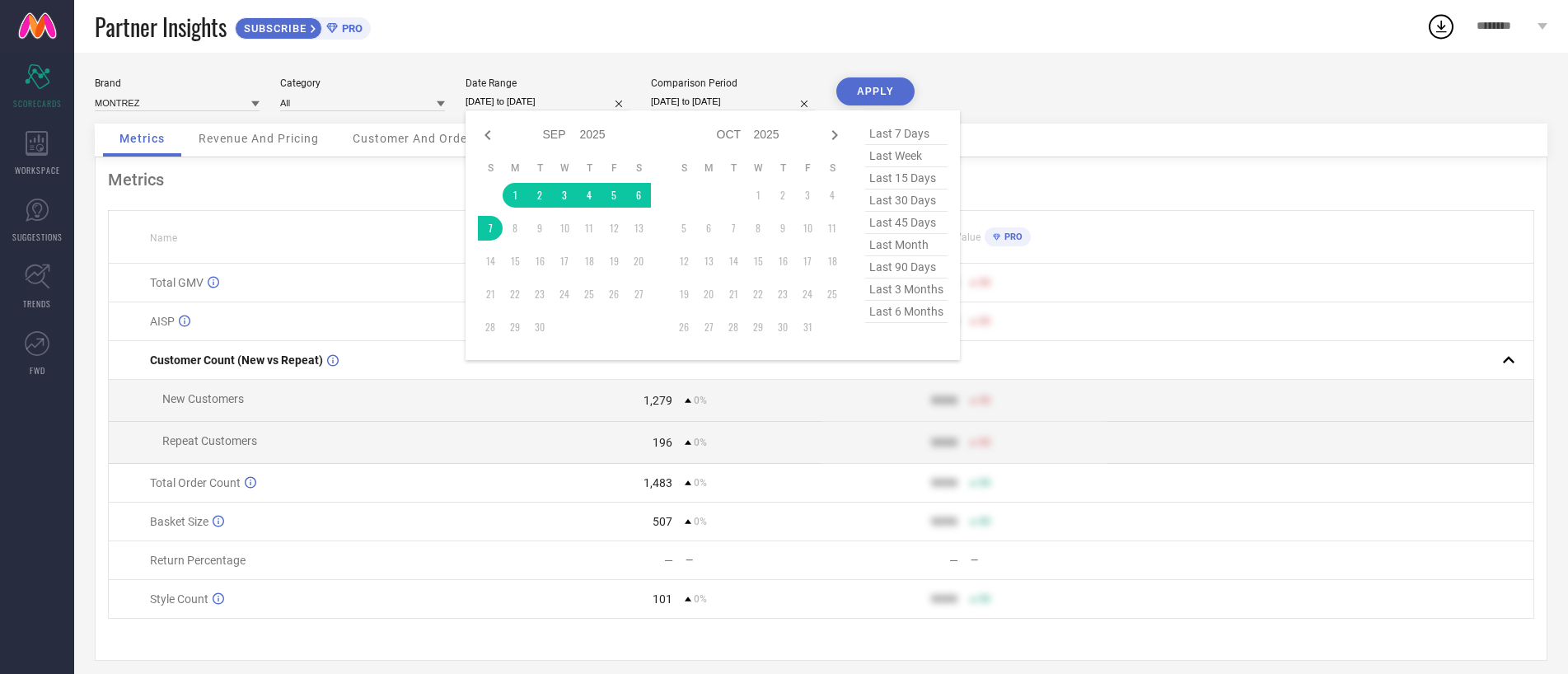
click at [894, 87] on button "APPLY" at bounding box center [875, 91] width 78 height 28
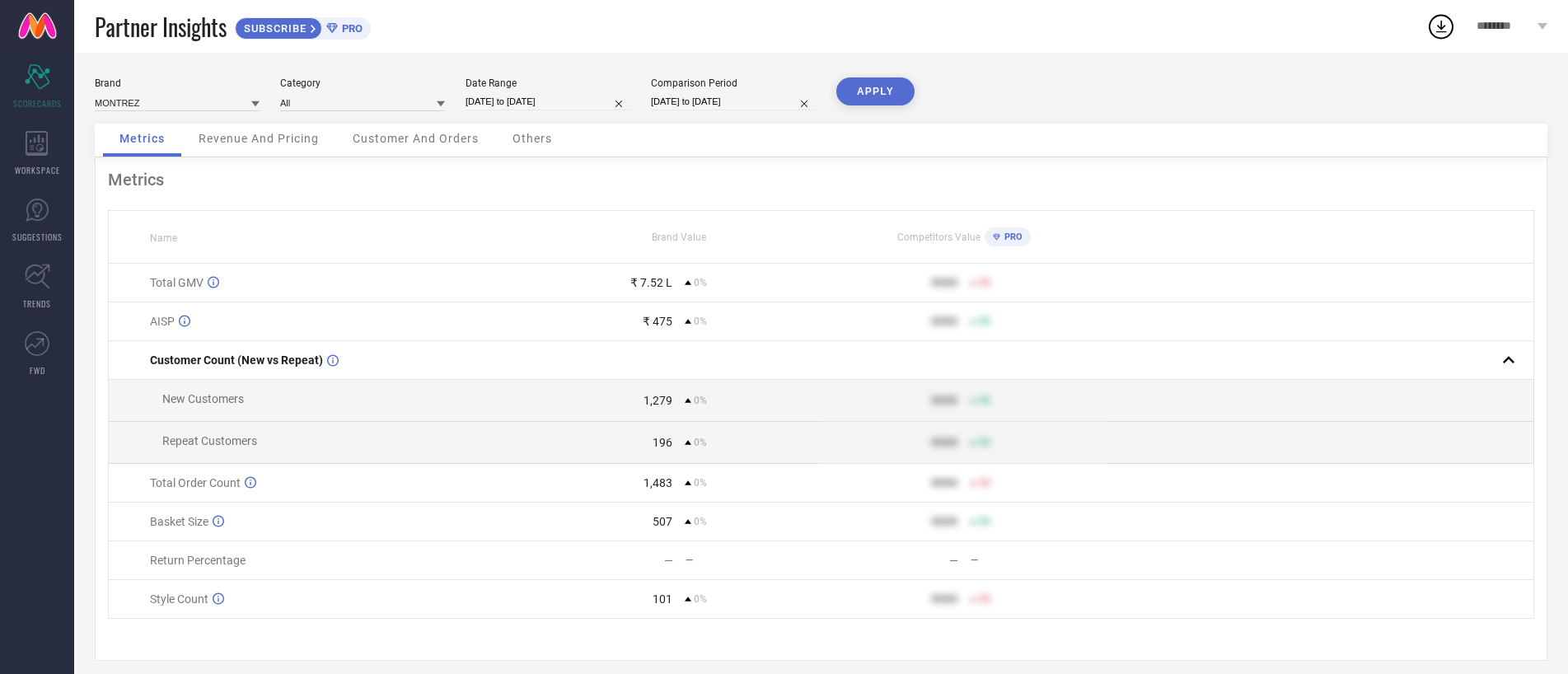
click at [1037, 92] on div "Brand MONTREZ Category All Date Range [DATE] to [DATE] Comparison Period [DATE]…" at bounding box center [821, 100] width 1452 height 46
click at [252, 142] on span "Revenue And Pricing" at bounding box center [259, 137] width 121 height 13
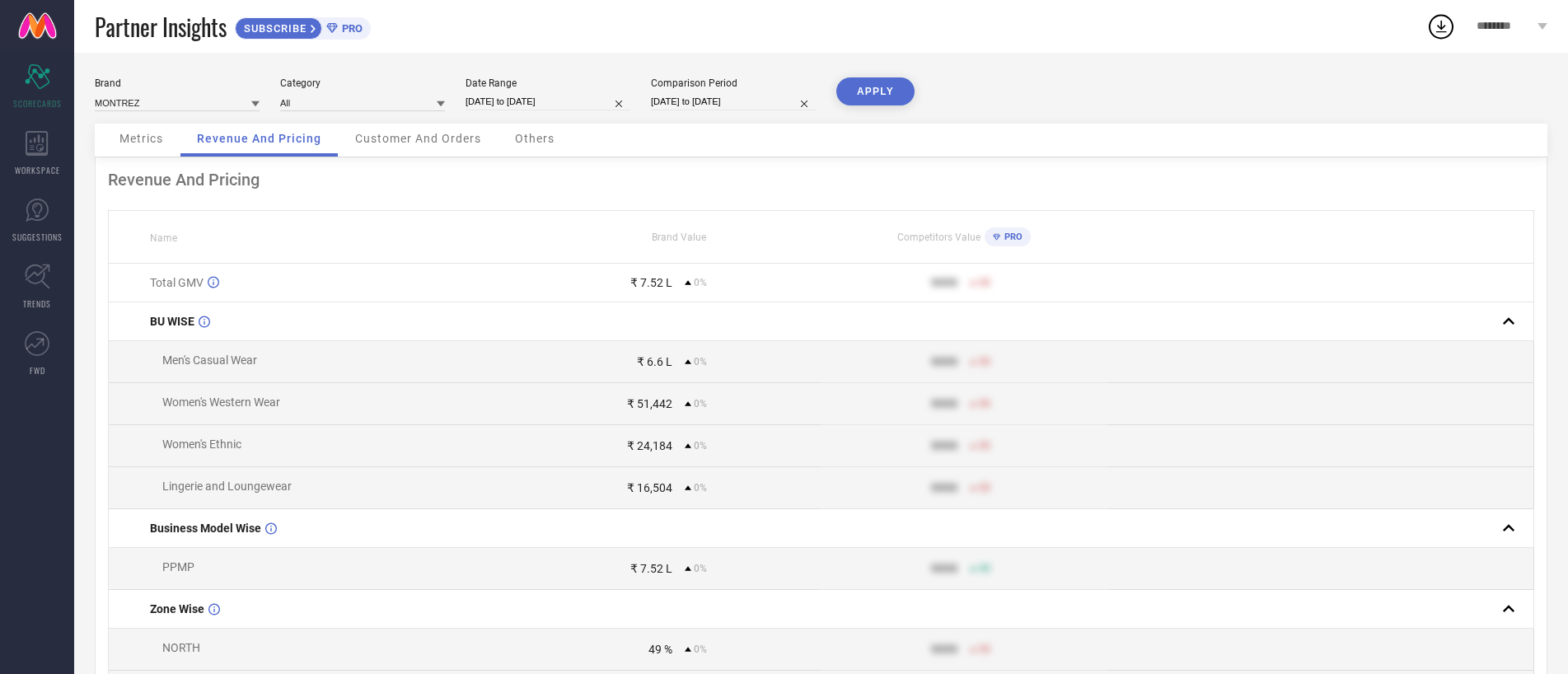
click at [422, 131] on span "Customer And Orders" at bounding box center [418, 137] width 127 height 13
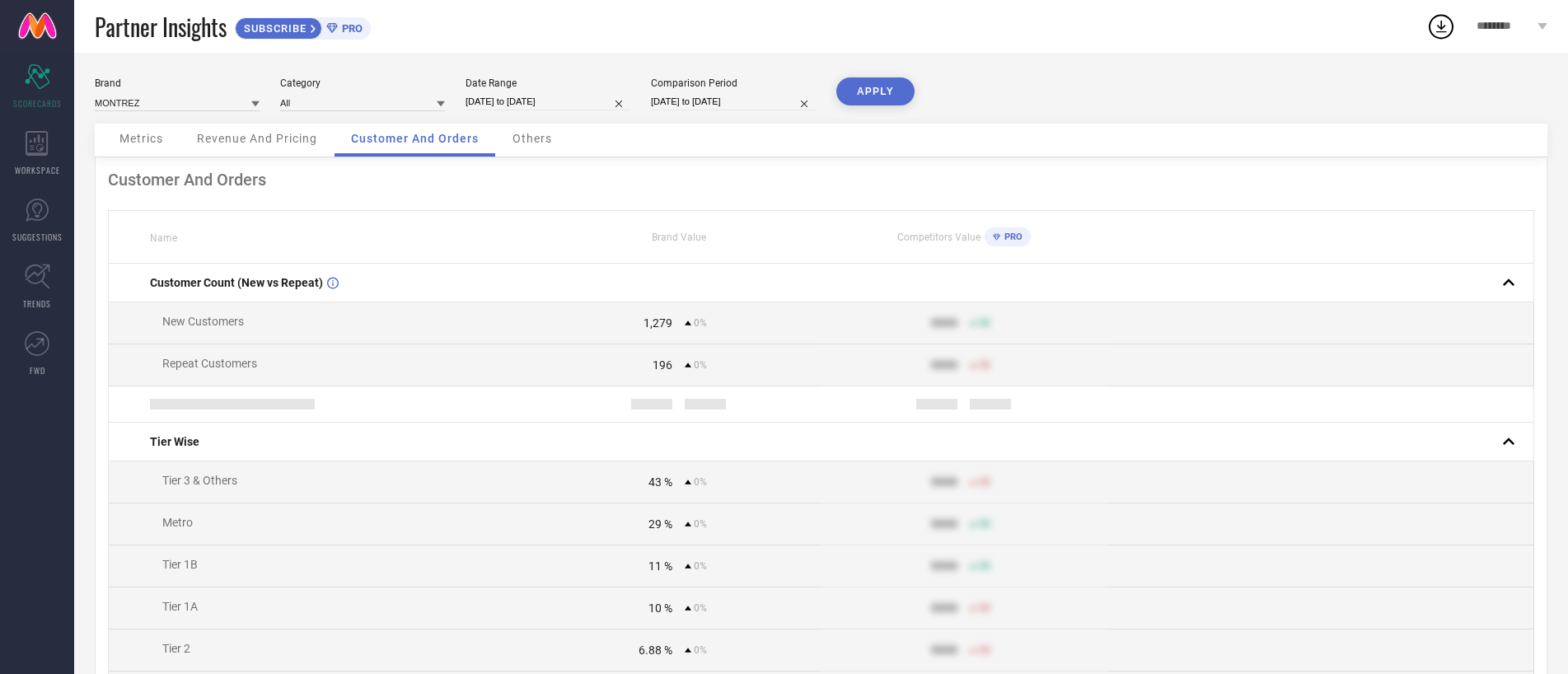
click at [552, 131] on div "Others" at bounding box center [532, 139] width 72 height 33
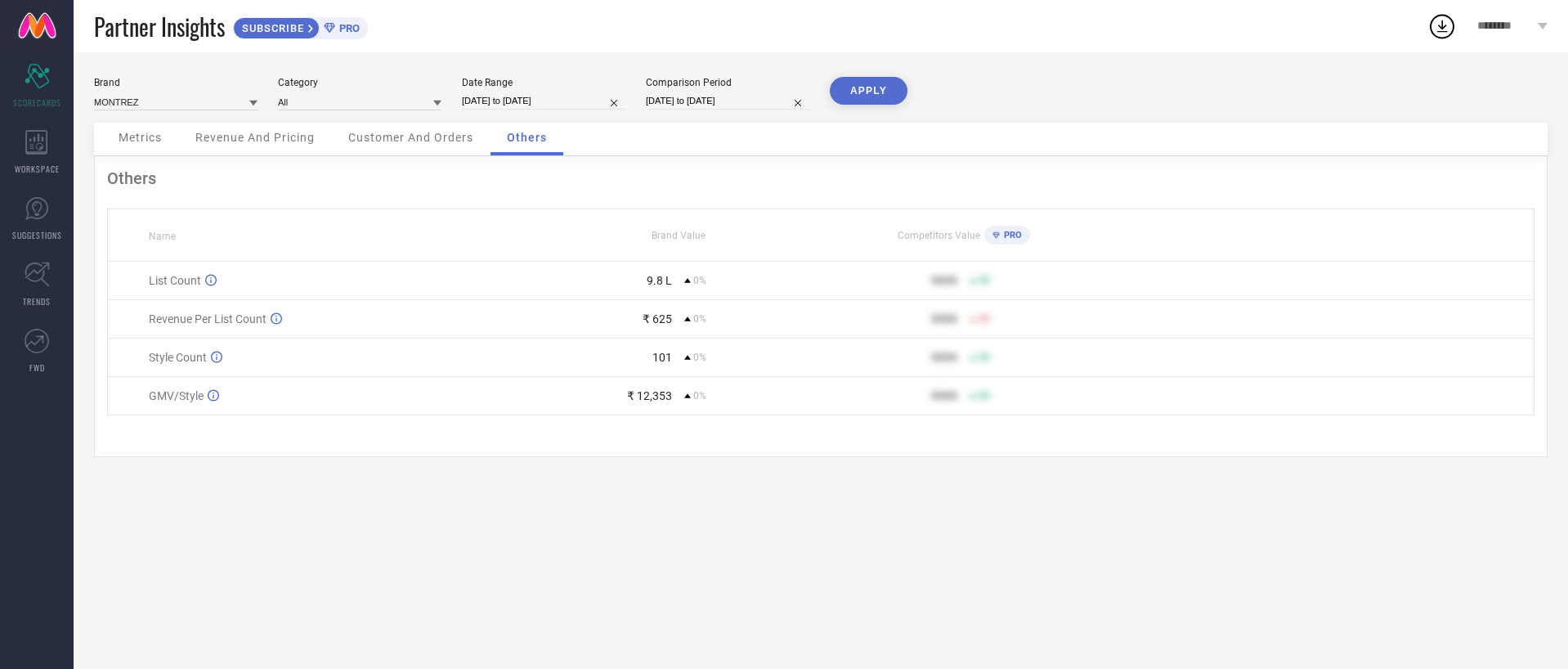
click at [287, 131] on span "Revenue And Pricing" at bounding box center [255, 136] width 120 height 13
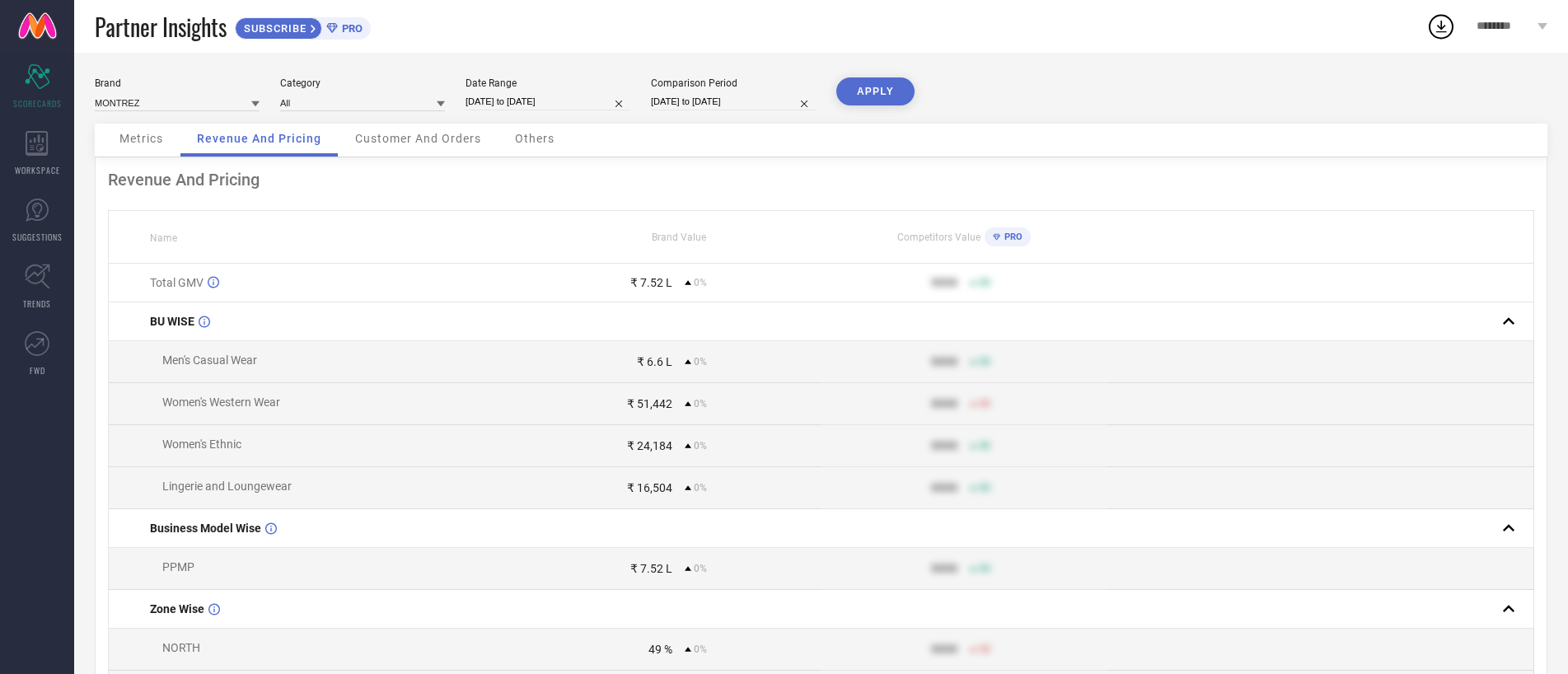
click at [161, 137] on span "Metrics" at bounding box center [141, 137] width 44 height 13
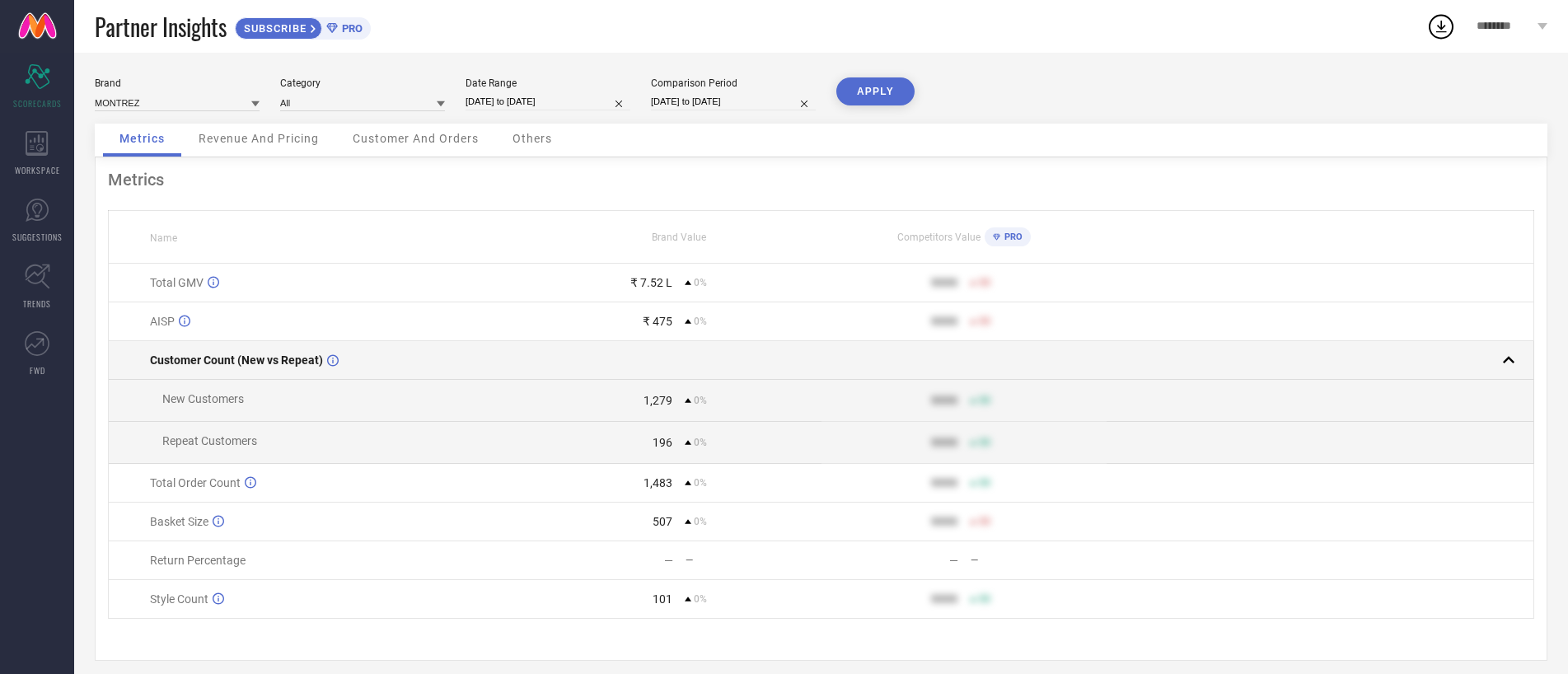
click at [190, 347] on td "Customer Count (New vs Repeat)" at bounding box center [322, 360] width 428 height 39
click at [190, 347] on td "Customer Count (New vs Repeat)" at bounding box center [324, 360] width 432 height 39
click at [190, 347] on td "Customer Count (New vs Repeat)" at bounding box center [322, 360] width 428 height 39
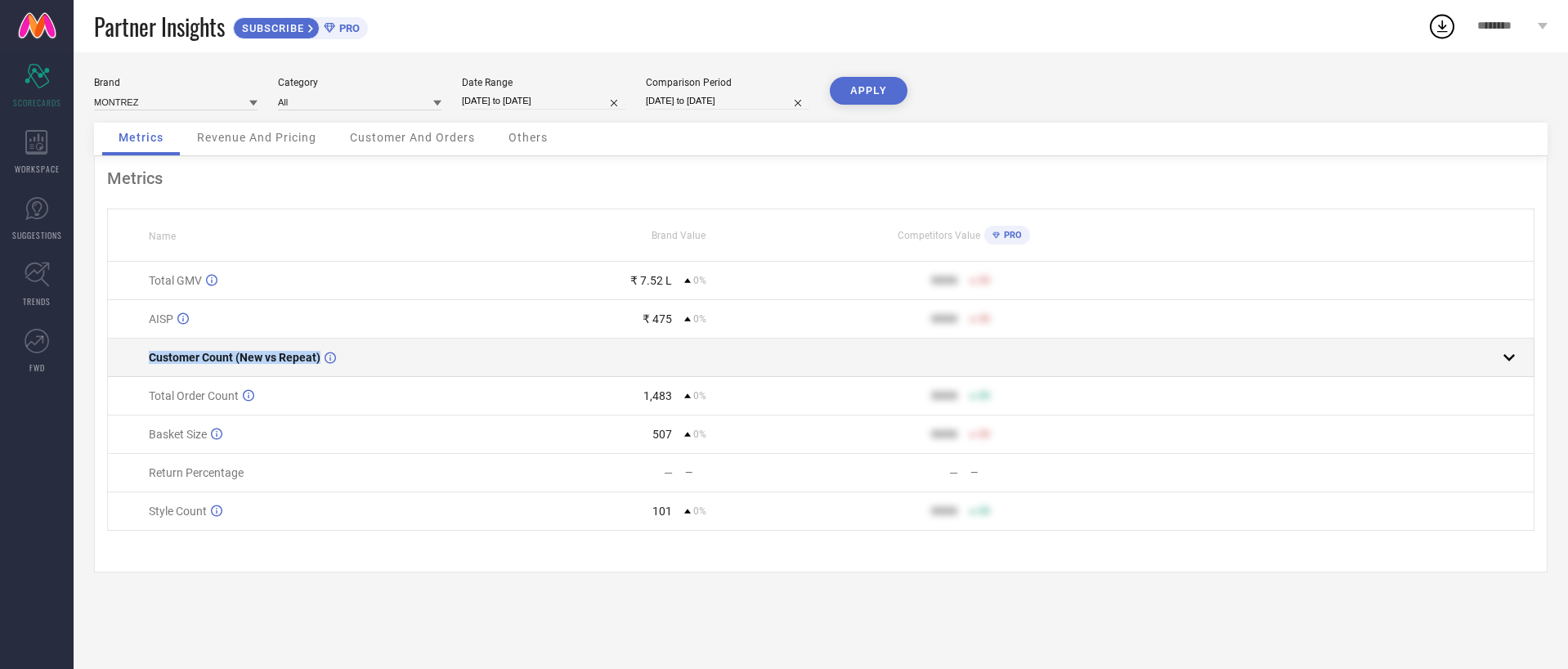
click at [193, 352] on span "Customer Count (New vs Repeat)" at bounding box center [234, 357] width 172 height 13
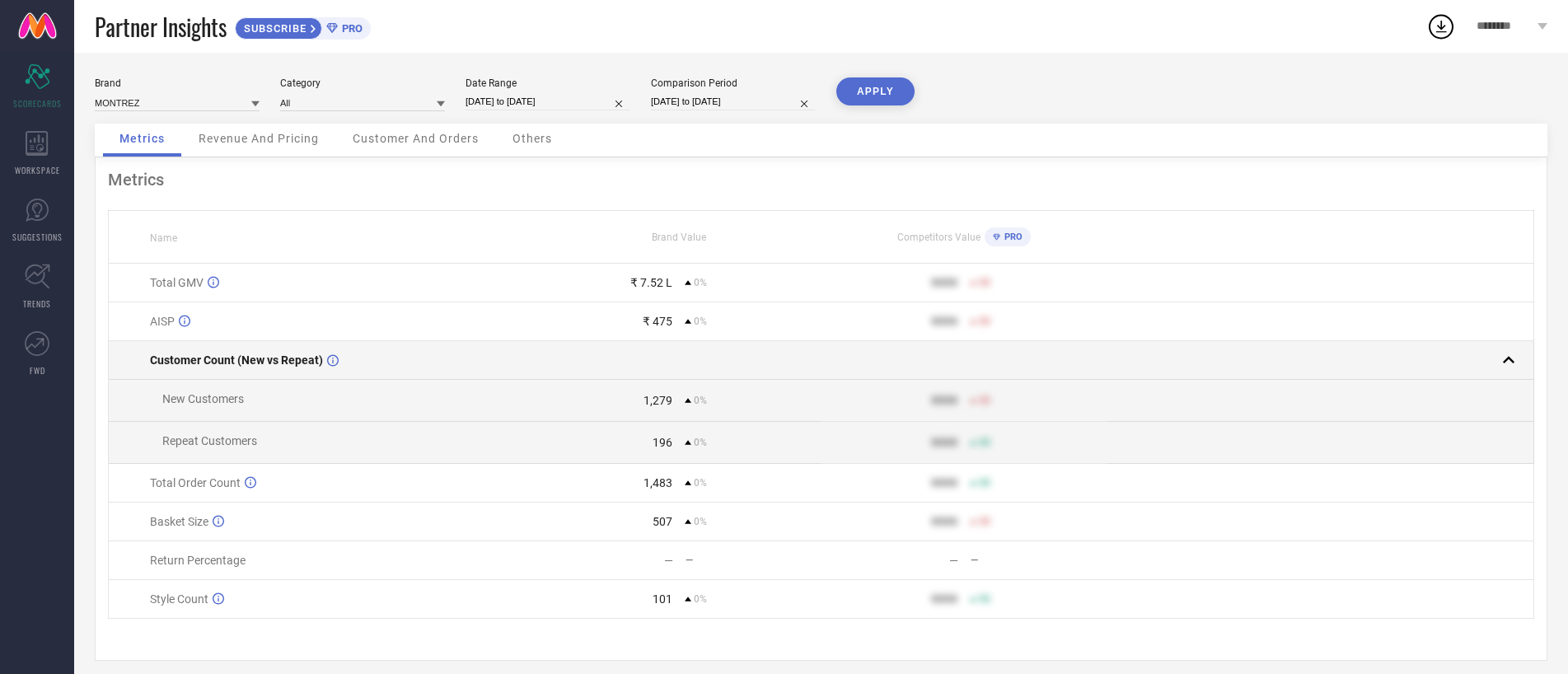
click at [218, 368] on td "Customer Count (New vs Repeat)" at bounding box center [322, 360] width 428 height 39
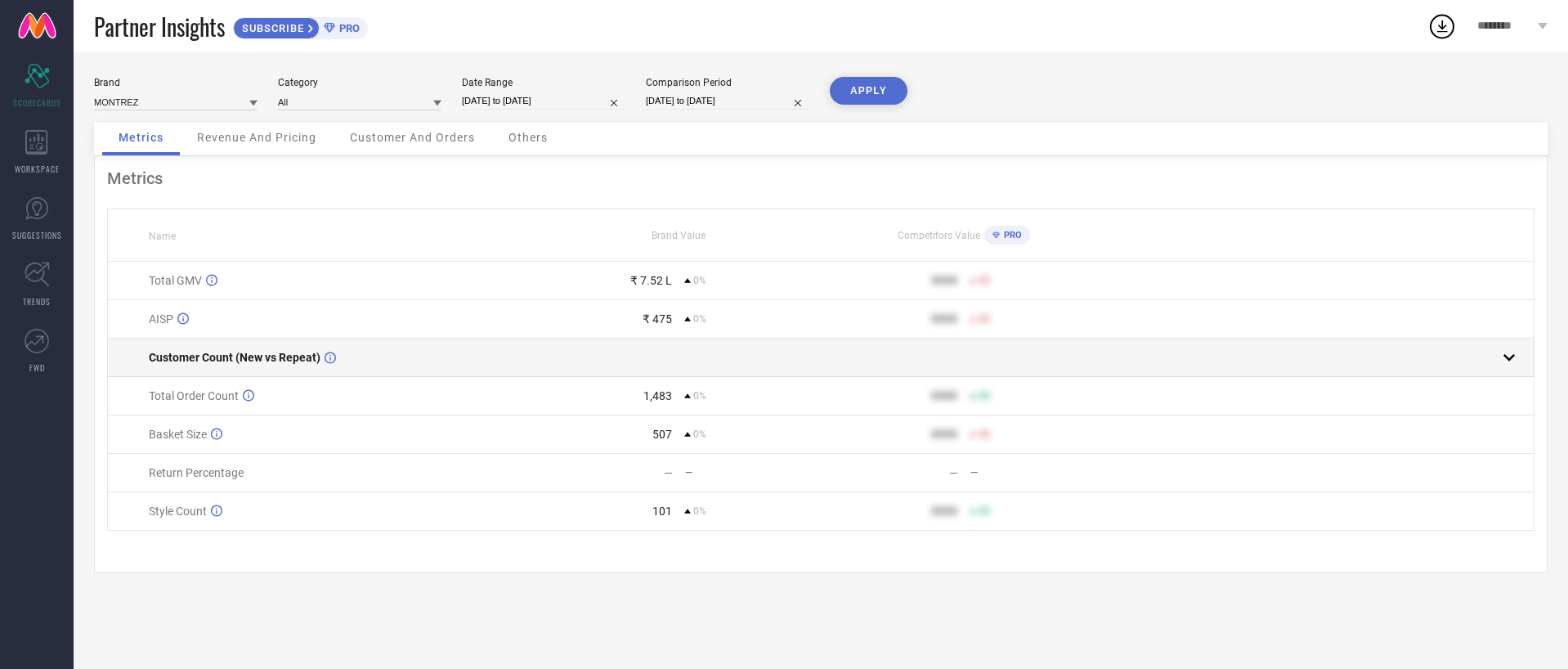
click at [486, 351] on div "Customer Count (New vs Repeat)" at bounding box center [341, 357] width 385 height 13
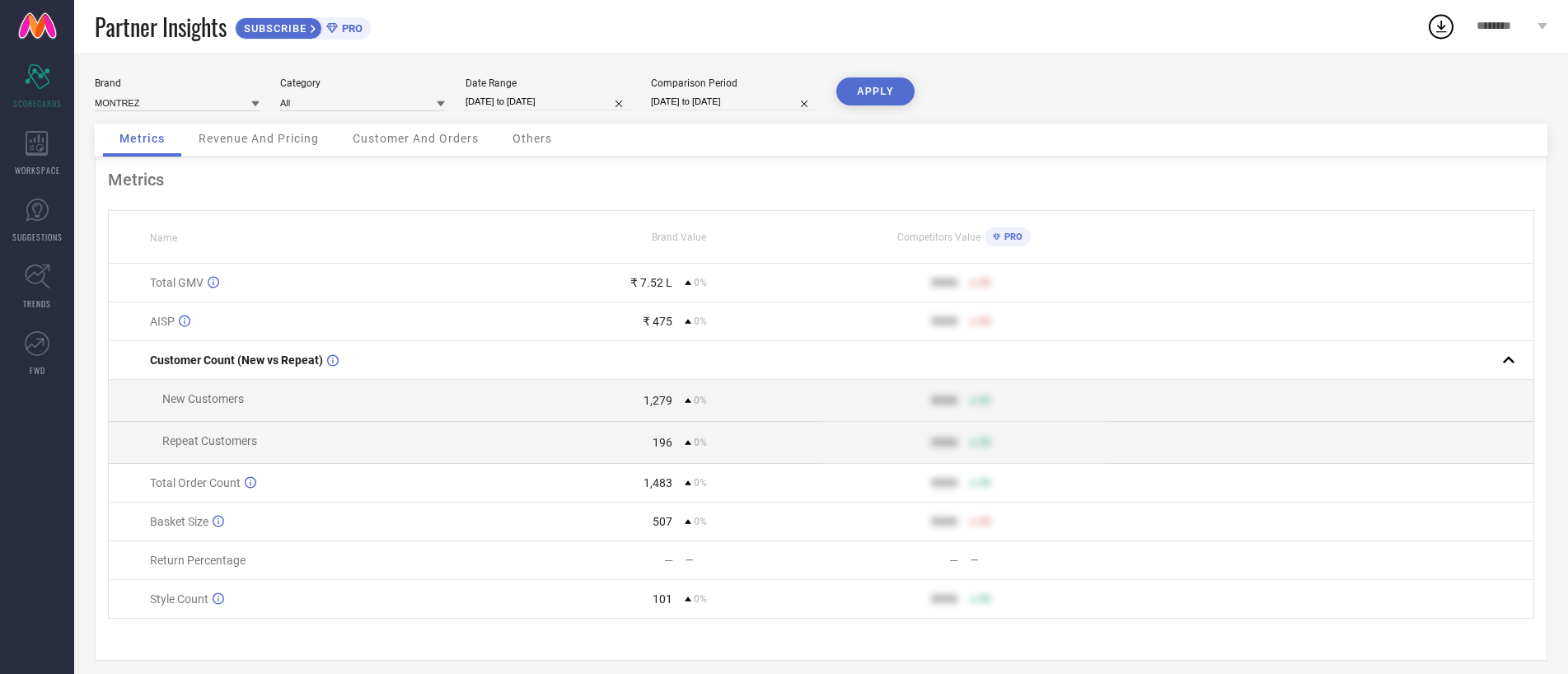
click at [174, 401] on span "New Customers" at bounding box center [203, 398] width 82 height 13
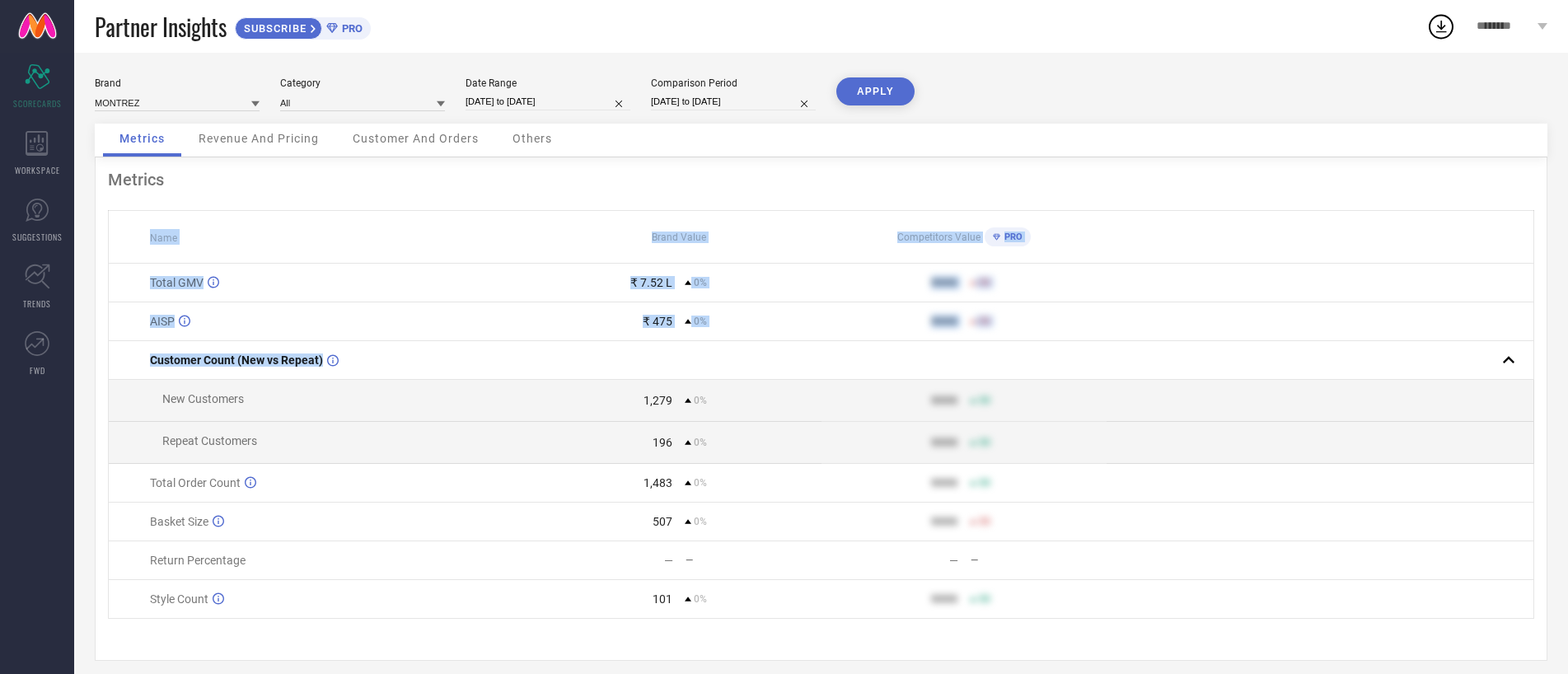
drag, startPoint x: 174, startPoint y: 401, endPoint x: 988, endPoint y: 632, distance: 846.1
click at [988, 632] on div "Metrics Name Brand Value Competitors Value PRO Total GMV ₹ 7.52 L 0% 9999 50 AI…" at bounding box center [821, 408] width 1452 height 503
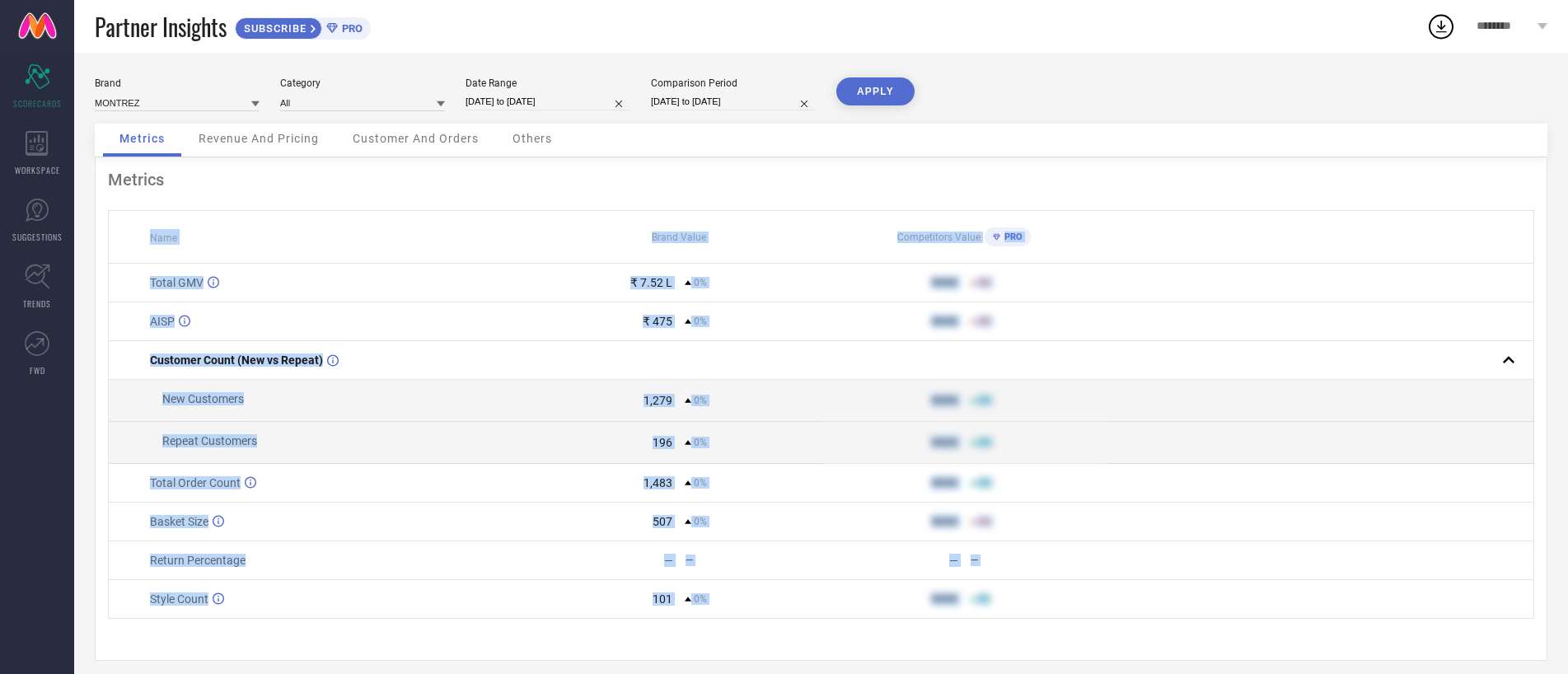
click at [988, 632] on div "Metrics Name Brand Value Competitors Value PRO Total GMV ₹ 7.52 L 0% 9999 50 AI…" at bounding box center [821, 408] width 1452 height 503
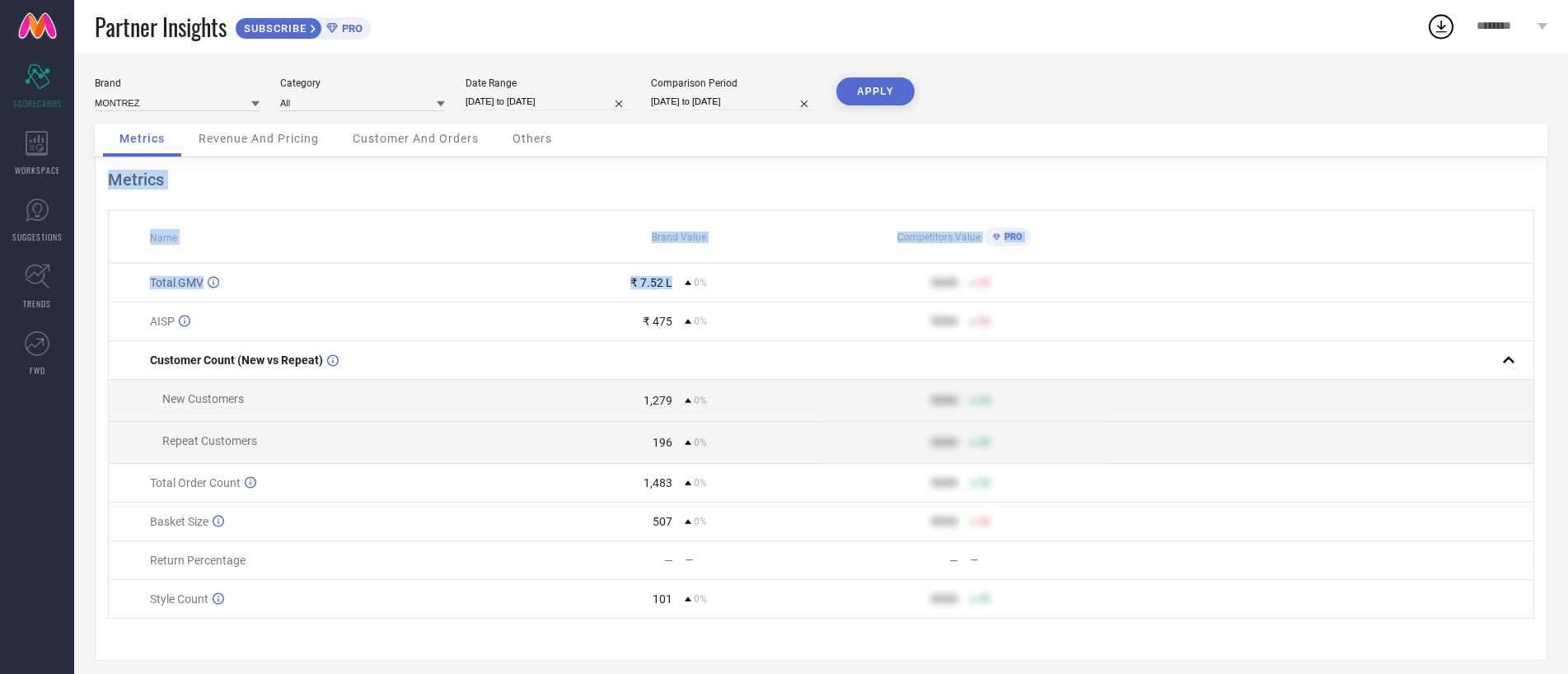
drag, startPoint x: 988, startPoint y: 632, endPoint x: 479, endPoint y: 253, distance: 634.6
click at [482, 255] on div "Metrics Name Brand Value Competitors Value PRO Total GMV ₹ 7.52 L 0% 9999 50 AI…" at bounding box center [821, 408] width 1452 height 503
click at [479, 253] on th "Name" at bounding box center [322, 236] width 428 height 52
click at [140, 180] on div "Metrics" at bounding box center [821, 180] width 1427 height 20
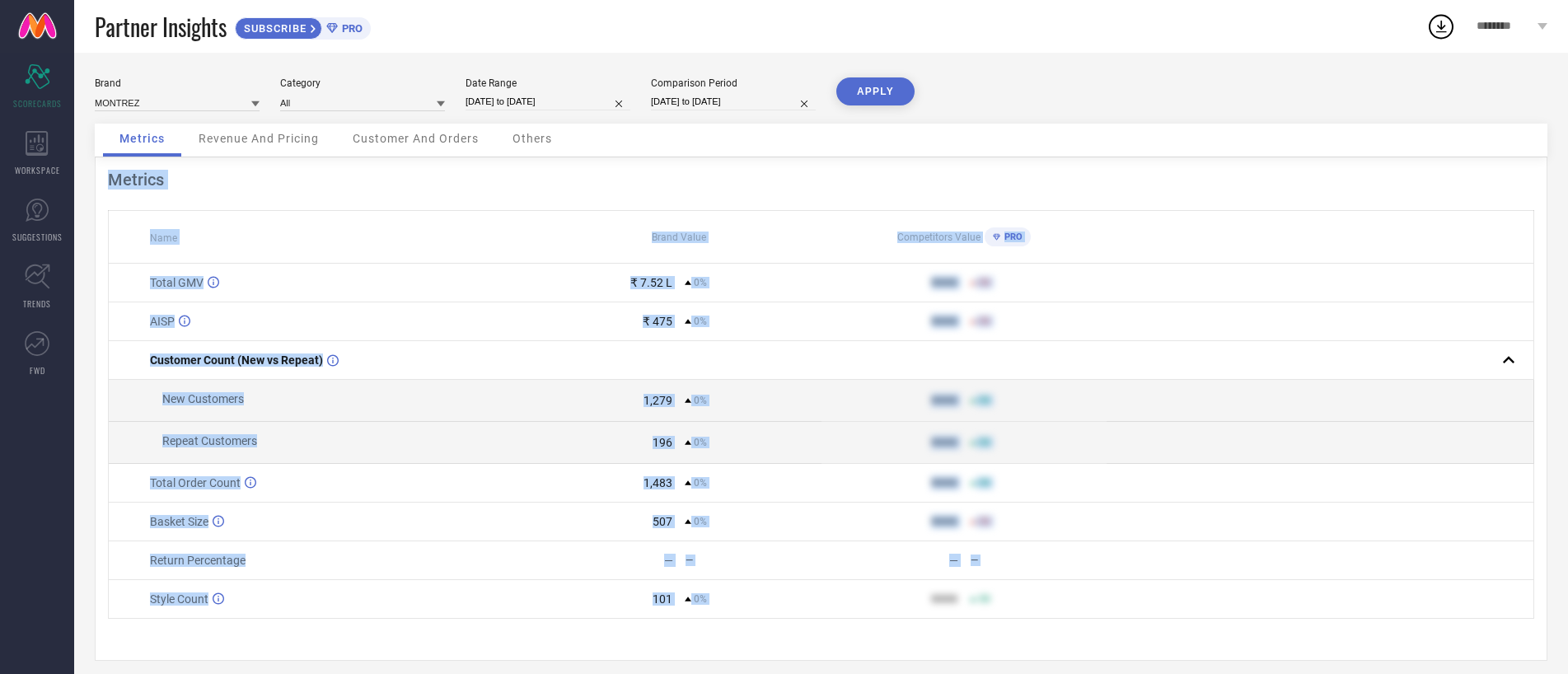
scroll to position [12, 0]
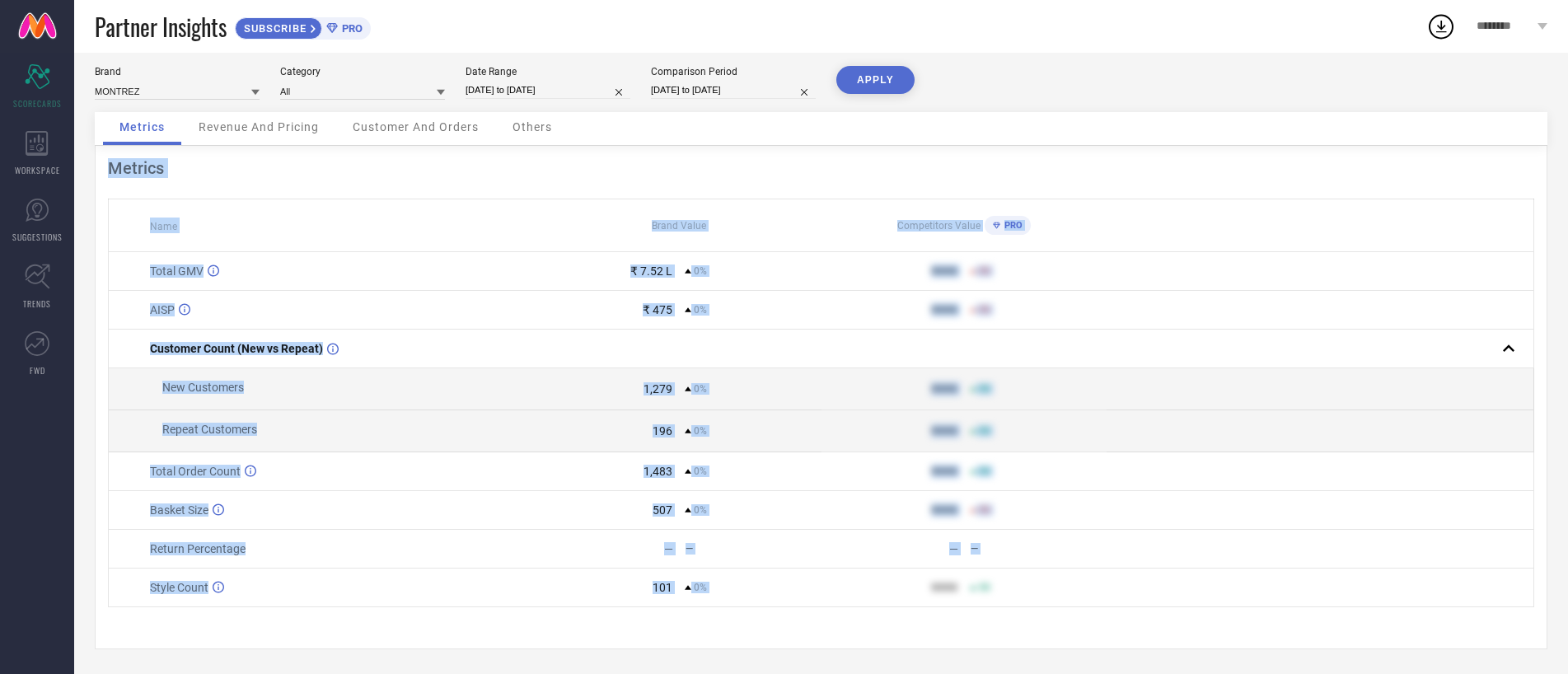
drag, startPoint x: 140, startPoint y: 180, endPoint x: 728, endPoint y: 601, distance: 723.2
click at [728, 601] on div "Metrics Name Brand Value Competitors Value PRO Total GMV ₹ 7.52 L 0% 9999 50 AI…" at bounding box center [821, 397] width 1452 height 503
click at [728, 601] on td "101 0%" at bounding box center [679, 587] width 285 height 39
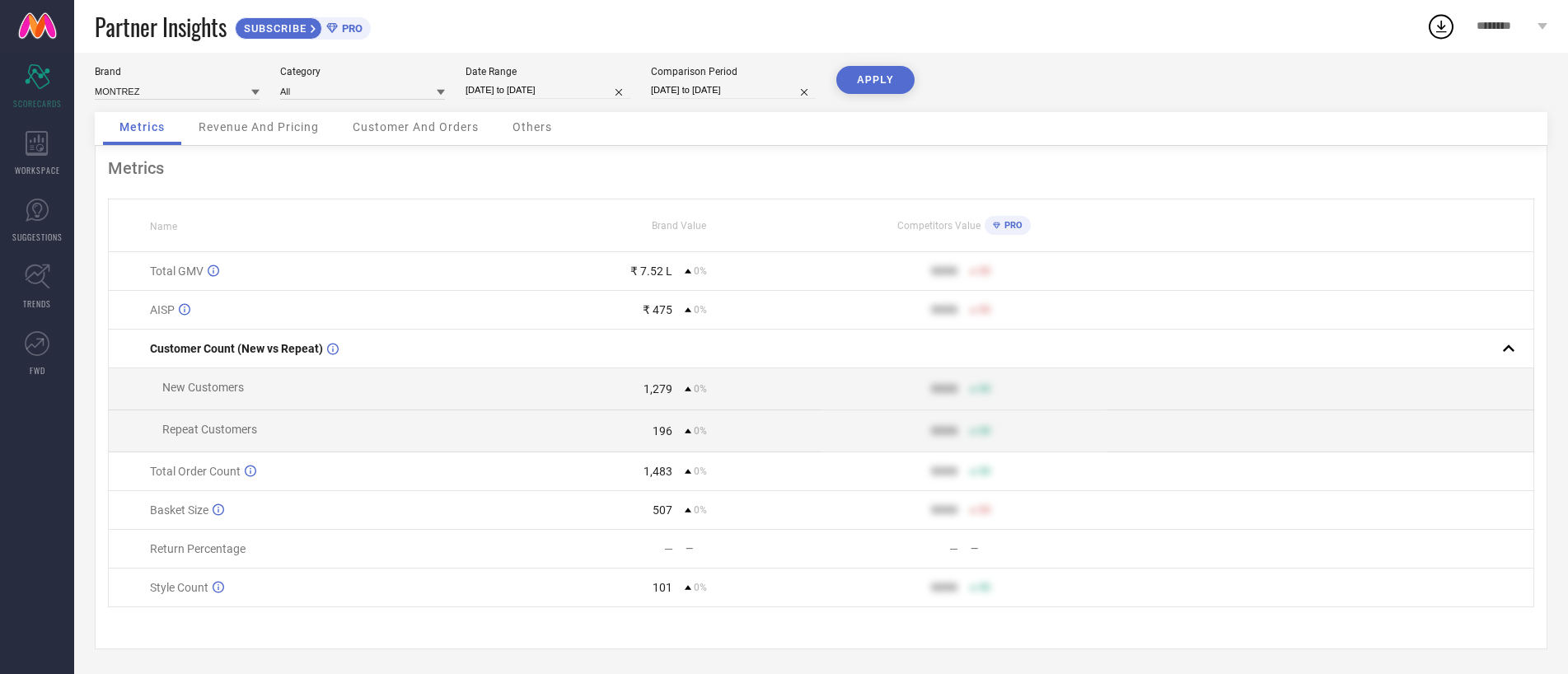
click at [728, 601] on td "101 0%" at bounding box center [679, 587] width 285 height 39
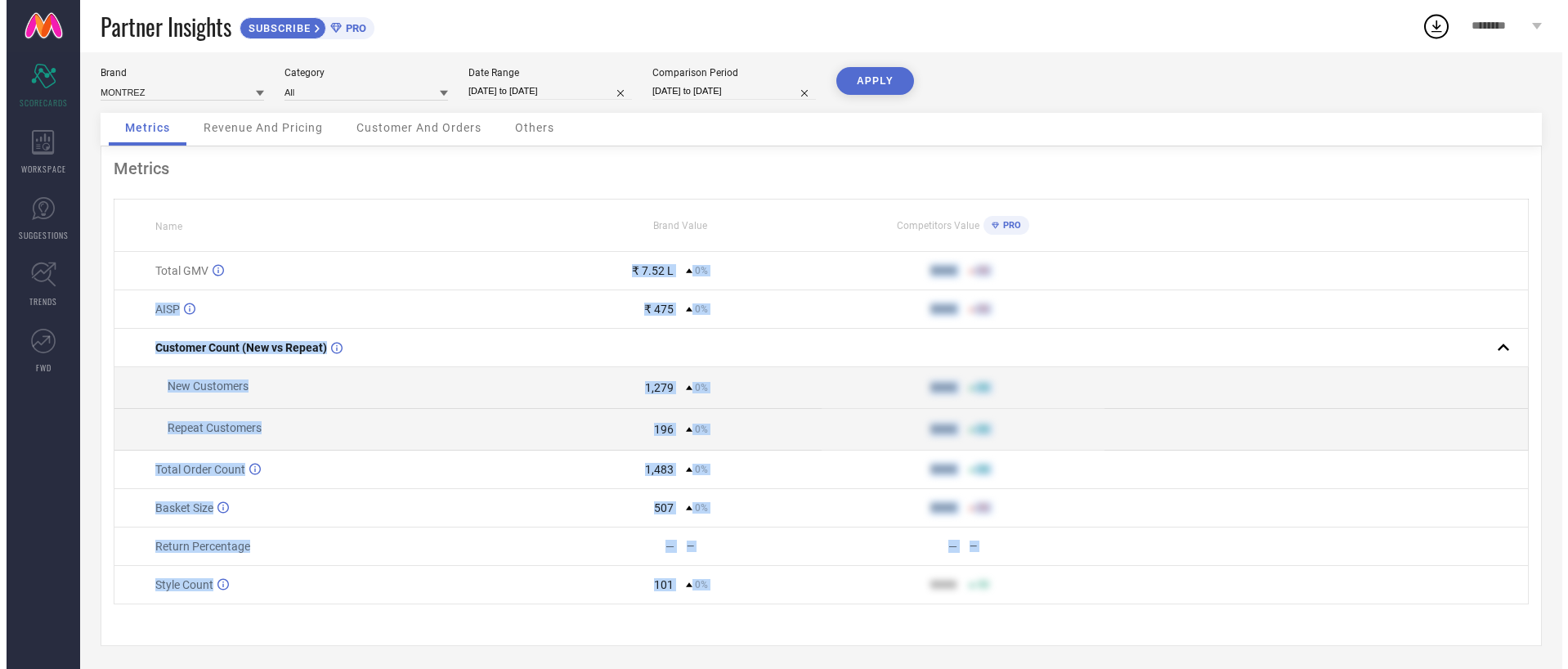
scroll to position [0, 0]
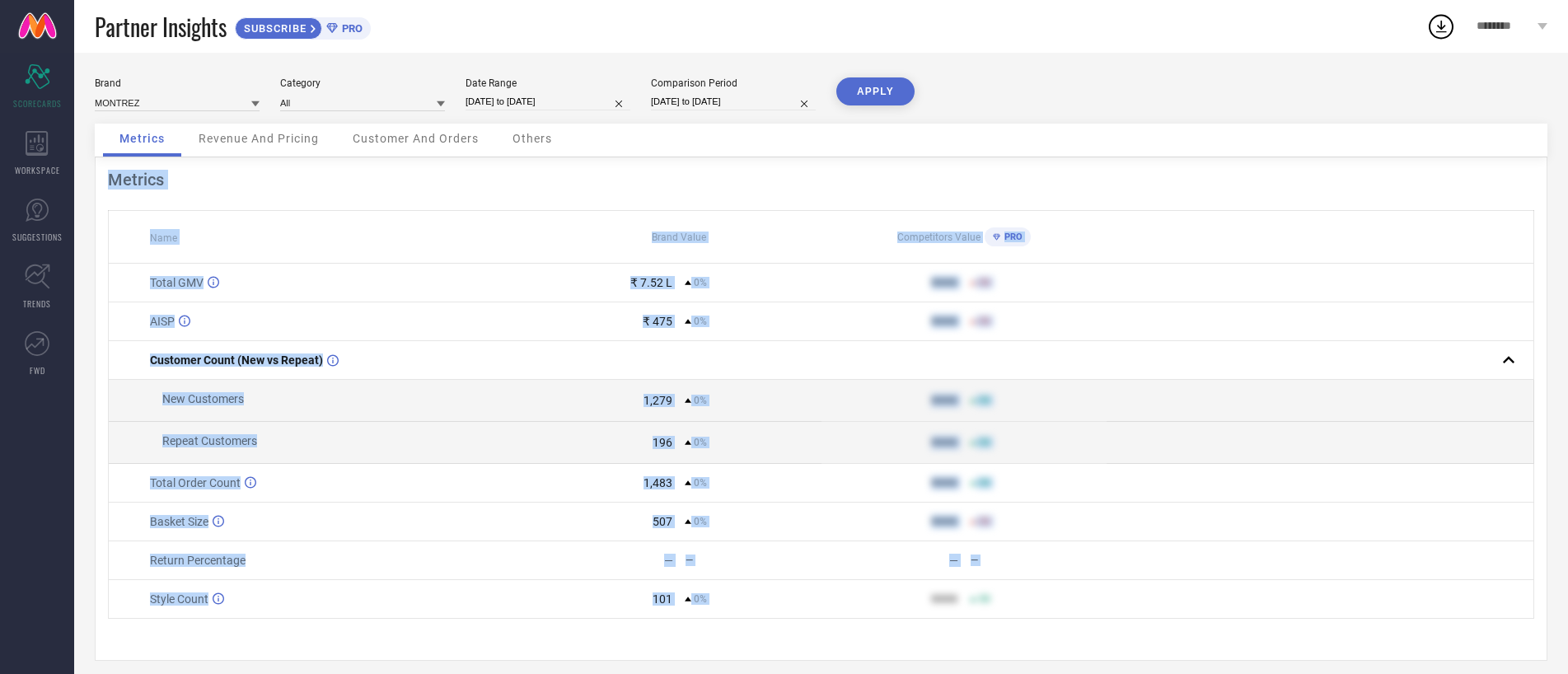
drag, startPoint x: 728, startPoint y: 601, endPoint x: 206, endPoint y: 166, distance: 679.5
click at [206, 166] on div "Metrics Name Brand Value Competitors Value PRO Total GMV ₹ 7.52 L 0% 9999 50 AI…" at bounding box center [821, 408] width 1452 height 503
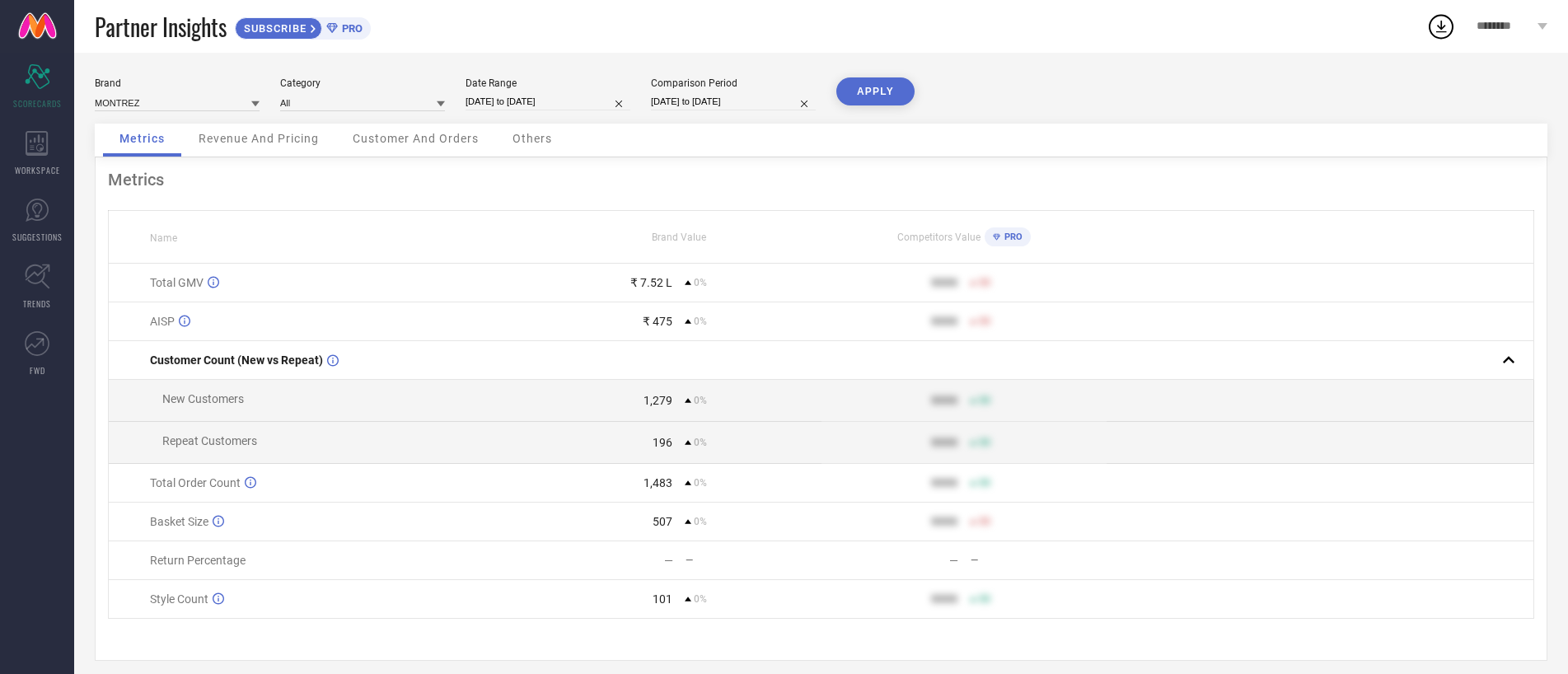
click at [263, 141] on span "Revenue And Pricing" at bounding box center [259, 137] width 121 height 13
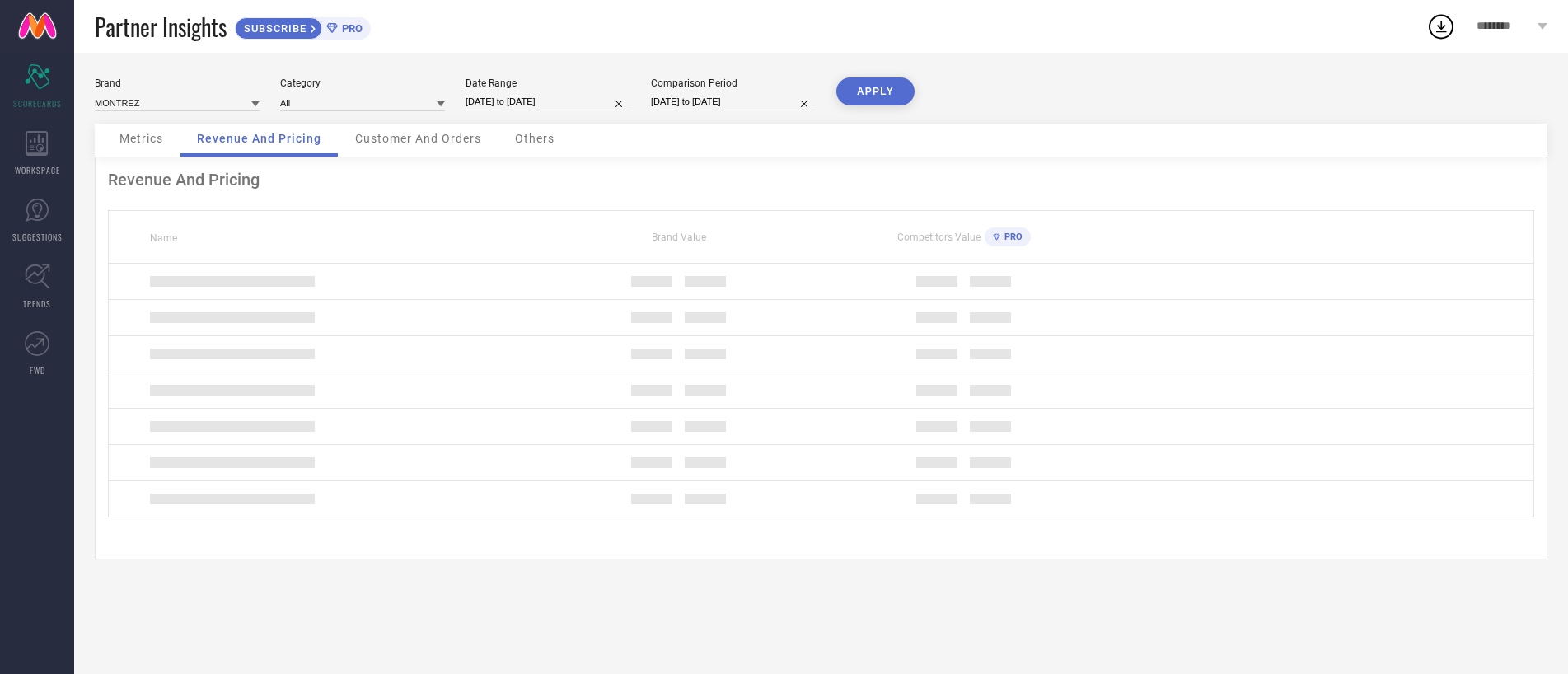
click at [371, 130] on div "Customer And Orders" at bounding box center [418, 139] width 159 height 33
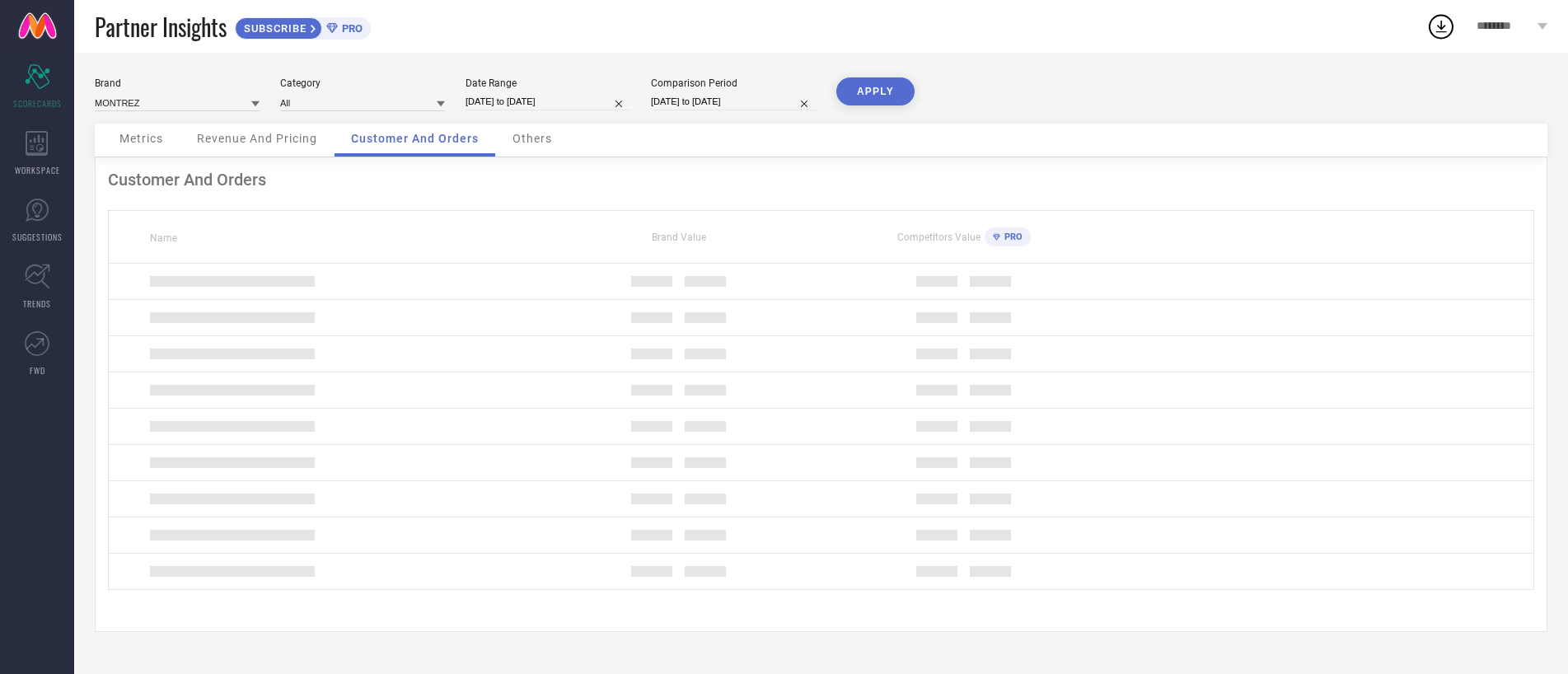
click at [543, 132] on span "Others" at bounding box center [532, 137] width 40 height 13
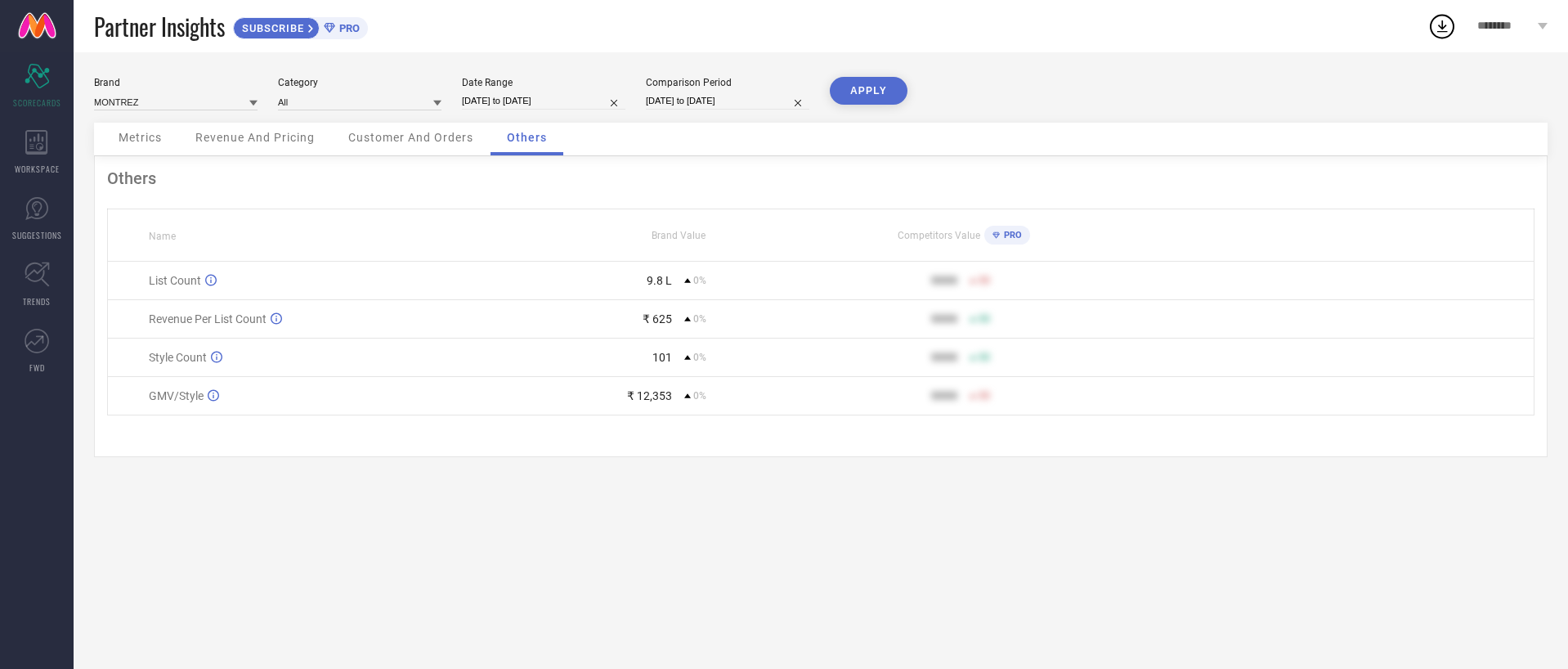
click at [404, 137] on span "Customer And Orders" at bounding box center [411, 136] width 126 height 13
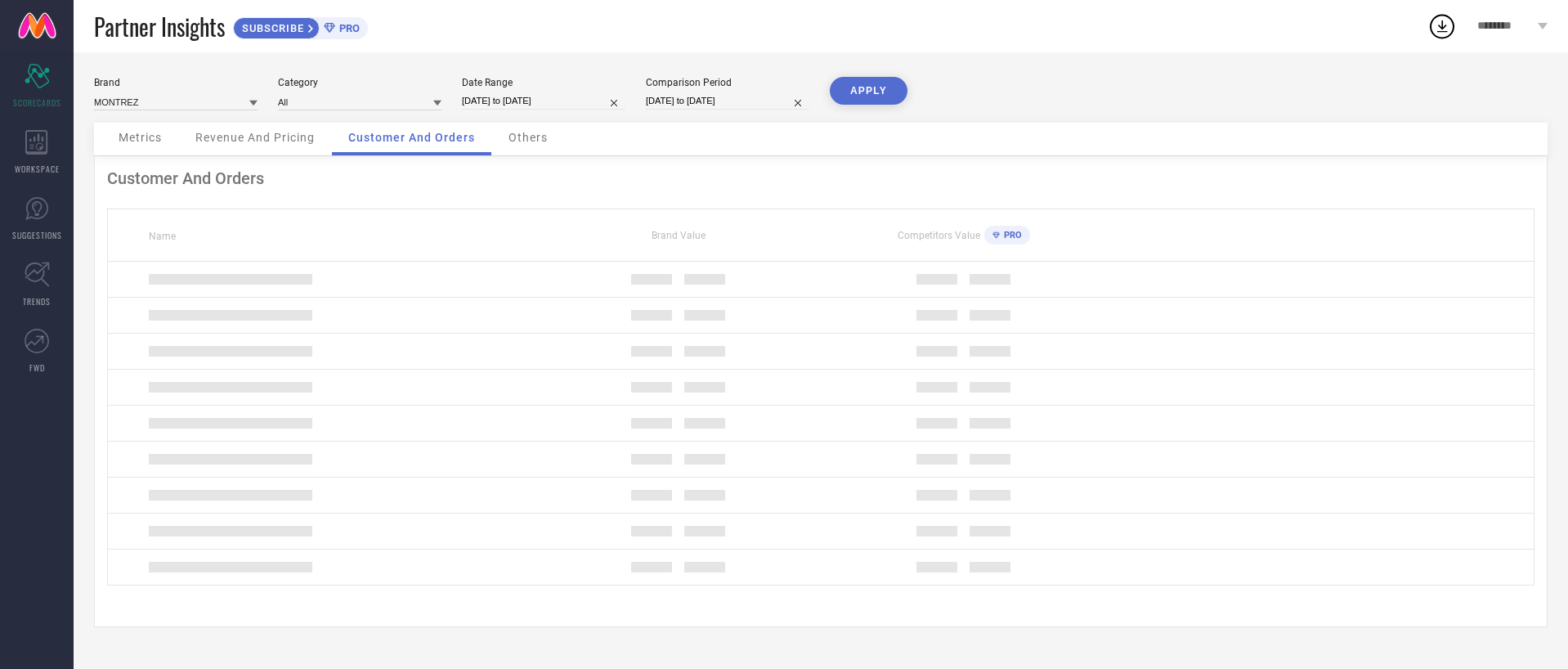
click at [210, 140] on span "Revenue And Pricing" at bounding box center [255, 136] width 120 height 13
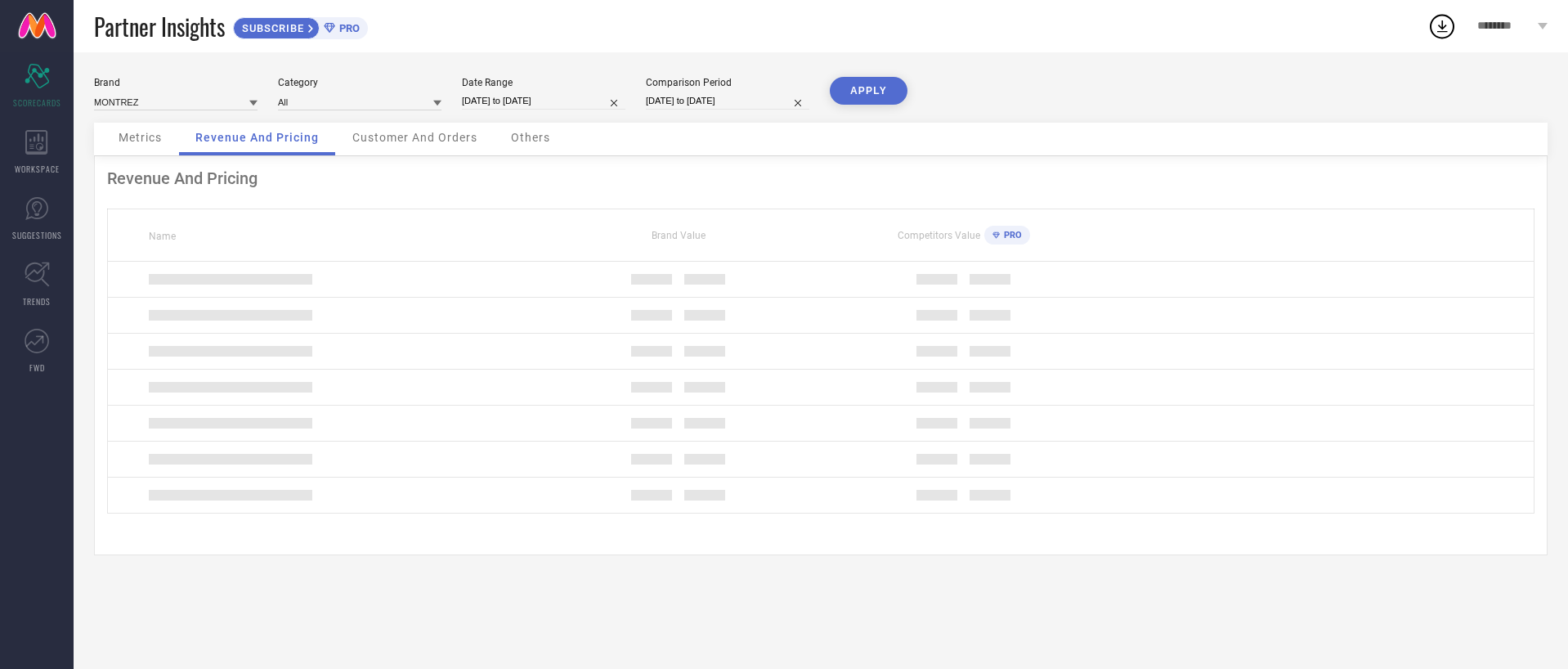
click at [143, 137] on span "Metrics" at bounding box center [140, 136] width 43 height 13
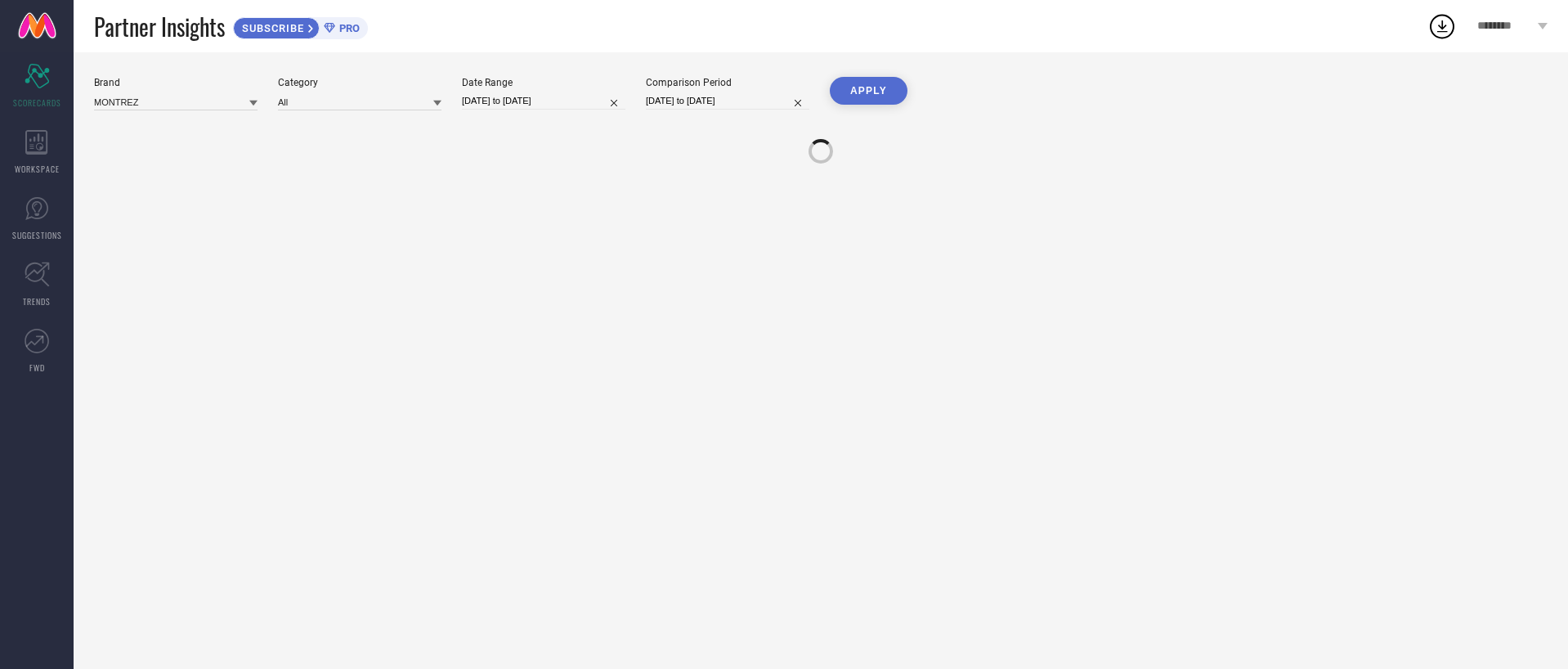
click at [856, 95] on button "APPLY" at bounding box center [868, 90] width 77 height 27
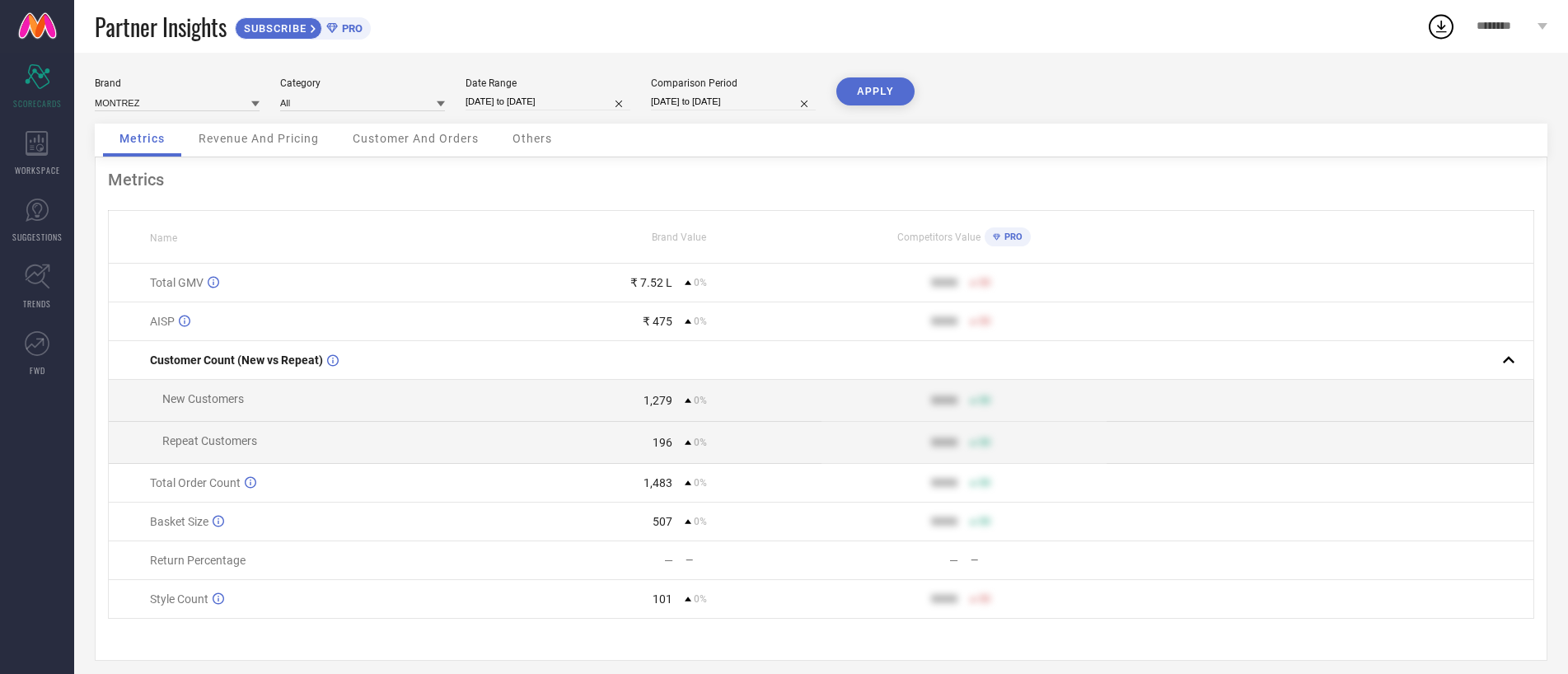
click at [412, 129] on div "Customer And Orders" at bounding box center [415, 139] width 159 height 33
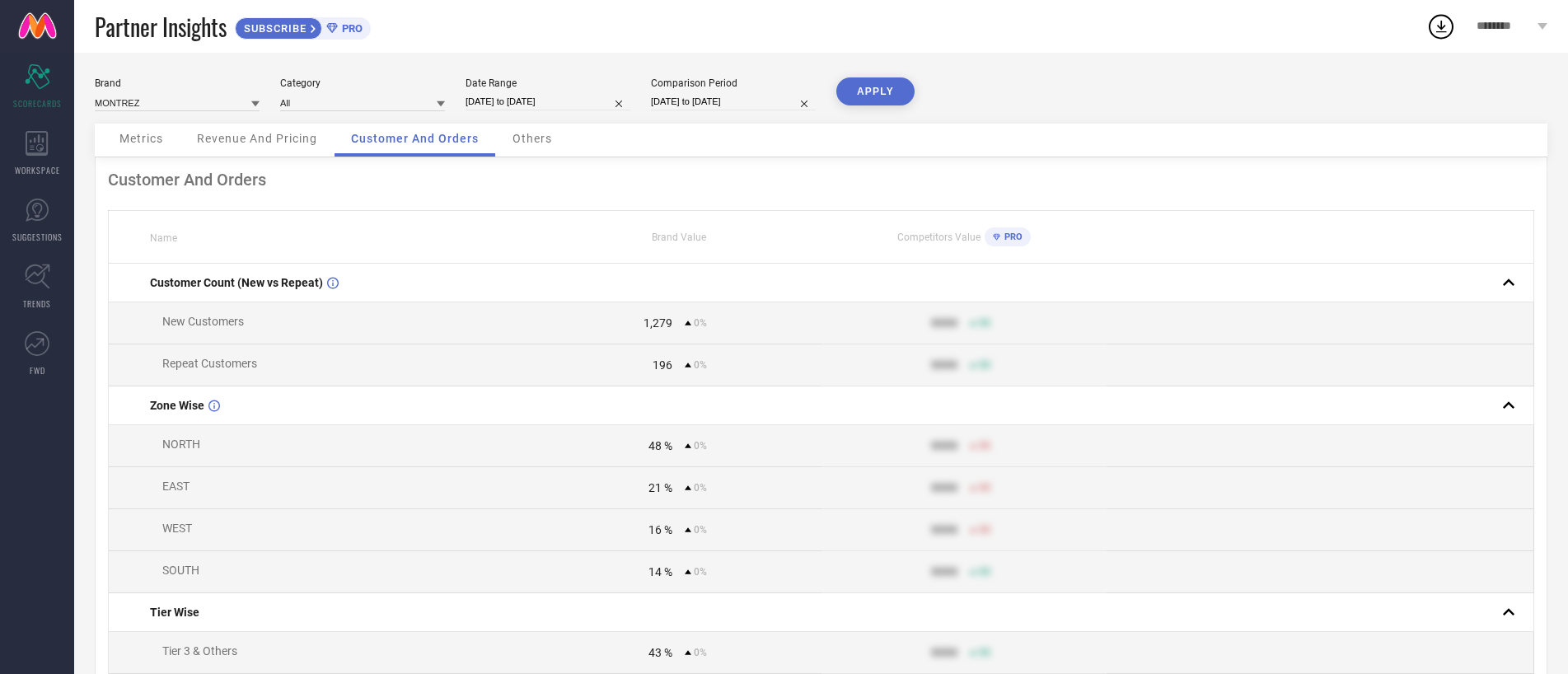
click at [276, 129] on div "Revenue And Pricing" at bounding box center [257, 139] width 153 height 33
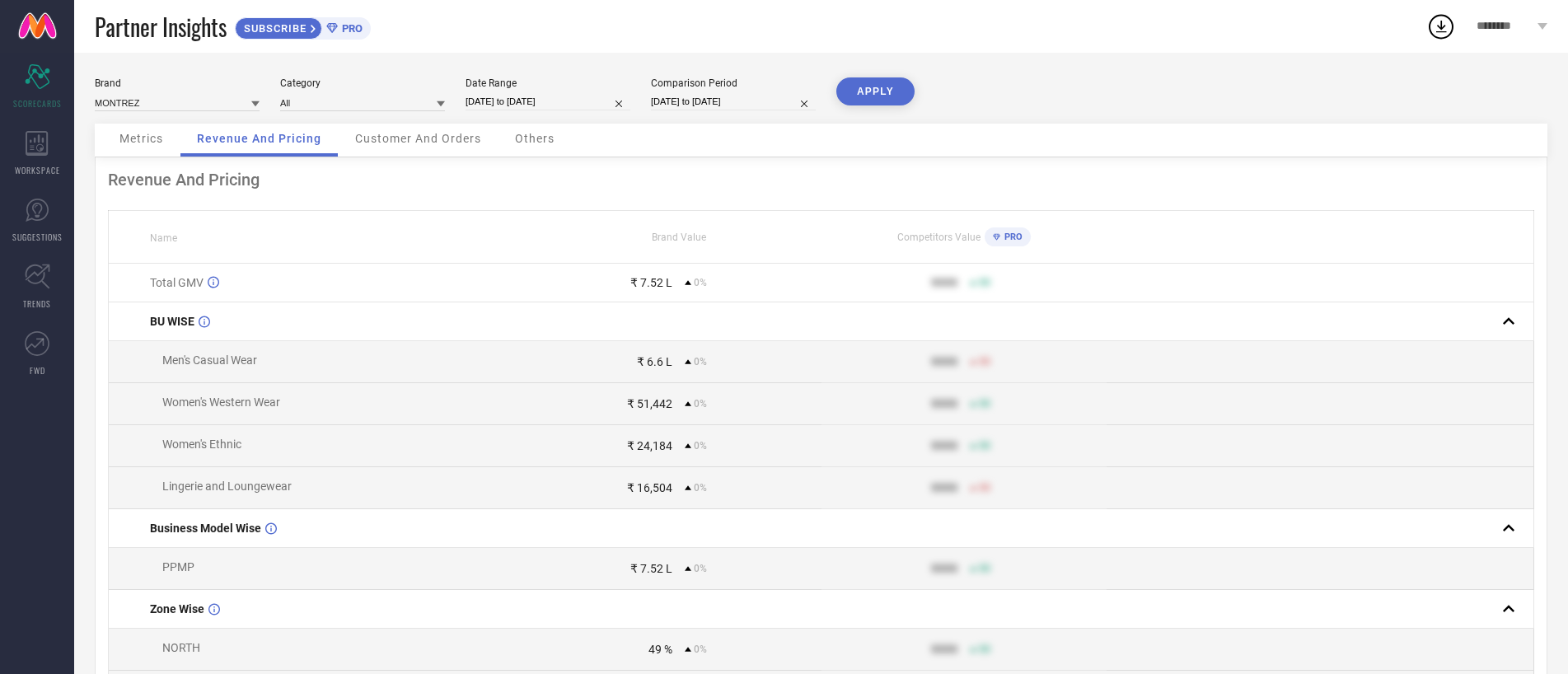
click at [176, 146] on div "Metrics" at bounding box center [141, 139] width 77 height 33
